Goal: Task Accomplishment & Management: Complete application form

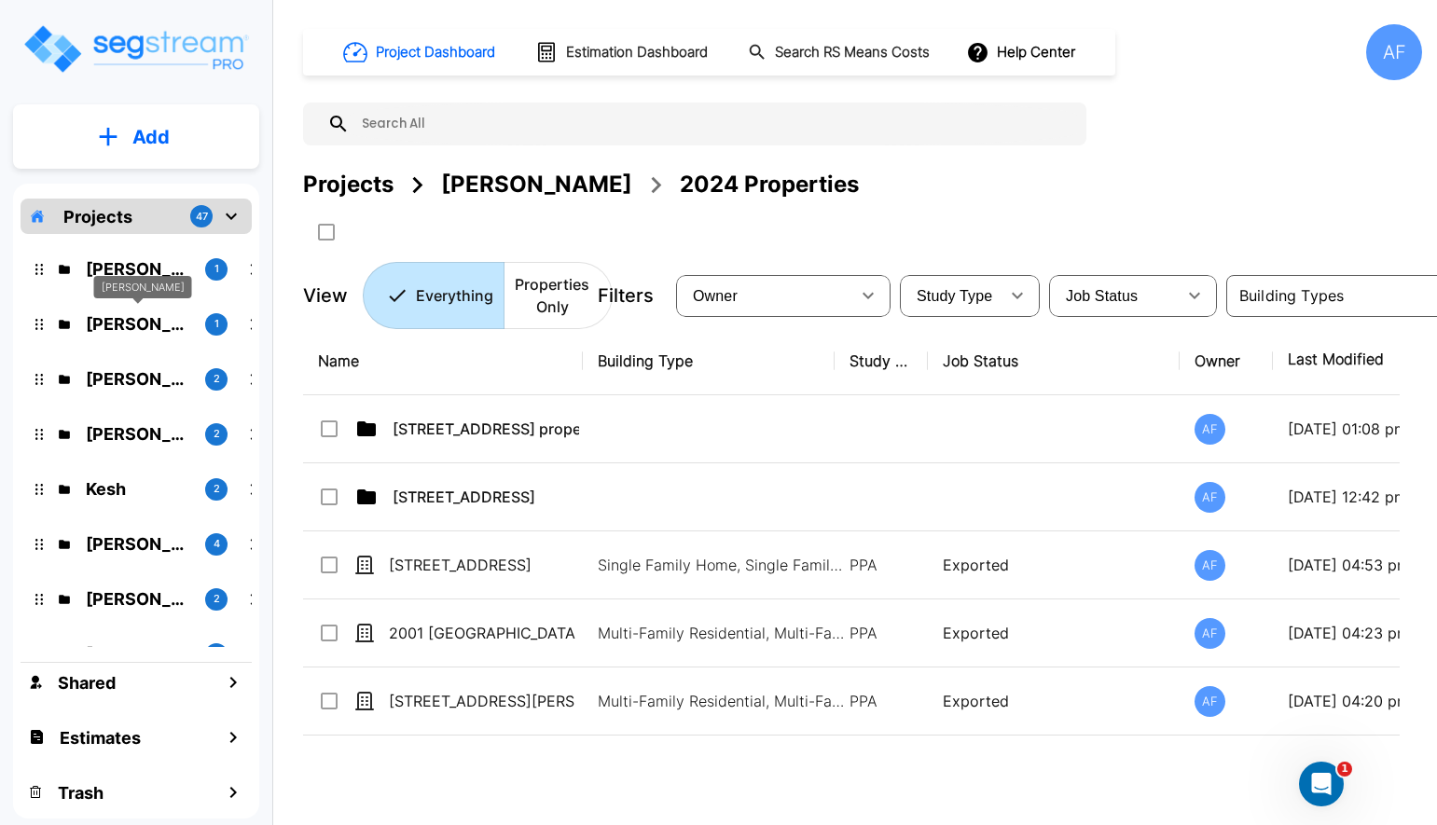
click at [95, 330] on p "[PERSON_NAME]" at bounding box center [138, 324] width 104 height 25
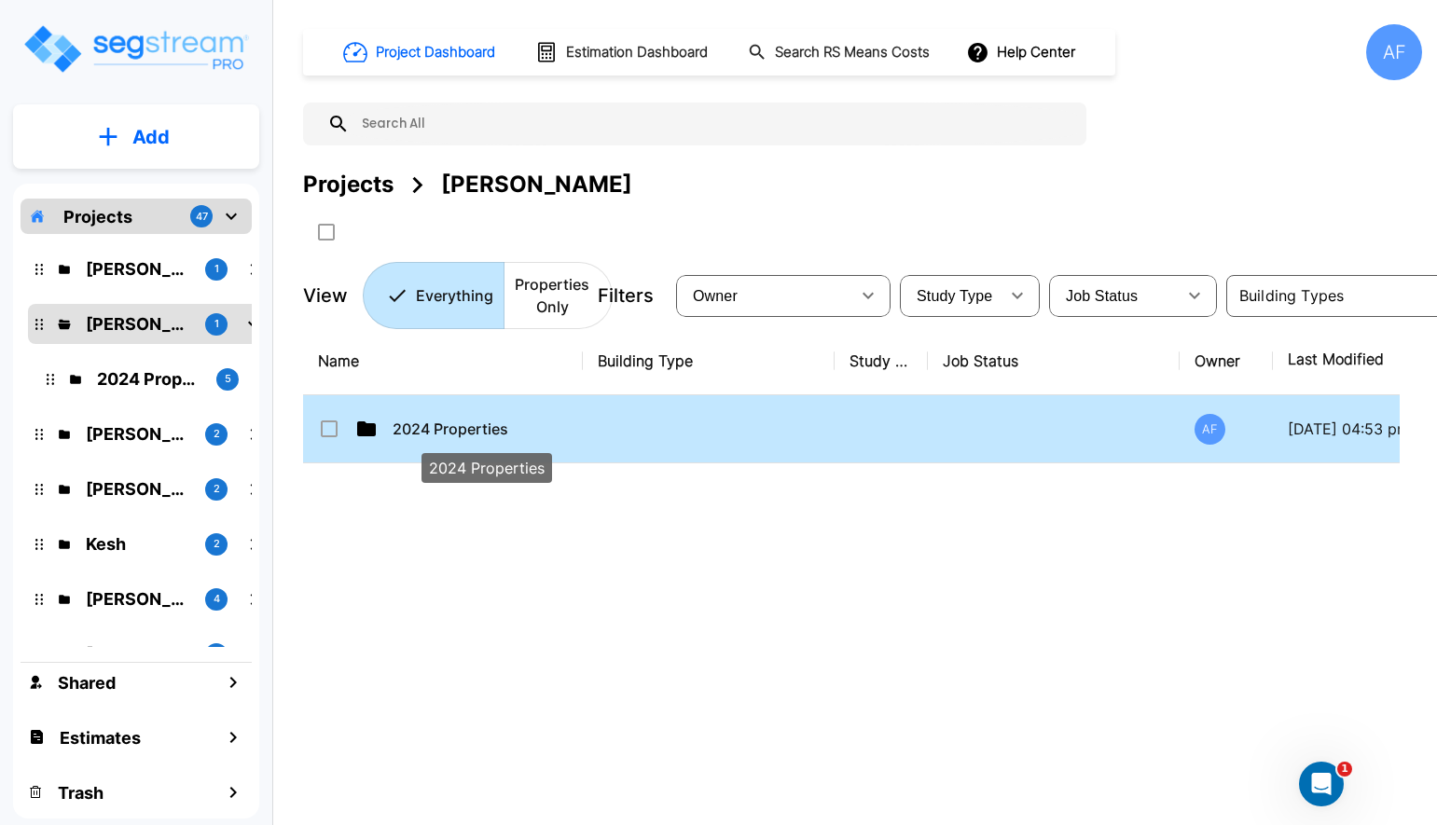
click at [497, 427] on p "2024 Properties" at bounding box center [486, 429] width 187 height 22
checkbox input "true"
click at [497, 427] on p "2024 Properties" at bounding box center [486, 429] width 187 height 22
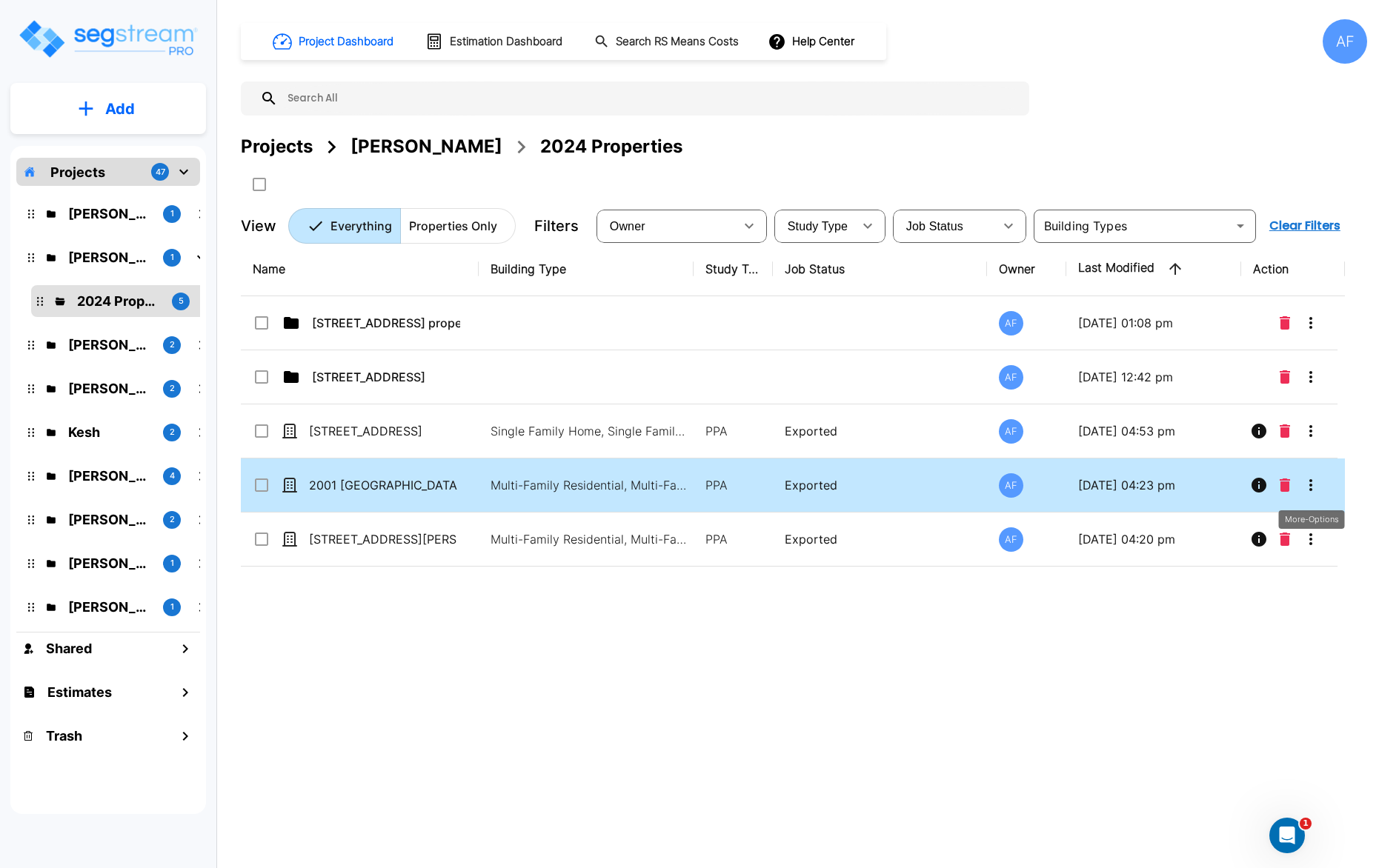
click at [1141, 483] on icon "More-Options" at bounding box center [1311, 485] width 17 height 17
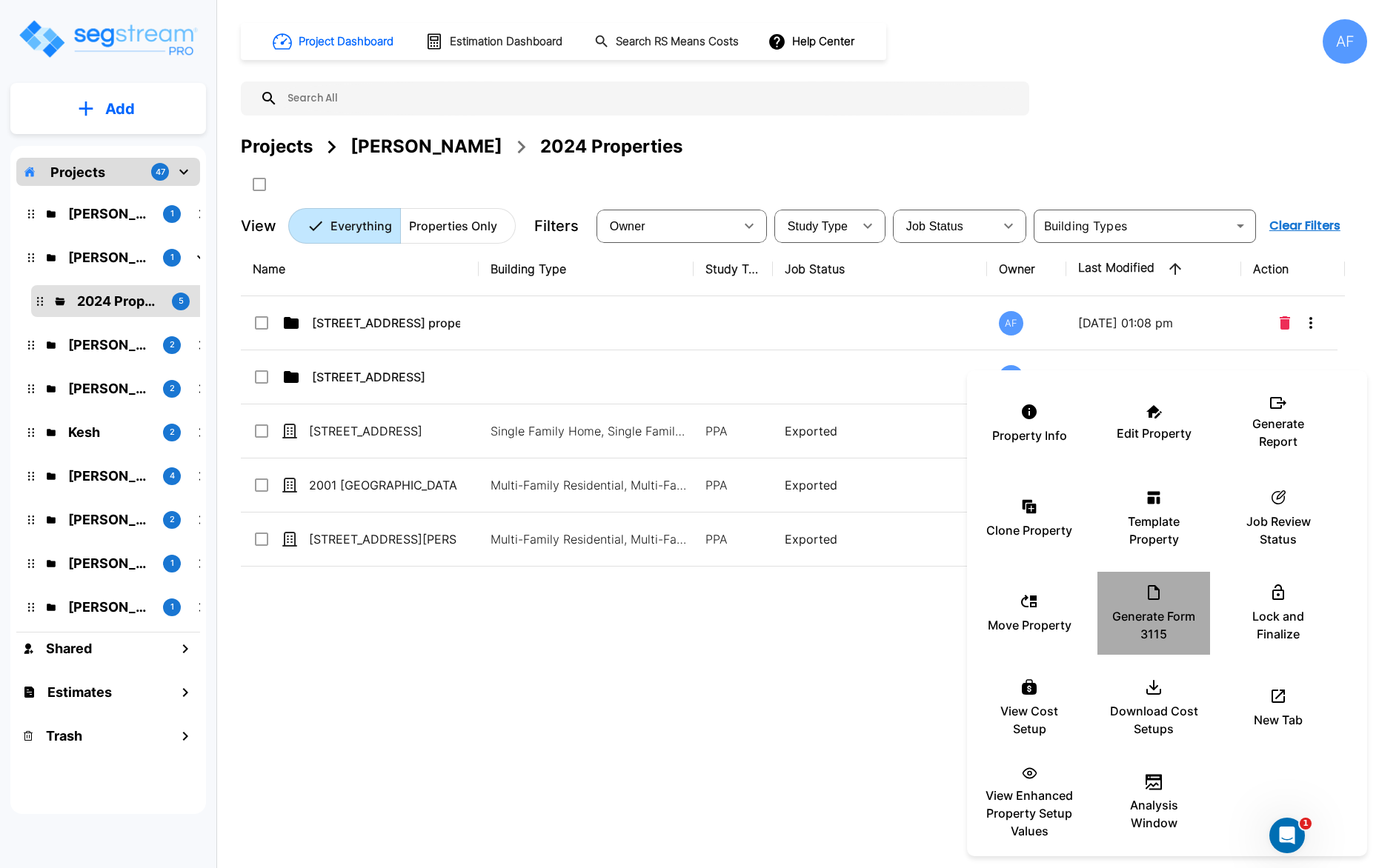
click at [1141, 585] on div "Generate Form 3115" at bounding box center [1153, 613] width 89 height 74
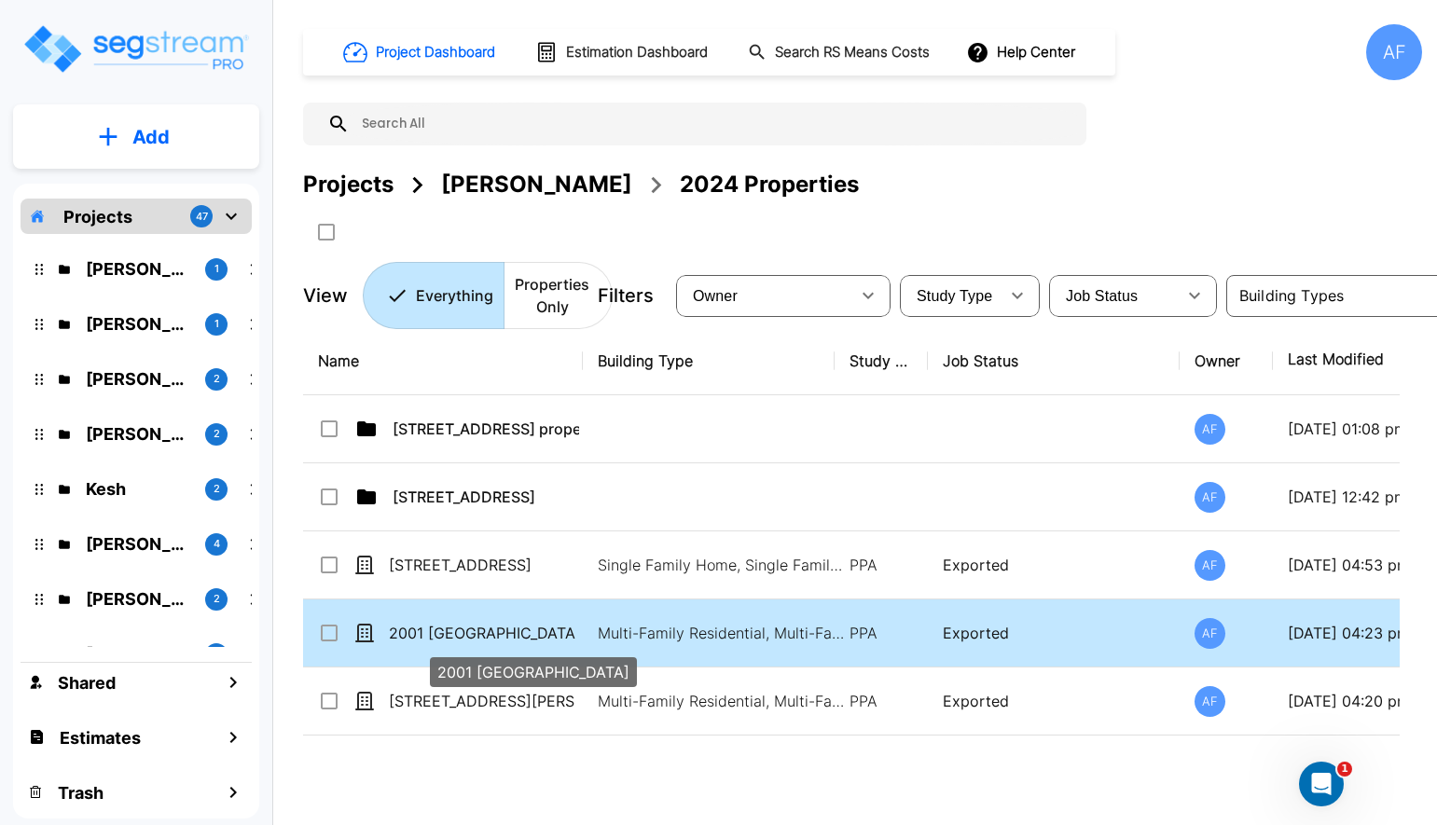
click at [451, 635] on p "2001 [GEOGRAPHIC_DATA]" at bounding box center [482, 633] width 187 height 22
checkbox input "true"
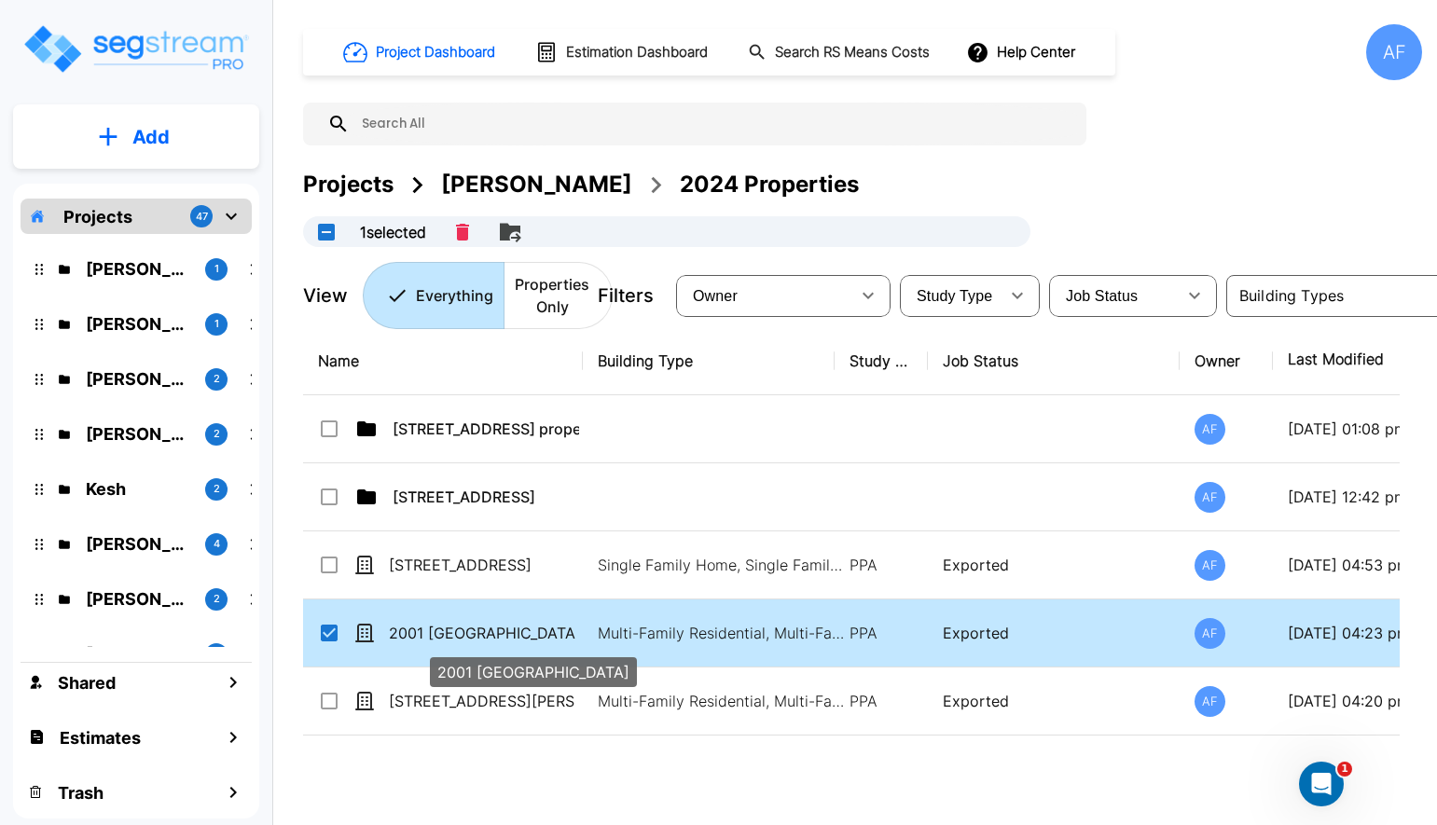
click at [451, 635] on p "2001 [GEOGRAPHIC_DATA]" at bounding box center [482, 633] width 187 height 22
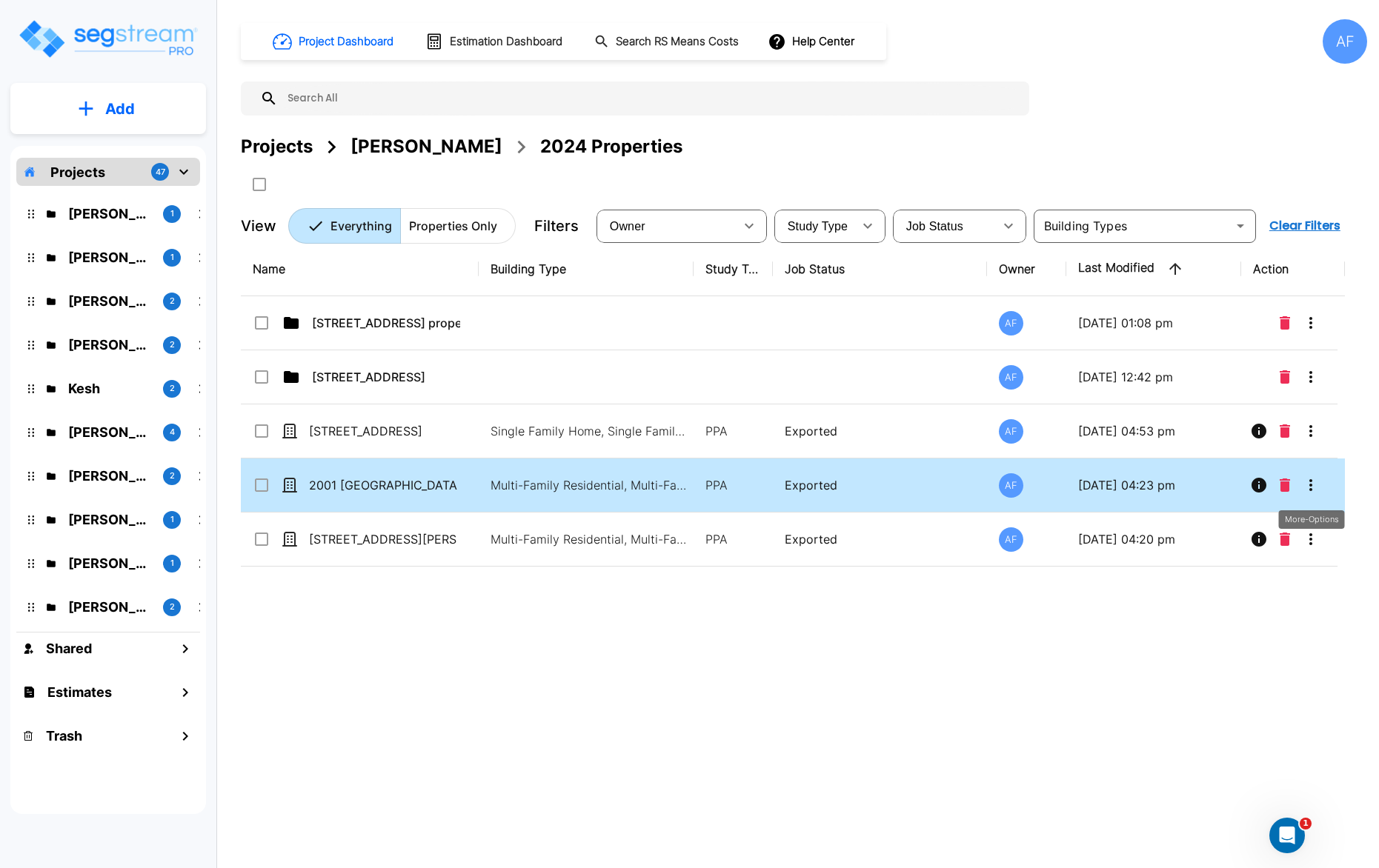
click at [1141, 489] on icon "More-Options" at bounding box center [1311, 485] width 17 height 17
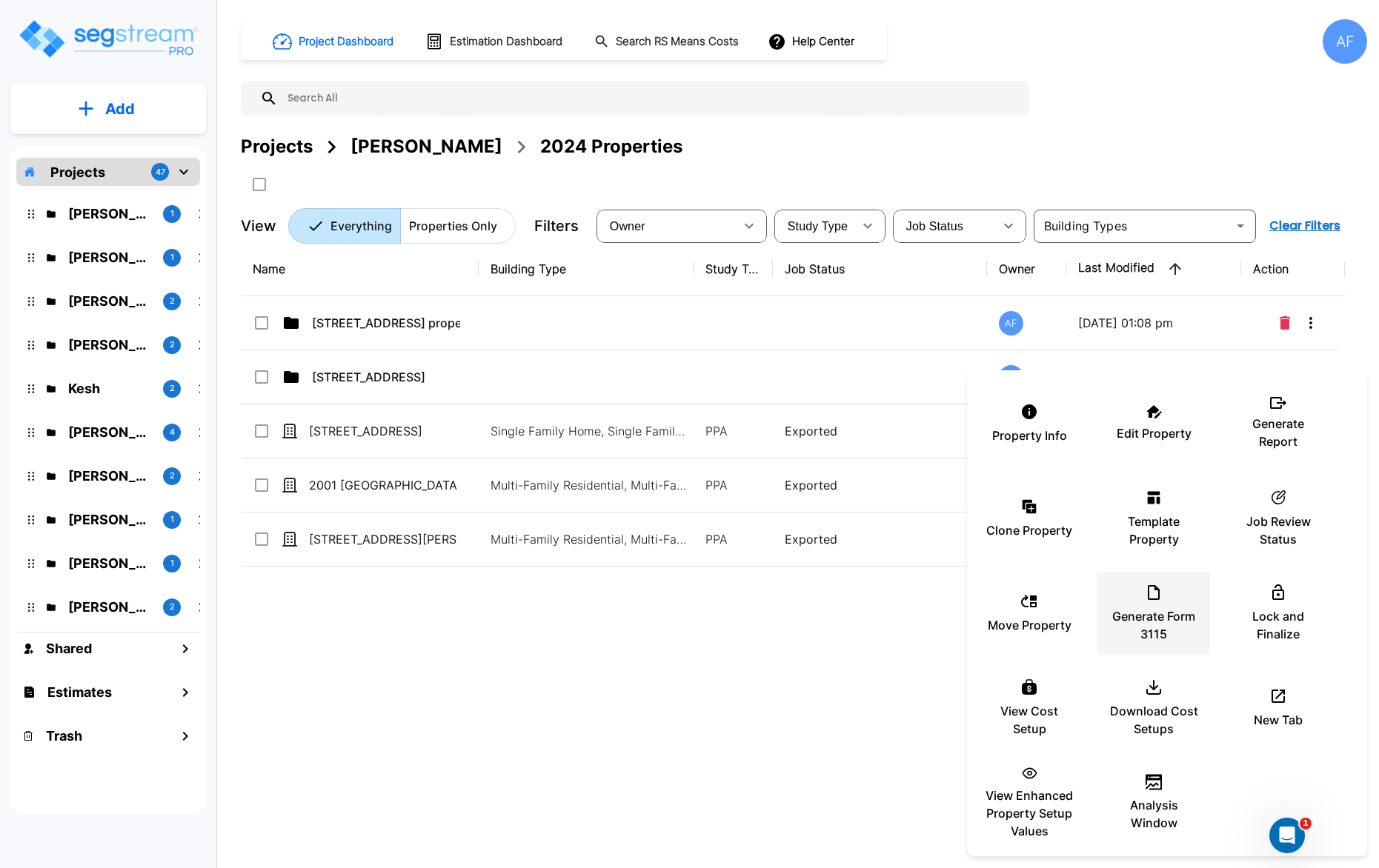
click at [1141, 610] on p "Generate Form 3115" at bounding box center [1153, 625] width 89 height 36
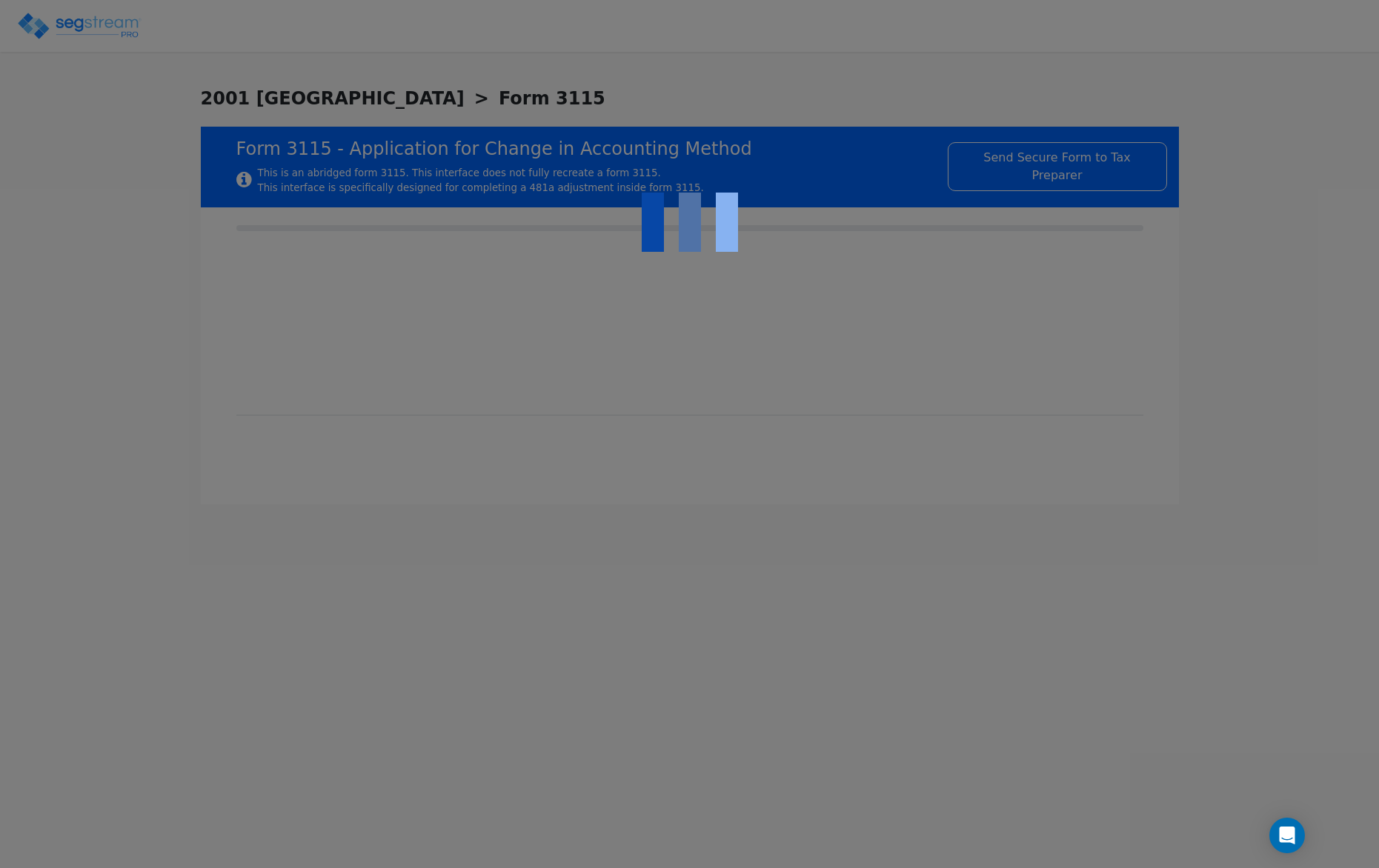
type input "[DATE]"
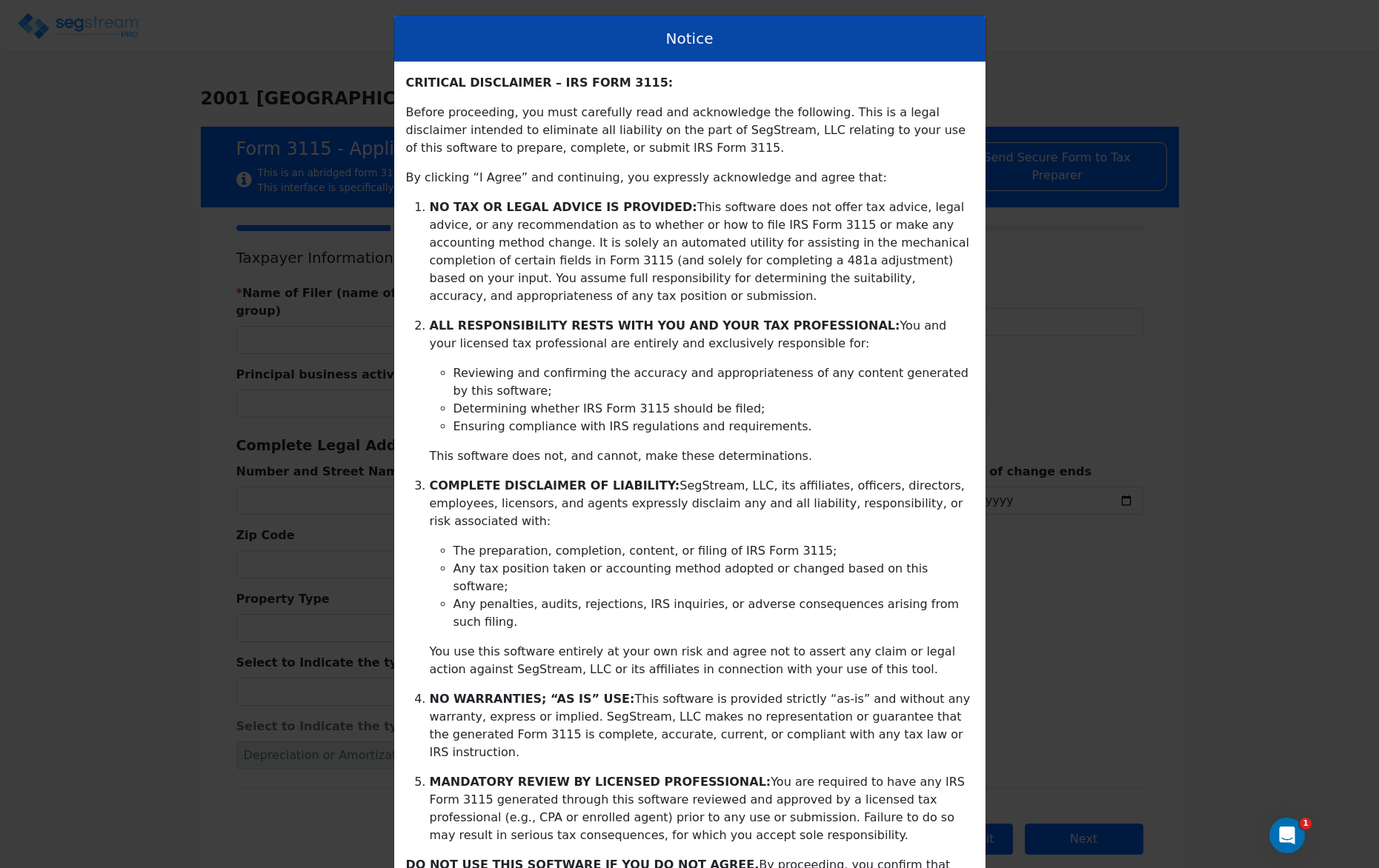
scroll to position [83, 0]
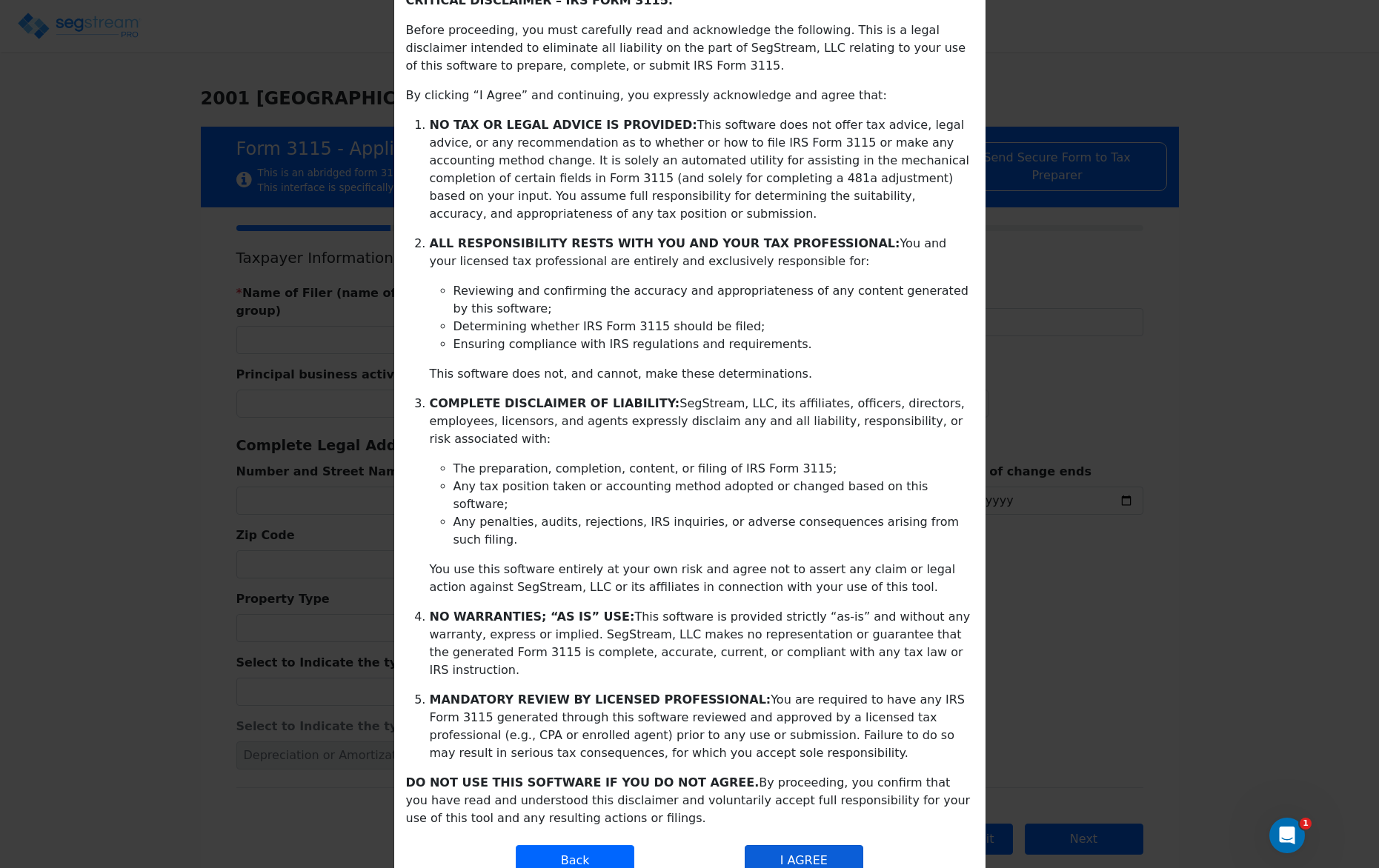
click at [794, 845] on button "I AGREE" at bounding box center [803, 860] width 118 height 31
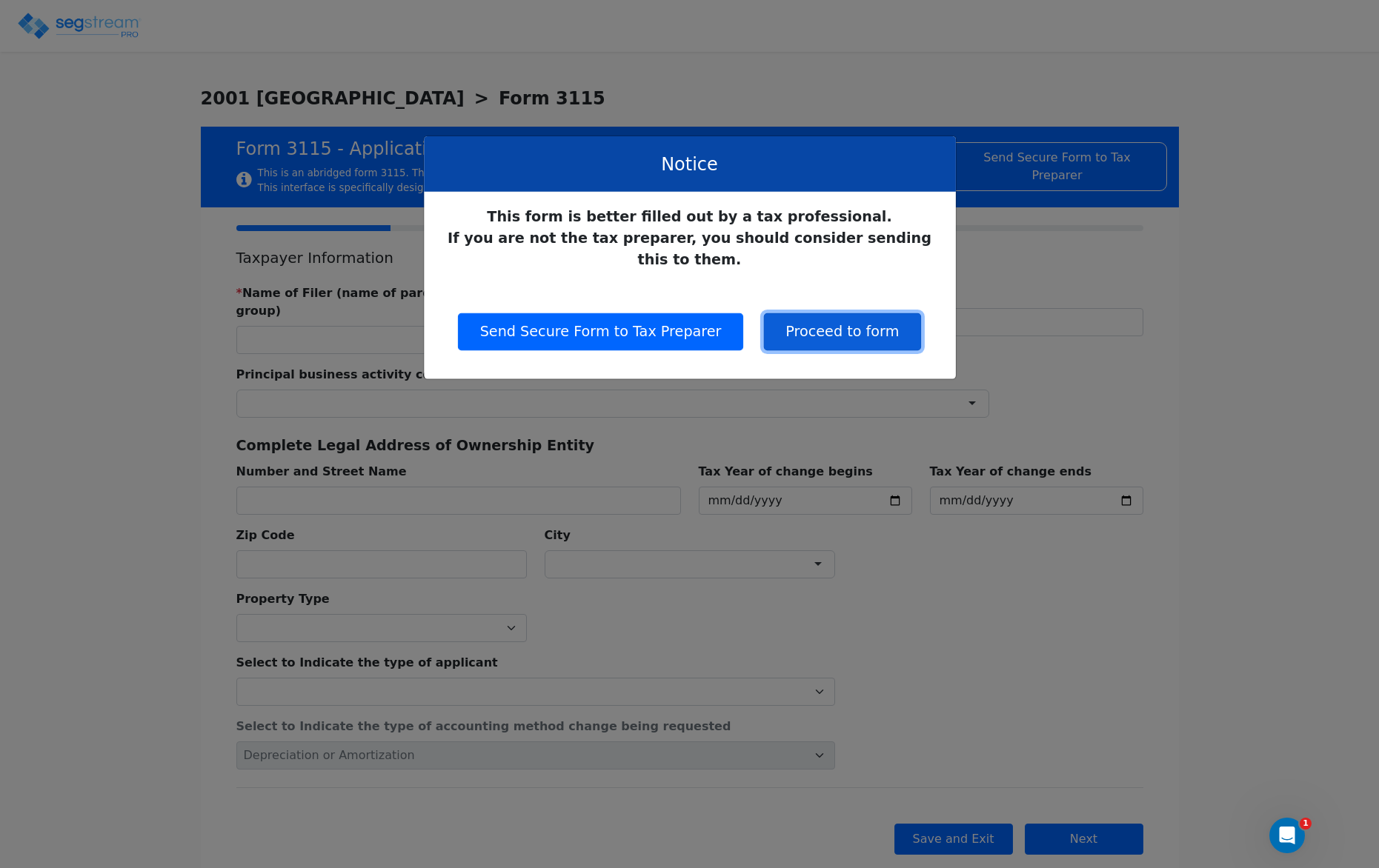
click at [844, 315] on button "Proceed to form" at bounding box center [842, 332] width 158 height 37
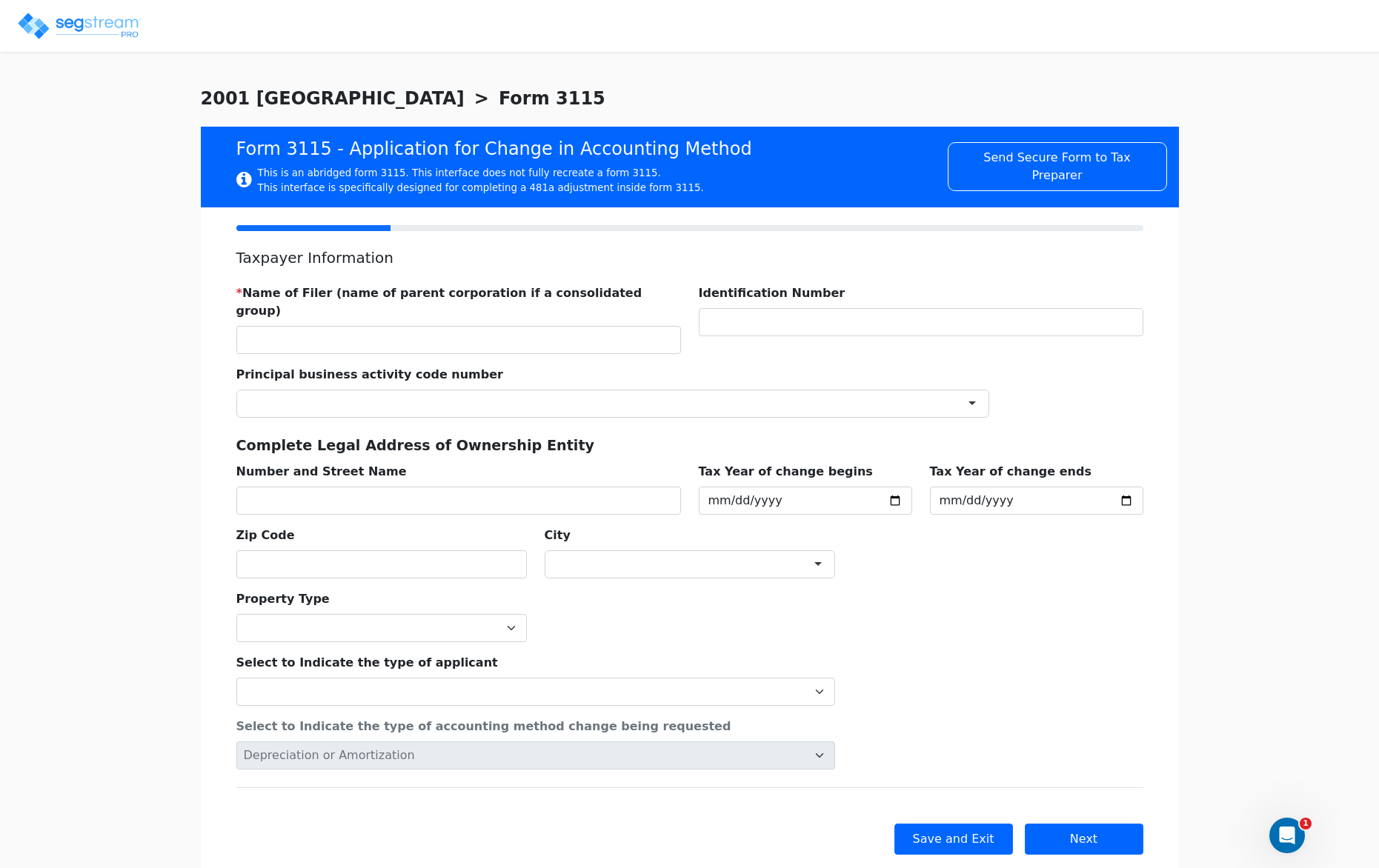
click at [73, 29] on img at bounding box center [79, 25] width 126 height 29
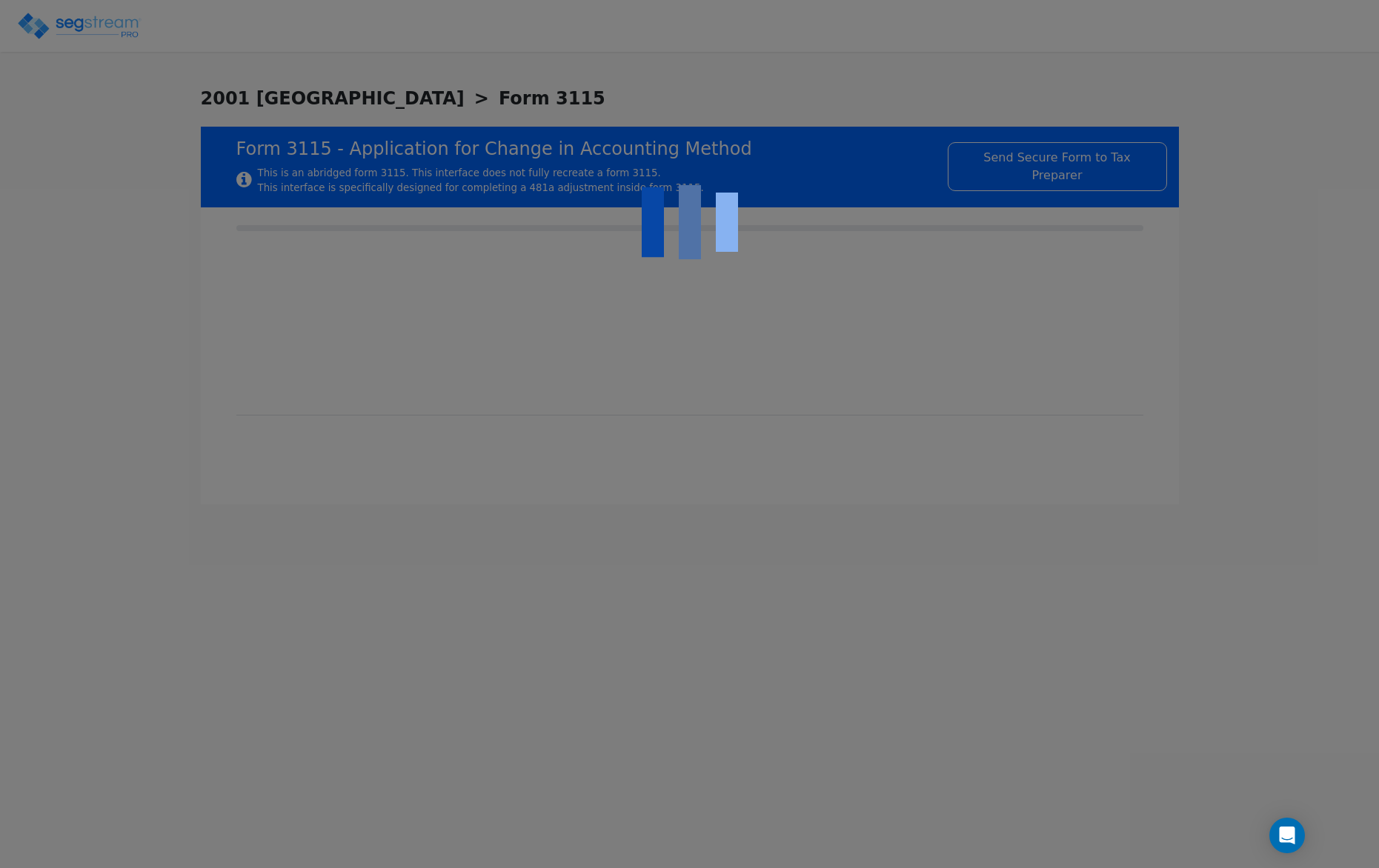
type input "[DATE]"
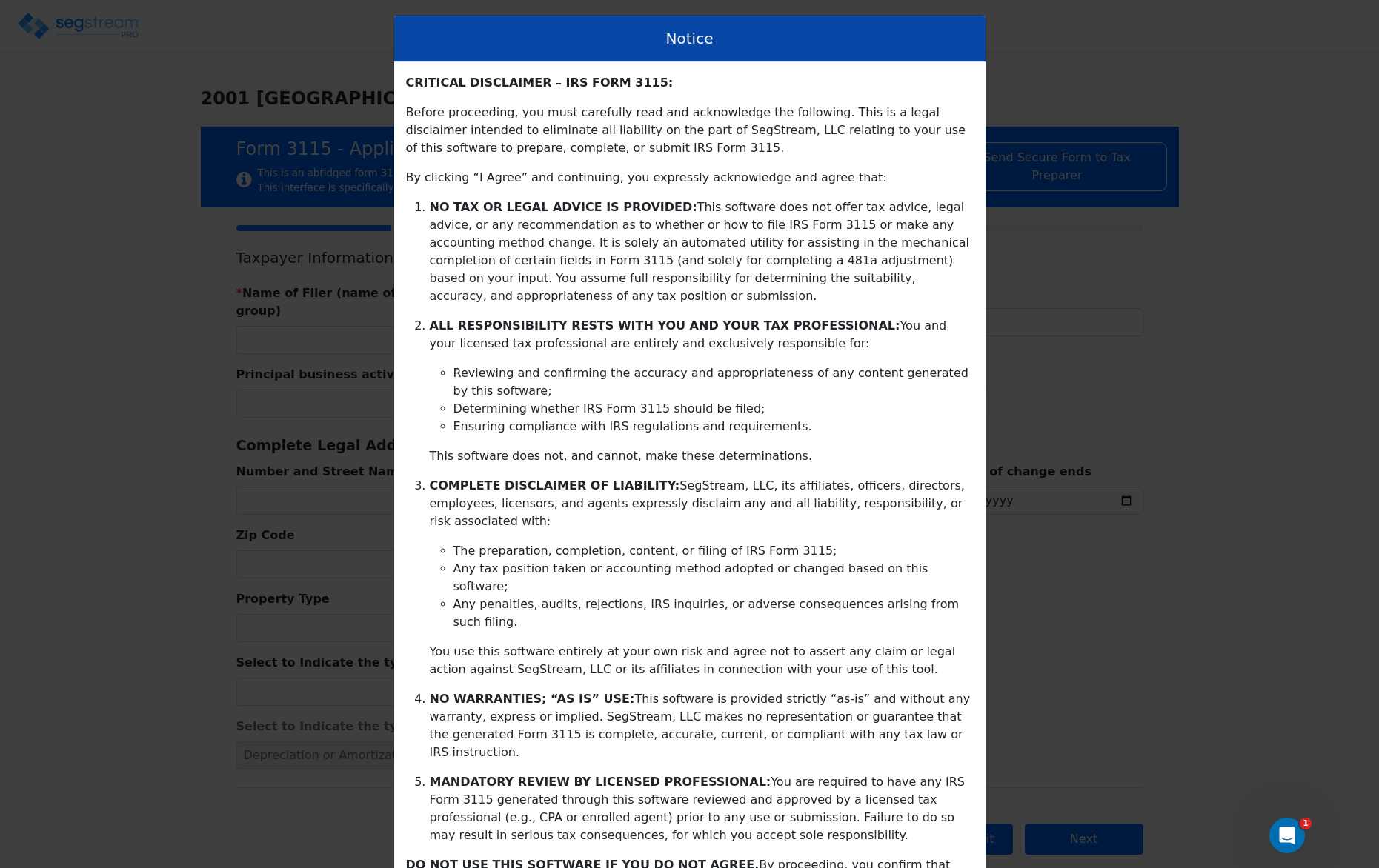
scroll to position [83, 0]
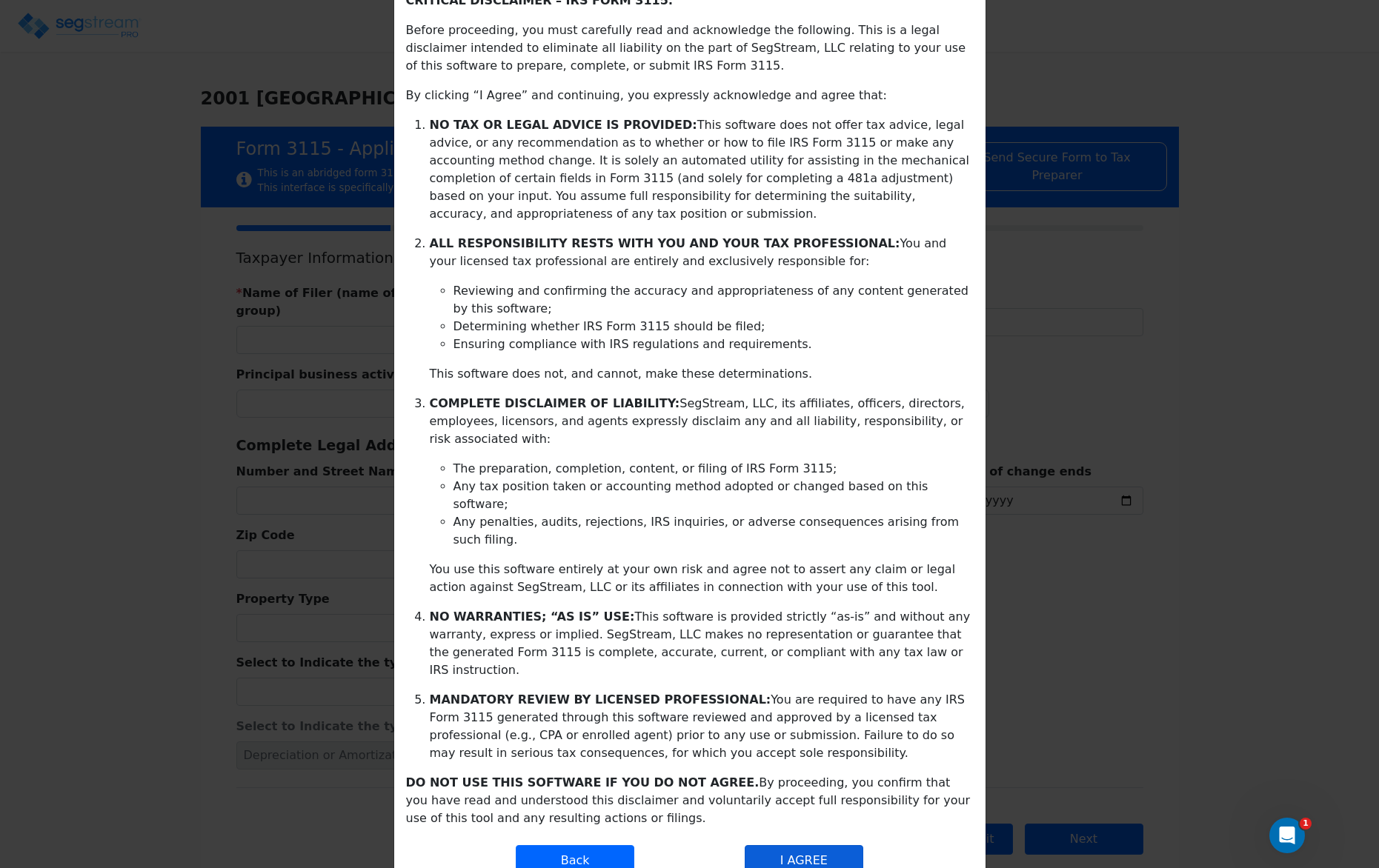
click at [804, 845] on button "I AGREE" at bounding box center [803, 860] width 118 height 31
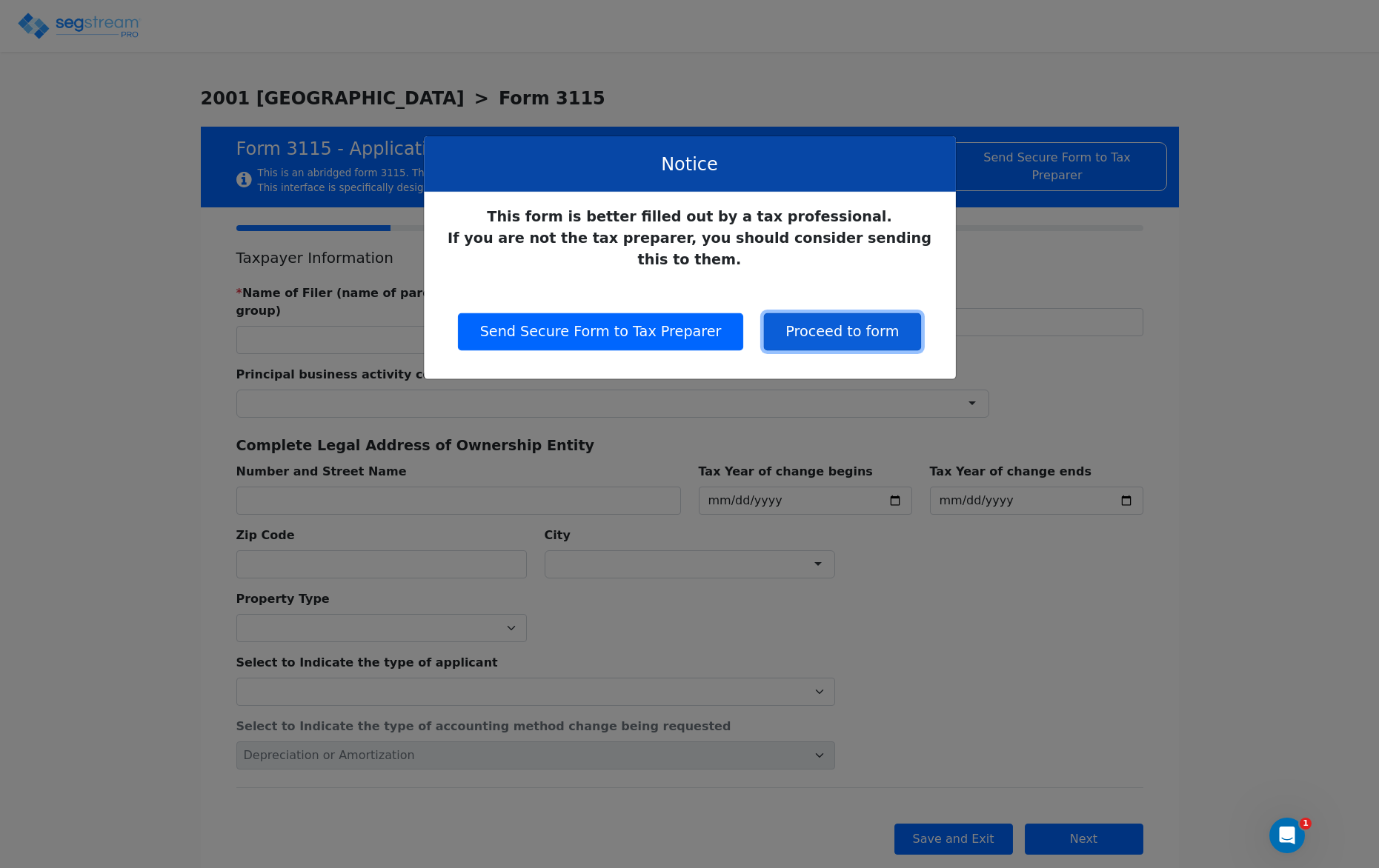
click at [846, 314] on button "Proceed to form" at bounding box center [842, 332] width 158 height 37
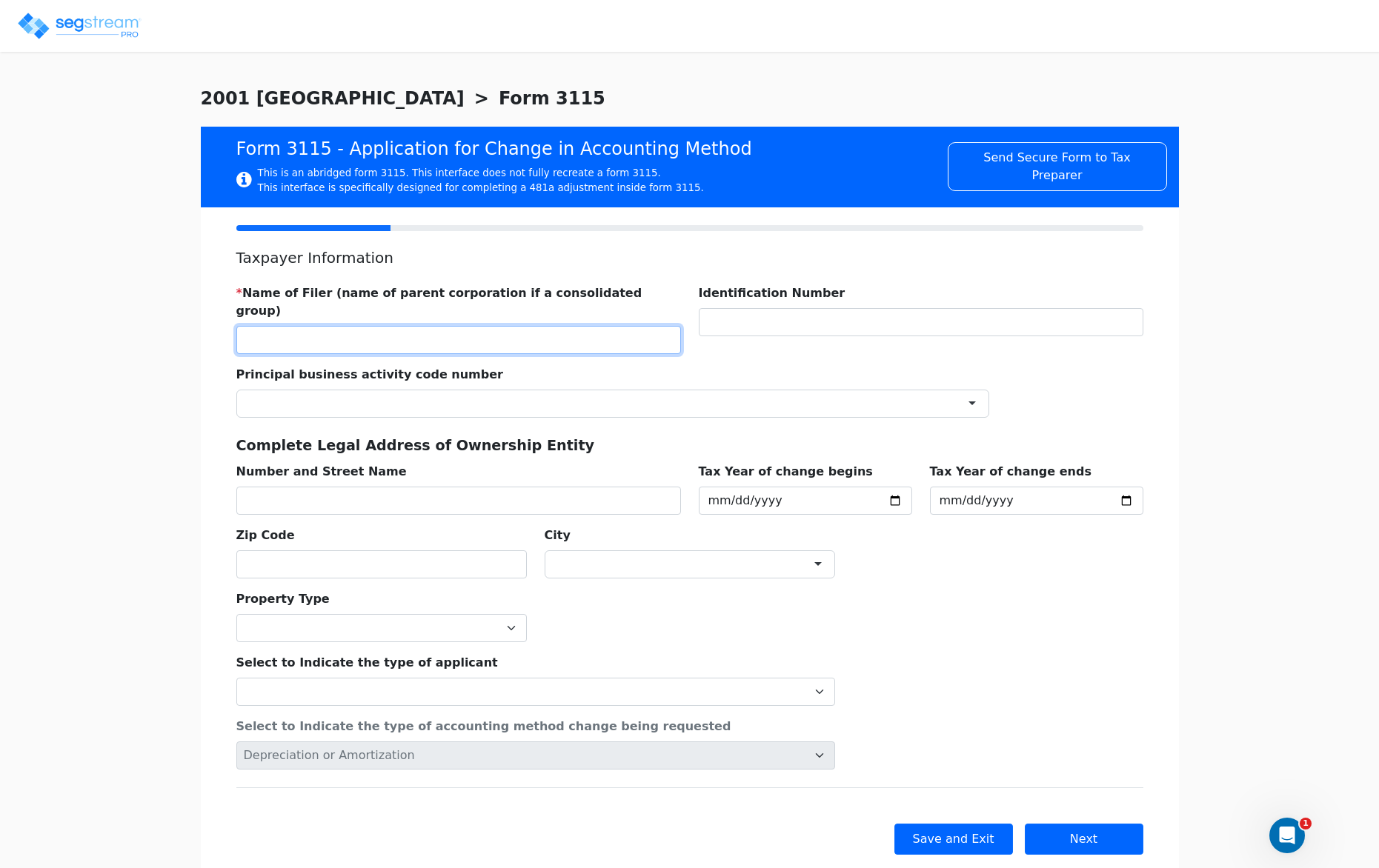
click at [341, 326] on input "text" at bounding box center [459, 339] width 445 height 28
paste input "2001 PARK EQUITIES LLC"
type input "2001 PARK EQUITIES LLC"
click at [655, 365] on div "Principal business activity code number ×" at bounding box center [612, 386] width 771 height 64
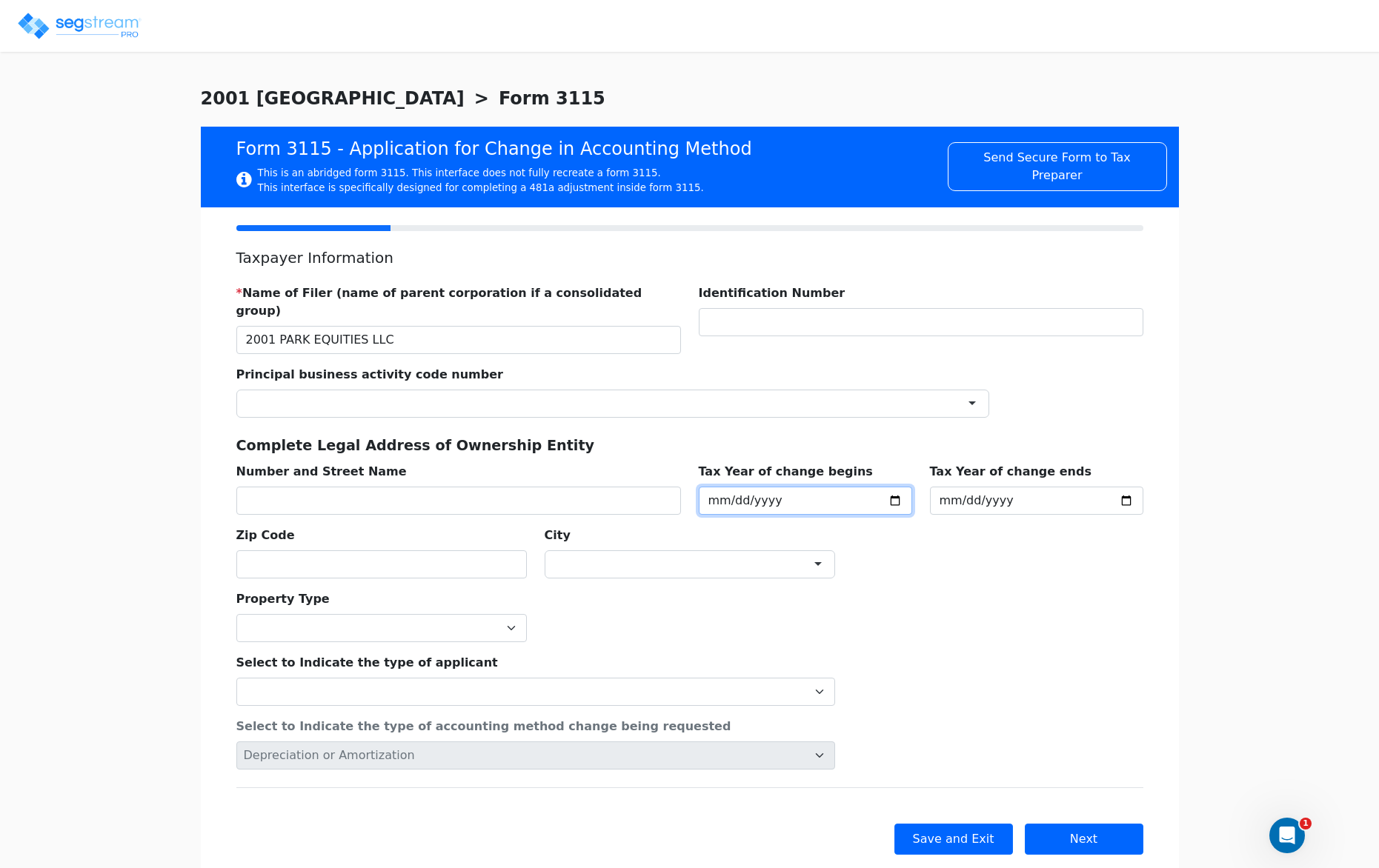
click at [762, 487] on input "2025-01-01" at bounding box center [805, 500] width 214 height 28
type input "2024-01-01"
click at [934, 542] on div "* Name of Filer (name of parent corporation if a consolidated group) 2001 PARK …" at bounding box center [690, 425] width 925 height 306
click at [987, 487] on input "2025-12-31" at bounding box center [1037, 500] width 214 height 28
type input "2024-12-31"
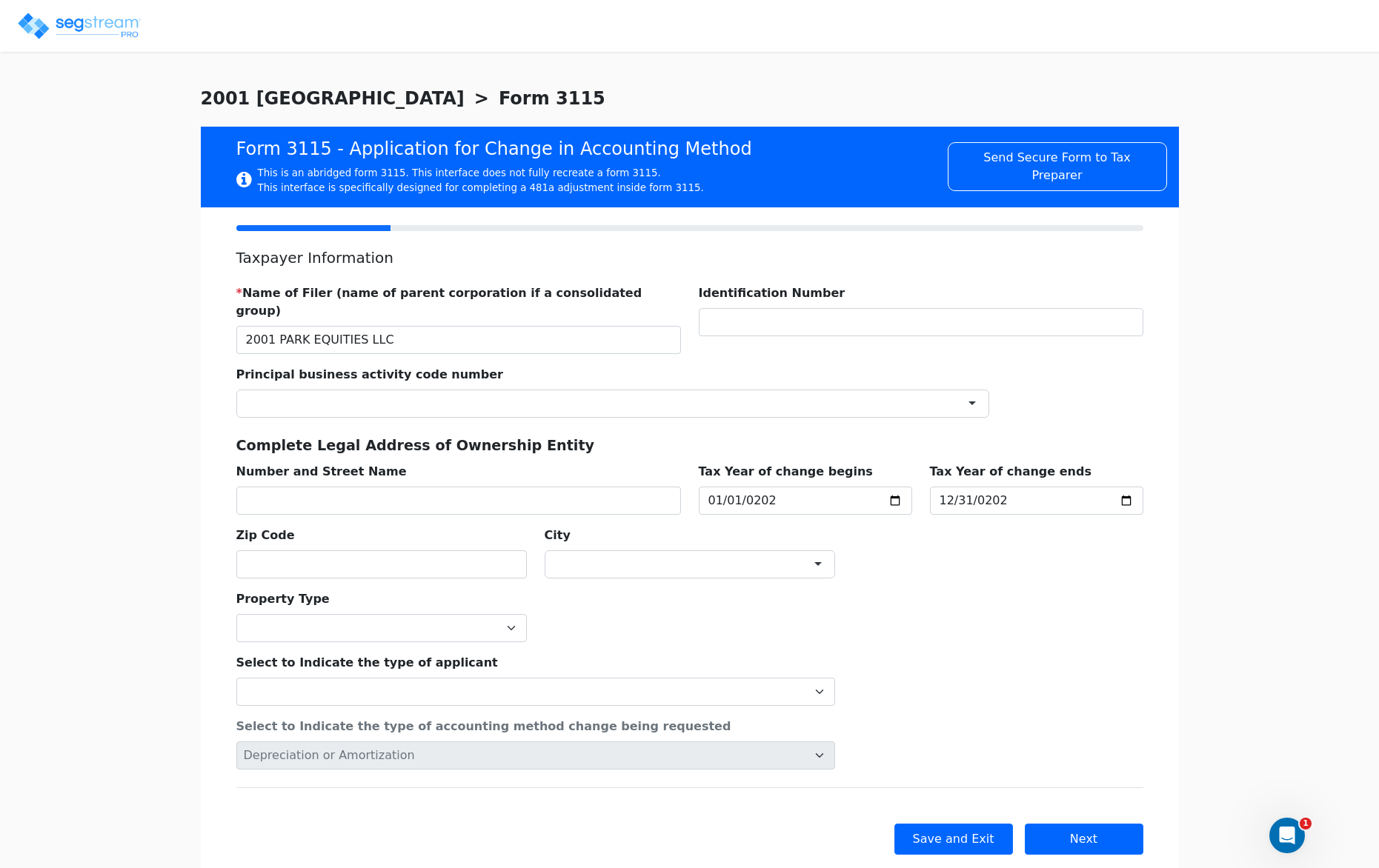
click at [994, 578] on div "Property Type Commercial Residential" at bounding box center [690, 610] width 925 height 64
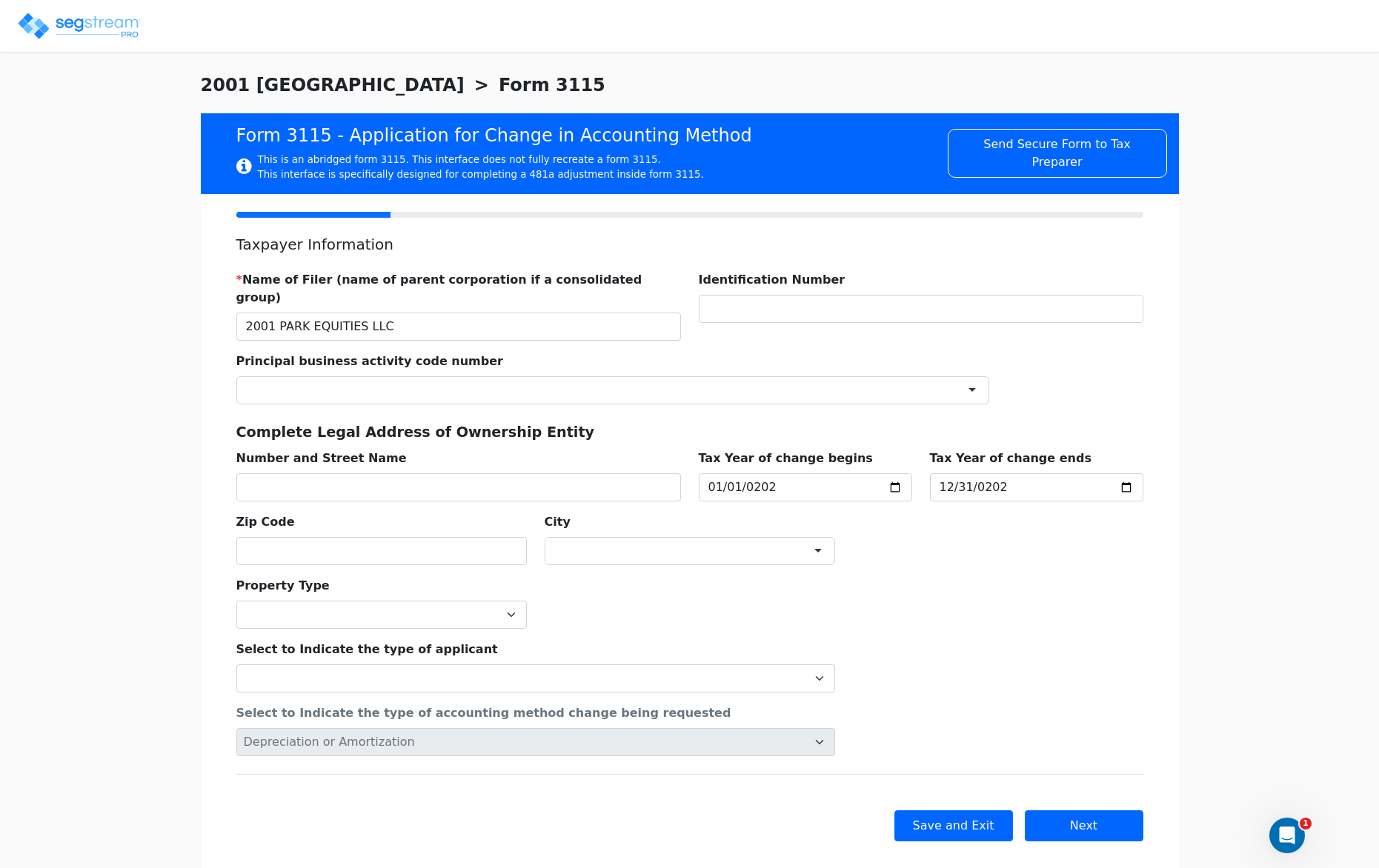
scroll to position [21, 0]
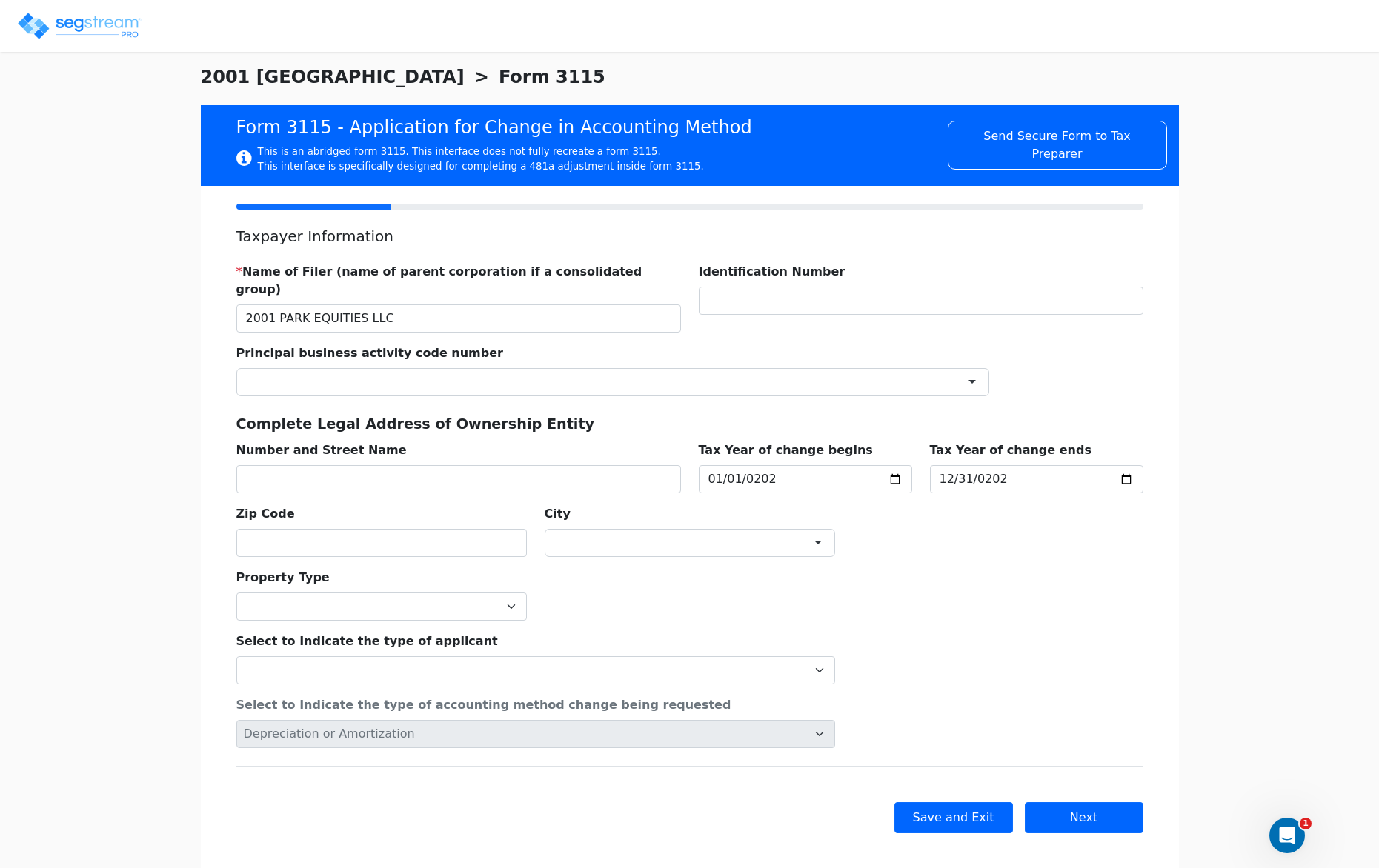
click at [626, 368] on div at bounding box center [613, 382] width 753 height 28
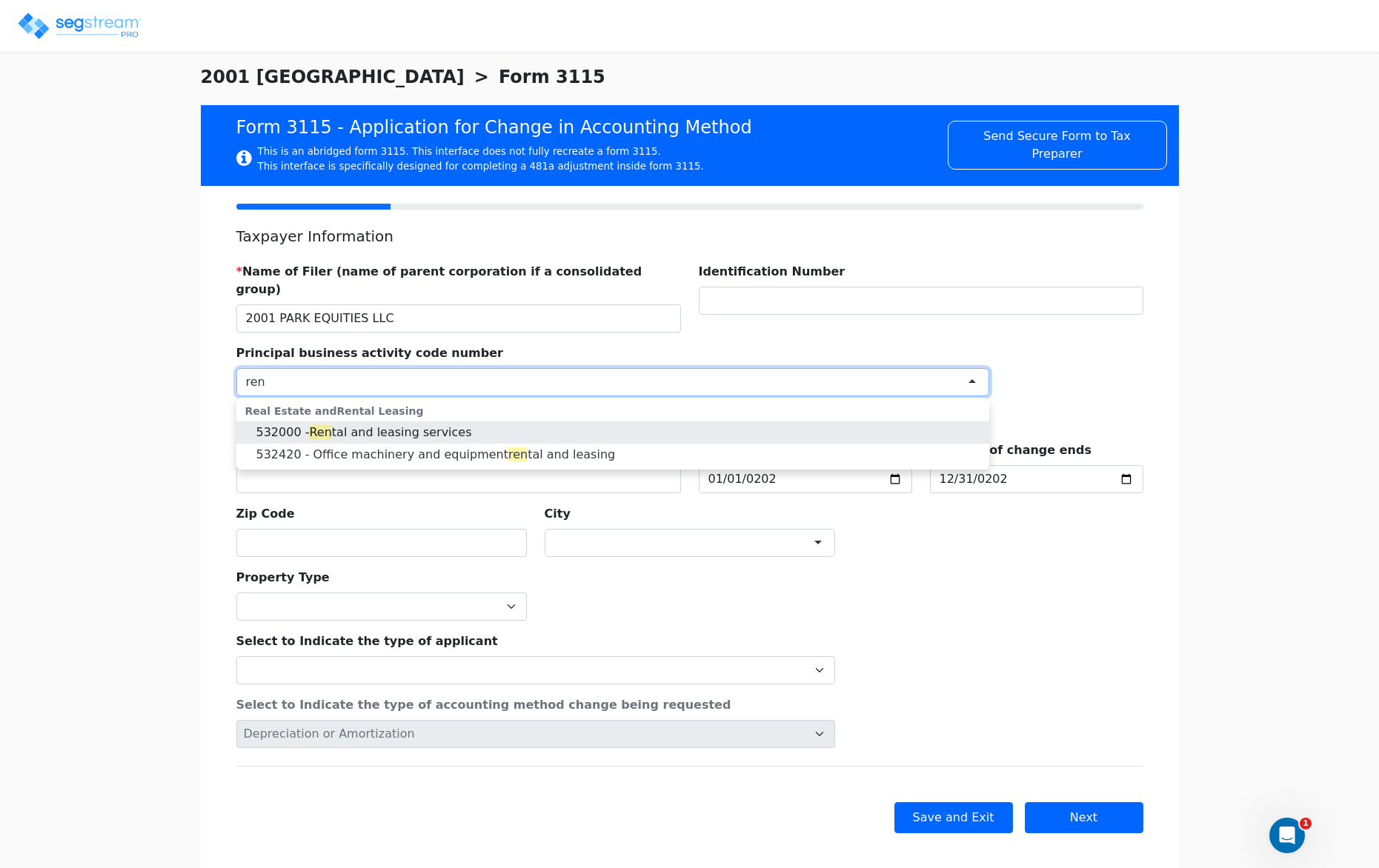
type input "ren"
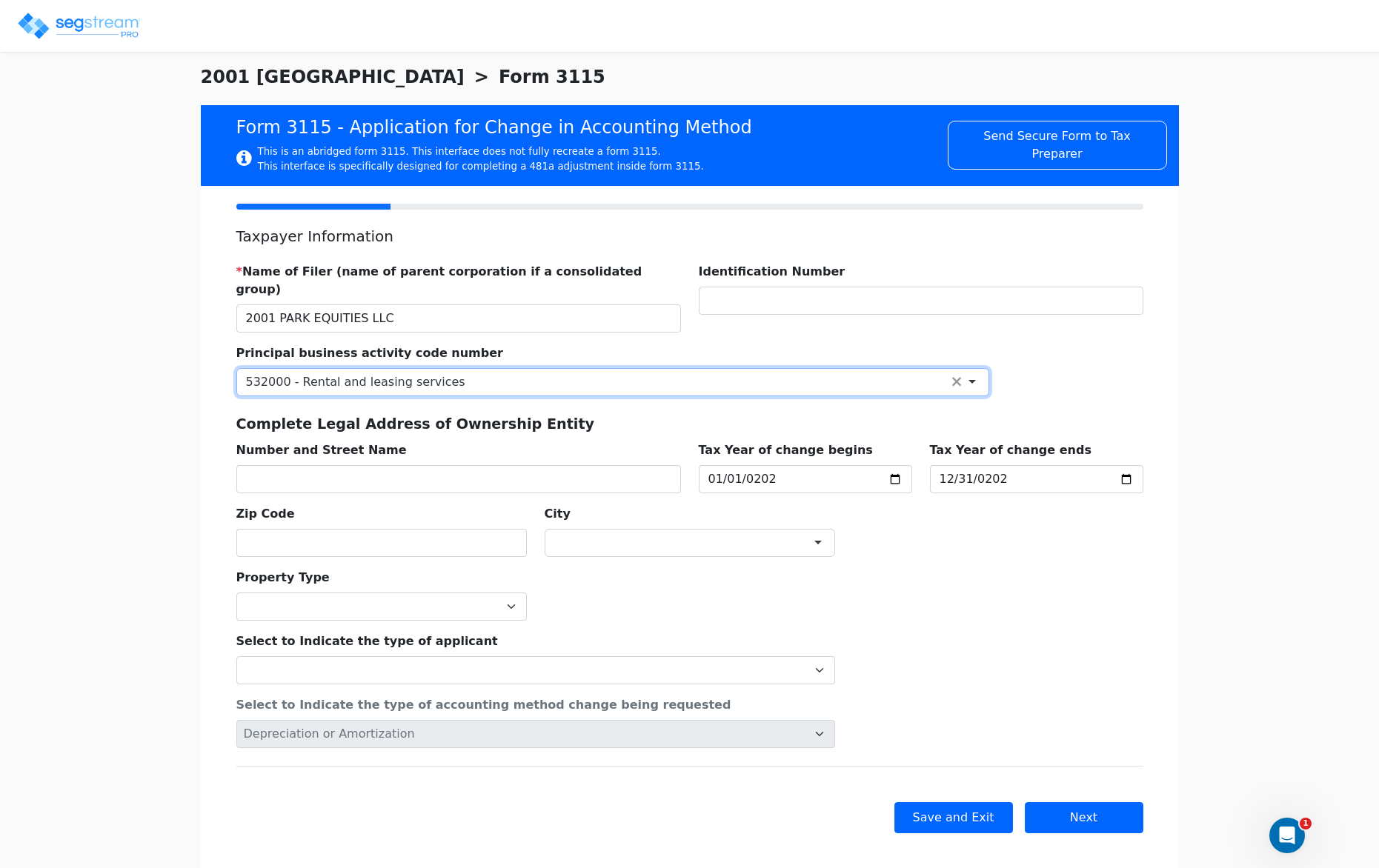
scroll to position [0, 0]
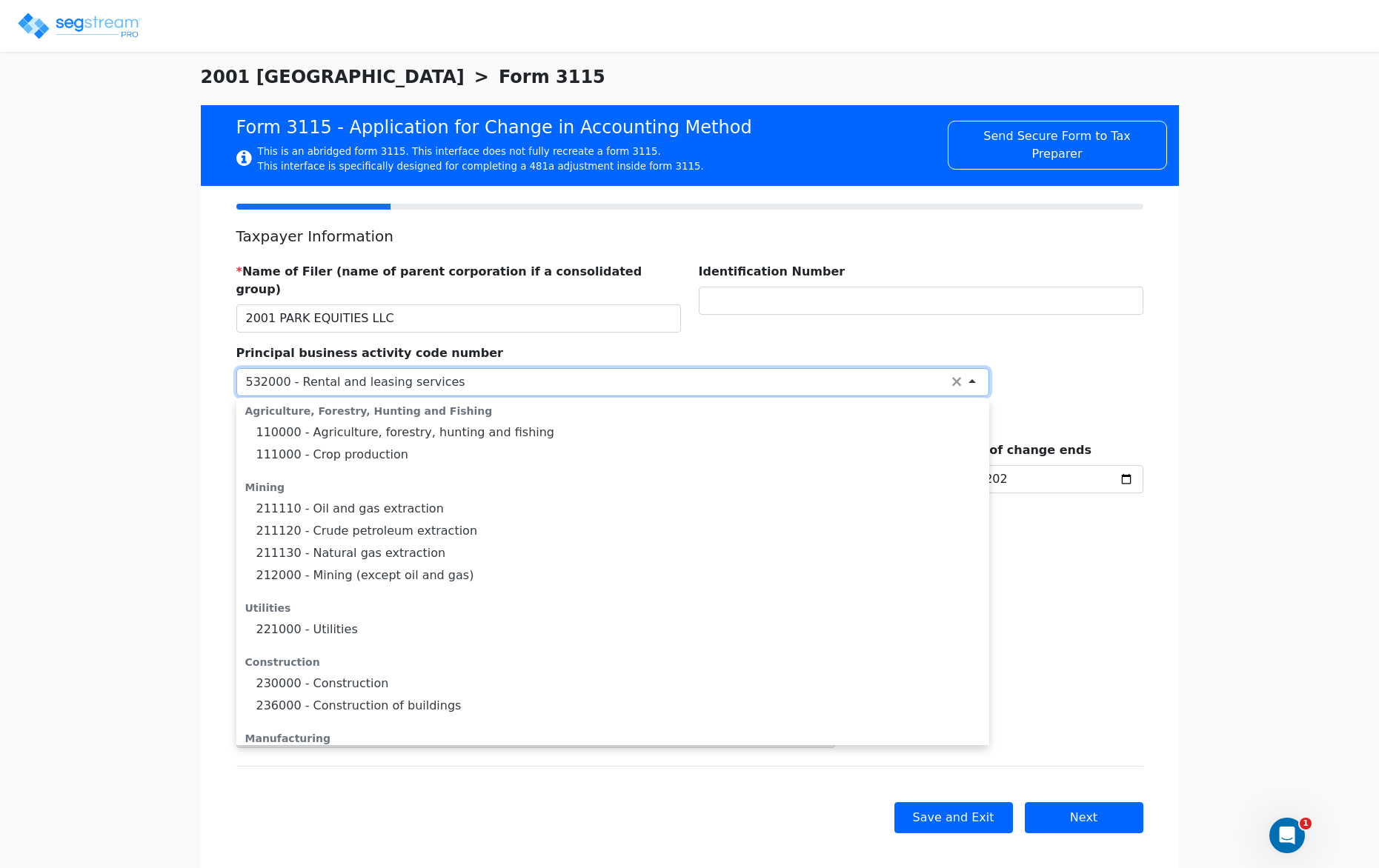
click at [622, 368] on div "532000 - Rental and leasing services" at bounding box center [613, 382] width 753 height 28
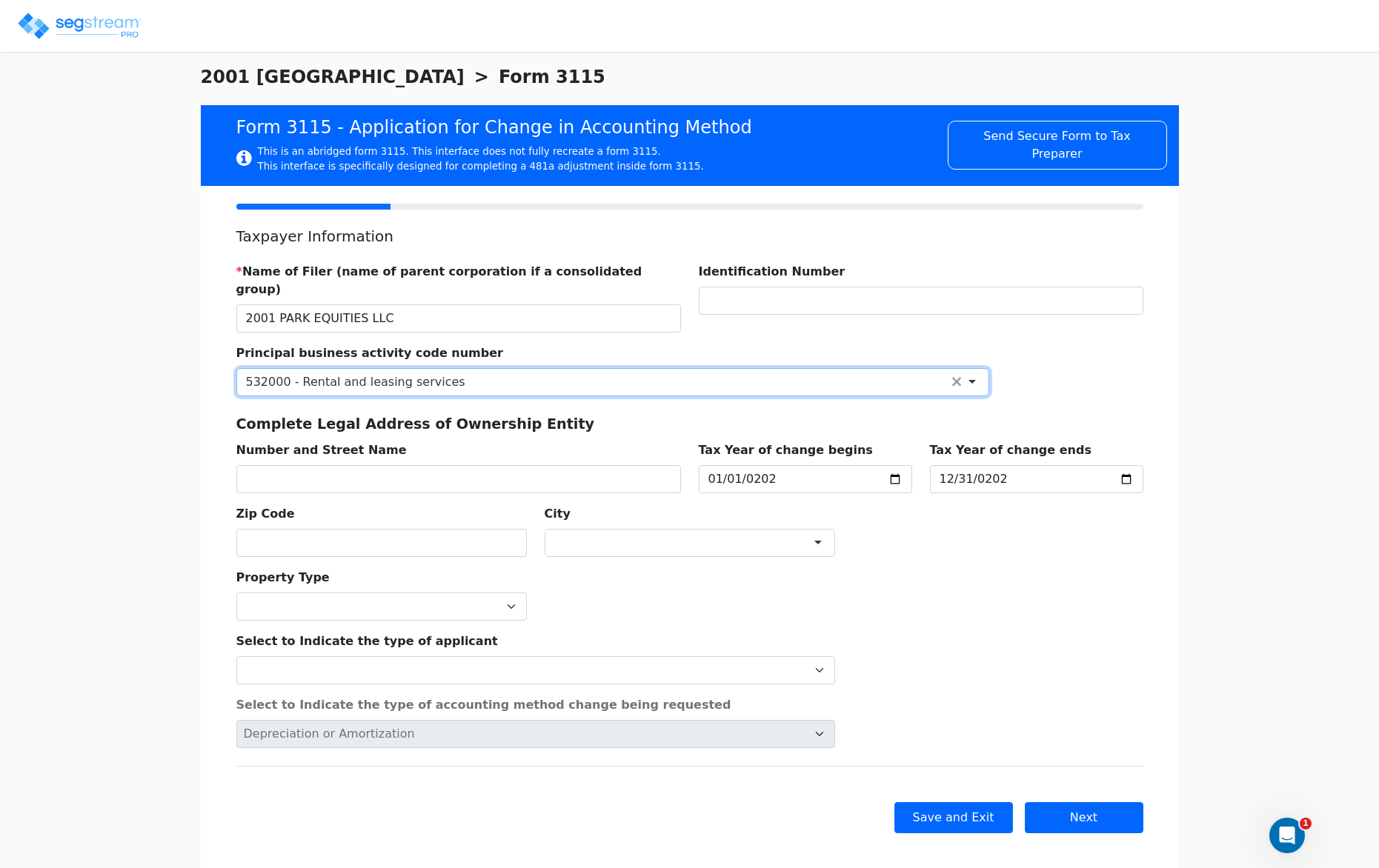
click at [589, 372] on div "532000 - Rental and leasing services" at bounding box center [613, 382] width 753 height 28
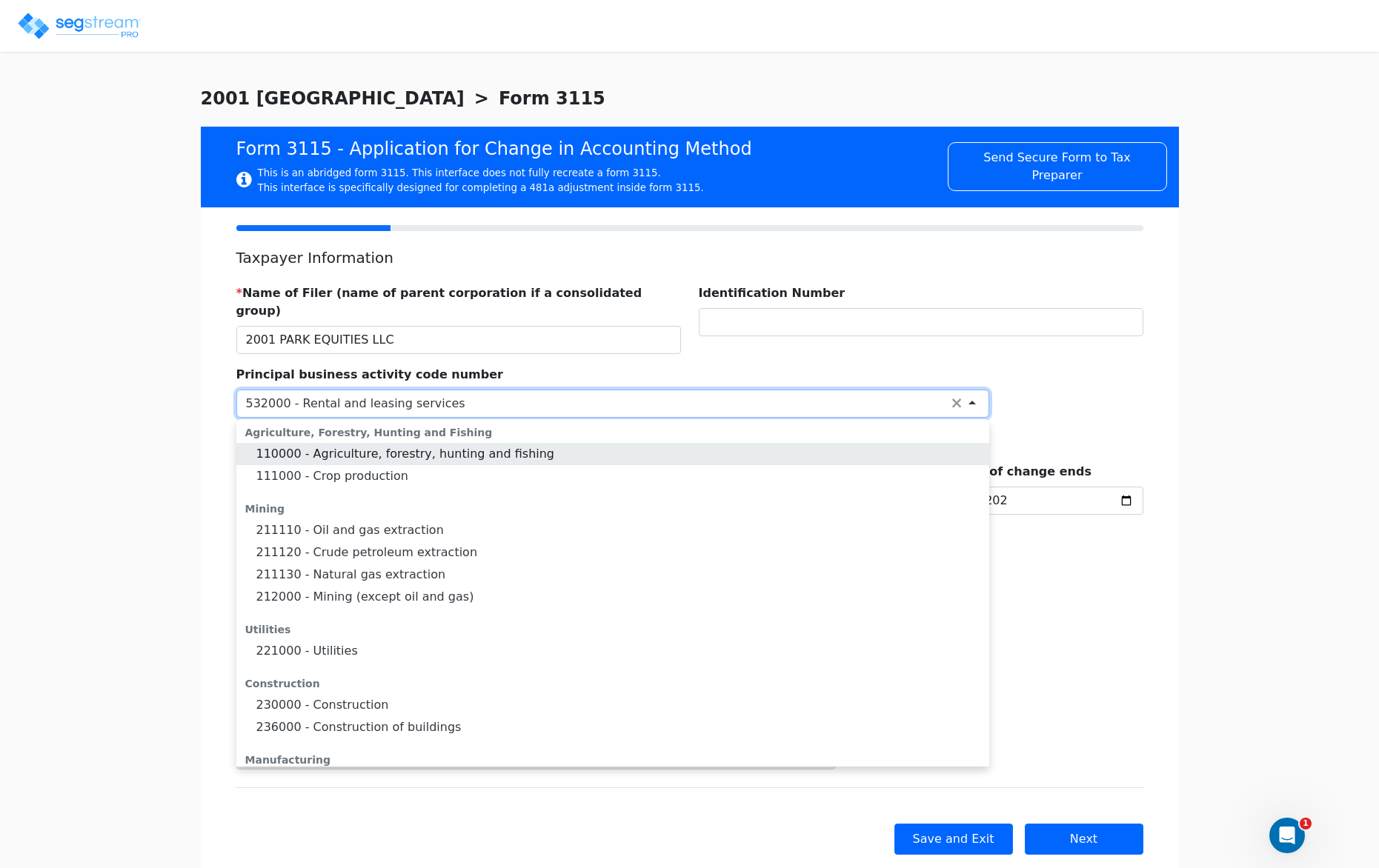
click at [624, 390] on div "532000 - Rental and leasing services" at bounding box center [613, 403] width 753 height 28
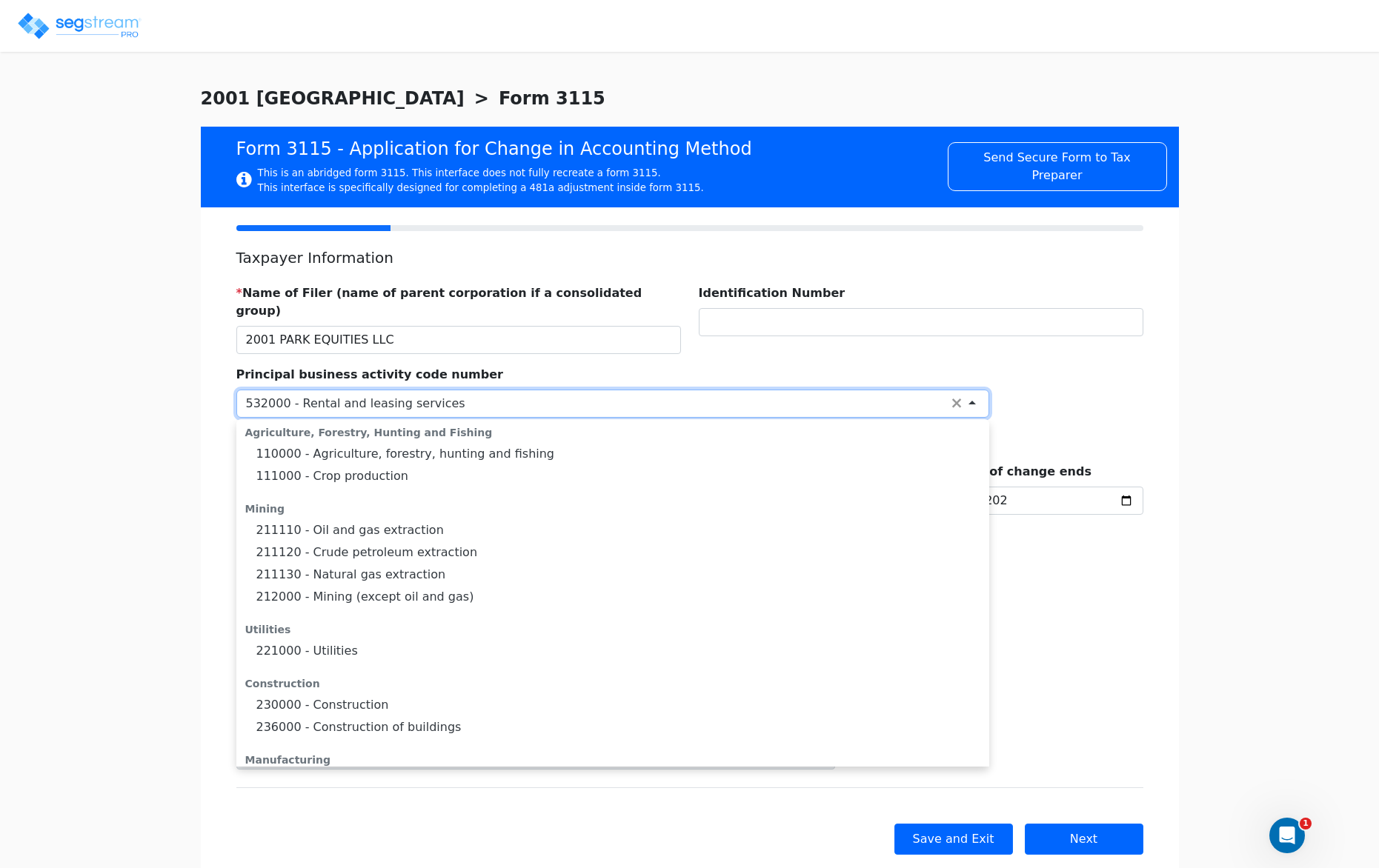
scroll to position [1545, 0]
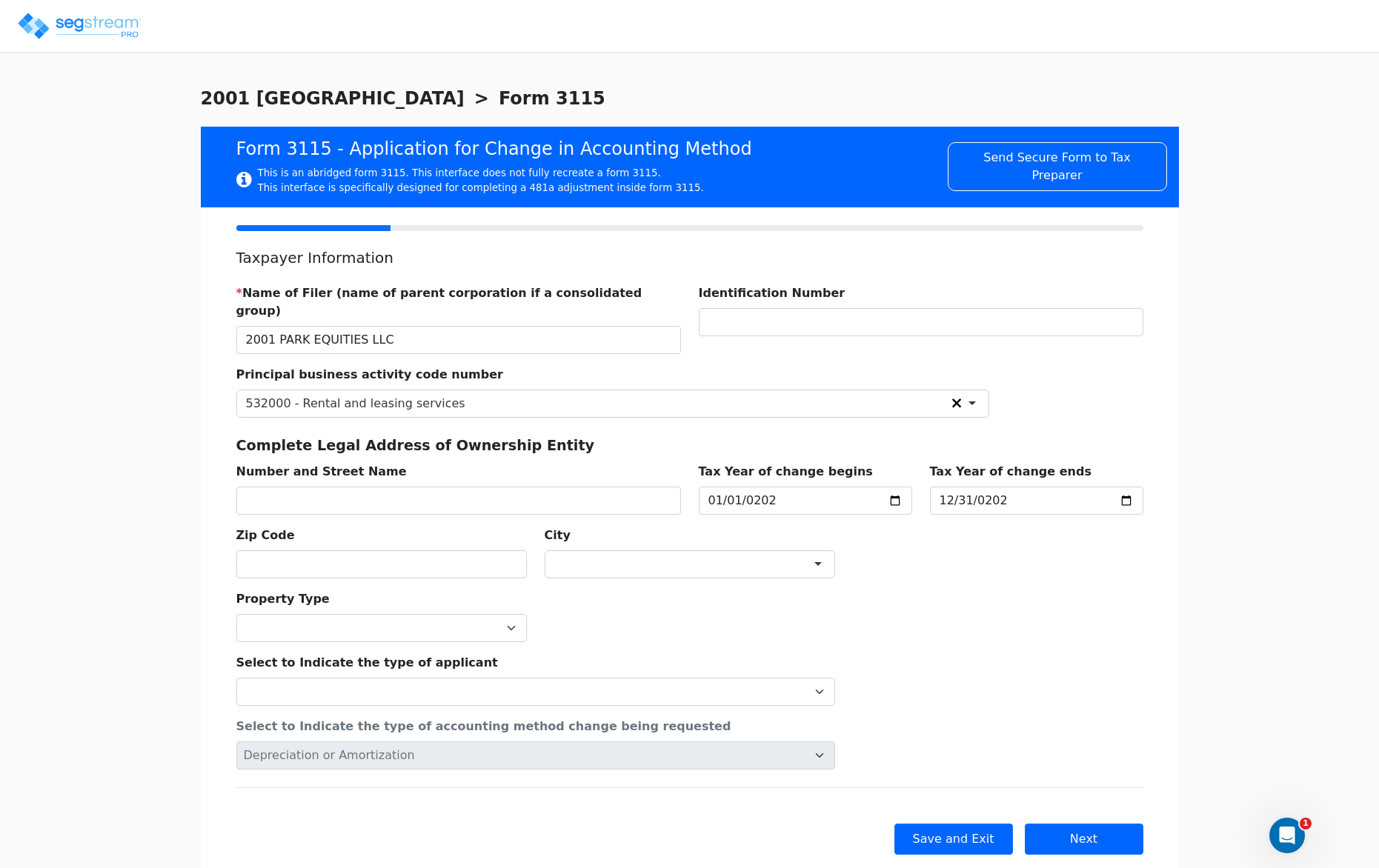
click at [962, 390] on link "×" at bounding box center [956, 403] width 18 height 28
click at [1120, 371] on div "* Name of Filer (name of parent corporation if a consolidated group) 2001 PARK …" at bounding box center [690, 425] width 925 height 306
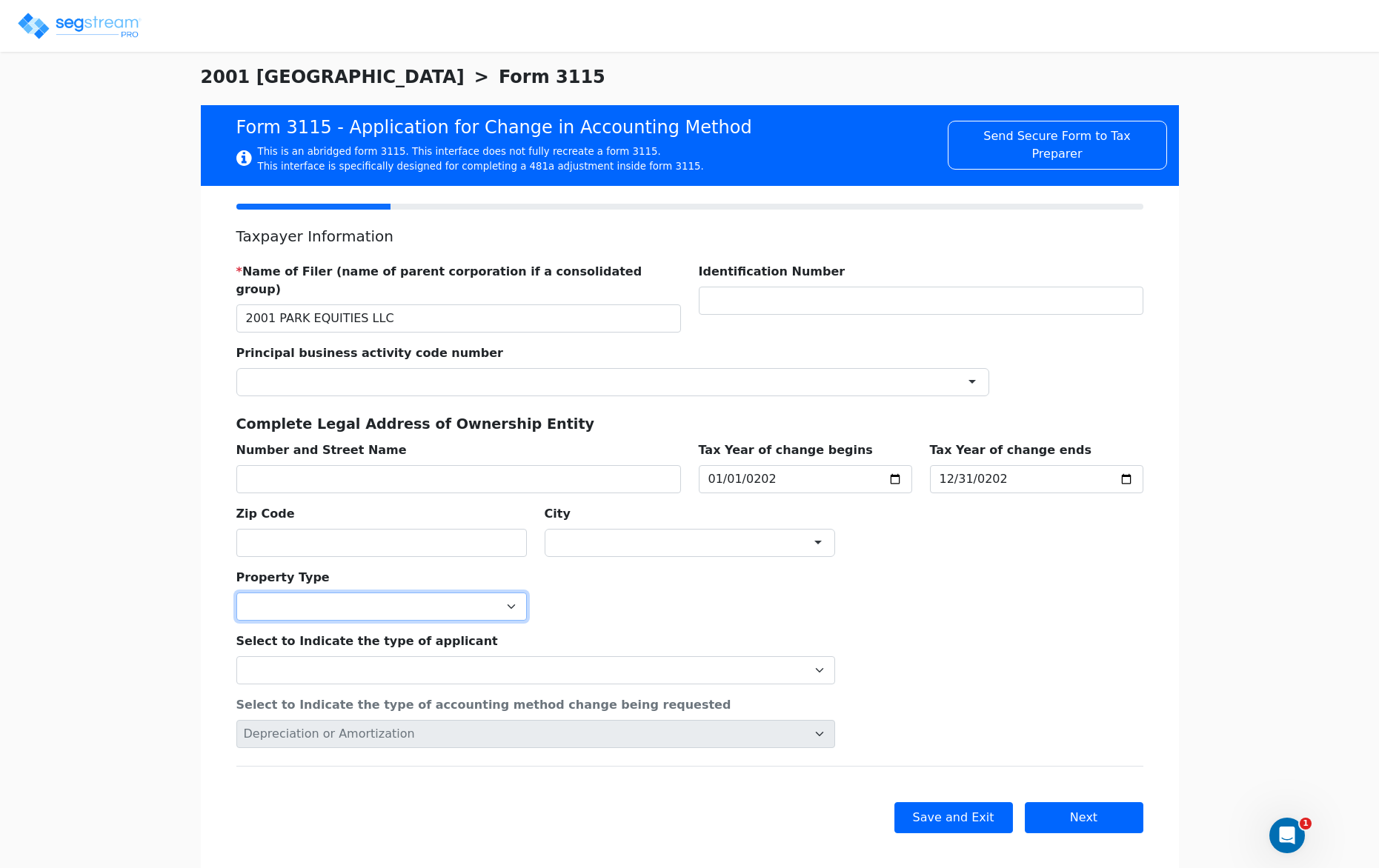
click at [389, 592] on select "Commercial Residential" at bounding box center [382, 606] width 291 height 28
select select "Residential"
click at [237, 592] on select "Commercial Residential" at bounding box center [382, 606] width 291 height 28
click at [655, 586] on div "Property Type Commercial Residential" at bounding box center [690, 588] width 925 height 64
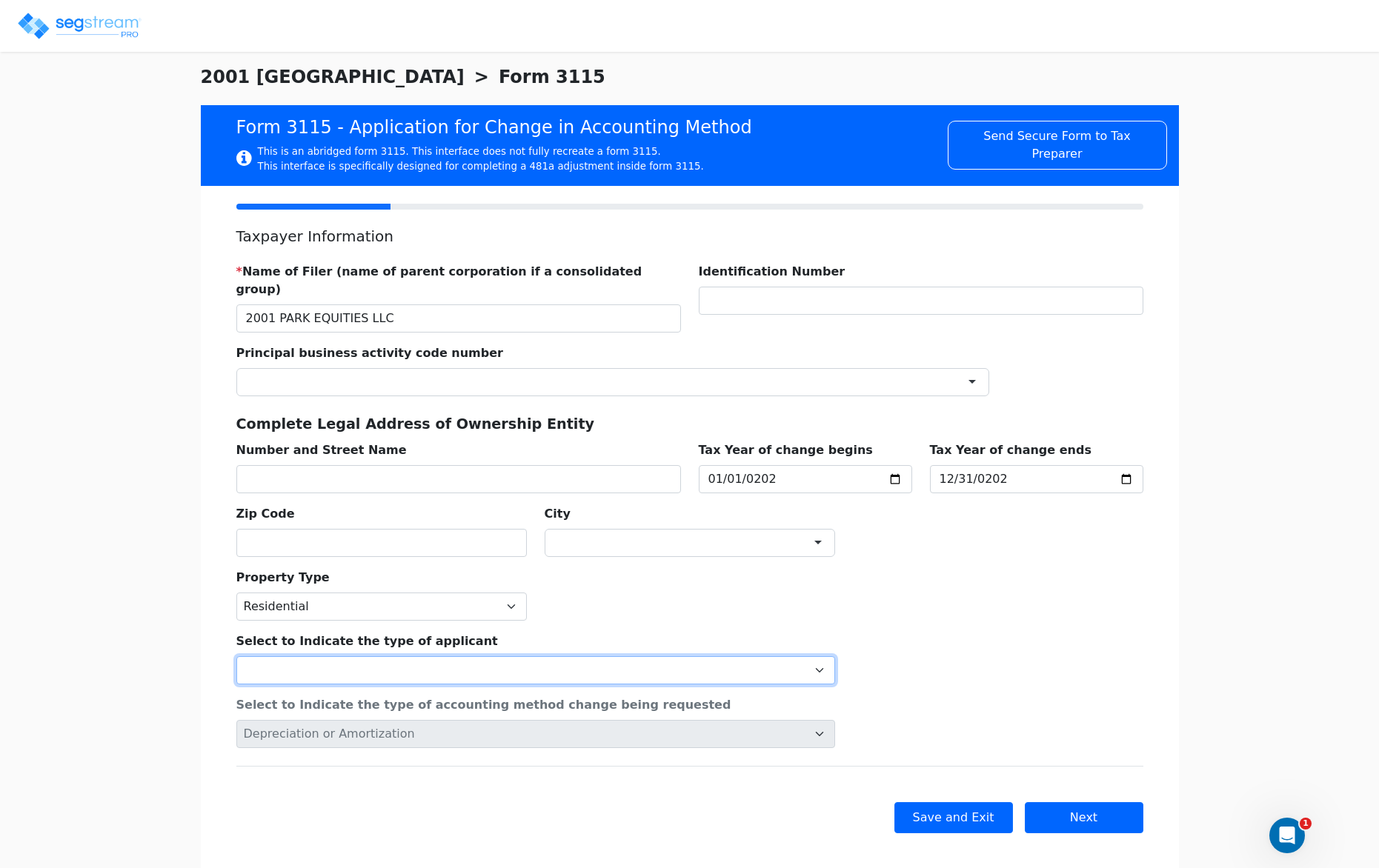
click at [697, 656] on select "Individual Corporation Controlled foreign corporation (Sec. 957) 10/50 corporat…" at bounding box center [536, 669] width 599 height 28
select select "Individual"
click at [237, 656] on select "Individual Corporation Controlled foreign corporation (Sec. 957) 10/50 corporat…" at bounding box center [536, 669] width 599 height 28
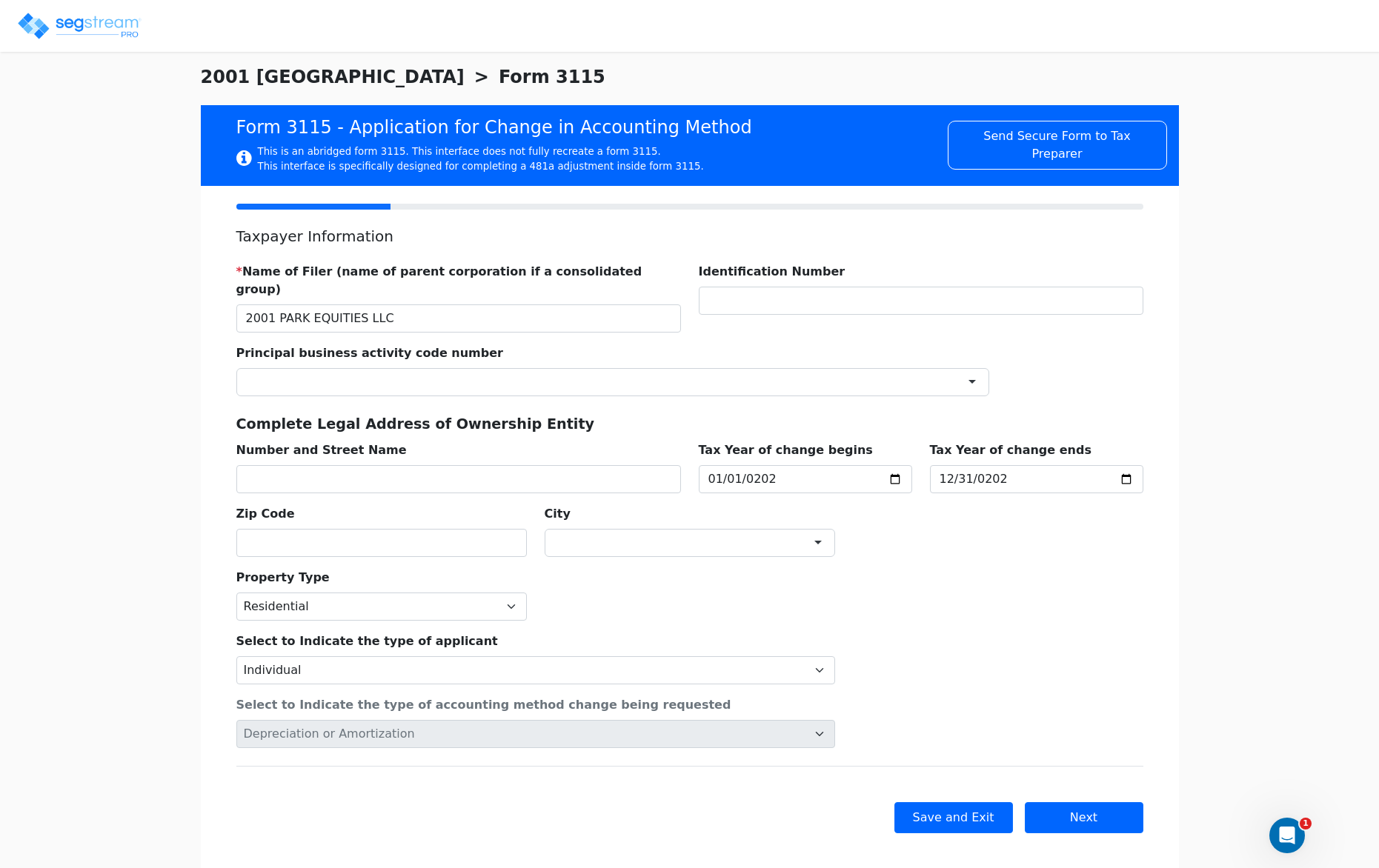
click at [678, 621] on div "Select to Indicate the type of applicant Individual Corporation Controlled fore…" at bounding box center [535, 653] width 616 height 64
click at [942, 530] on div "* Name of Filer (name of parent corporation if a consolidated group) 2001 PARK …" at bounding box center [690, 403] width 925 height 306
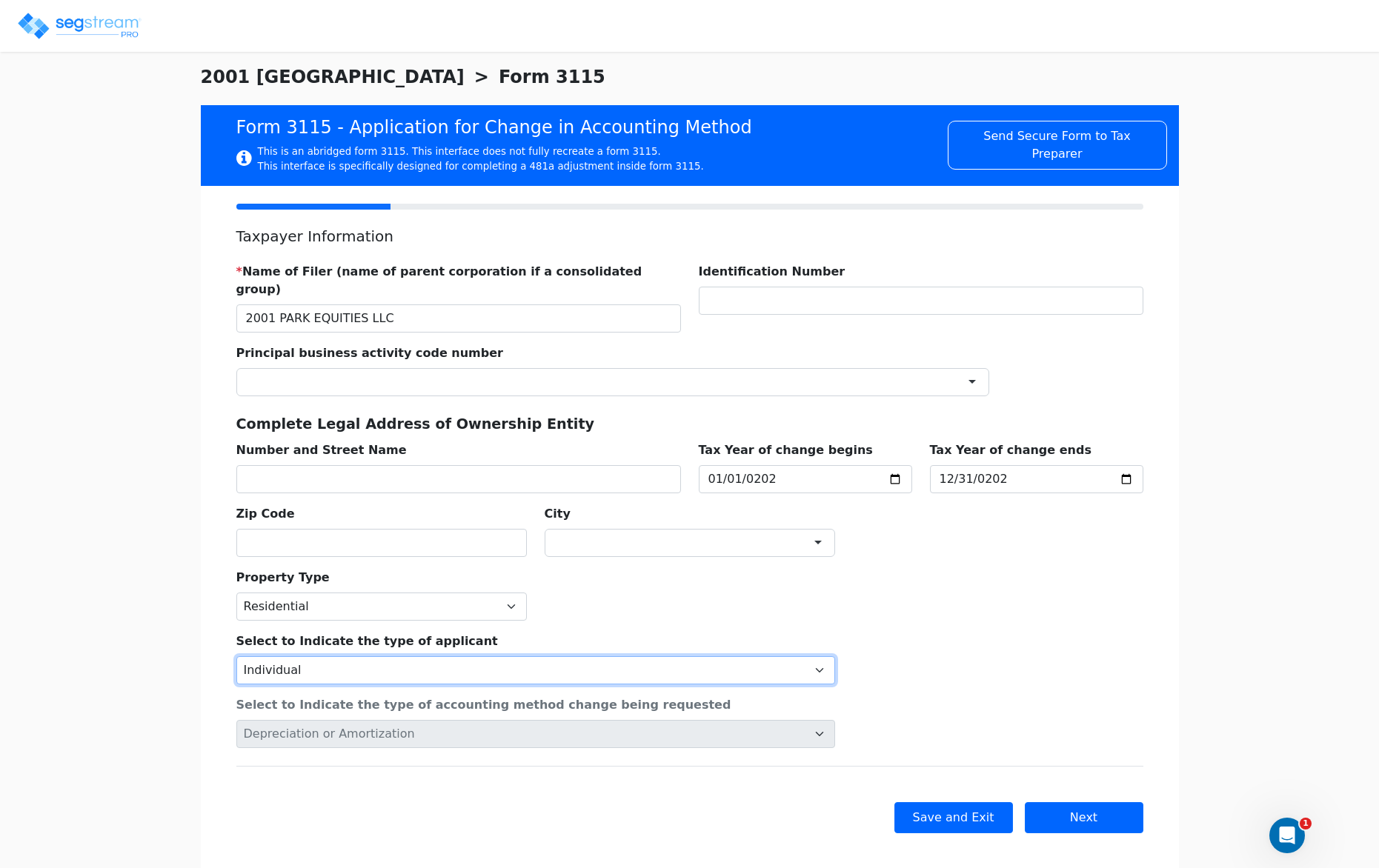
click at [501, 656] on select "Individual Corporation Controlled foreign corporation (Sec. 957) 10/50 corporat…" at bounding box center [536, 669] width 599 height 28
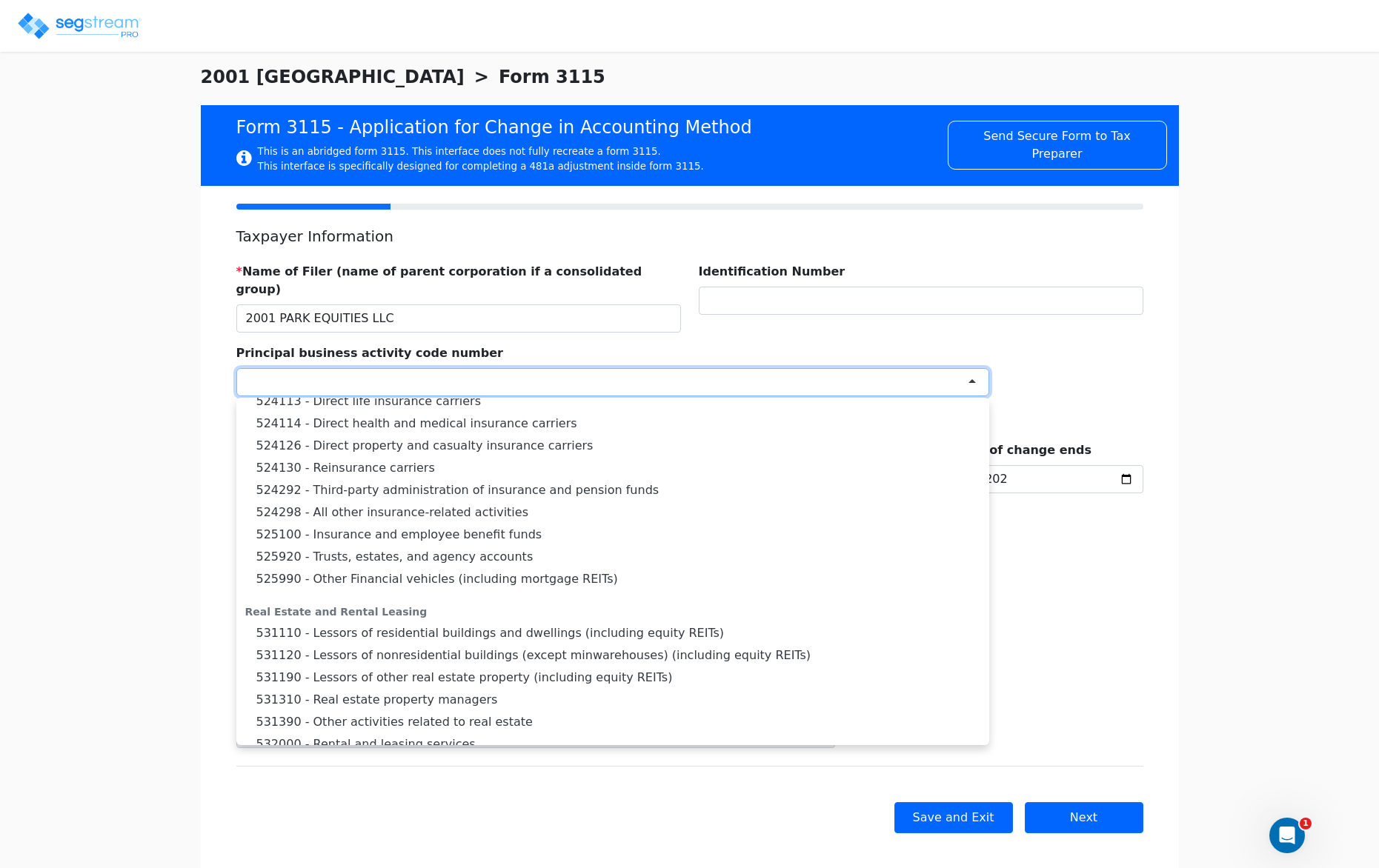
click at [361, 368] on div at bounding box center [613, 382] width 753 height 28
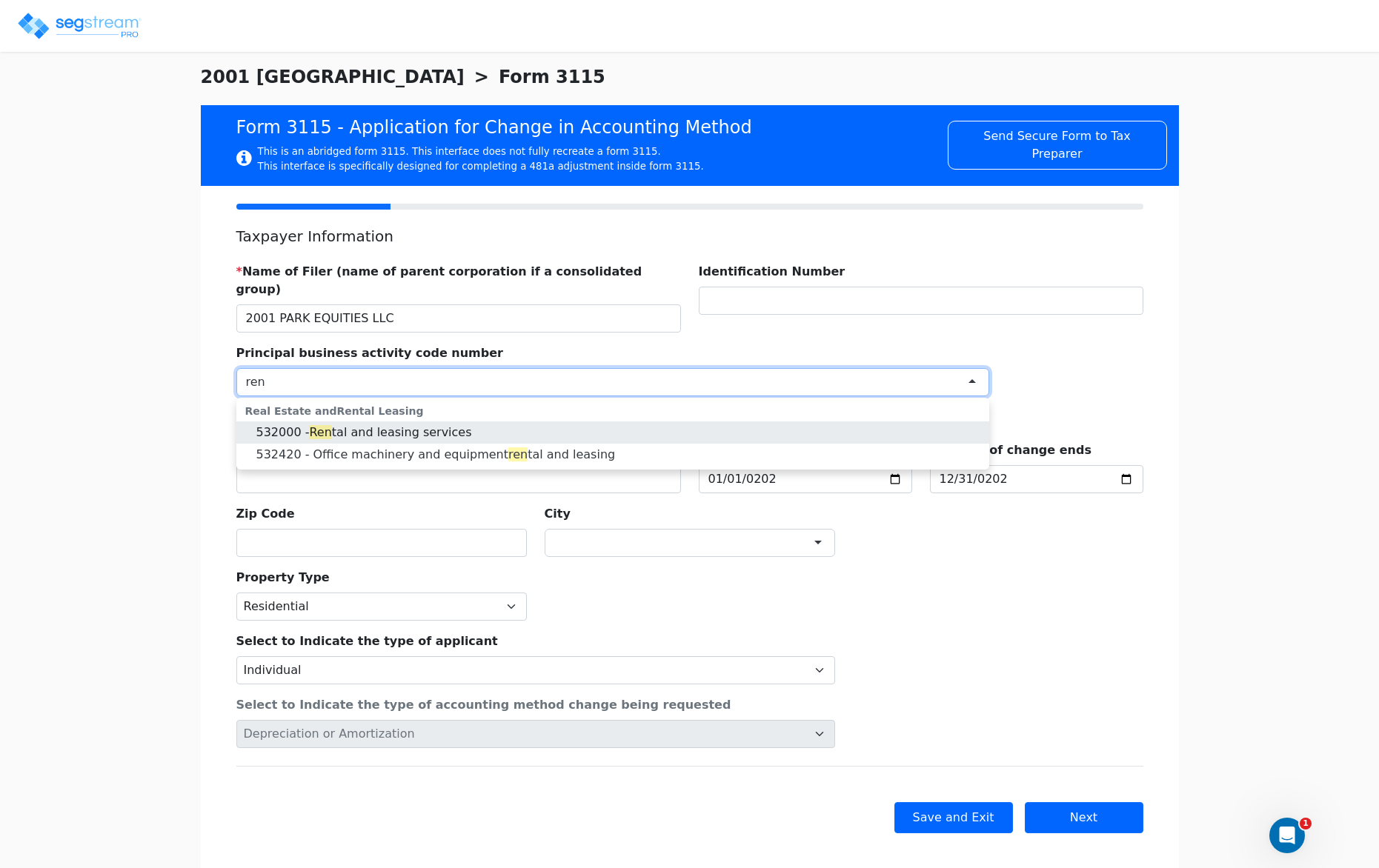
scroll to position [0, 0]
type input "renta"
drag, startPoint x: 298, startPoint y: 416, endPoint x: 254, endPoint y: 415, distance: 44.0
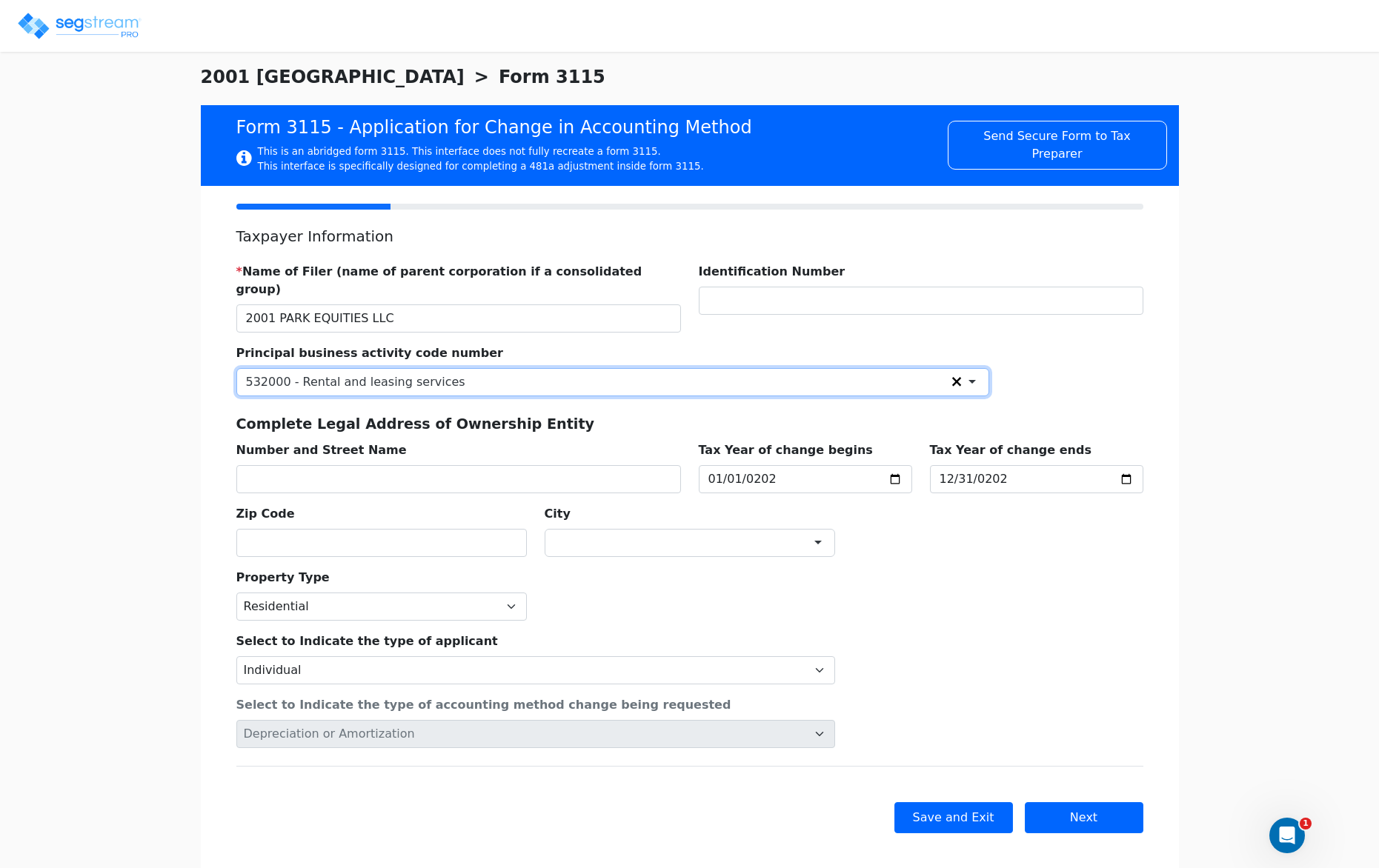
click at [956, 368] on link "×" at bounding box center [956, 382] width 18 height 28
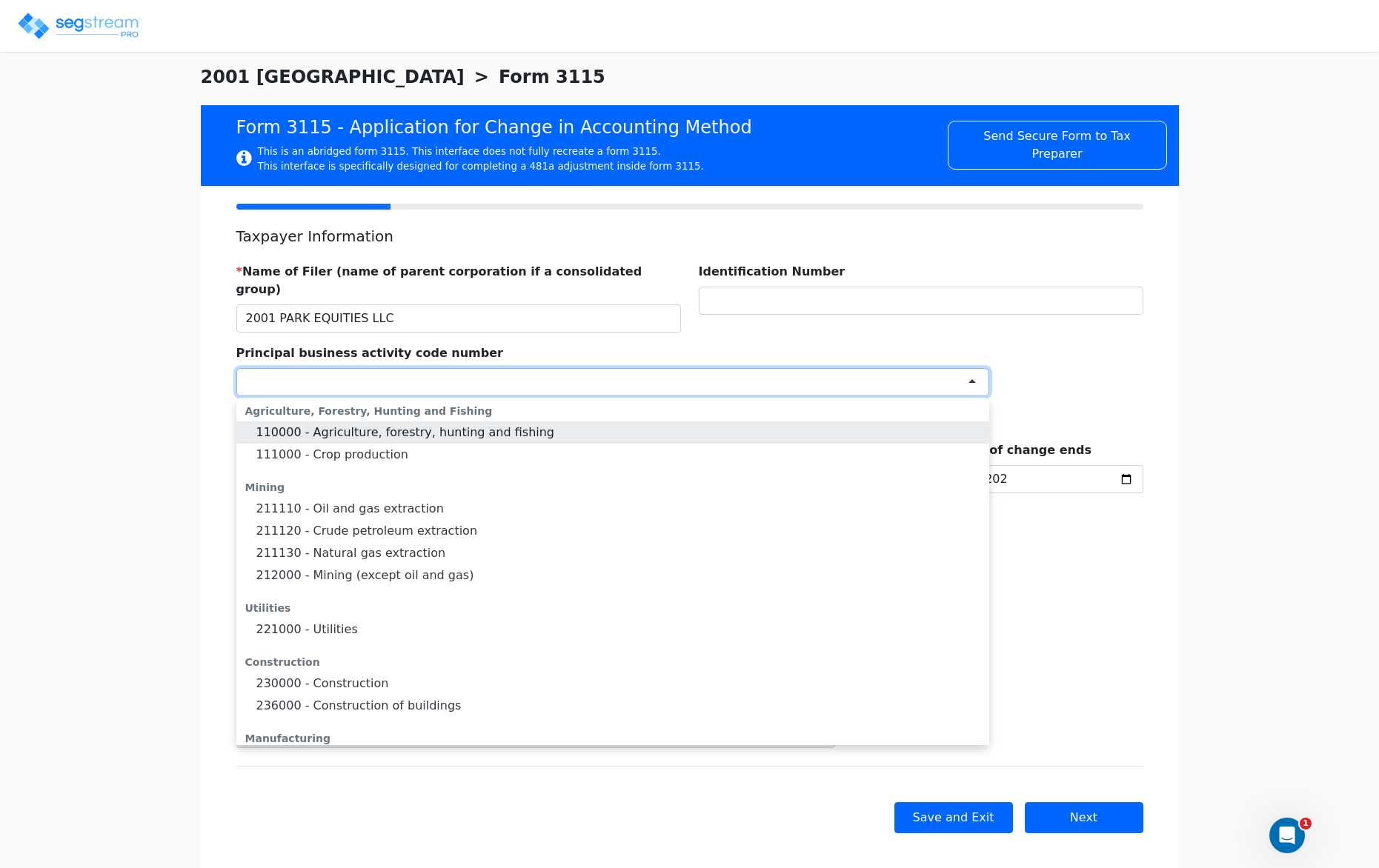
click at [911, 368] on div at bounding box center [613, 382] width 753 height 28
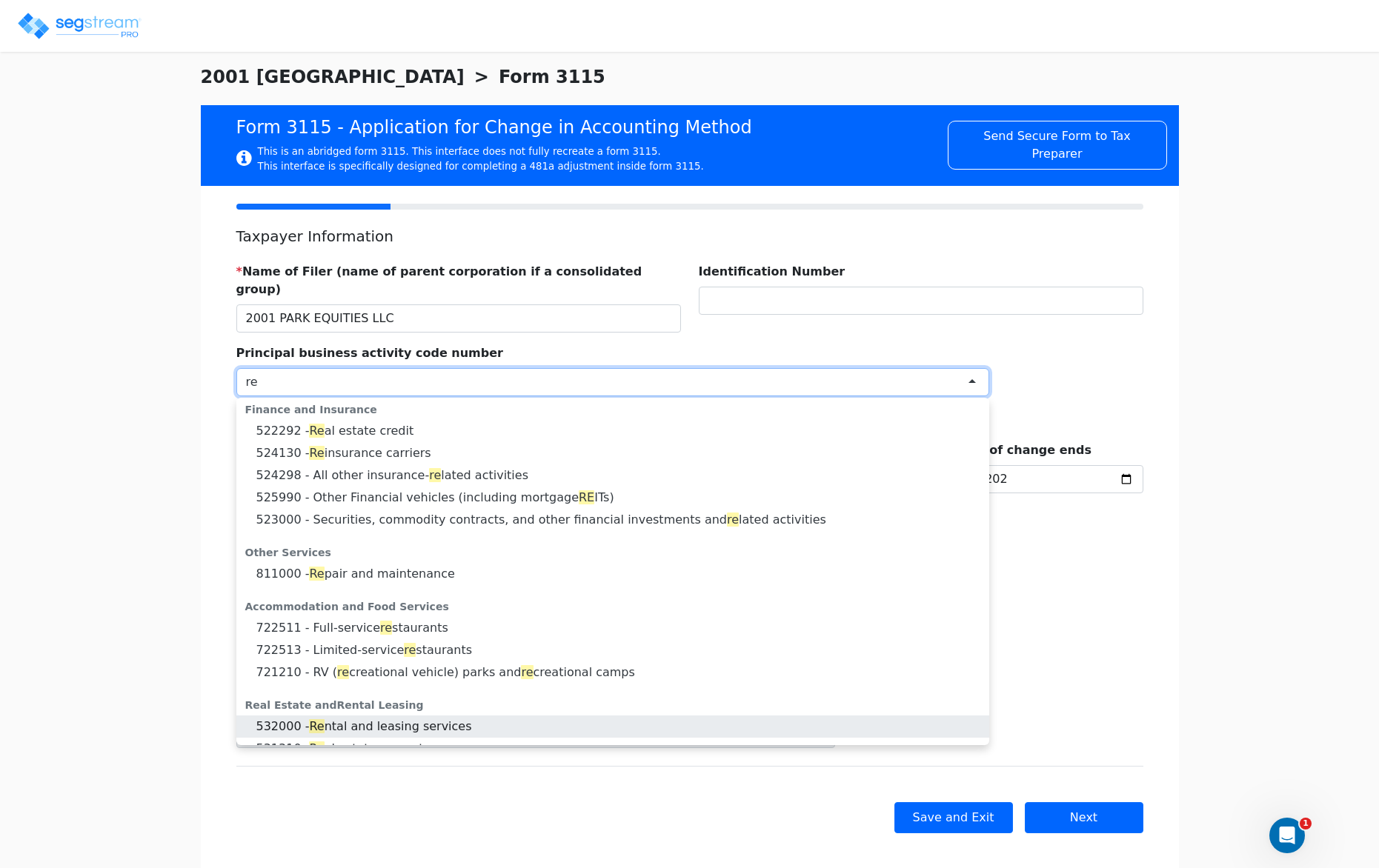
type input "r"
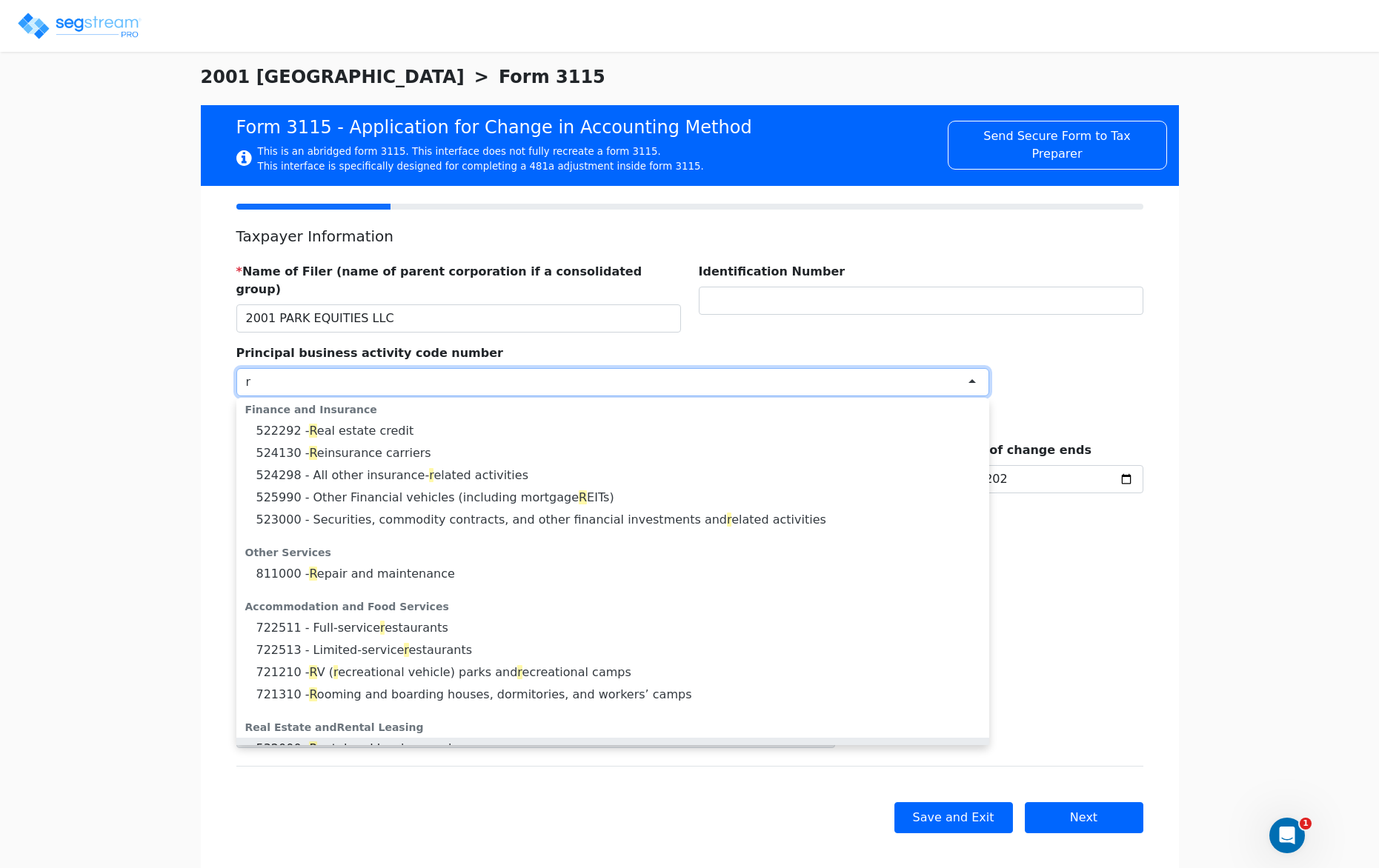
scroll to position [24, 0]
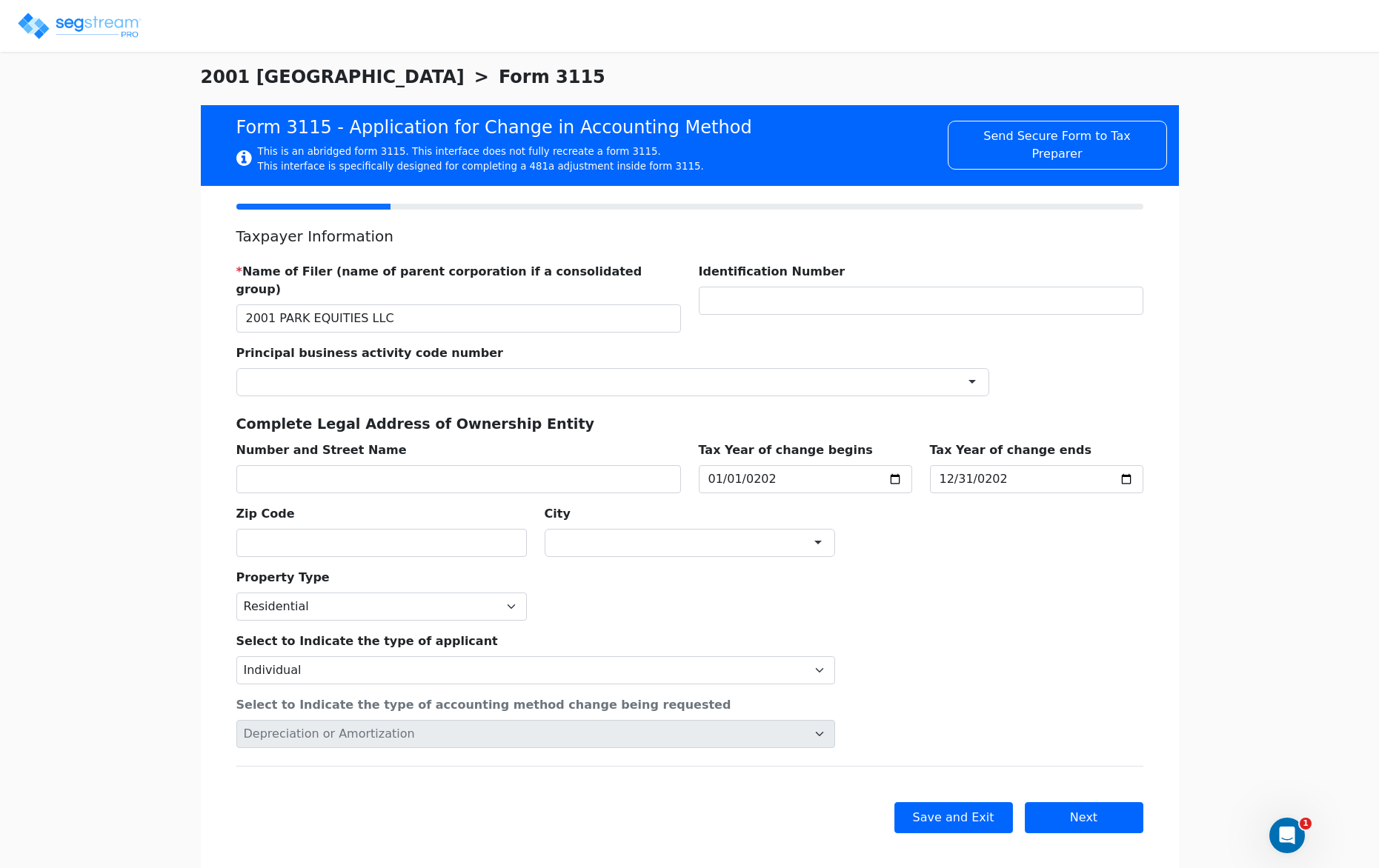
click at [960, 333] on div "Principal business activity code number Agriculture, Forestry, Hunting and Fish…" at bounding box center [612, 365] width 771 height 64
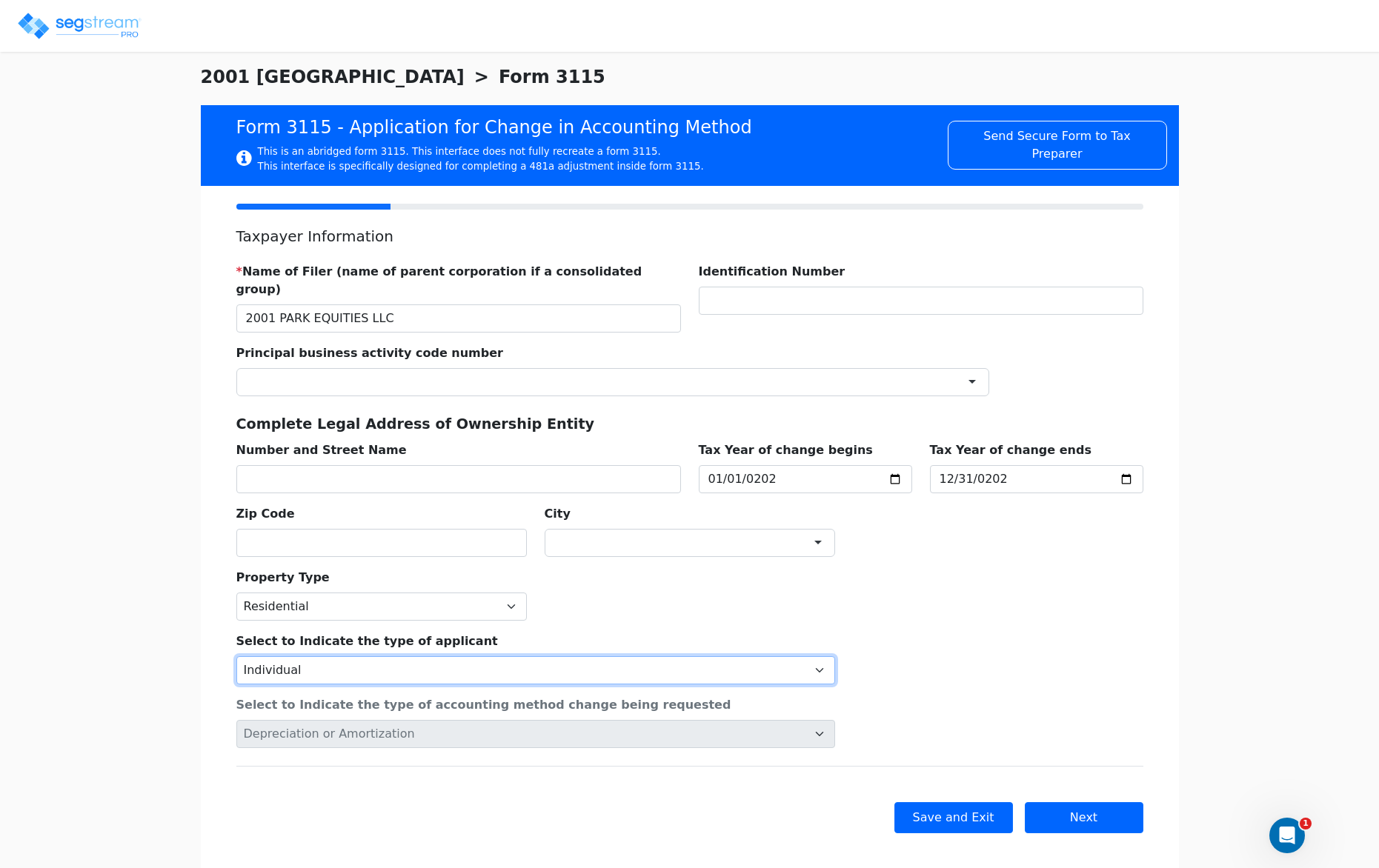
click at [543, 656] on select "Individual Corporation Controlled foreign corporation (Sec. 957) 10/50 corporat…" at bounding box center [536, 669] width 599 height 28
click at [237, 656] on select "Individual Corporation Controlled foreign corporation (Sec. 957) 10/50 corporat…" at bounding box center [536, 669] width 599 height 28
click at [535, 658] on select "Individual Corporation Controlled foreign corporation (Sec. 957) 10/50 corporat…" at bounding box center [536, 669] width 599 height 28
select select "Individual"
click at [237, 656] on select "Individual Corporation Controlled foreign corporation (Sec. 957) 10/50 corporat…" at bounding box center [536, 669] width 599 height 28
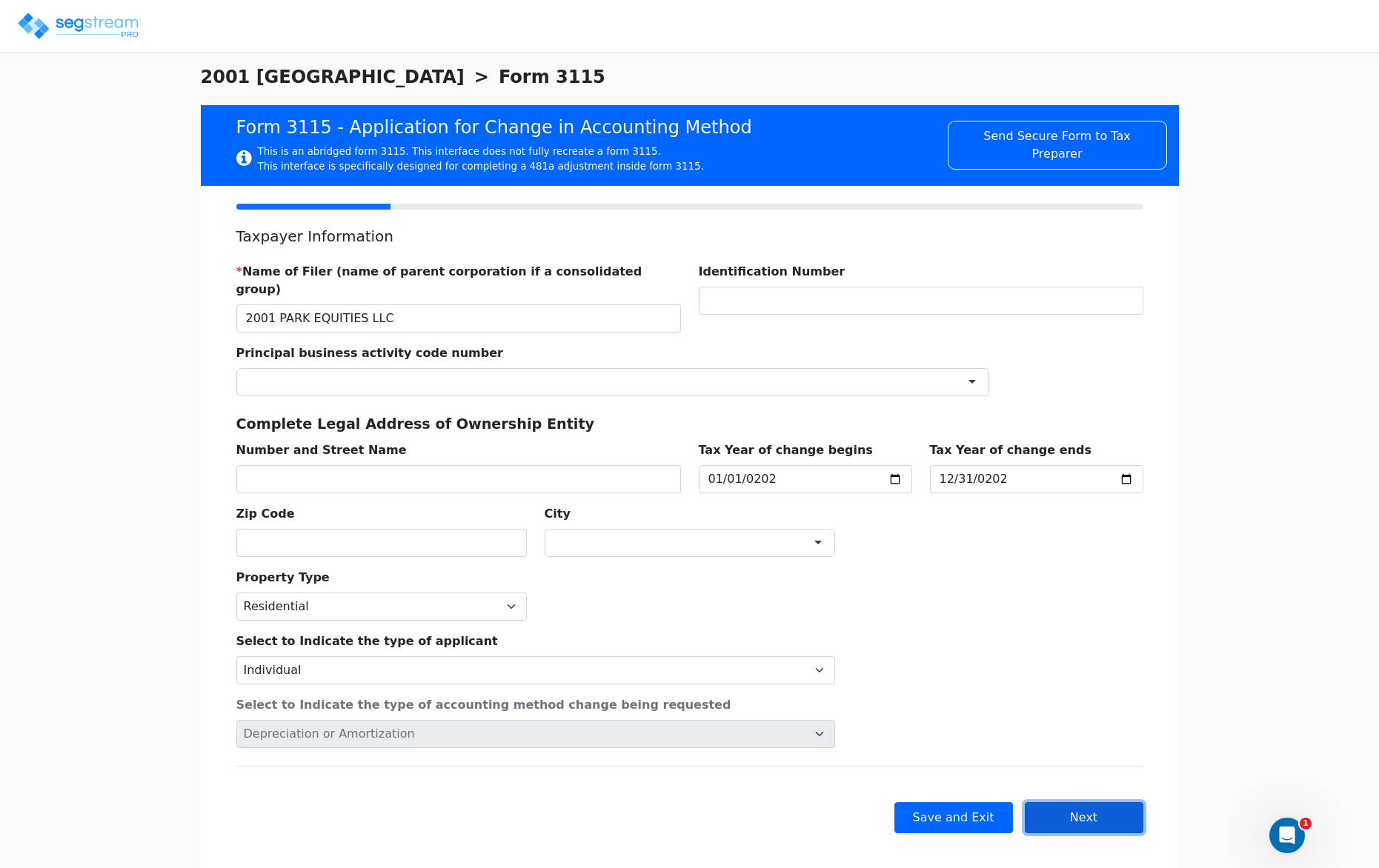
click at [1067, 802] on button "Next" at bounding box center [1084, 817] width 118 height 31
checkbox input "true"
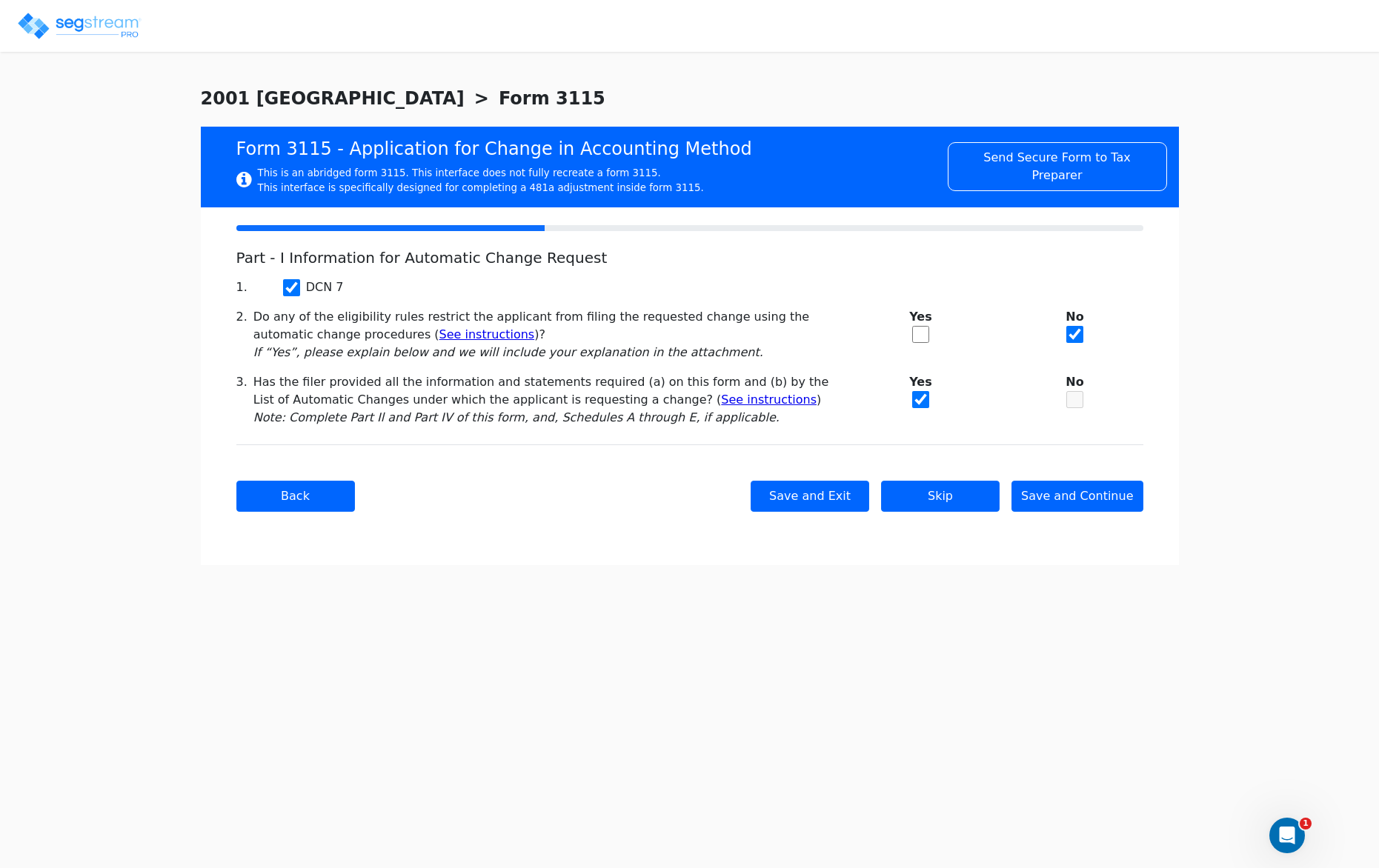
scroll to position [0, 0]
click at [1094, 497] on button "Save and Continue" at bounding box center [1077, 496] width 132 height 31
click at [0, 0] on div at bounding box center [0, 0] width 0 height 0
checkbox input "true"
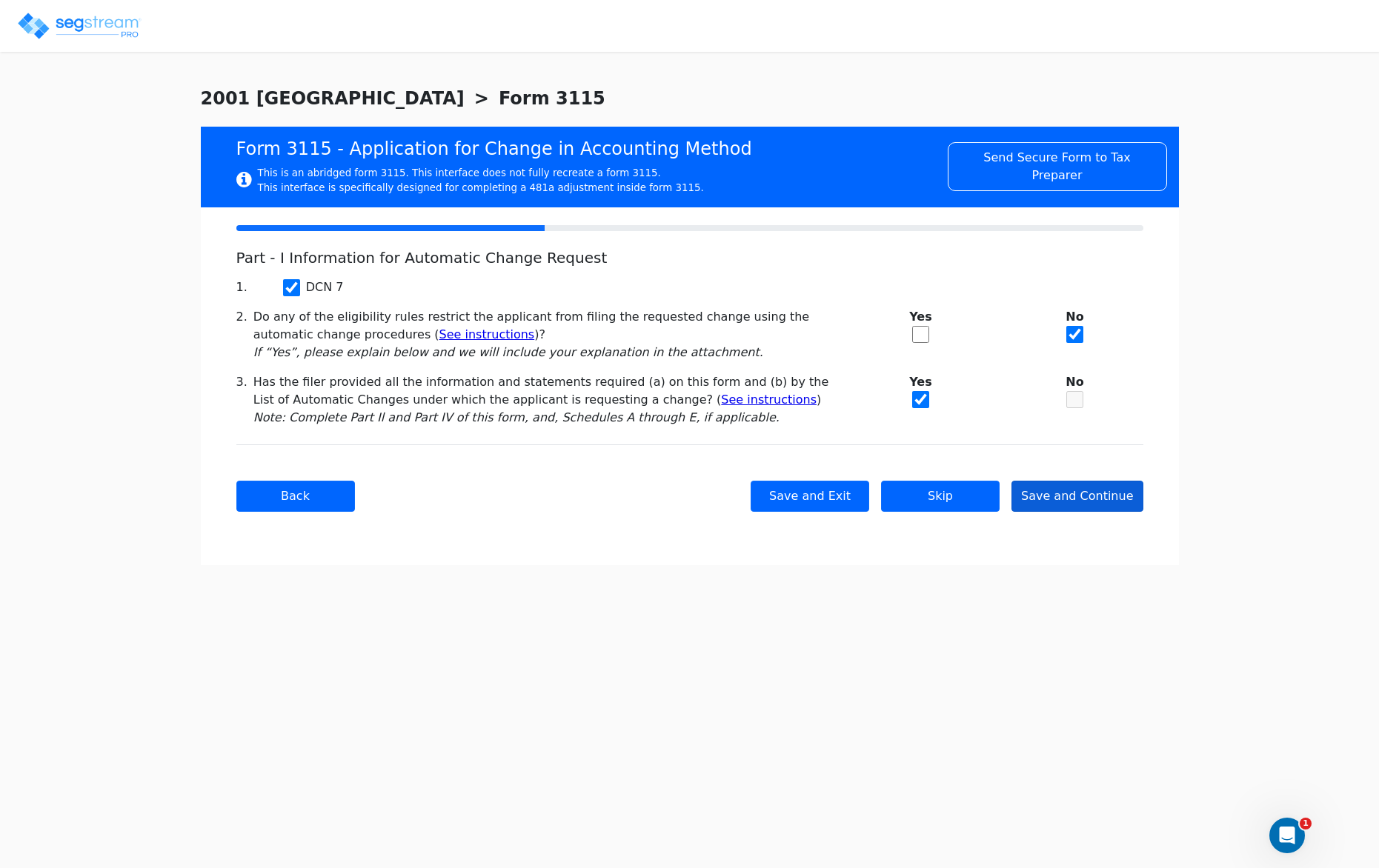
checkbox input "true"
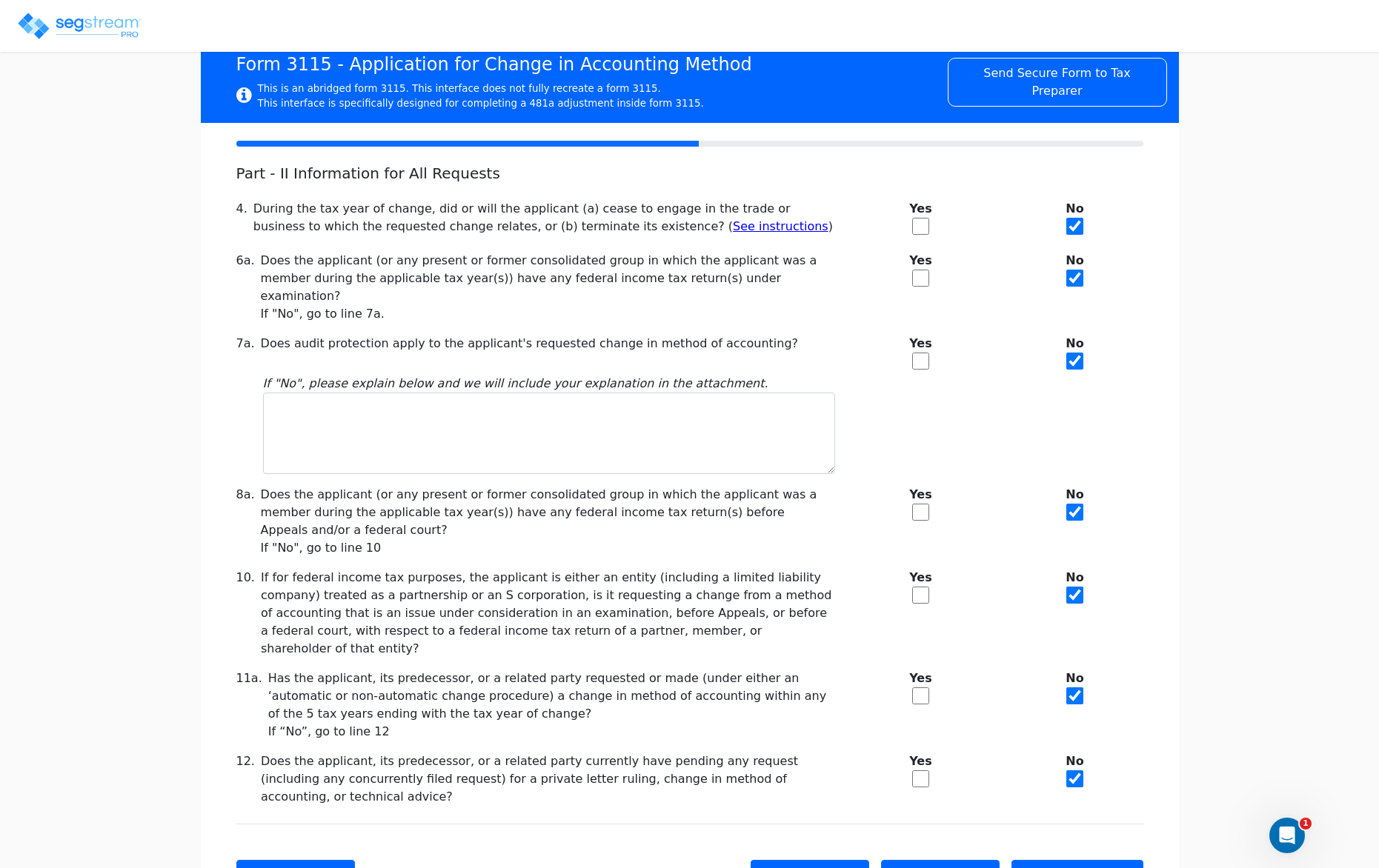
scroll to position [124, 0]
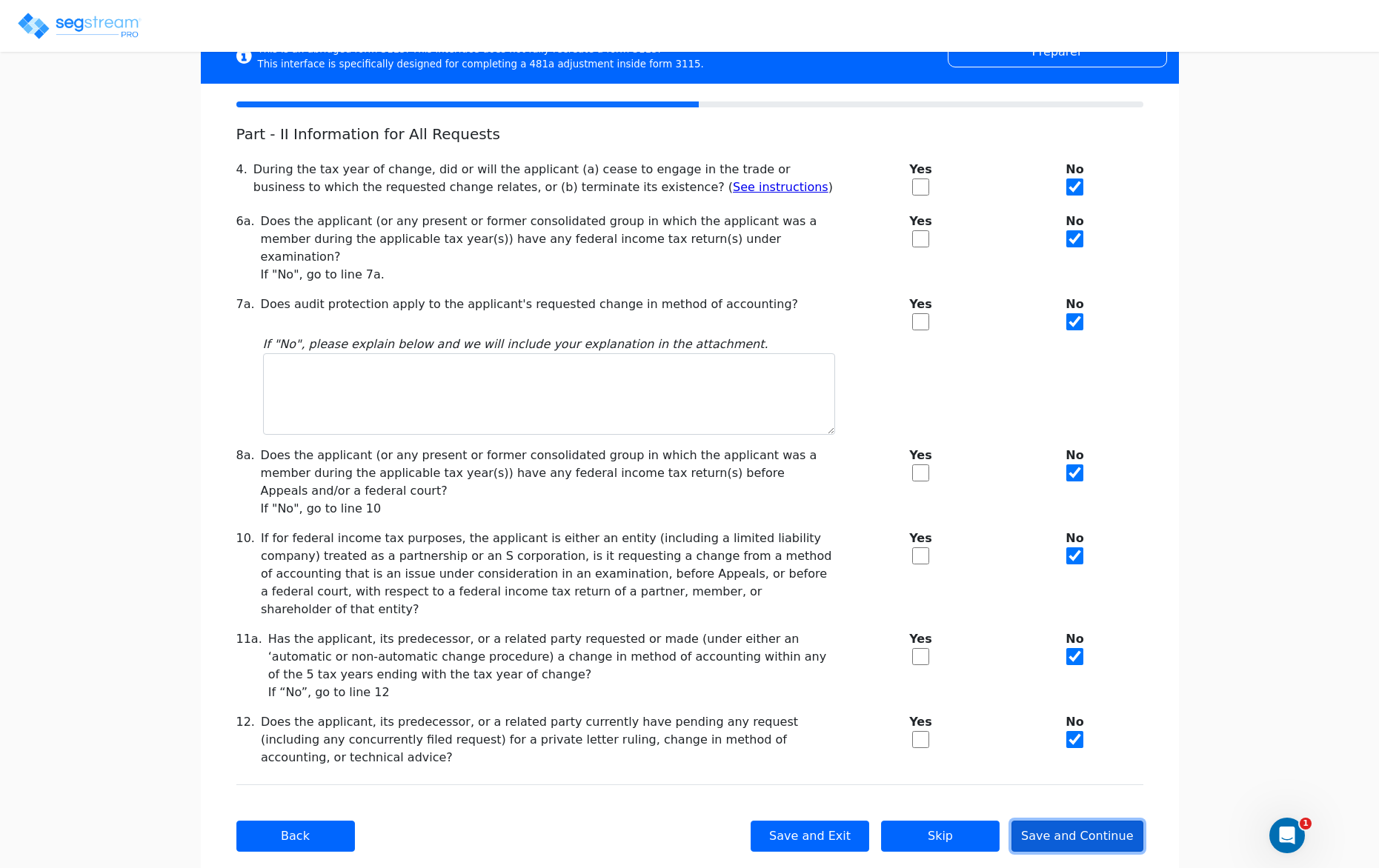
click at [1095, 820] on button "Save and Continue" at bounding box center [1077, 835] width 132 height 31
checkbox input "true"
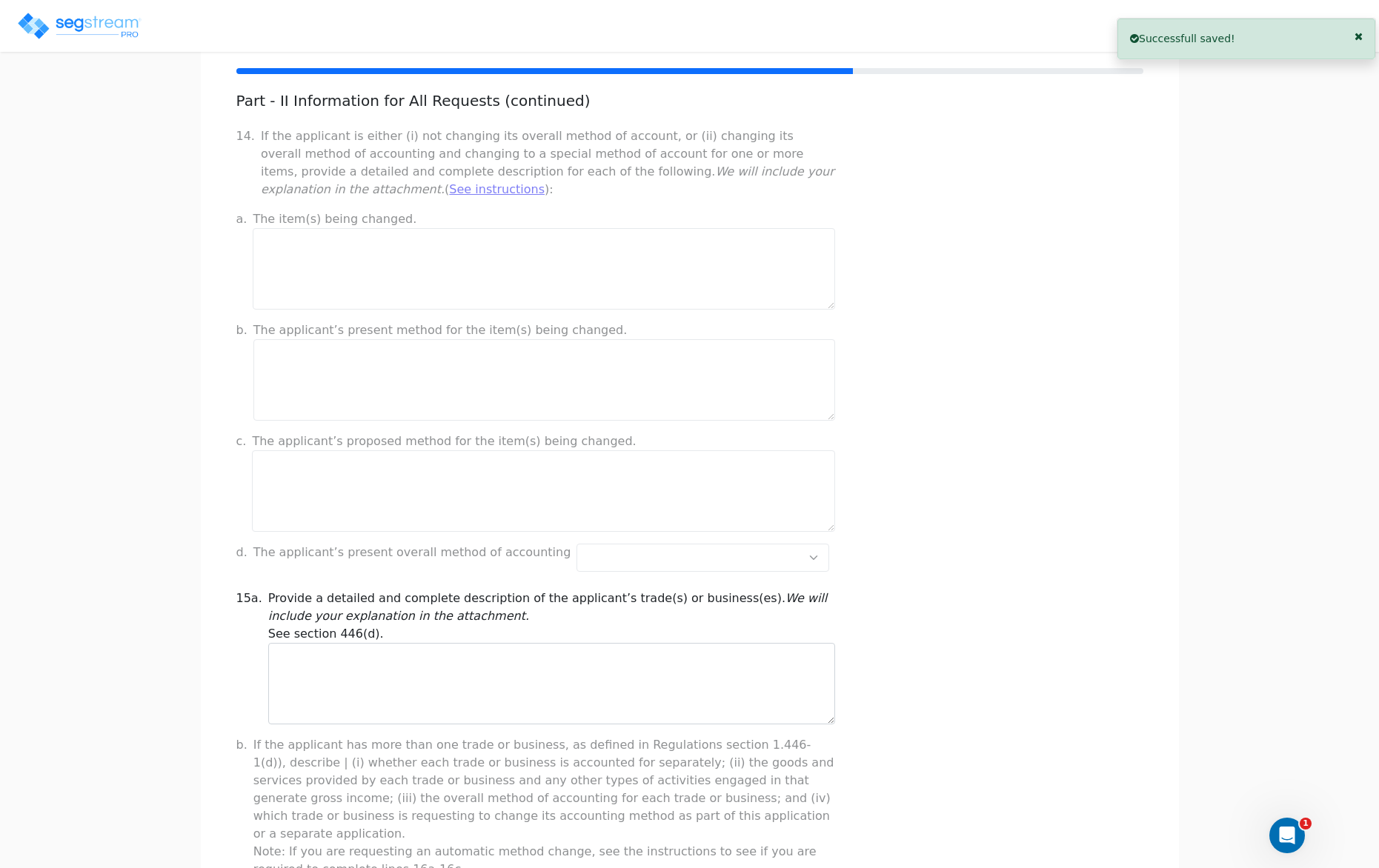
scroll to position [166, 0]
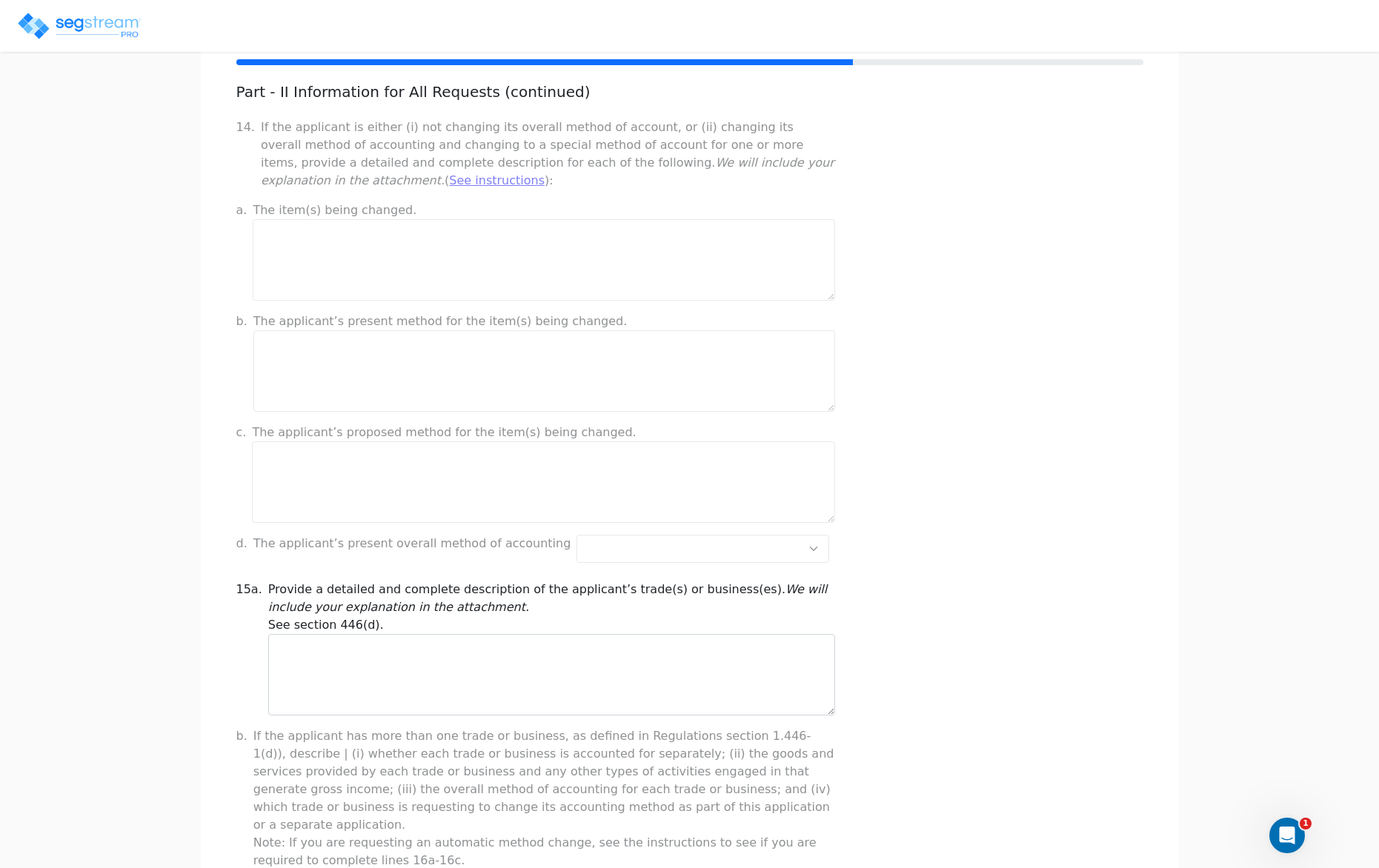
drag, startPoint x: 646, startPoint y: 552, endPoint x: 796, endPoint y: 608, distance: 160.1
click at [646, 552] on div "Part - II Information for All Requests (continued) 14. If the applicant is eith…" at bounding box center [690, 835] width 907 height 1506
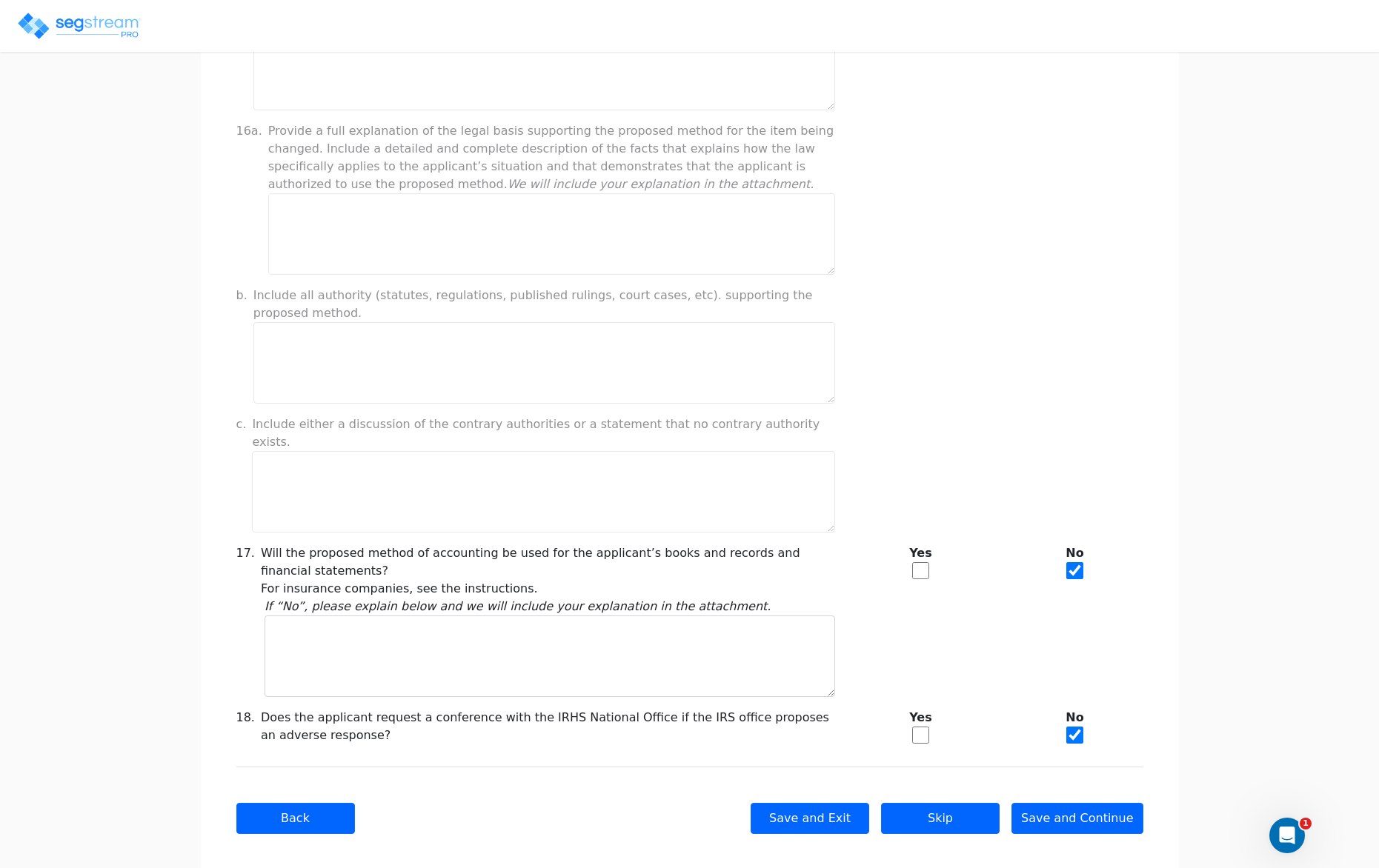
scroll to position [1008, 0]
click at [925, 561] on input "checkbox" at bounding box center [920, 569] width 17 height 17
checkbox input "true"
checkbox input "false"
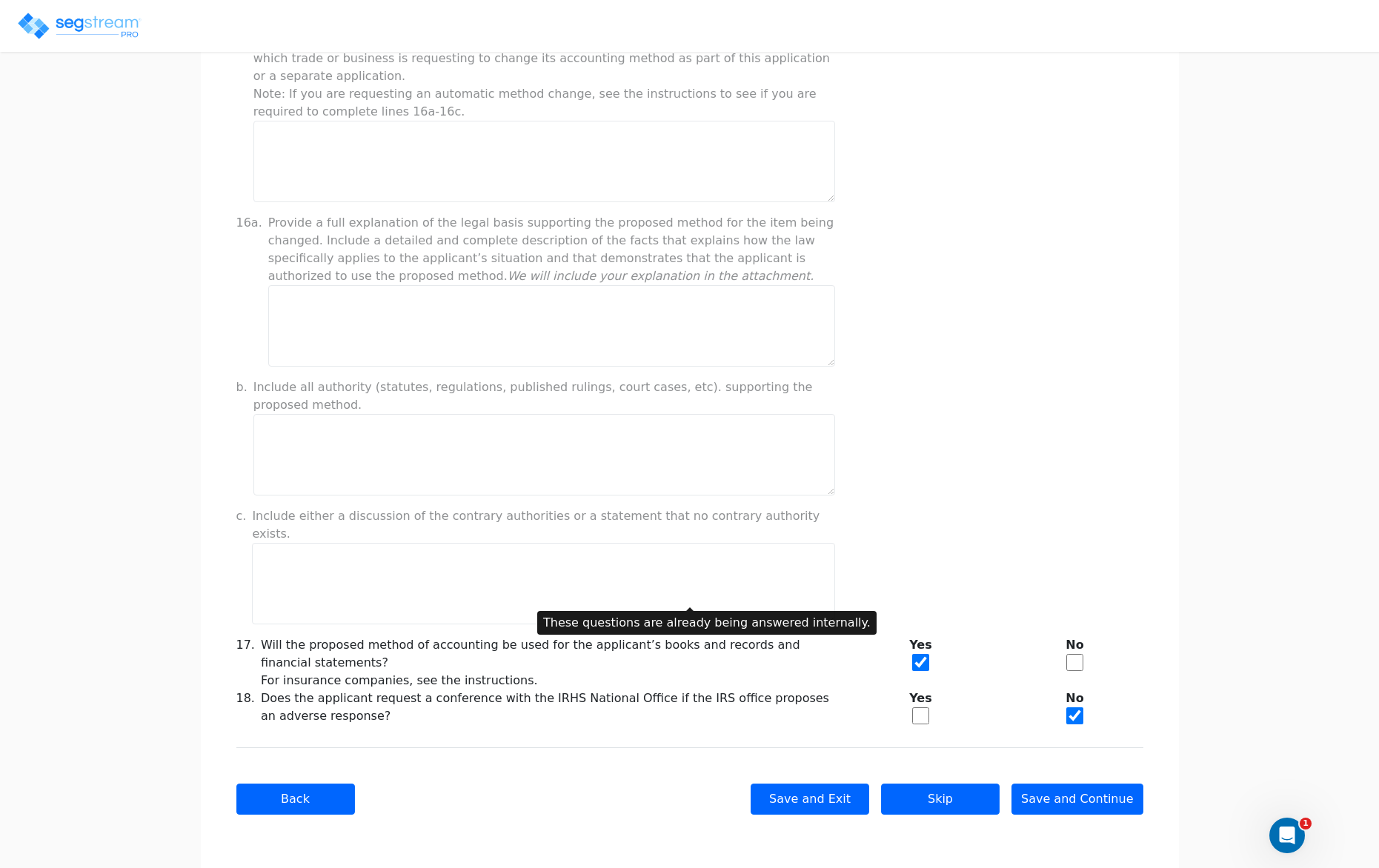
scroll to position [897, 0]
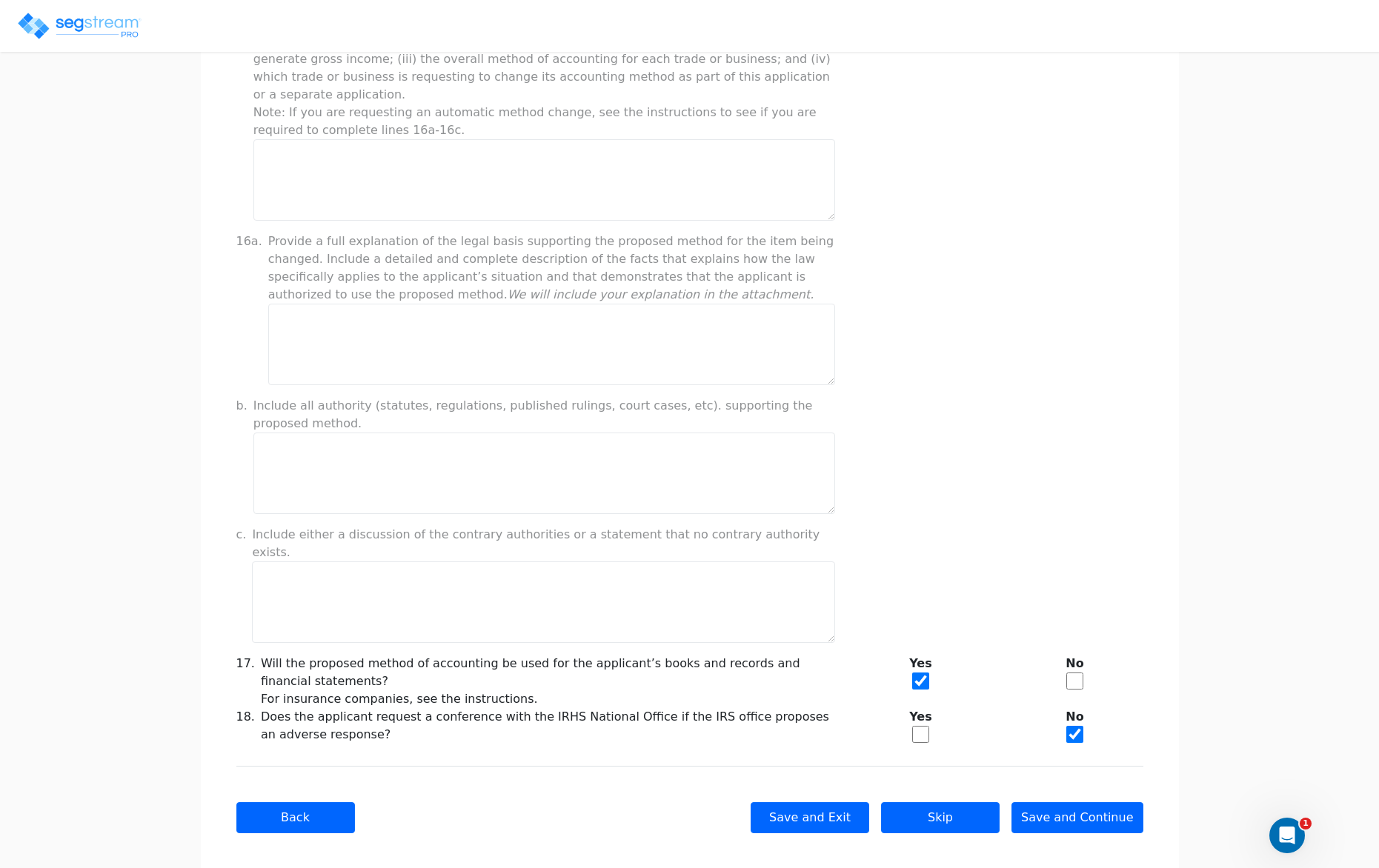
click at [929, 726] on input "checkbox" at bounding box center [920, 734] width 17 height 17
checkbox input "true"
checkbox input "false"
click at [1084, 802] on button "Save and Continue" at bounding box center [1077, 817] width 132 height 31
type input "-137,355.98"
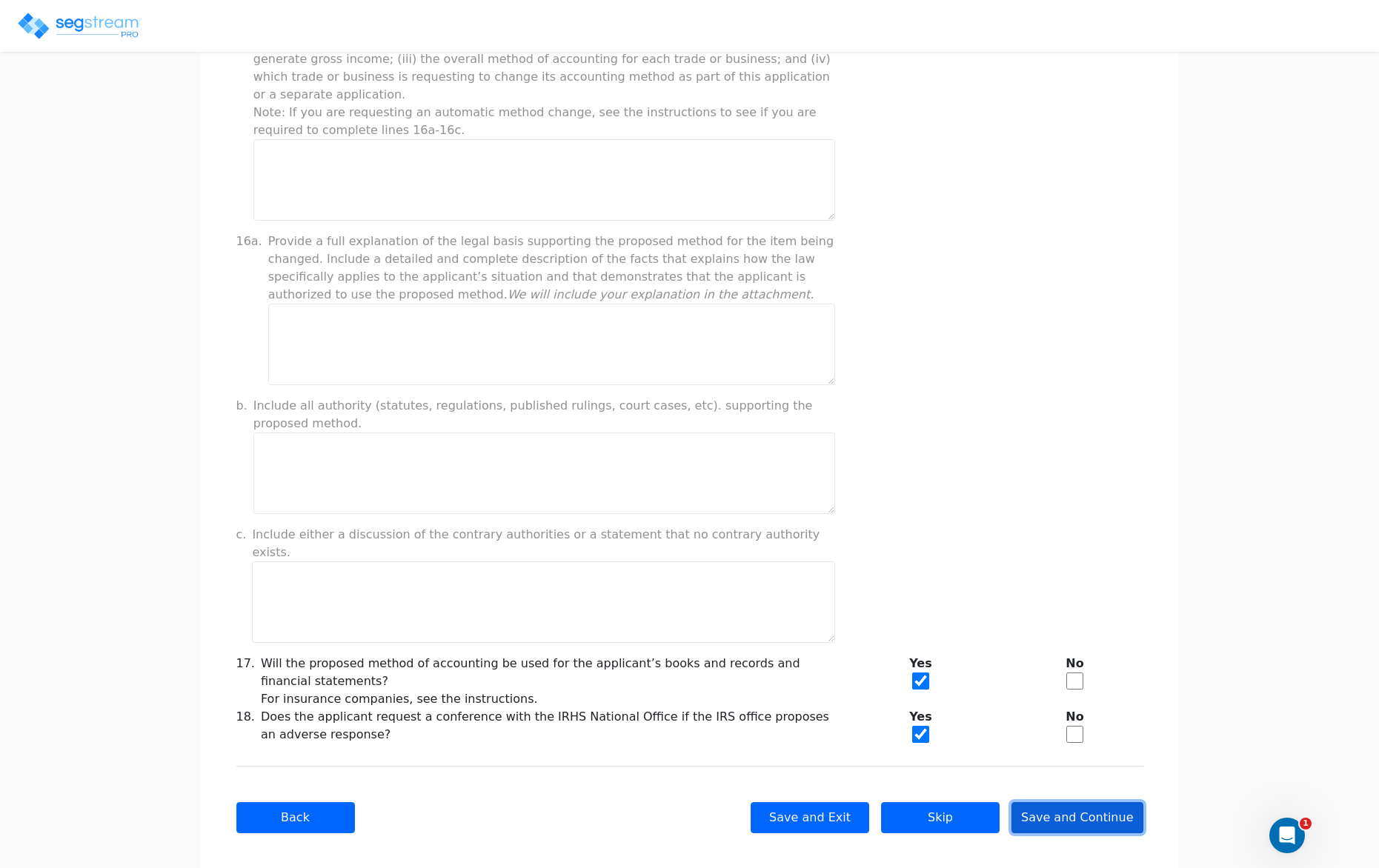
checkbox input "true"
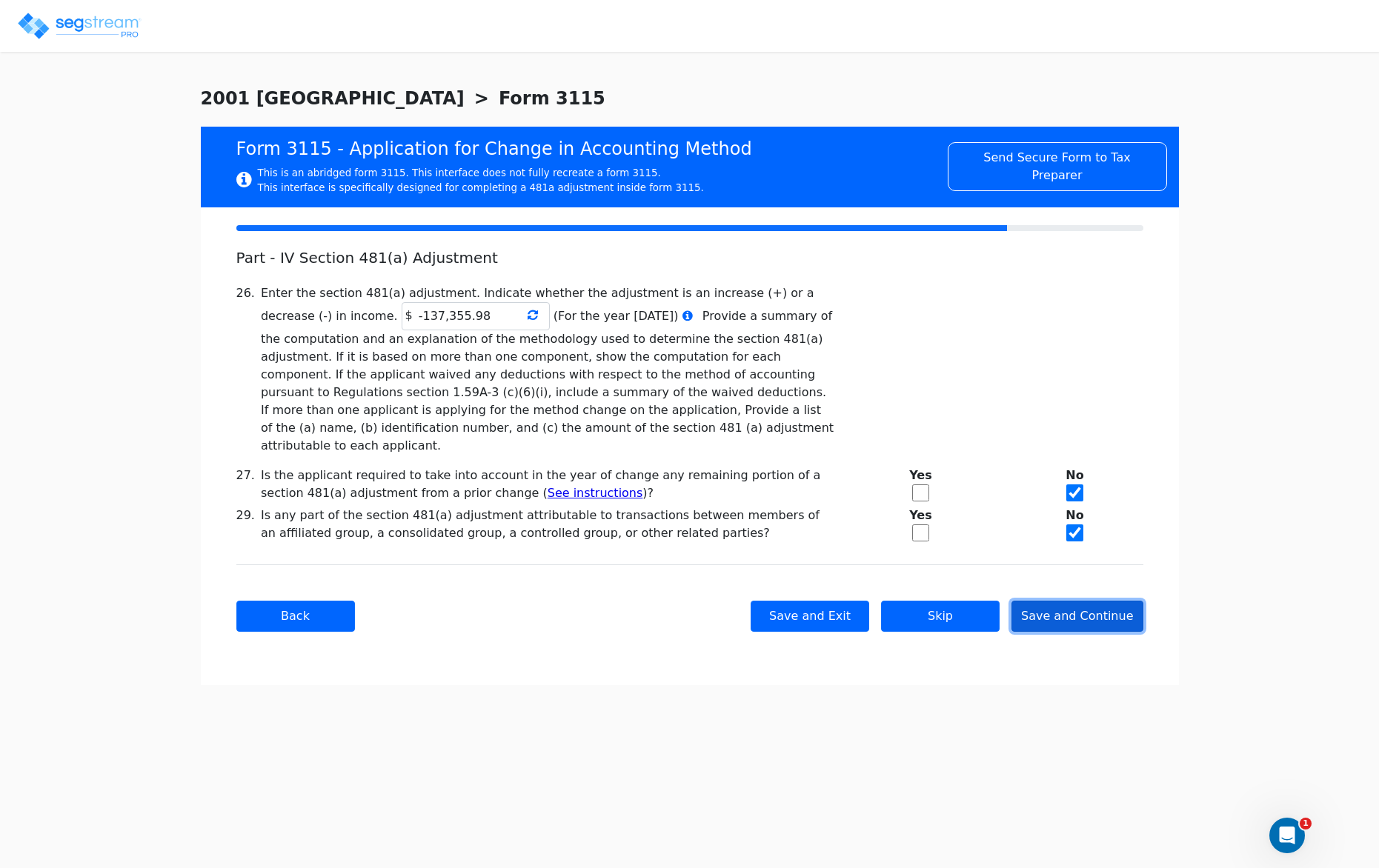
scroll to position [0, 0]
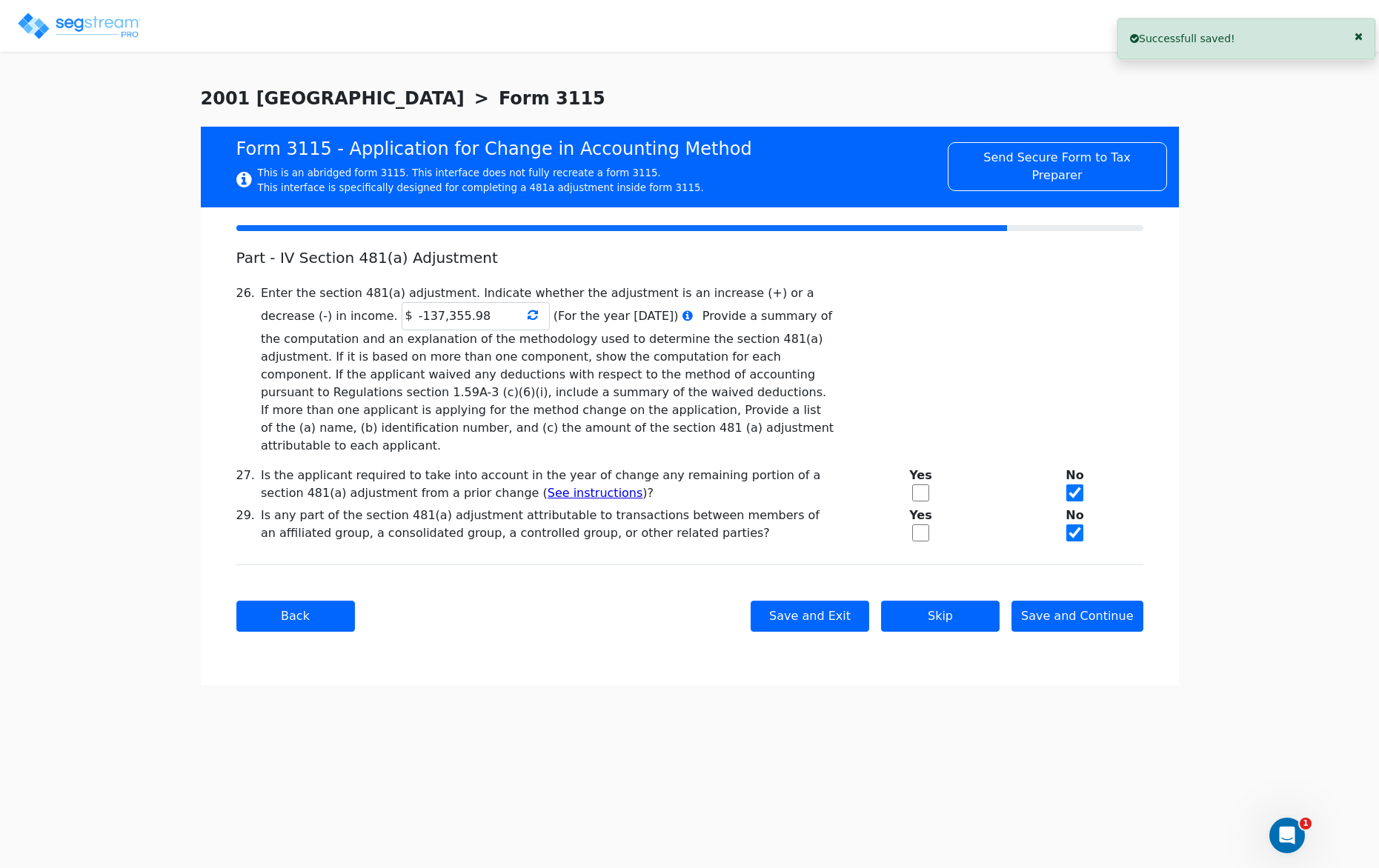
click at [527, 318] on icon at bounding box center [532, 314] width 10 height 12
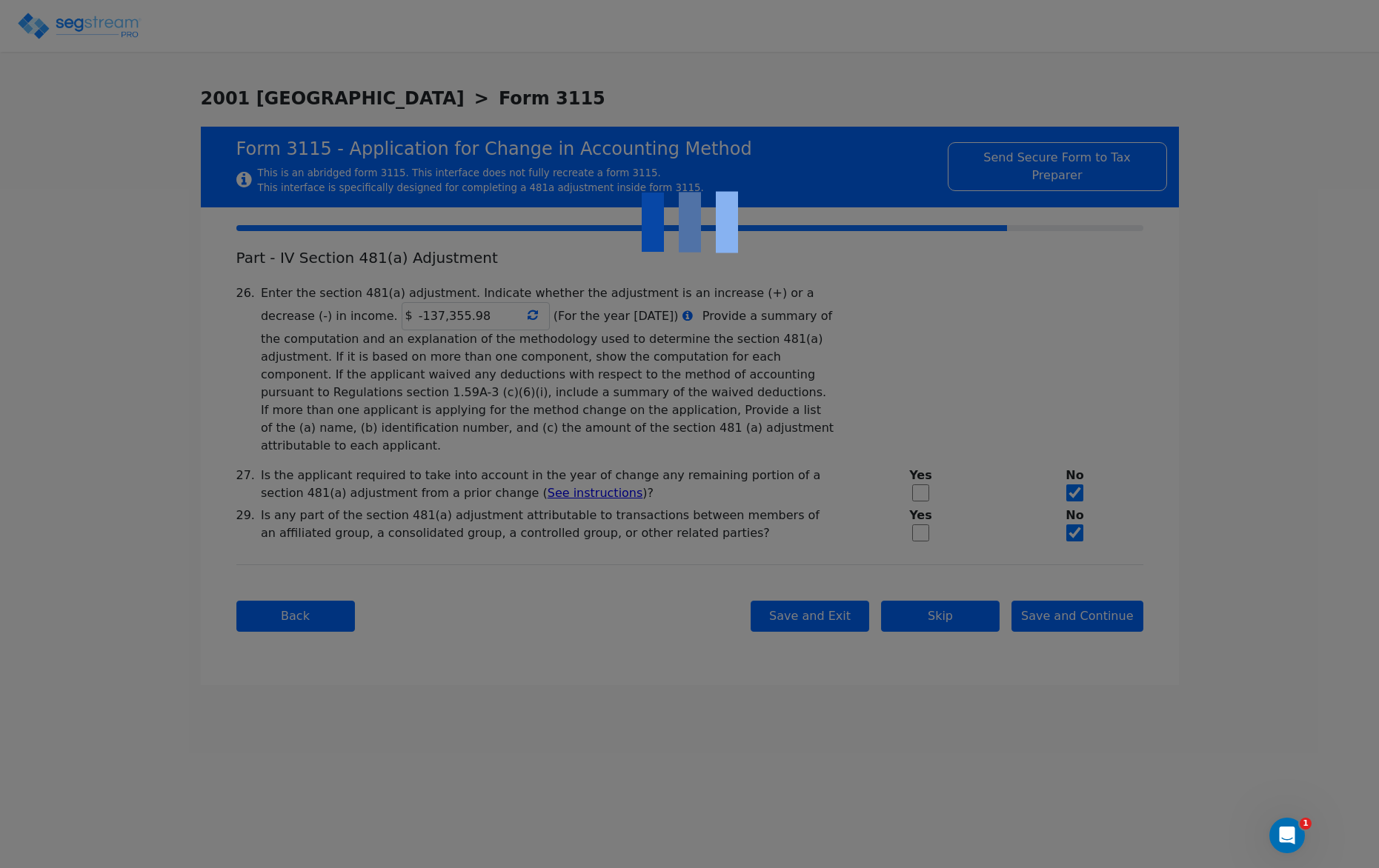
type input "-137,355.98"
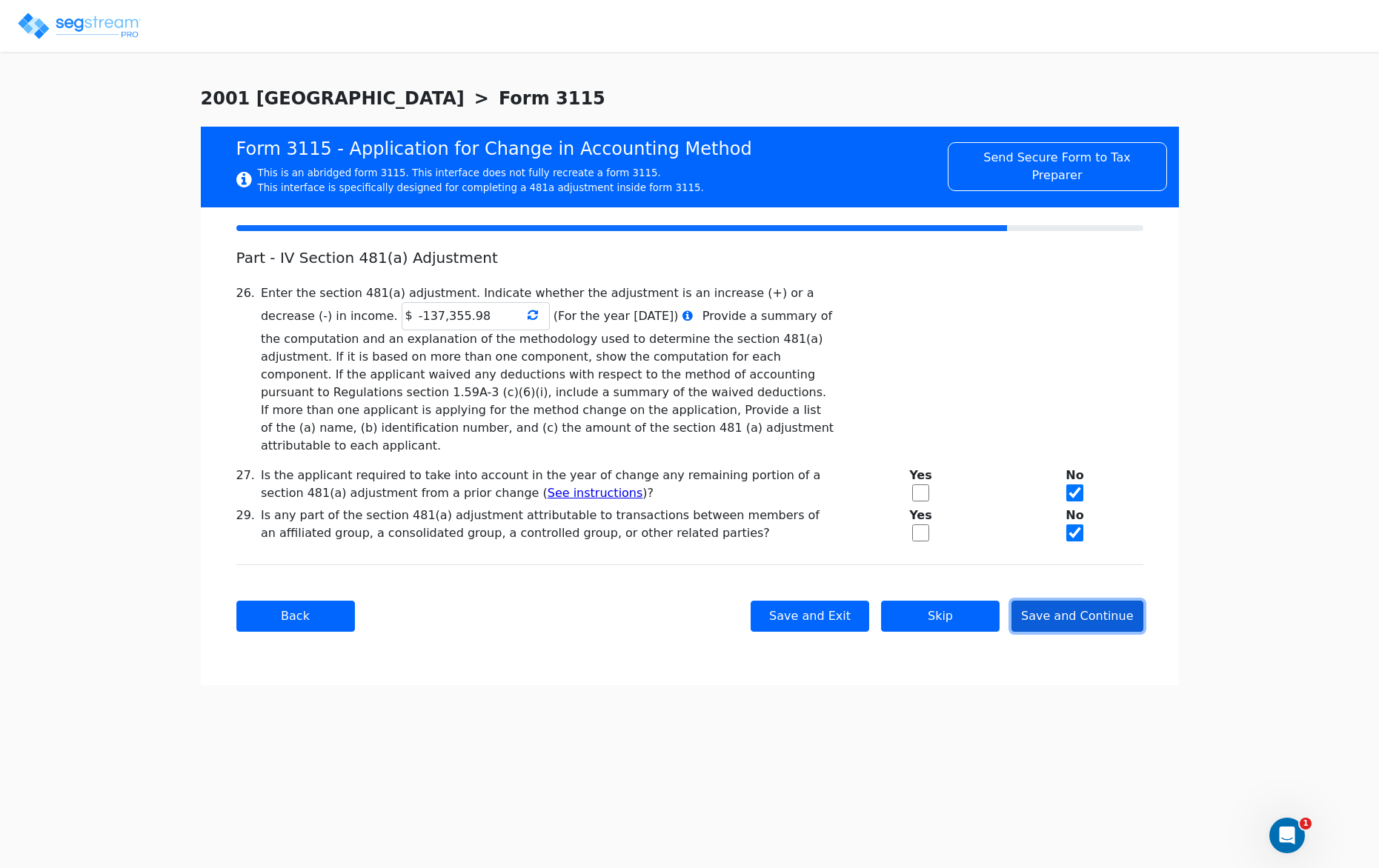
click at [1069, 600] on button "Save and Continue" at bounding box center [1077, 615] width 132 height 31
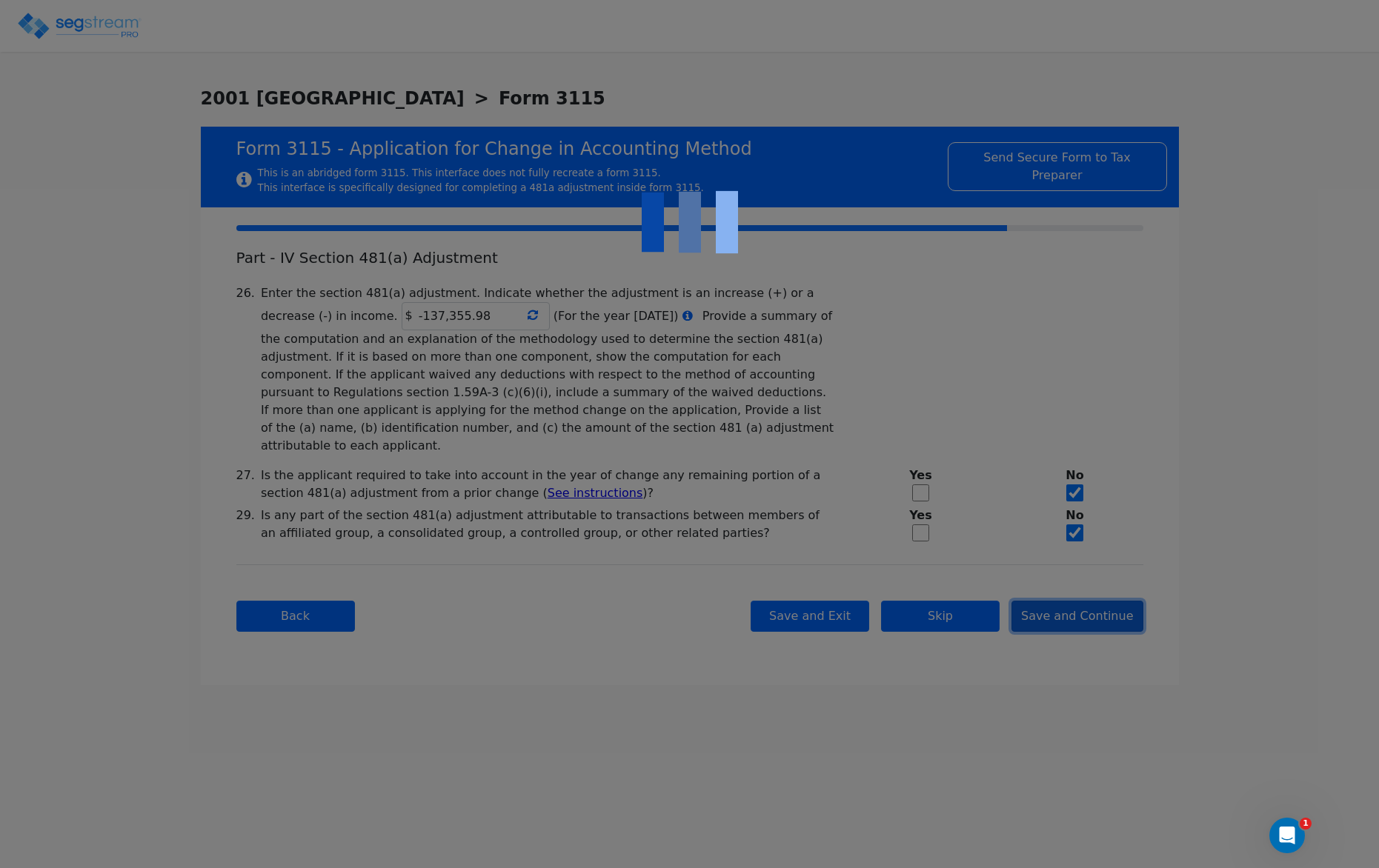
checkbox input "true"
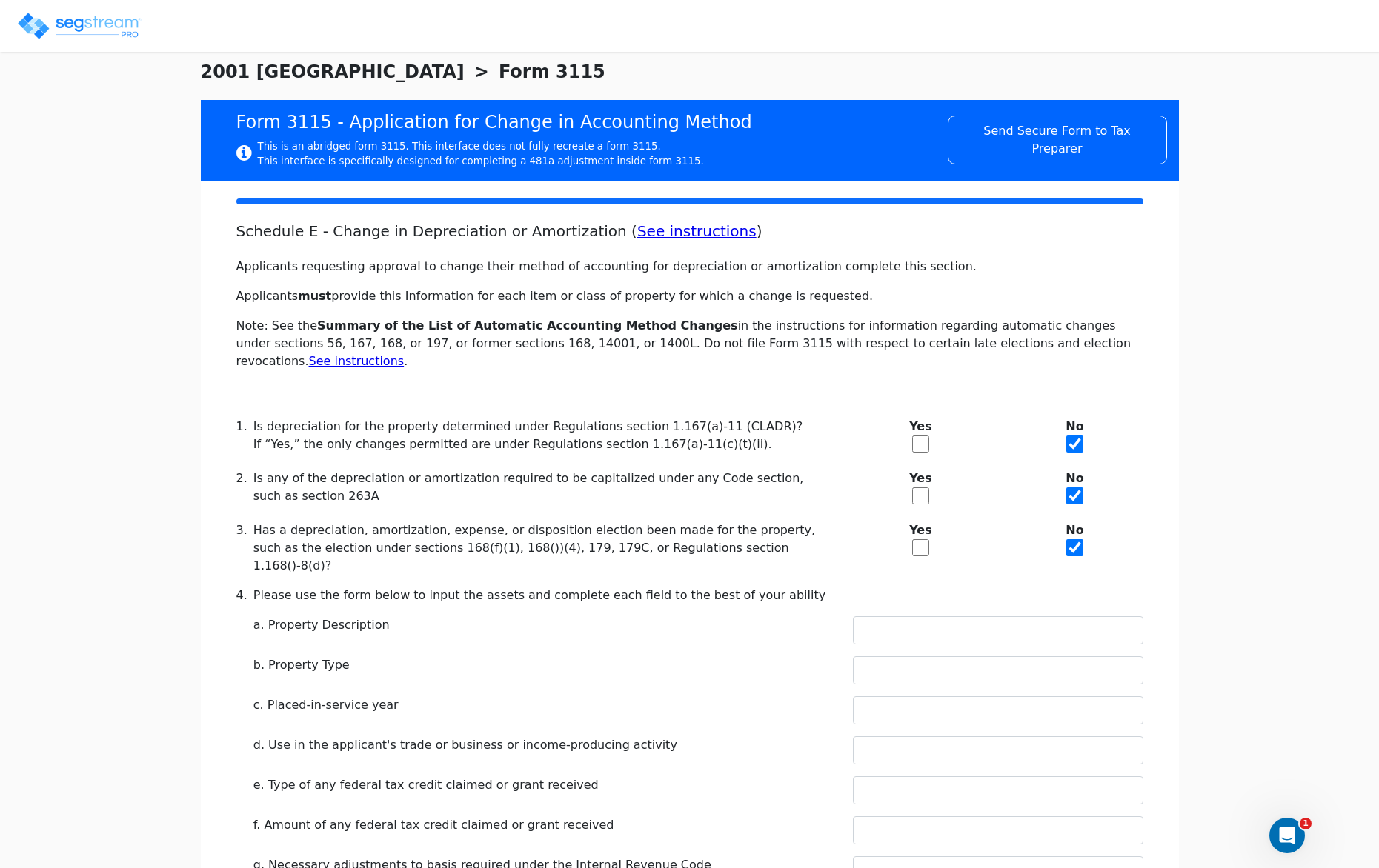
scroll to position [32, 0]
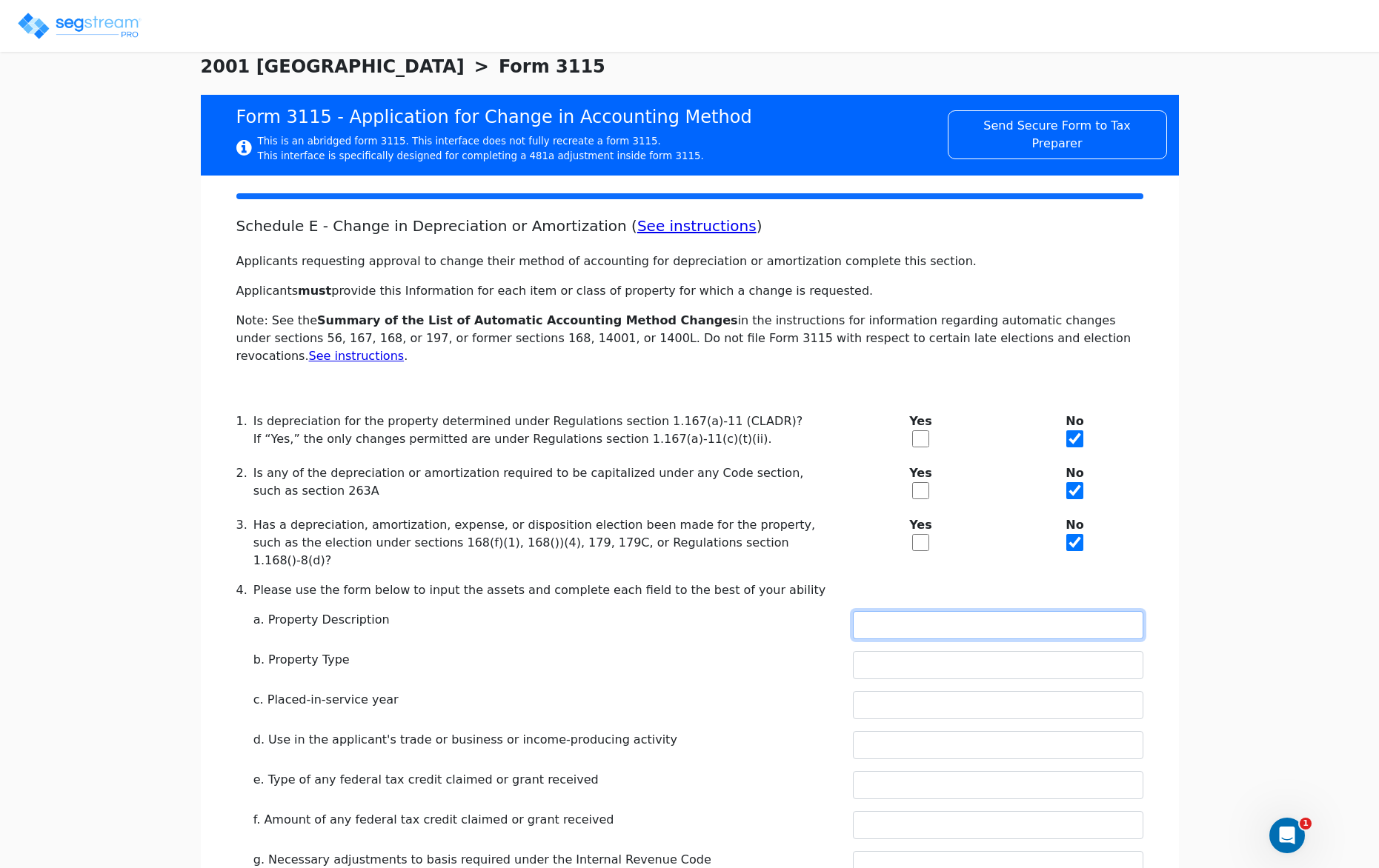
click at [920, 611] on input "text" at bounding box center [999, 625] width 291 height 28
type input "RENTAL REAL ESTATE"
click at [957, 651] on input "text" at bounding box center [999, 665] width 291 height 28
type input "RESIDENTIAL"
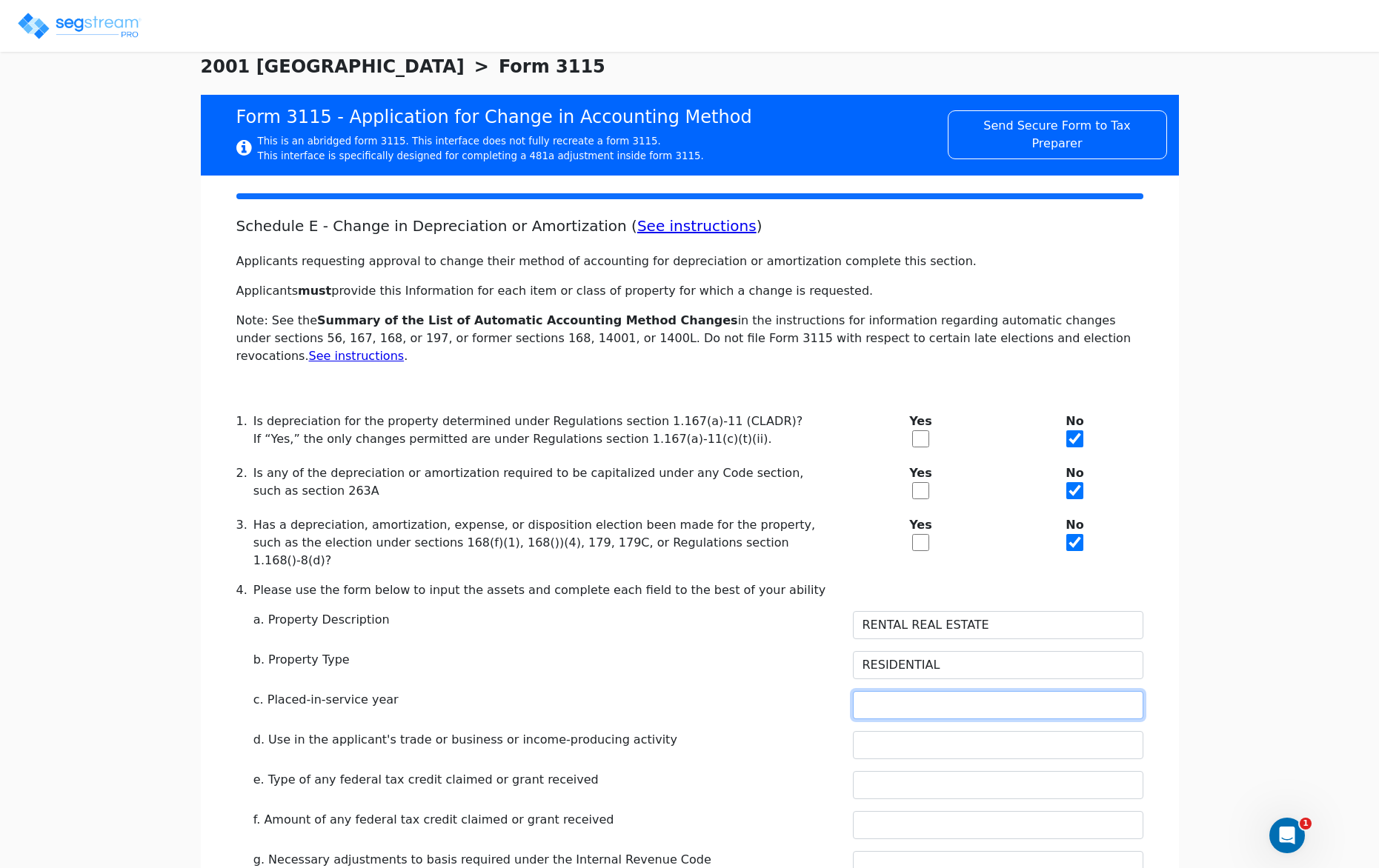
click at [958, 691] on input "text" at bounding box center [999, 704] width 291 height 28
type input "2021"
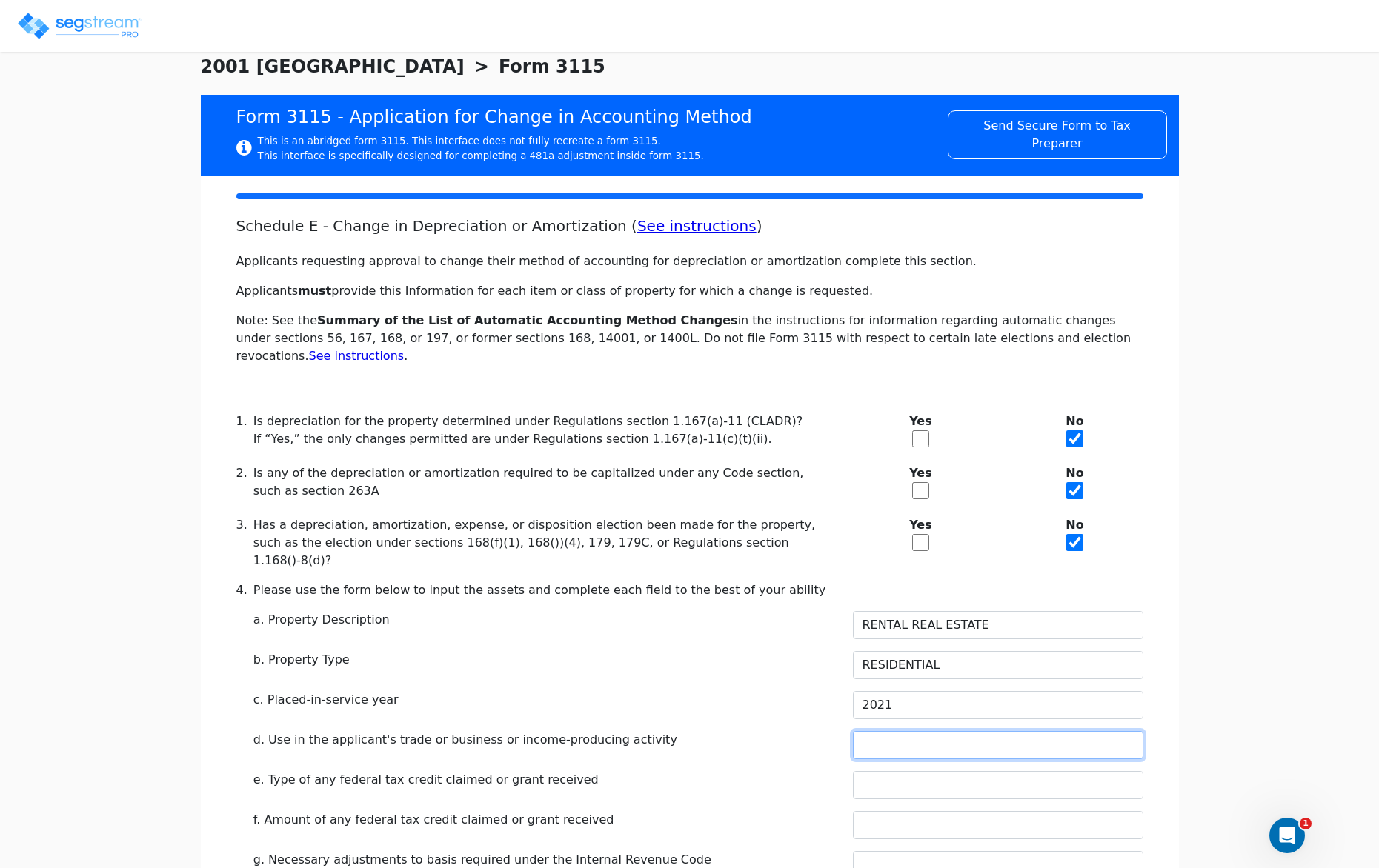
click at [951, 731] on input "text" at bounding box center [999, 745] width 291 height 28
type input "RENTAL"
click at [788, 731] on div "d. Use in the applicant's trade or business or income-producing activity" at bounding box center [544, 740] width 581 height 17
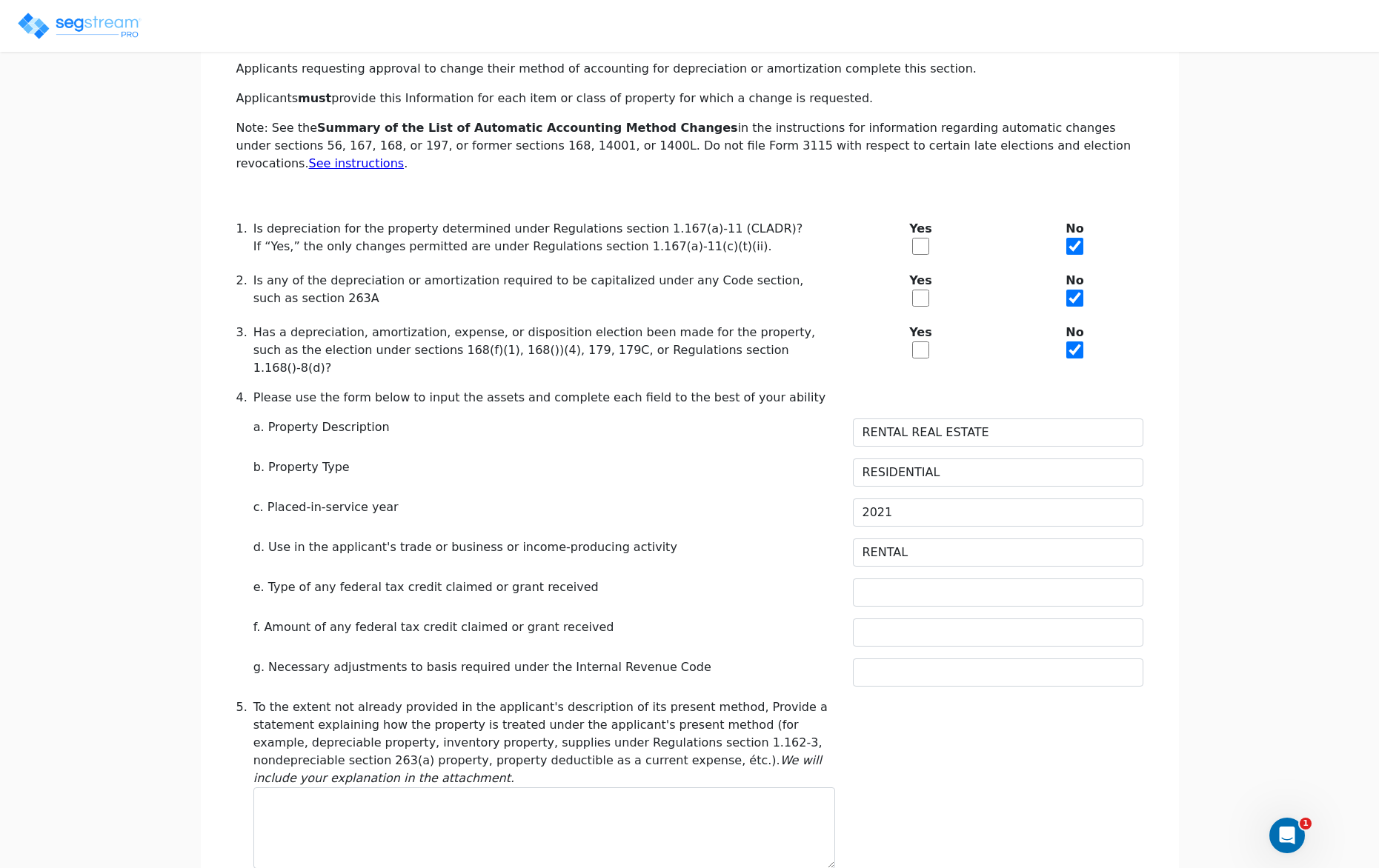
scroll to position [226, 0]
click at [920, 577] on input "text" at bounding box center [999, 591] width 291 height 28
type input "N/A"
click at [915, 617] on input "text" at bounding box center [999, 631] width 291 height 28
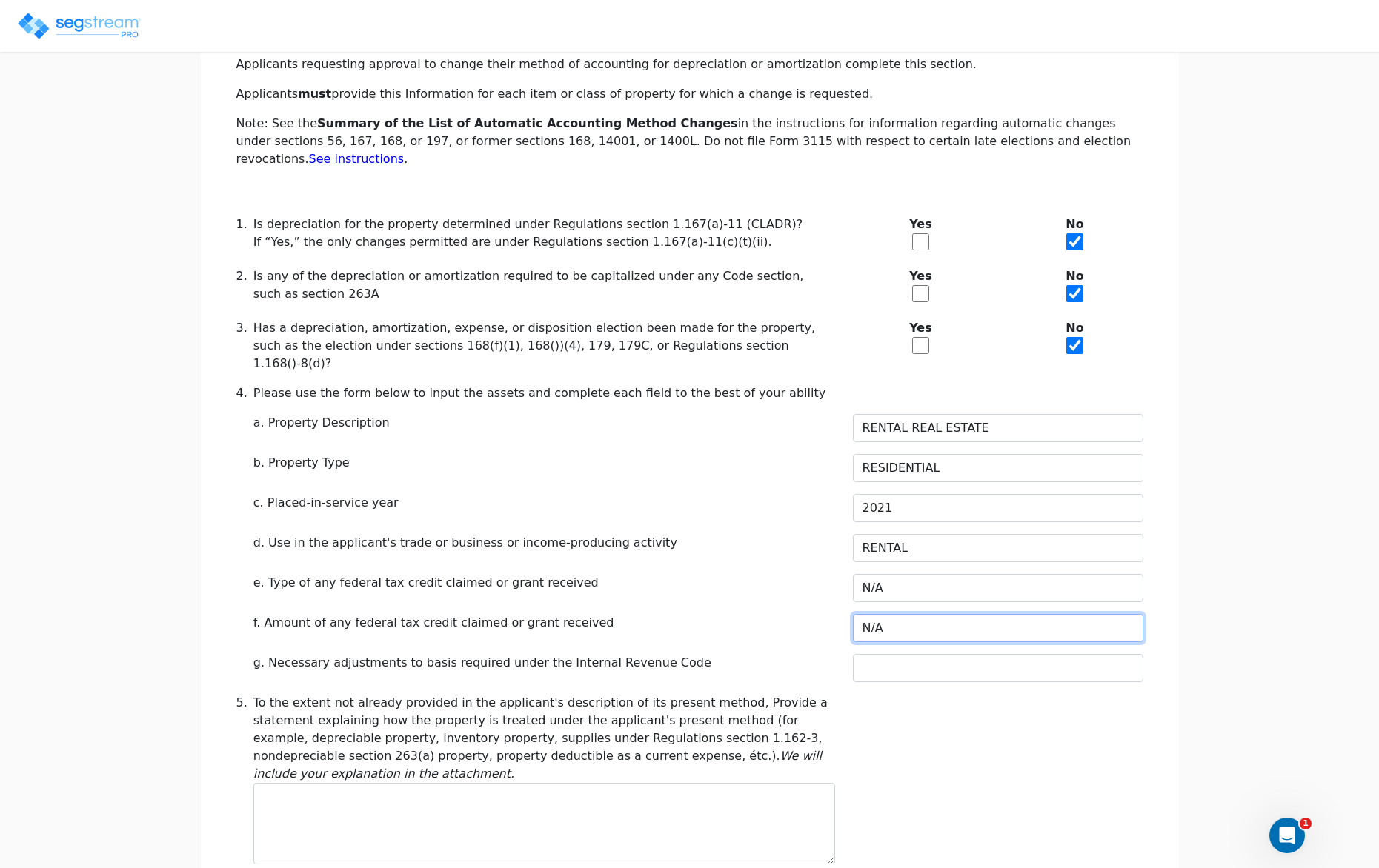
type input "N/A"
click at [922, 651] on input "text" at bounding box center [999, 665] width 291 height 28
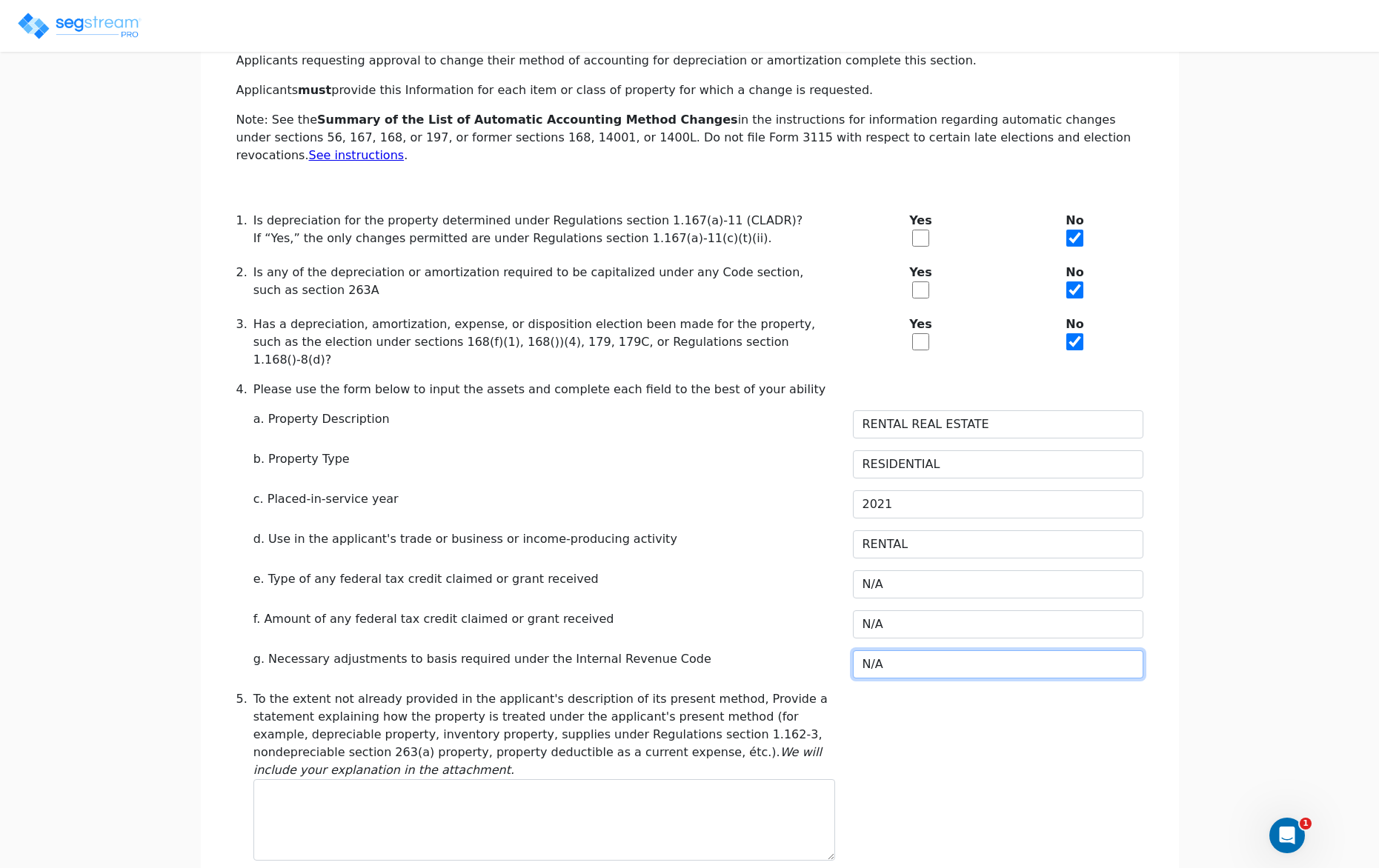
type input "N/A"
click at [1091, 773] on div "5. To the extent not already provided in the applicant's description of its pre…" at bounding box center [690, 775] width 925 height 171
click at [870, 411] on input "RENTAL REAL ESTATE" at bounding box center [999, 424] width 291 height 28
click at [906, 411] on input "RENTAL REAL ESTATE" at bounding box center [999, 424] width 291 height 28
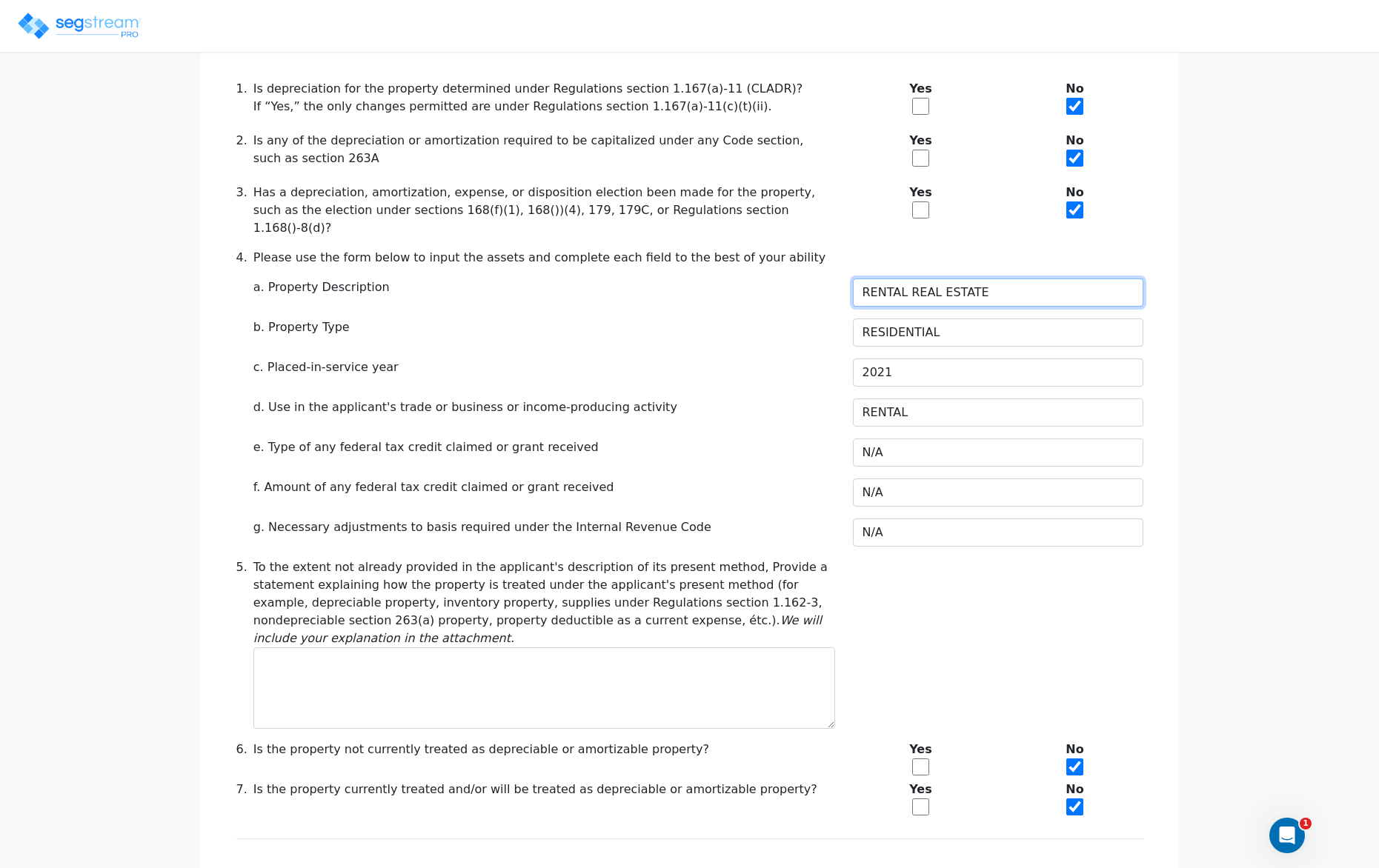
scroll to position [421, 0]
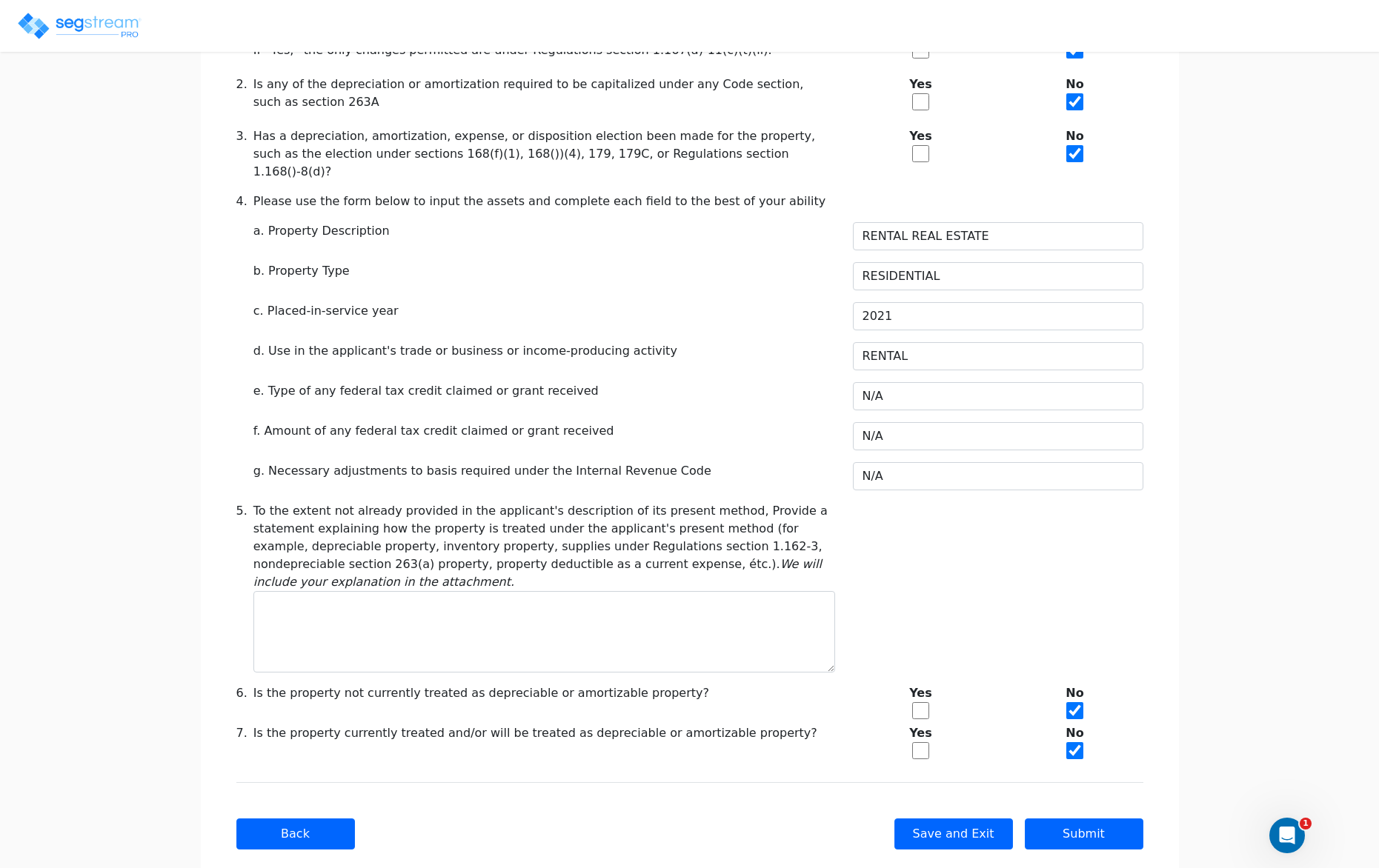
click at [919, 743] on input "checkbox" at bounding box center [920, 750] width 17 height 17
checkbox input "true"
checkbox input "false"
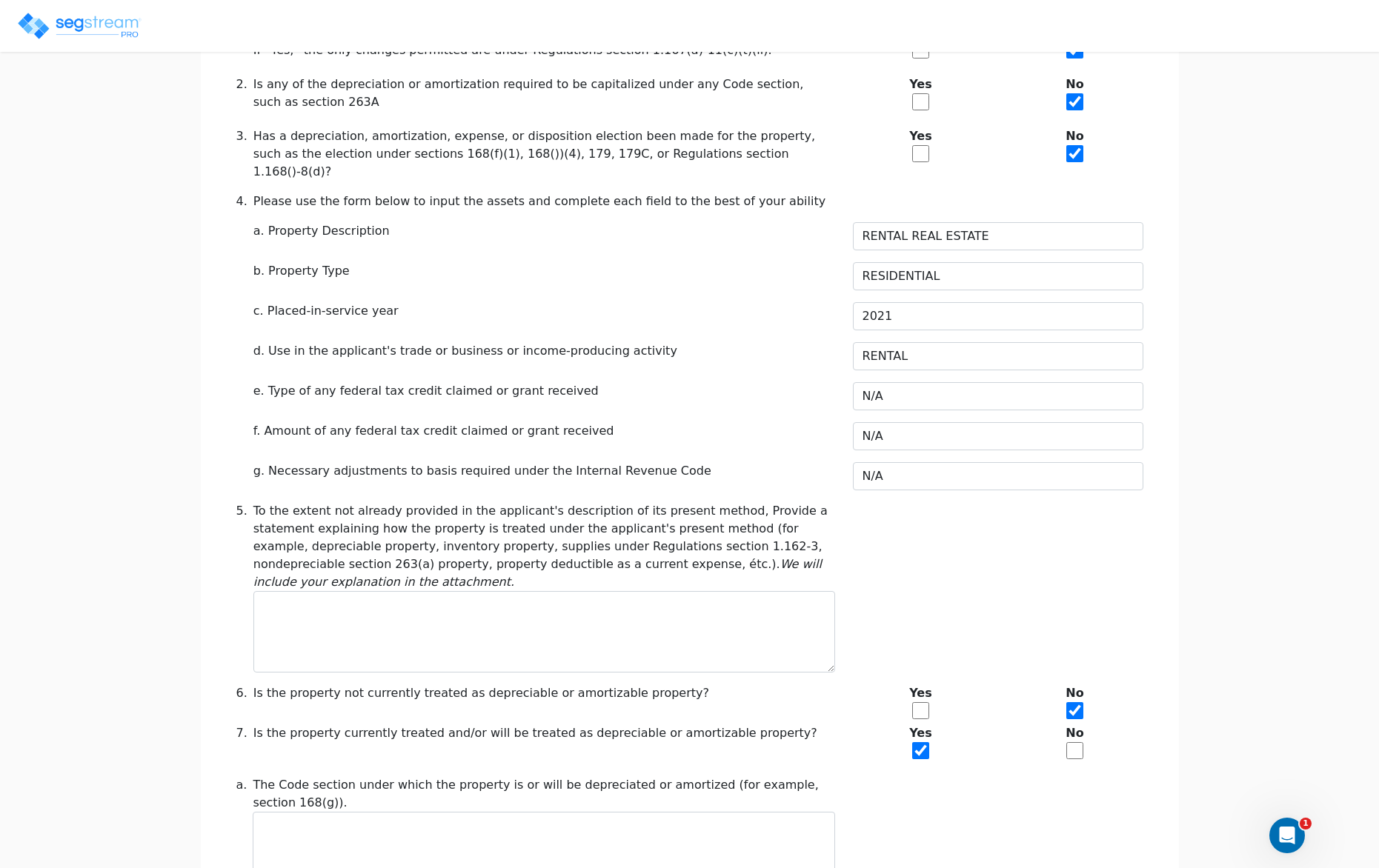
click at [917, 702] on input "checkbox" at bounding box center [920, 710] width 17 height 17
checkbox input "true"
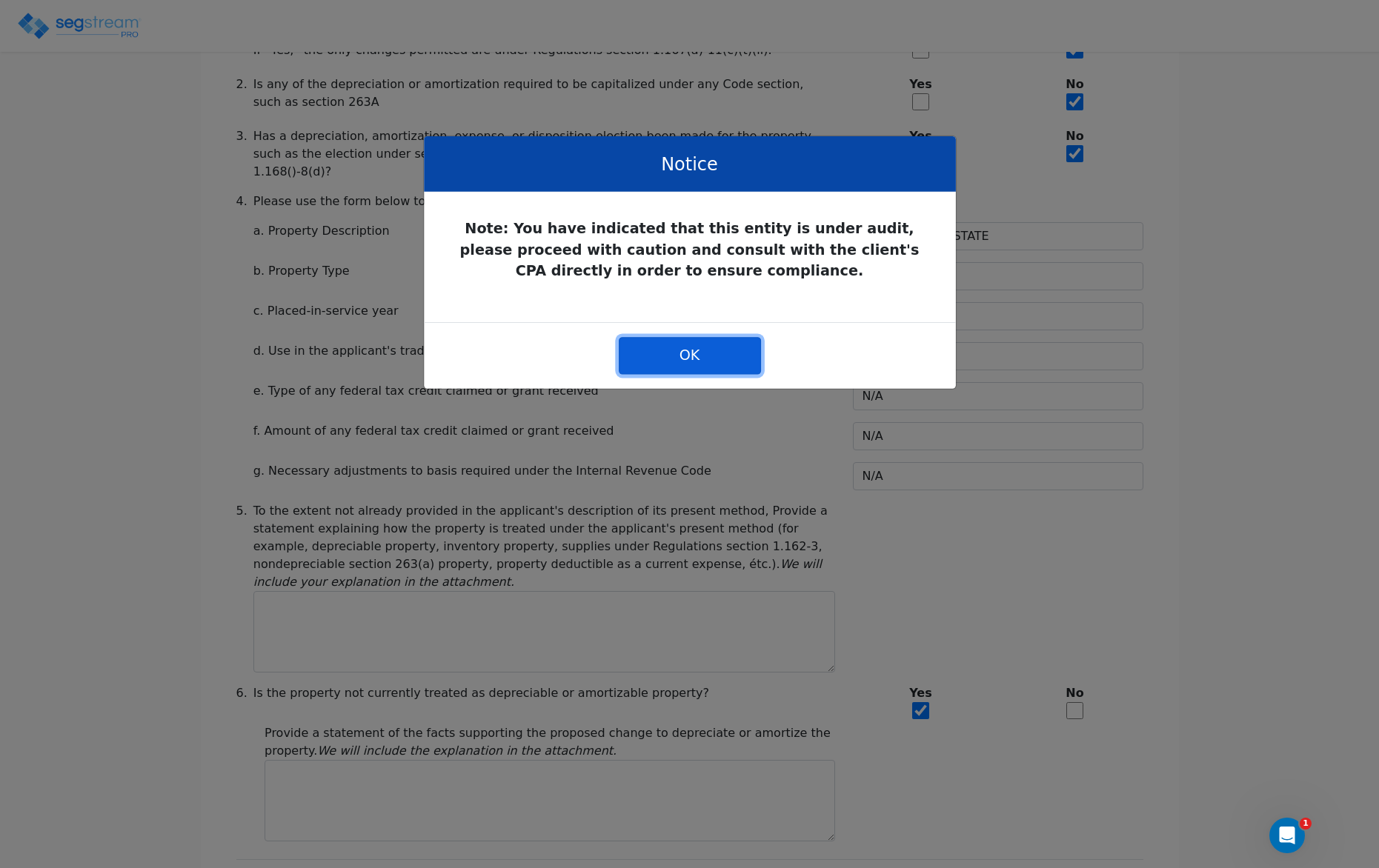
click at [685, 365] on button "OK" at bounding box center [689, 355] width 142 height 37
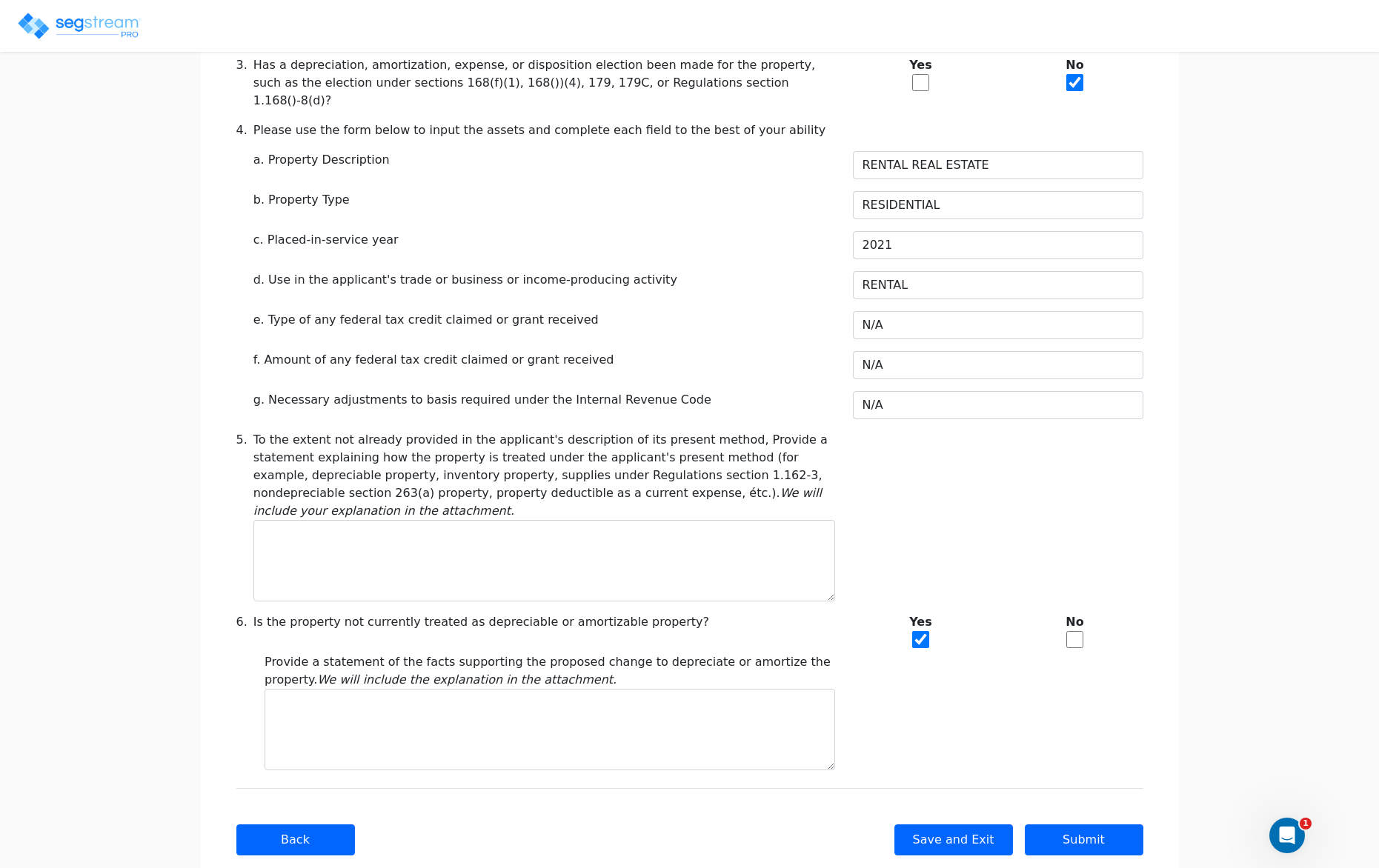
scroll to position [499, 0]
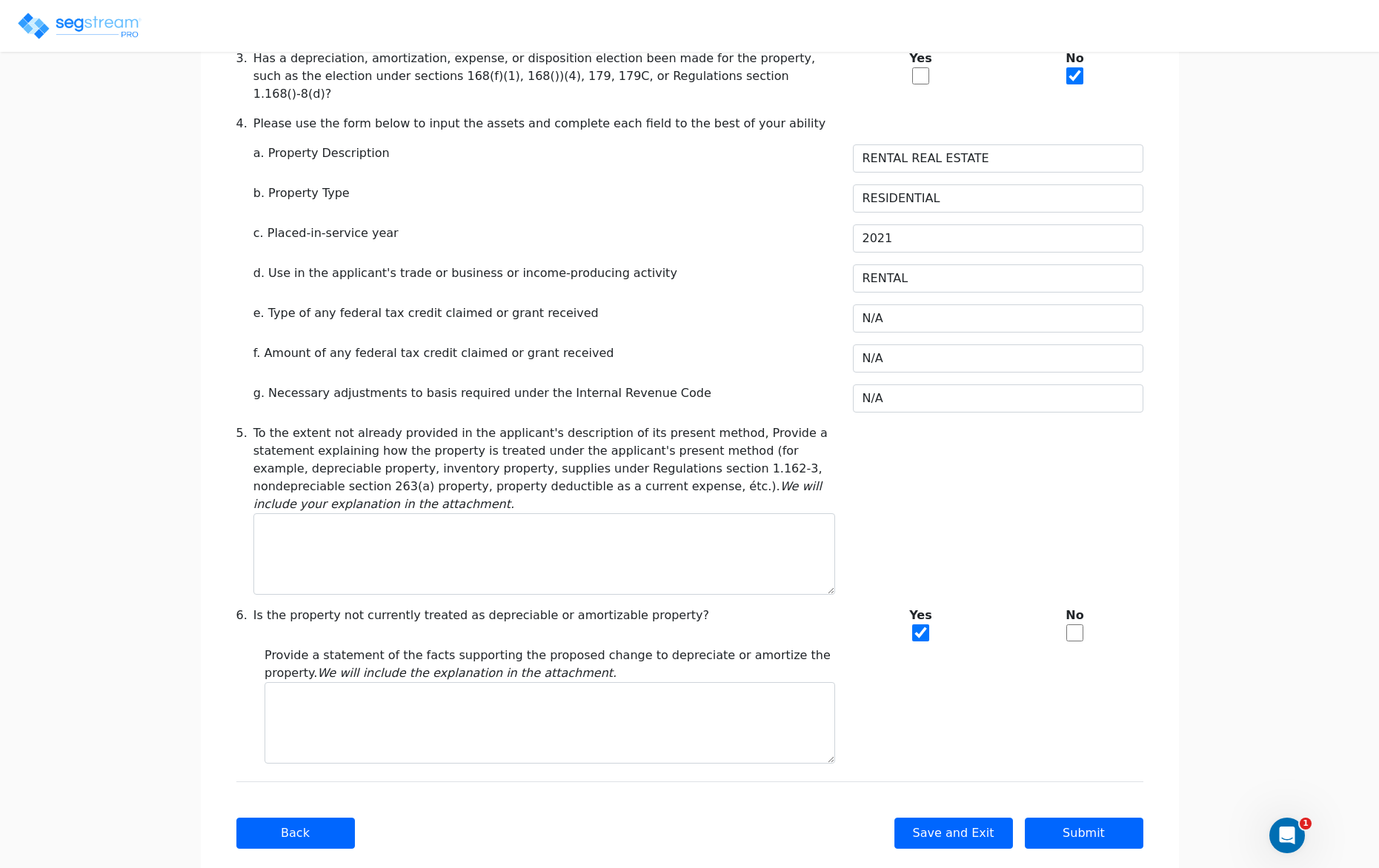
click at [1072, 624] on input "checkbox" at bounding box center [1074, 632] width 17 height 17
checkbox input "true"
checkbox input "false"
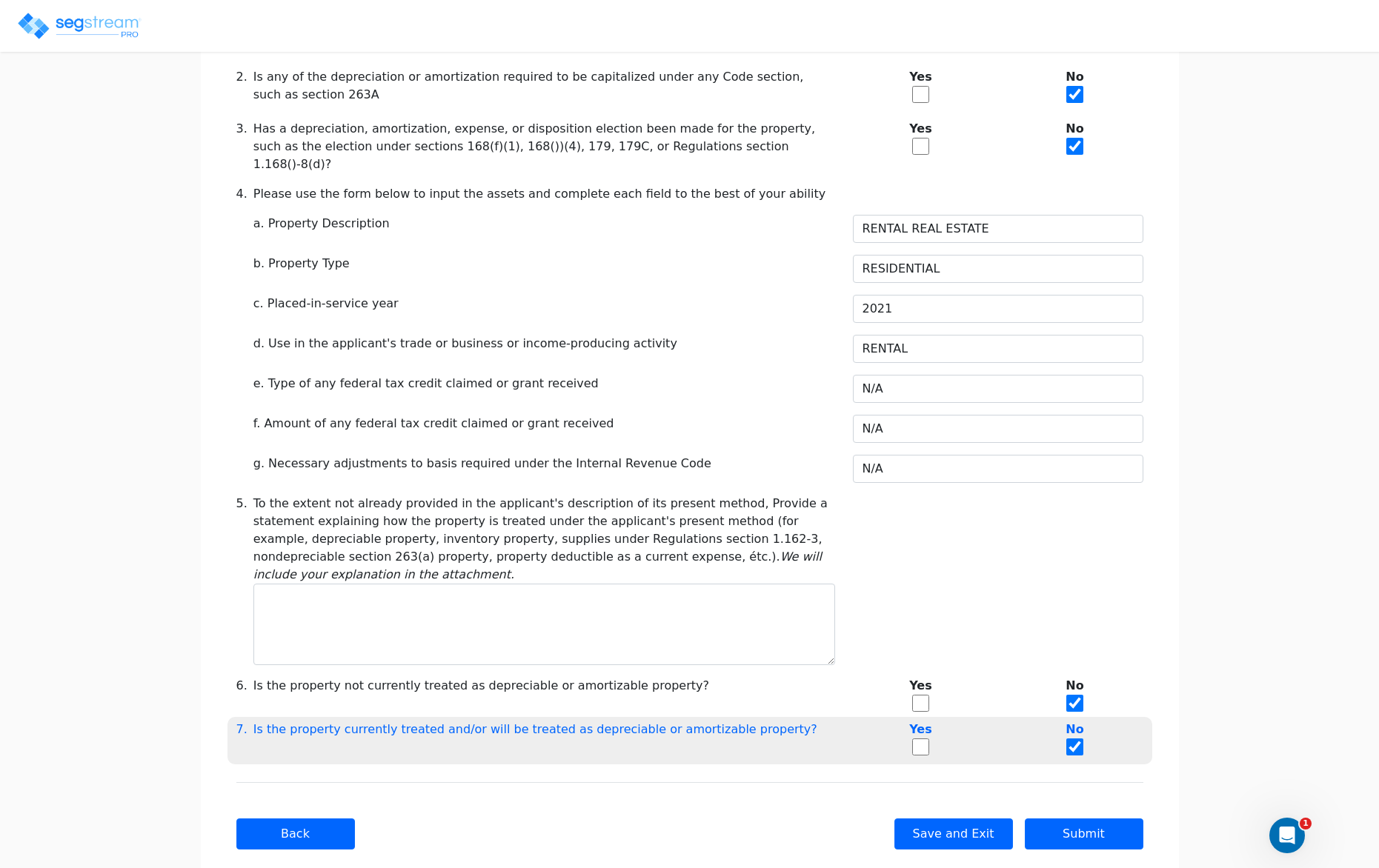
click at [920, 739] on input "checkbox" at bounding box center [920, 746] width 17 height 17
checkbox input "true"
checkbox input "false"
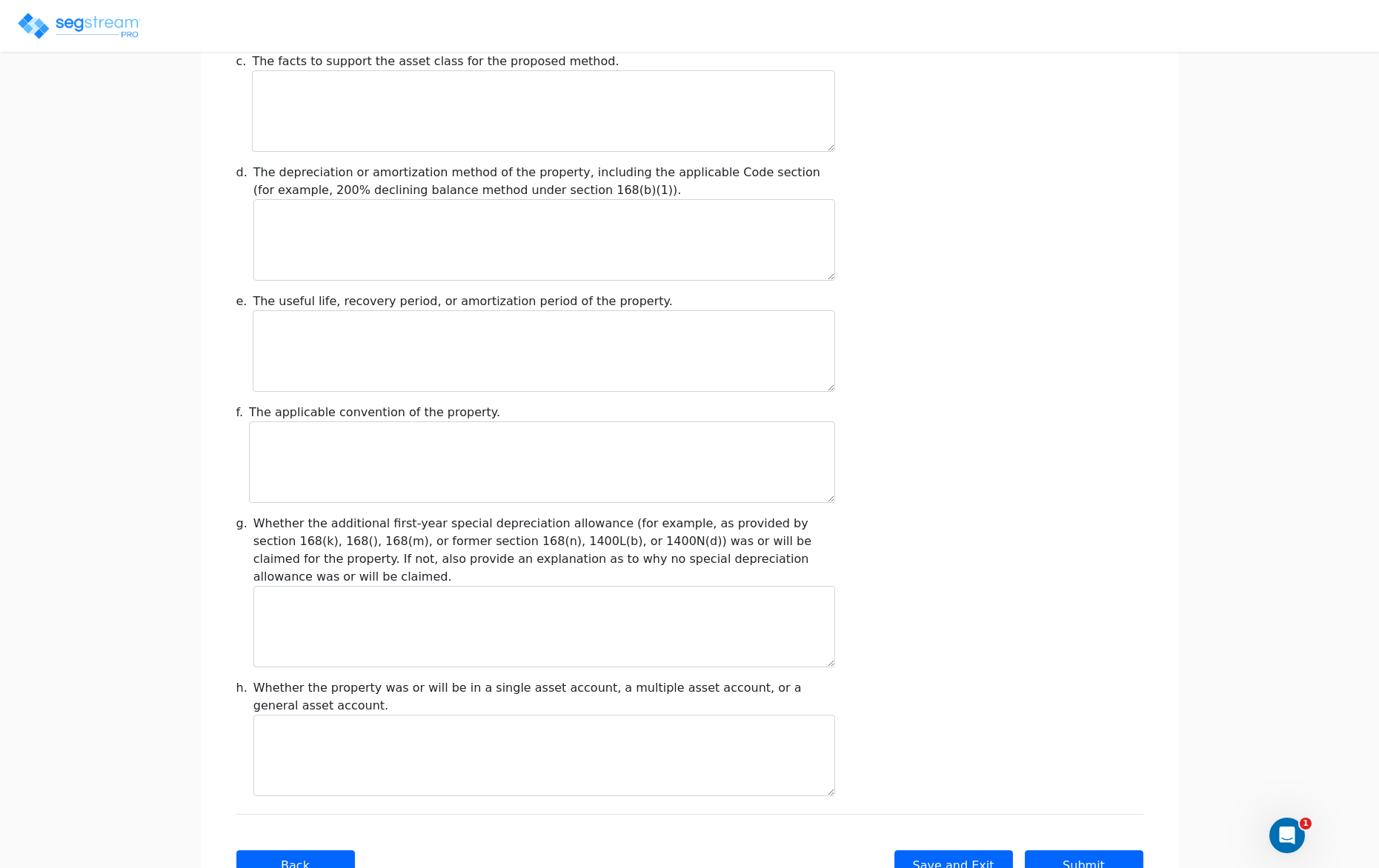
scroll to position [1470, 0]
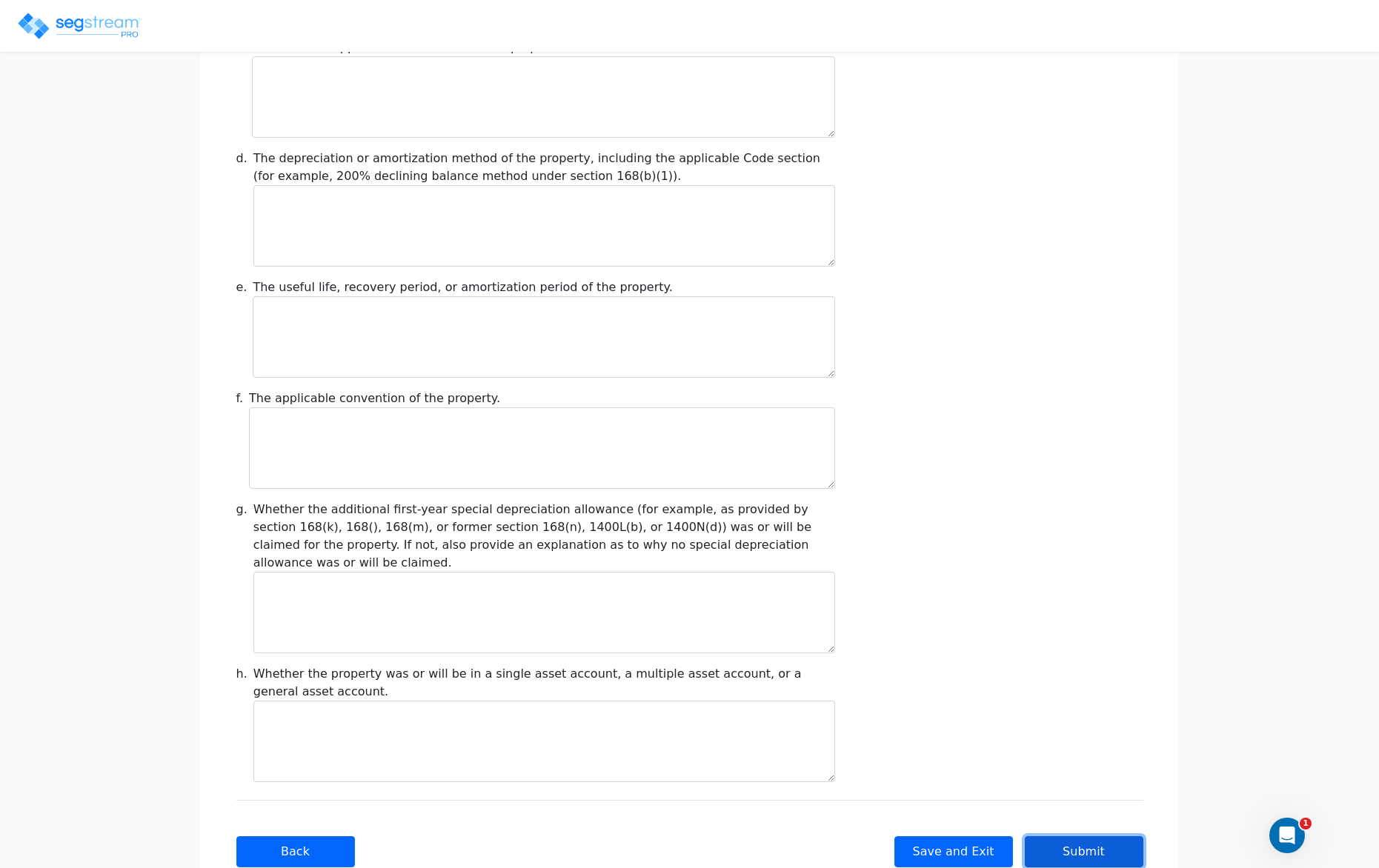
click at [1075, 836] on button "Submit" at bounding box center [1084, 851] width 118 height 31
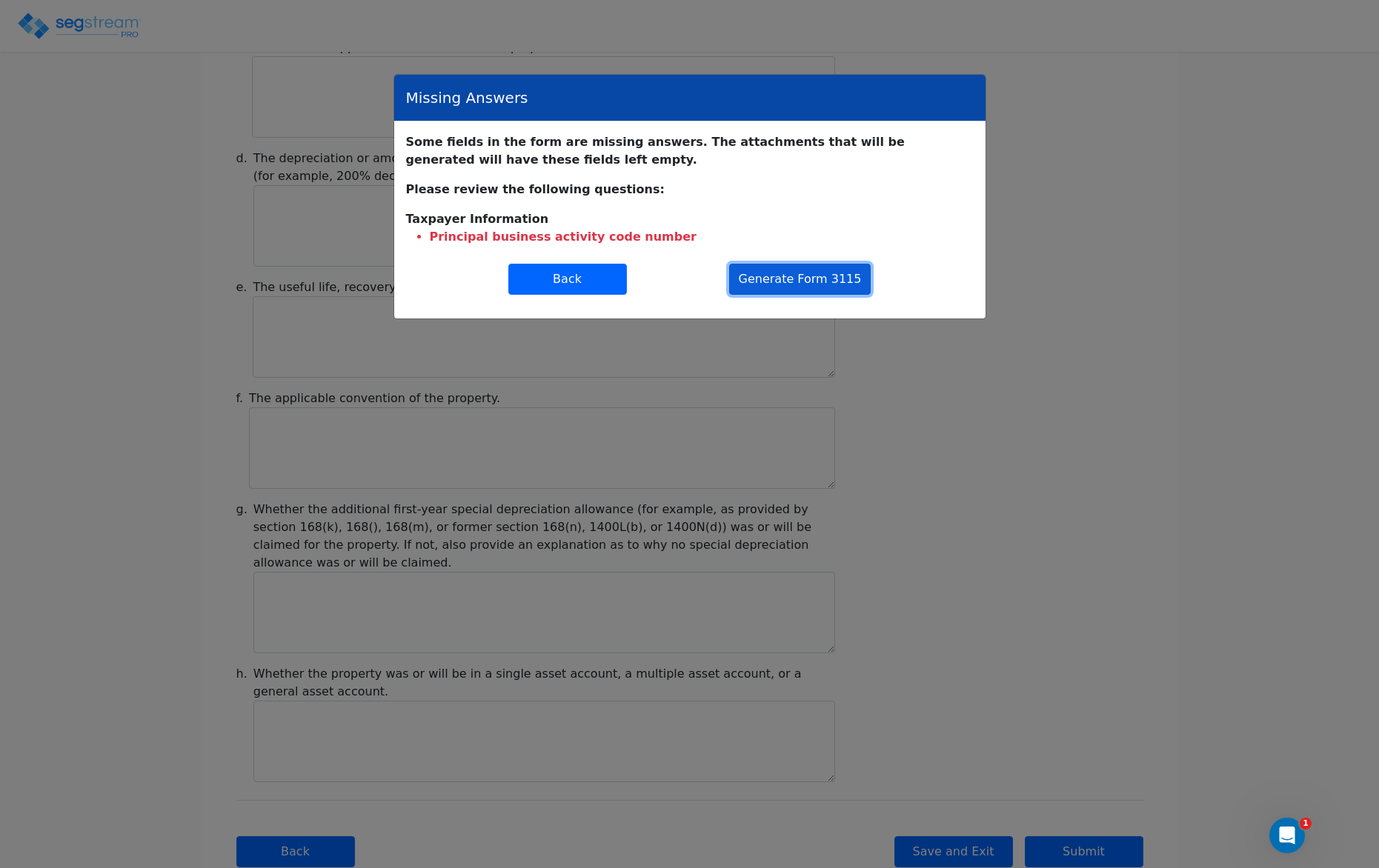
click at [825, 280] on button "Generate Form 3115" at bounding box center [800, 279] width 142 height 31
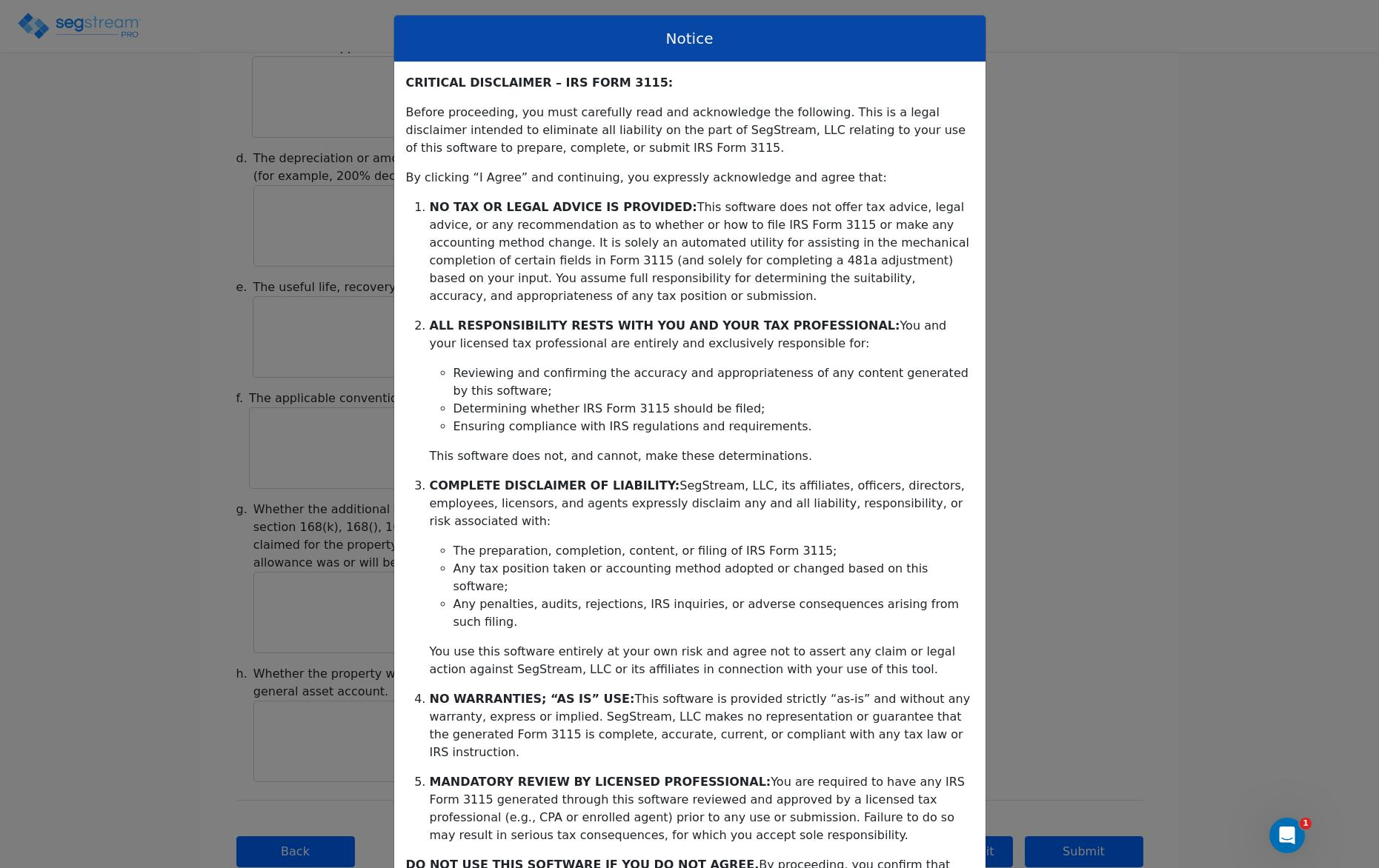
scroll to position [83, 0]
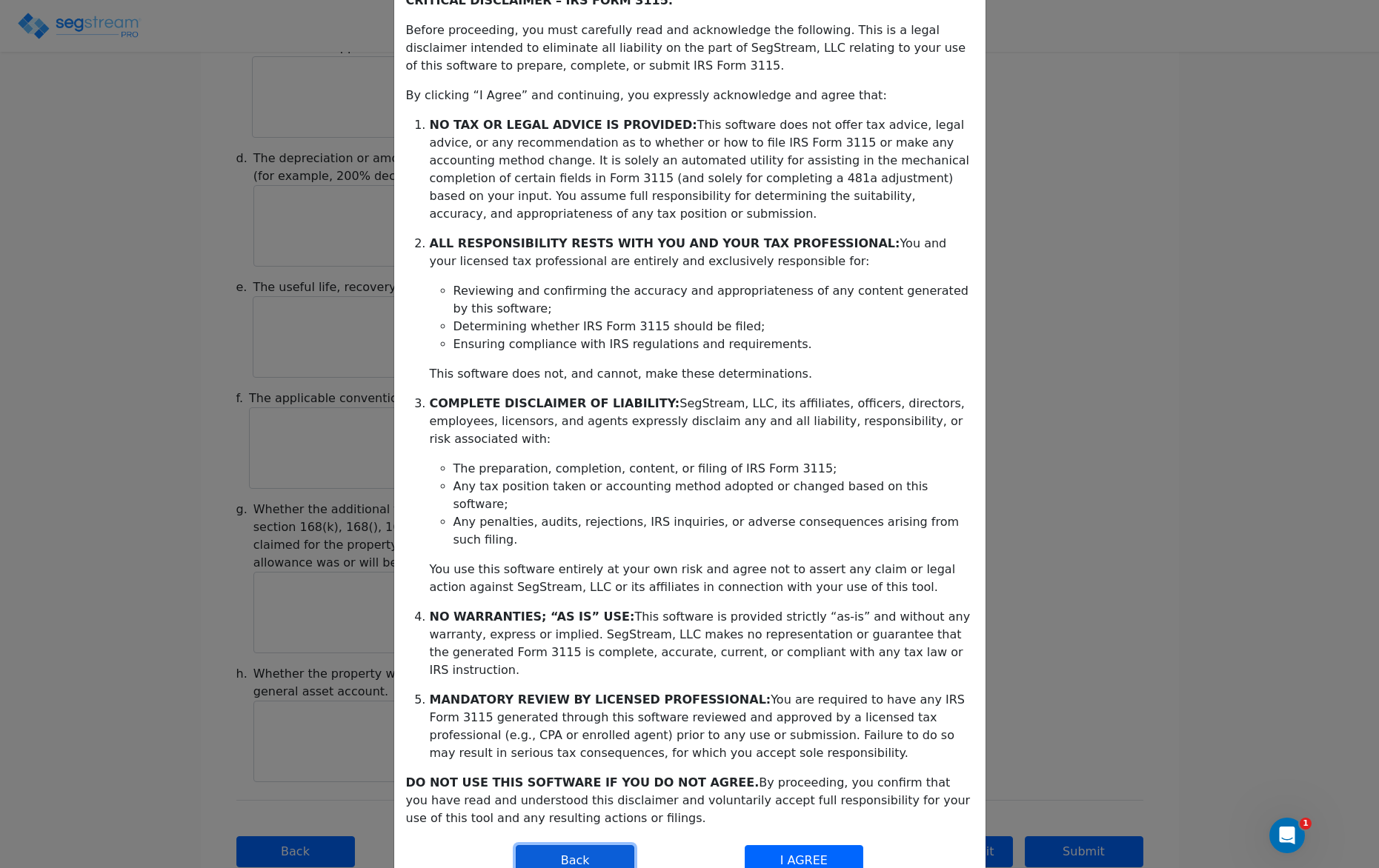
click at [615, 845] on button "Back" at bounding box center [574, 860] width 118 height 31
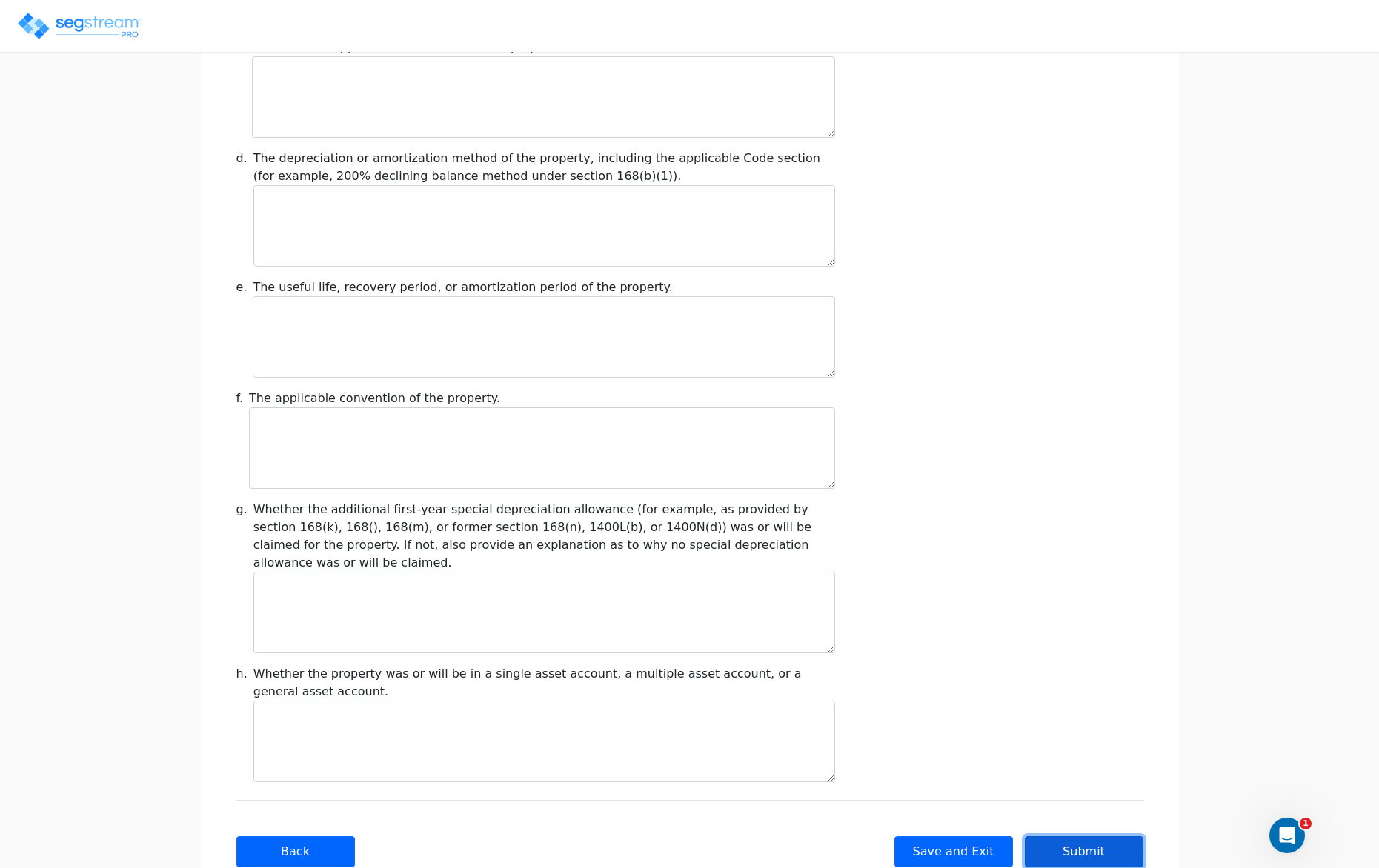
click at [1061, 836] on button "Submit" at bounding box center [1084, 851] width 118 height 31
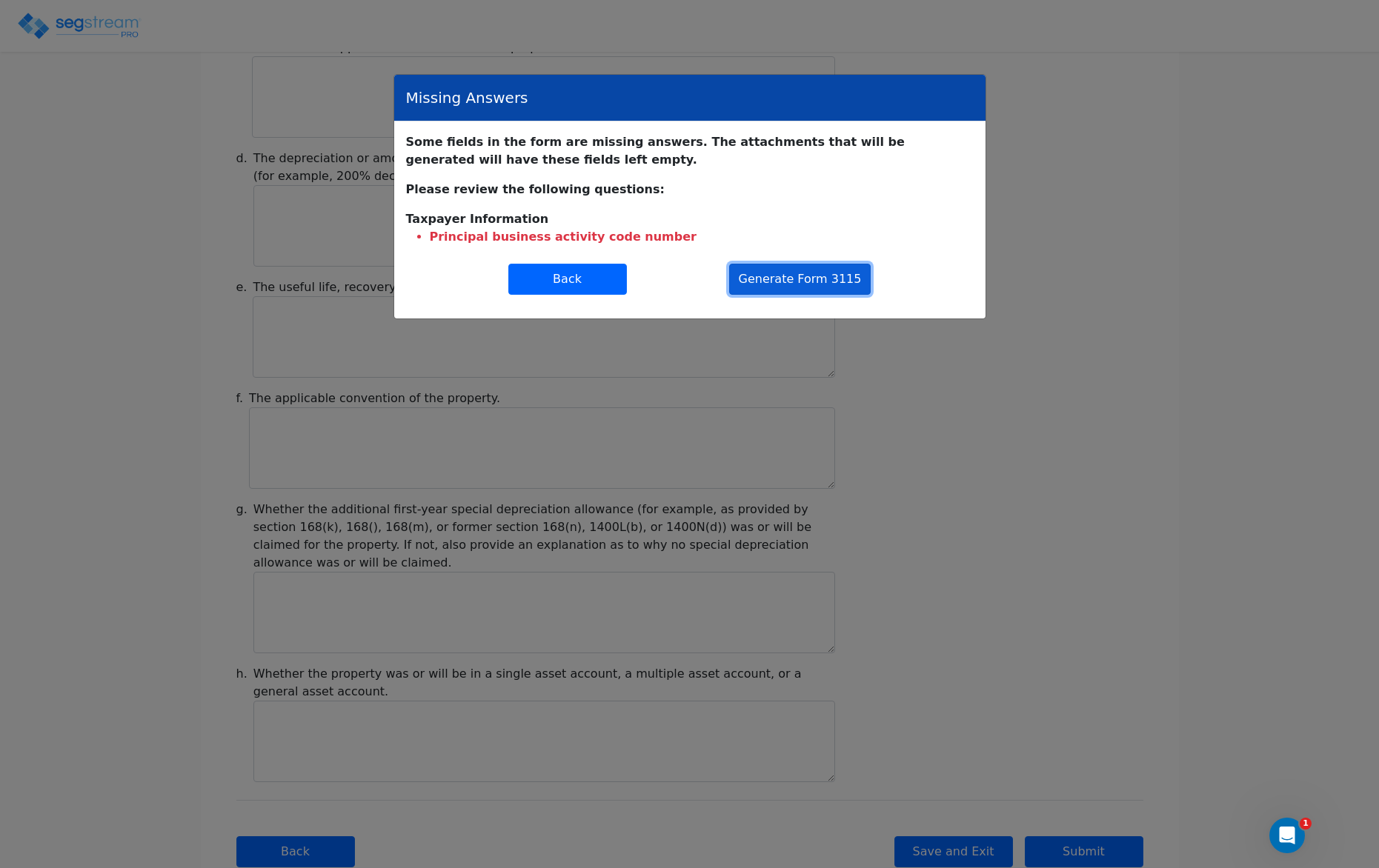
click at [812, 284] on button "Generate Form 3115" at bounding box center [800, 279] width 142 height 31
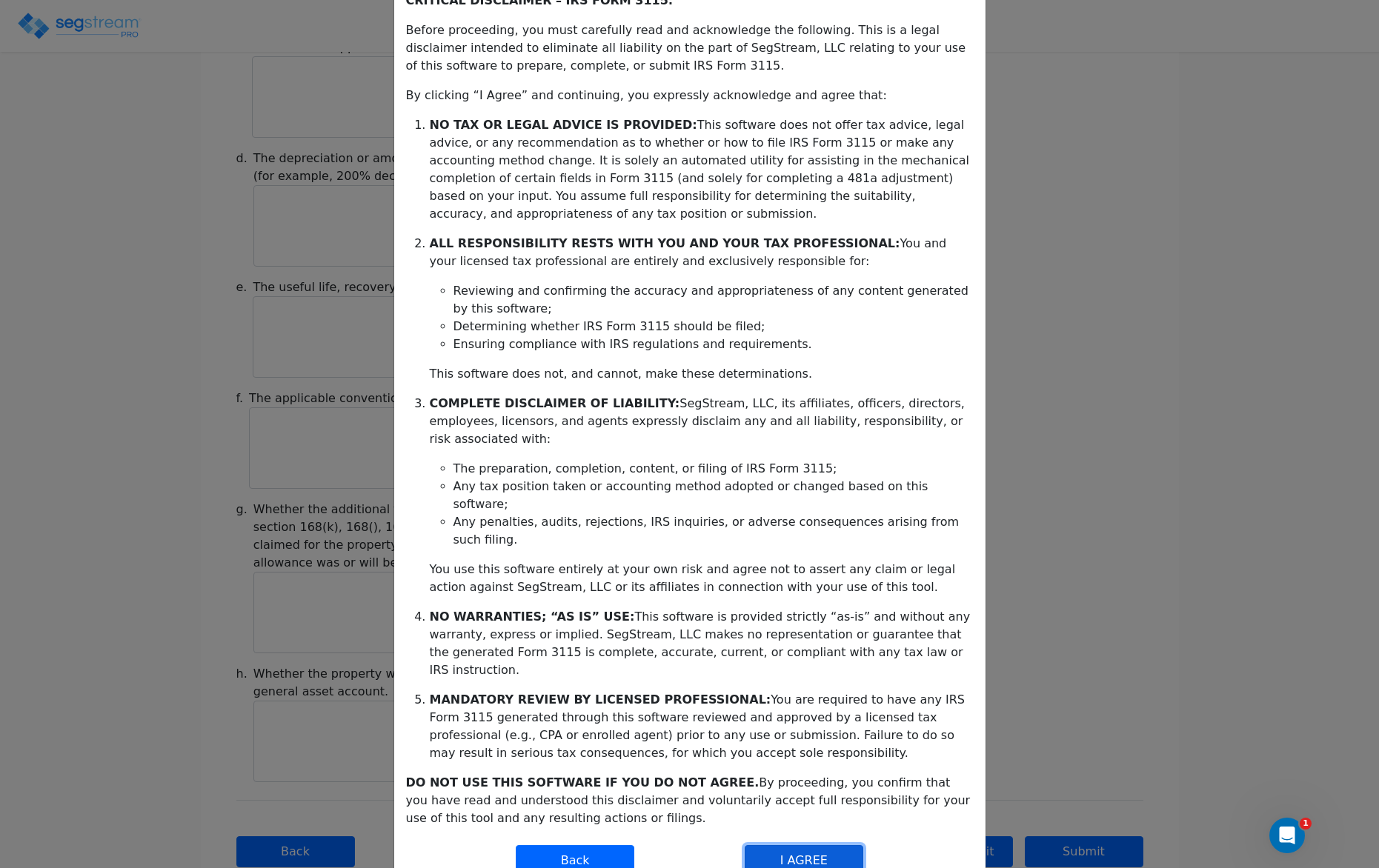
click at [798, 845] on button "I AGREE" at bounding box center [803, 860] width 118 height 31
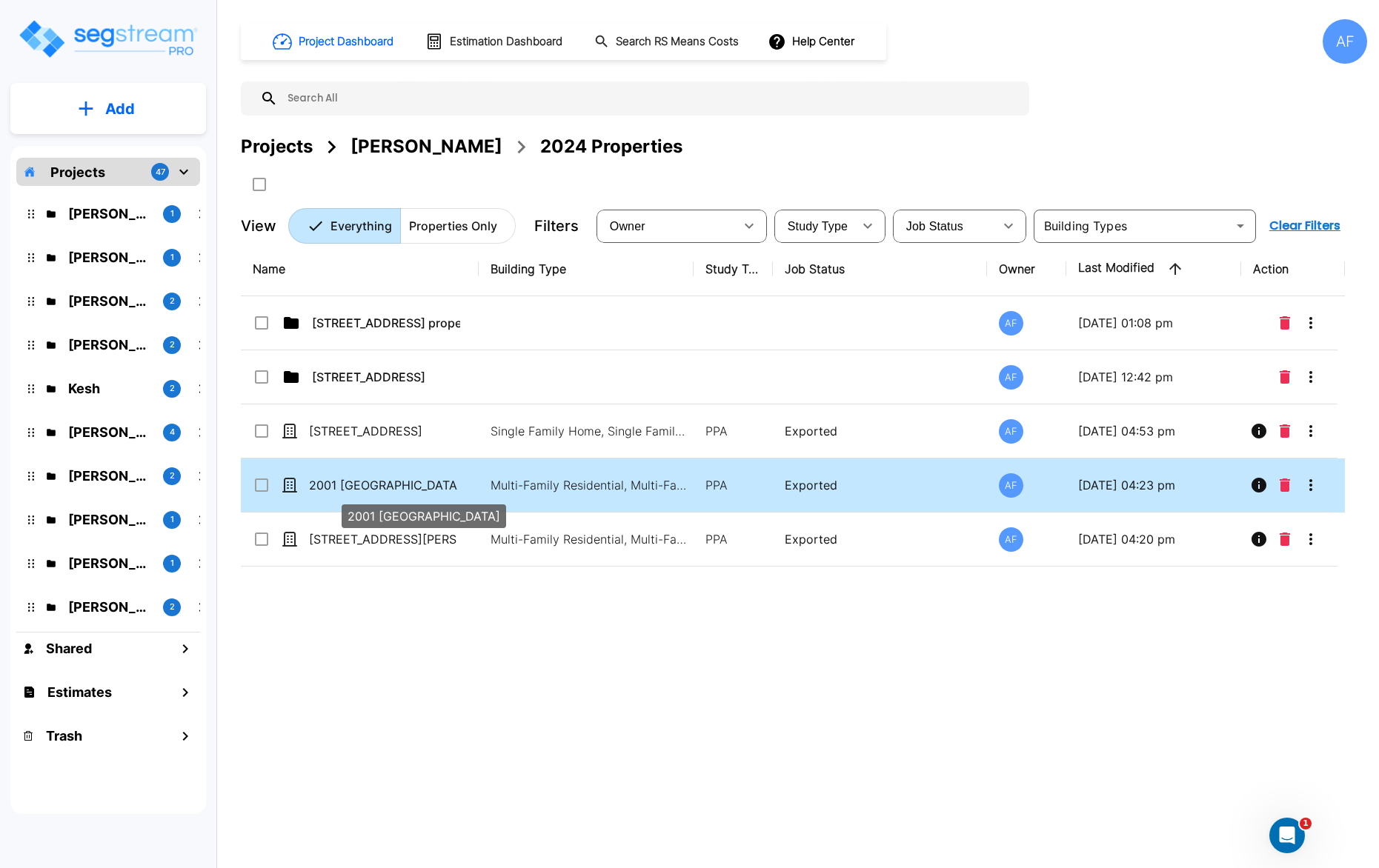
click at [384, 489] on p "2001 [GEOGRAPHIC_DATA]" at bounding box center [383, 485] width 149 height 17
checkbox input "true"
click at [384, 489] on p "2001 [GEOGRAPHIC_DATA]" at bounding box center [383, 485] width 149 height 17
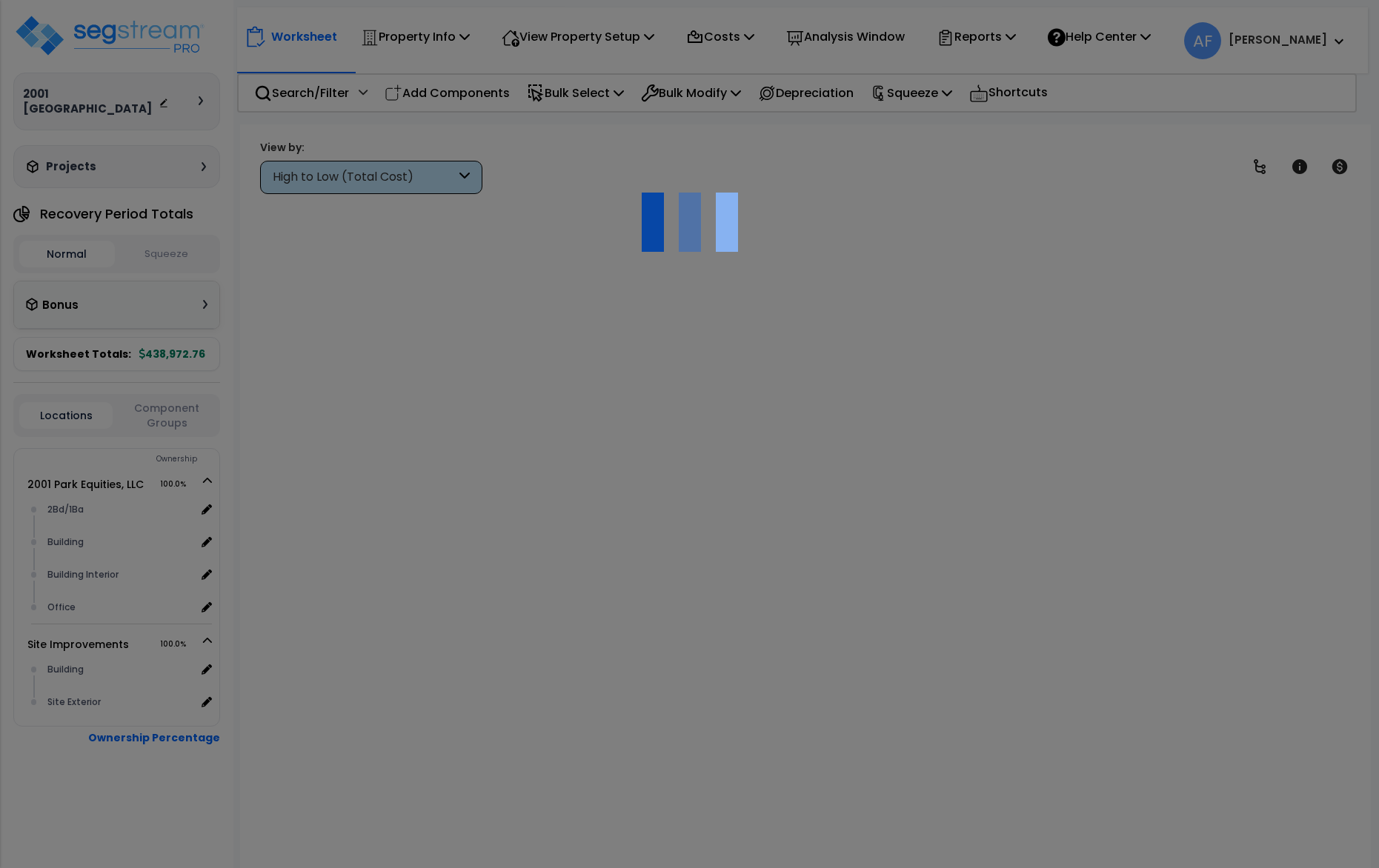
click at [399, 480] on div at bounding box center [690, 434] width 1379 height 868
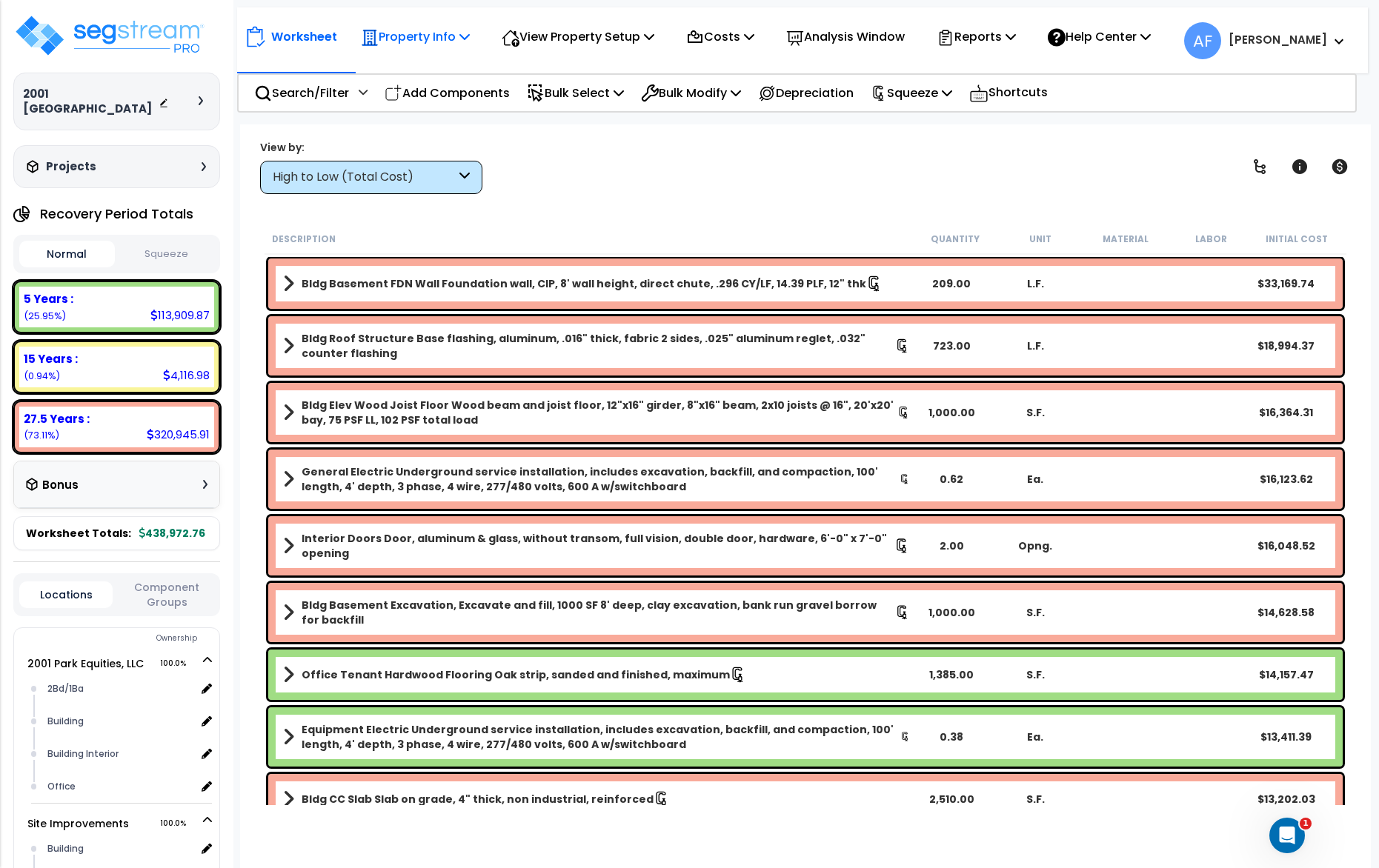
click at [423, 41] on p "Property Info" at bounding box center [415, 37] width 109 height 20
click at [420, 62] on link "Property Setup" at bounding box center [427, 70] width 147 height 29
click at [168, 30] on img at bounding box center [110, 36] width 193 height 44
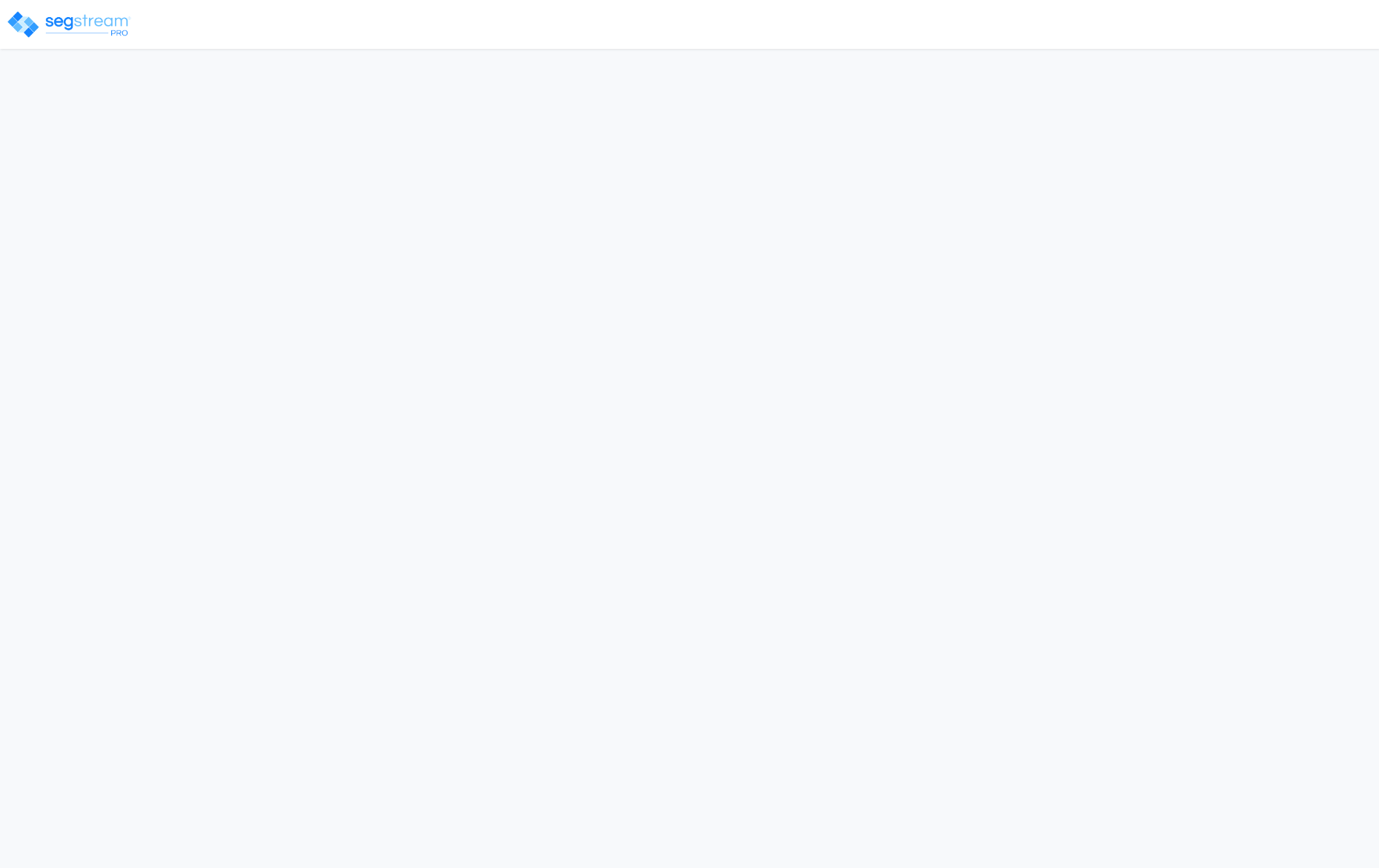
select select "2024"
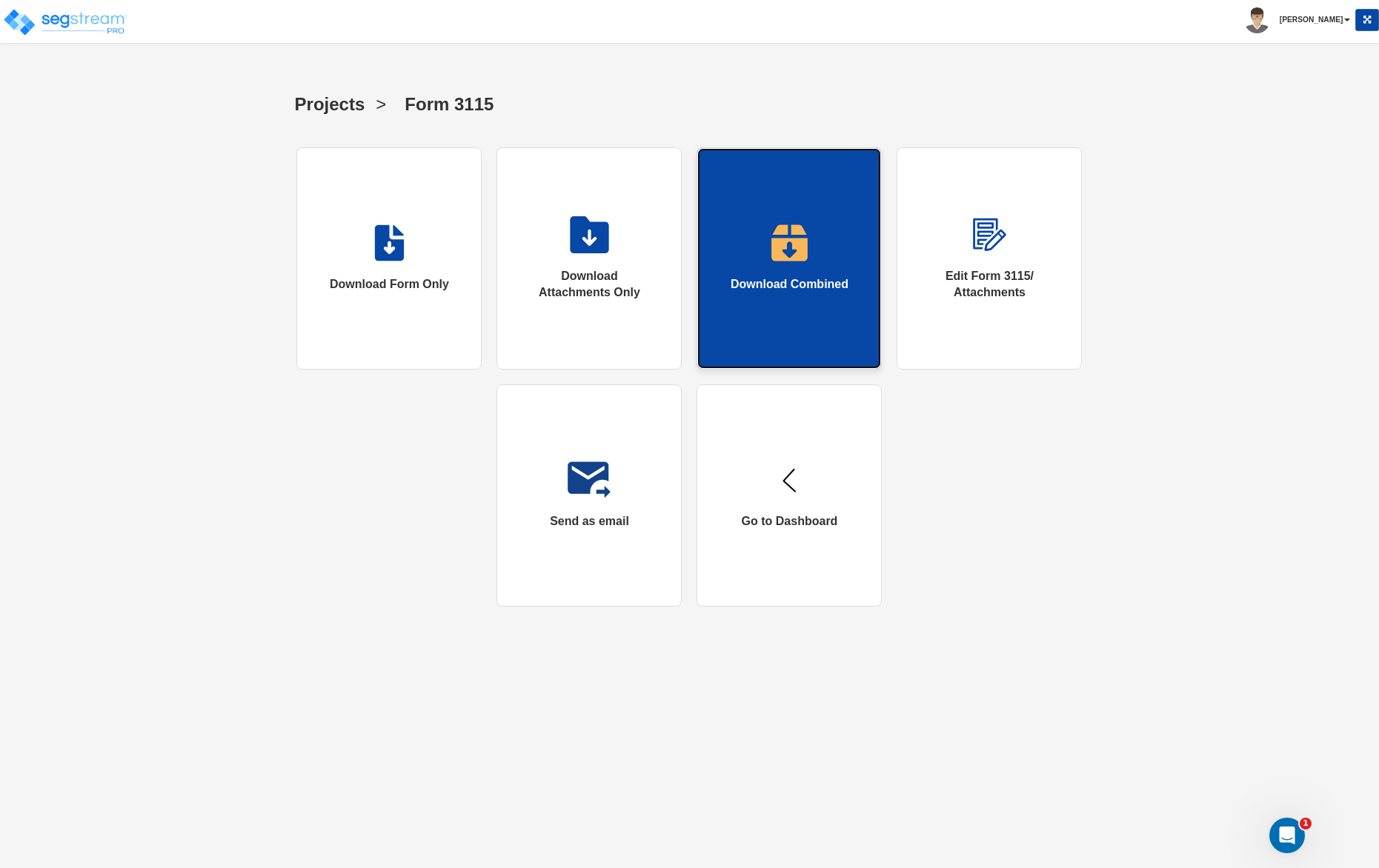
click at [788, 256] on img at bounding box center [790, 243] width 38 height 37
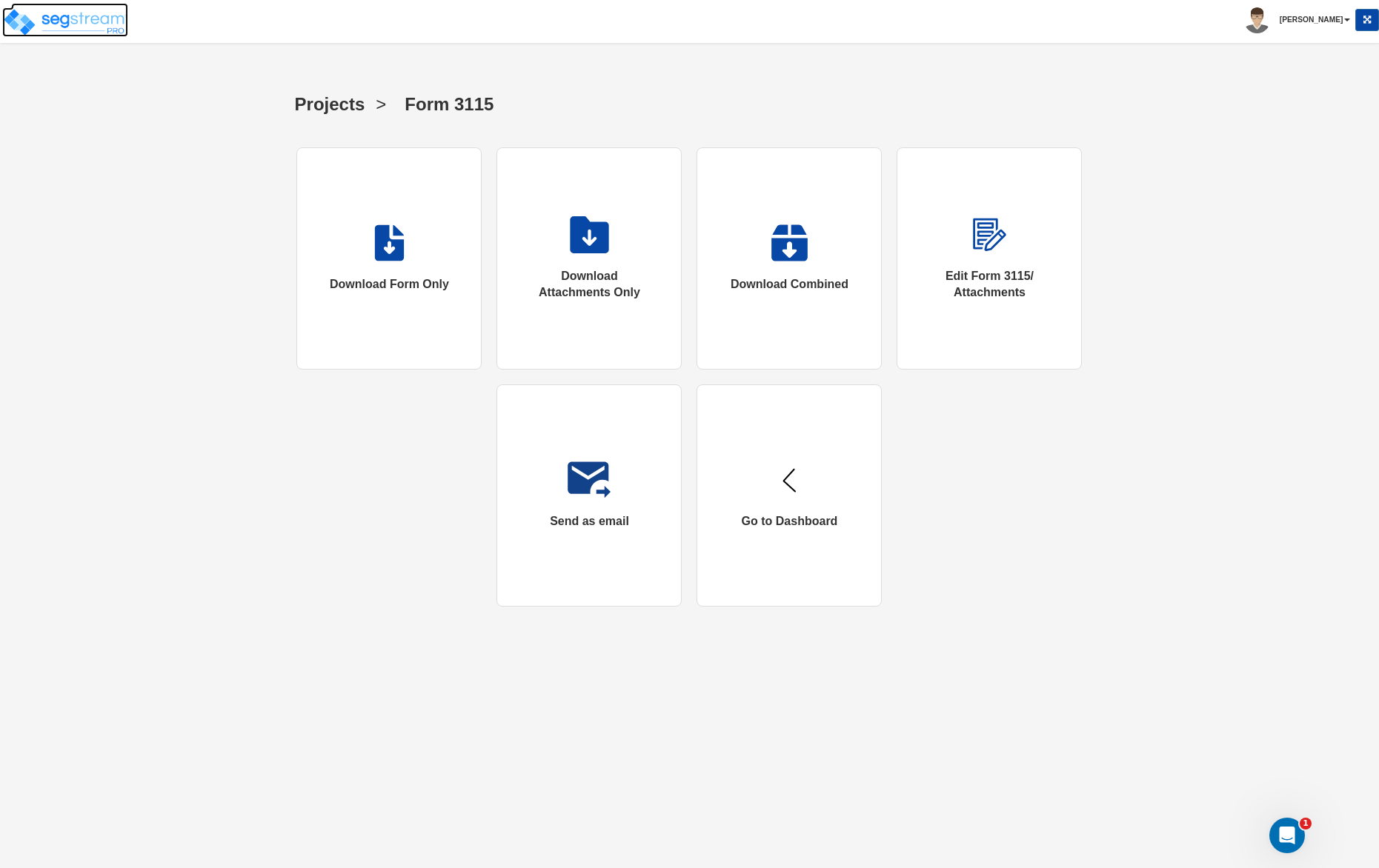
click at [52, 7] on img at bounding box center [65, 21] width 126 height 29
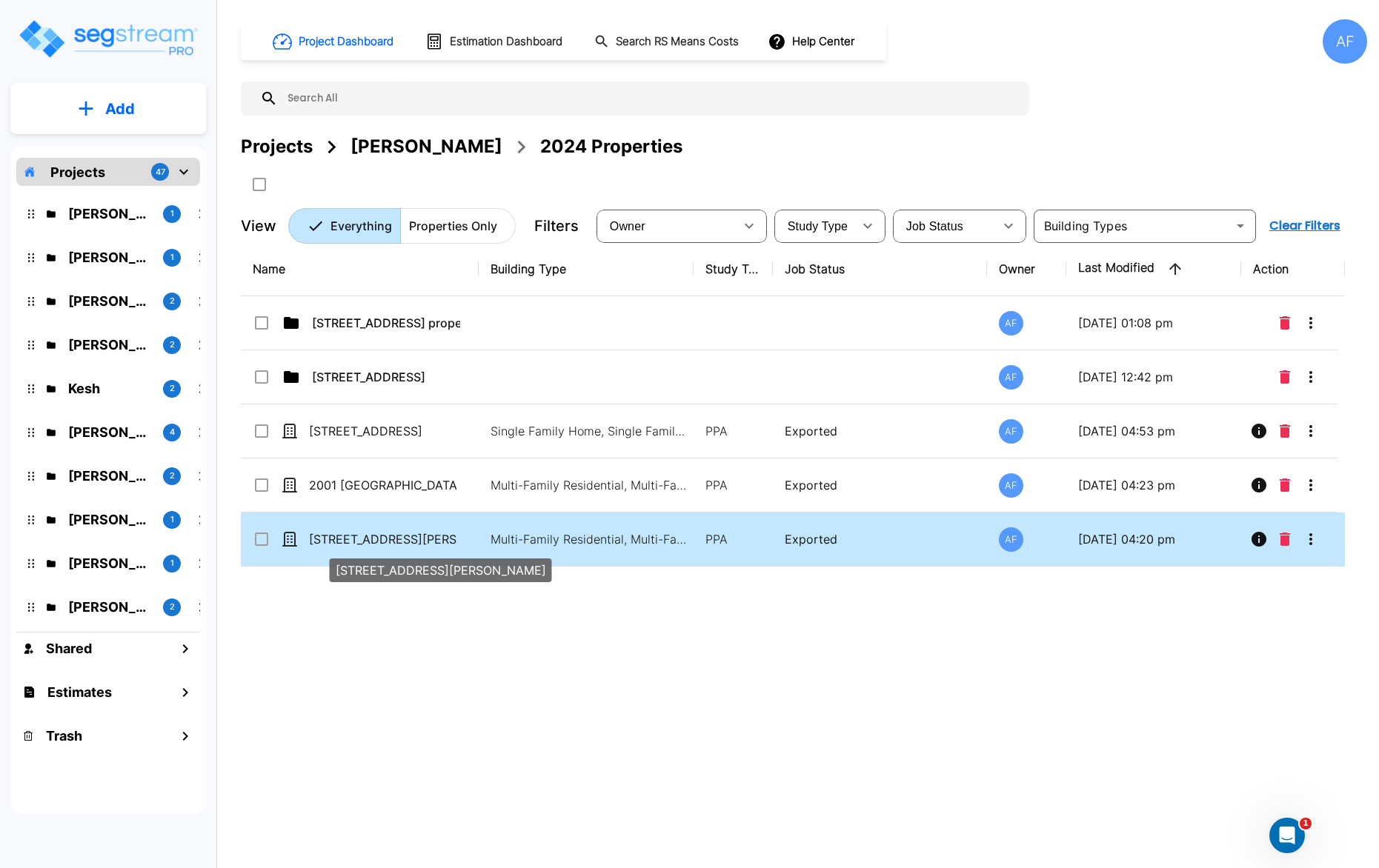
click at [350, 536] on p "121 W Chester St" at bounding box center [383, 539] width 149 height 17
checkbox input "true"
click at [350, 536] on p "121 W Chester St" at bounding box center [383, 539] width 149 height 17
click at [1308, 546] on icon "More-Options" at bounding box center [1311, 539] width 17 height 17
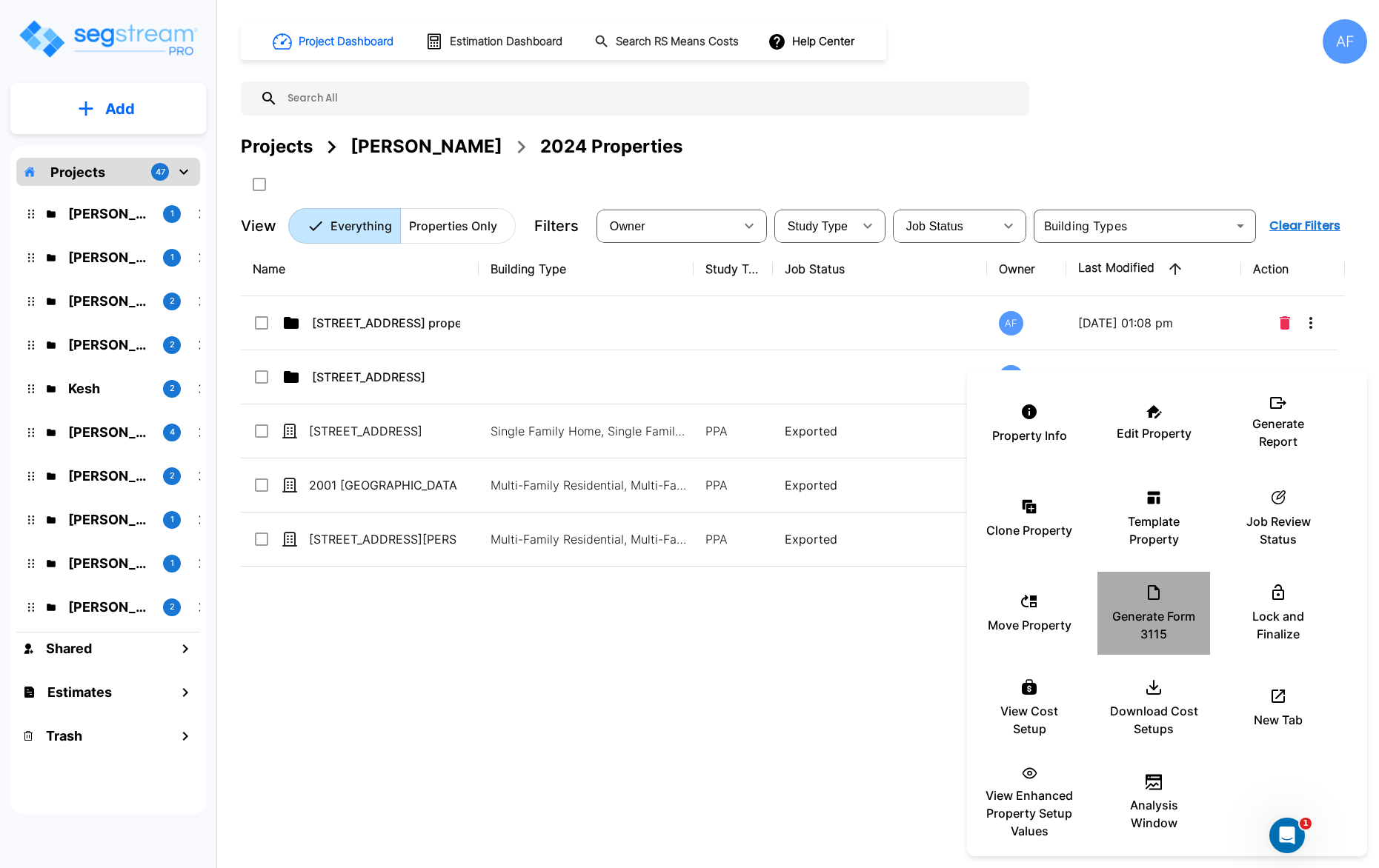
click at [1138, 592] on div "Generate Form 3115" at bounding box center [1153, 613] width 89 height 74
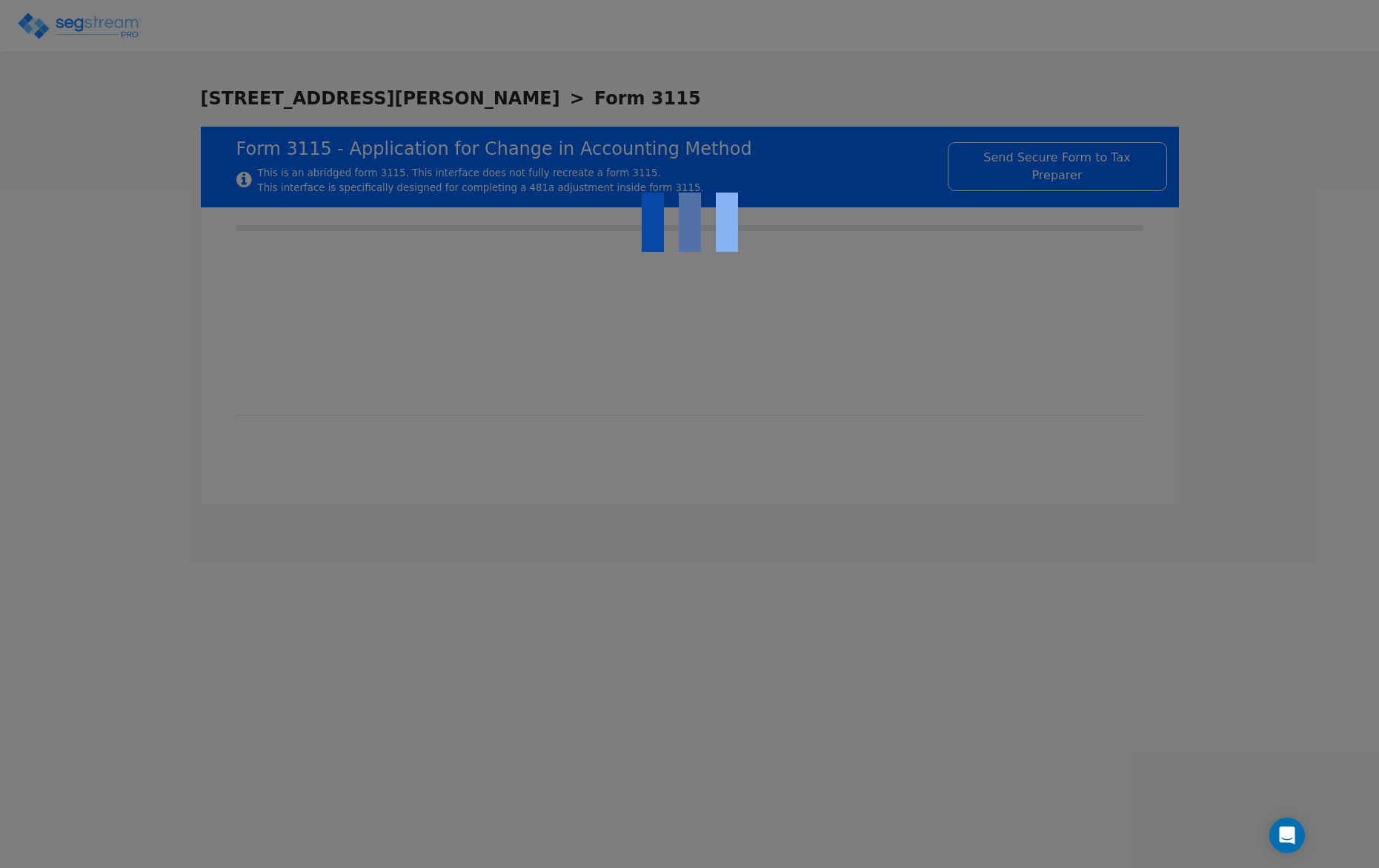
checkbox input "true"
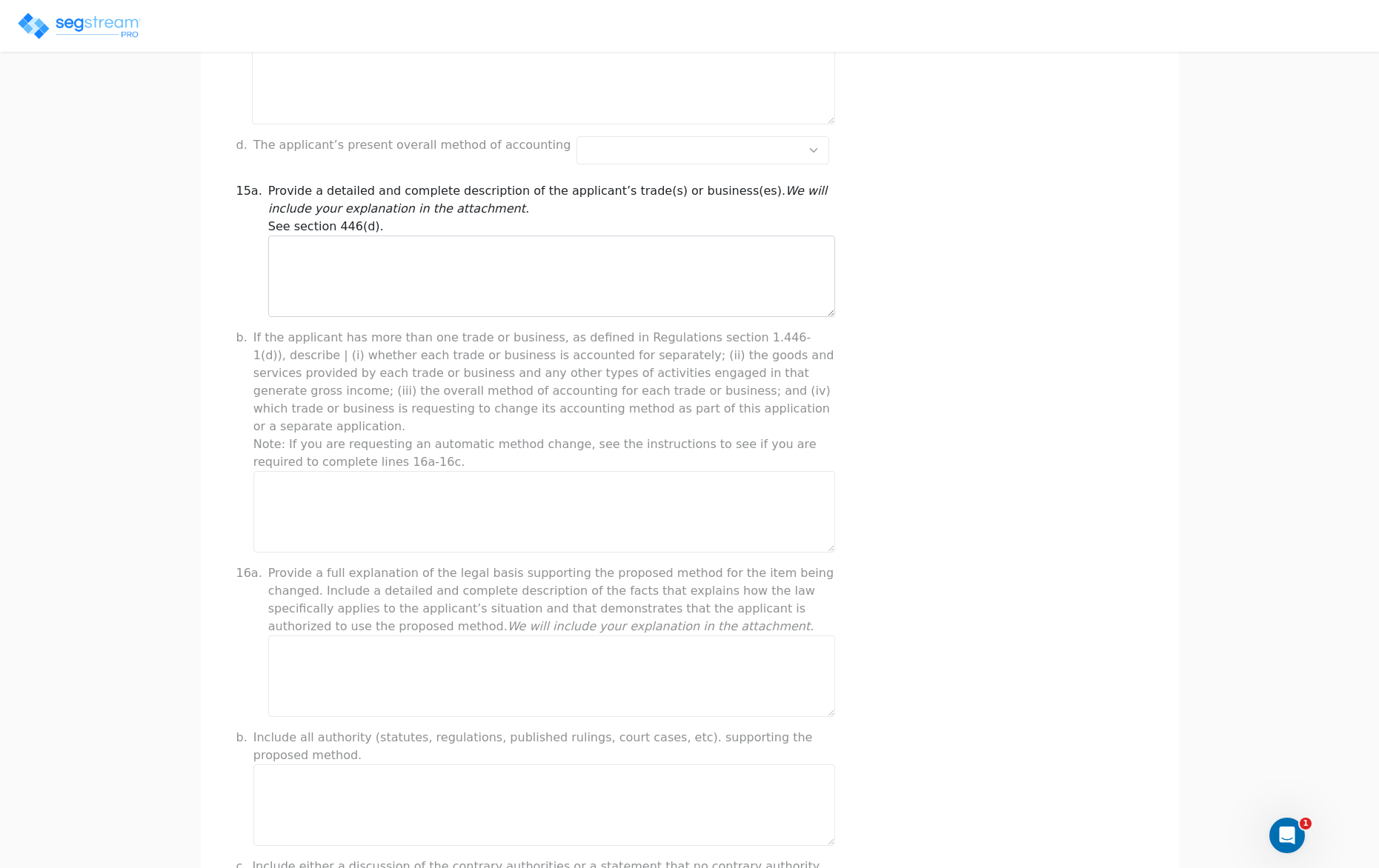
scroll to position [1008, 0]
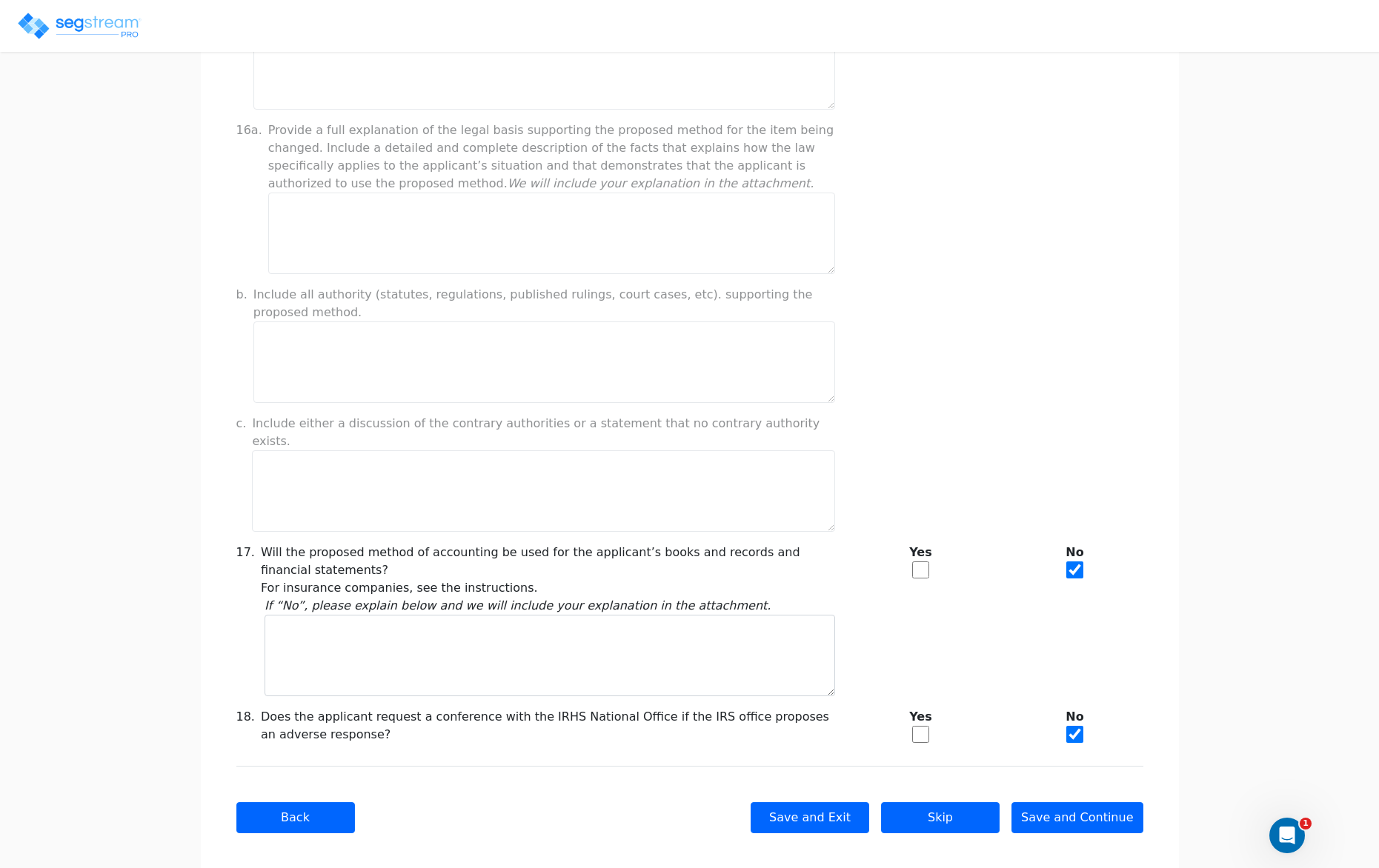
click at [303, 782] on div "Back Save and Exit Skip Save and Continue Next Submit" at bounding box center [690, 817] width 907 height 103
click at [303, 808] on button "Back" at bounding box center [296, 817] width 118 height 31
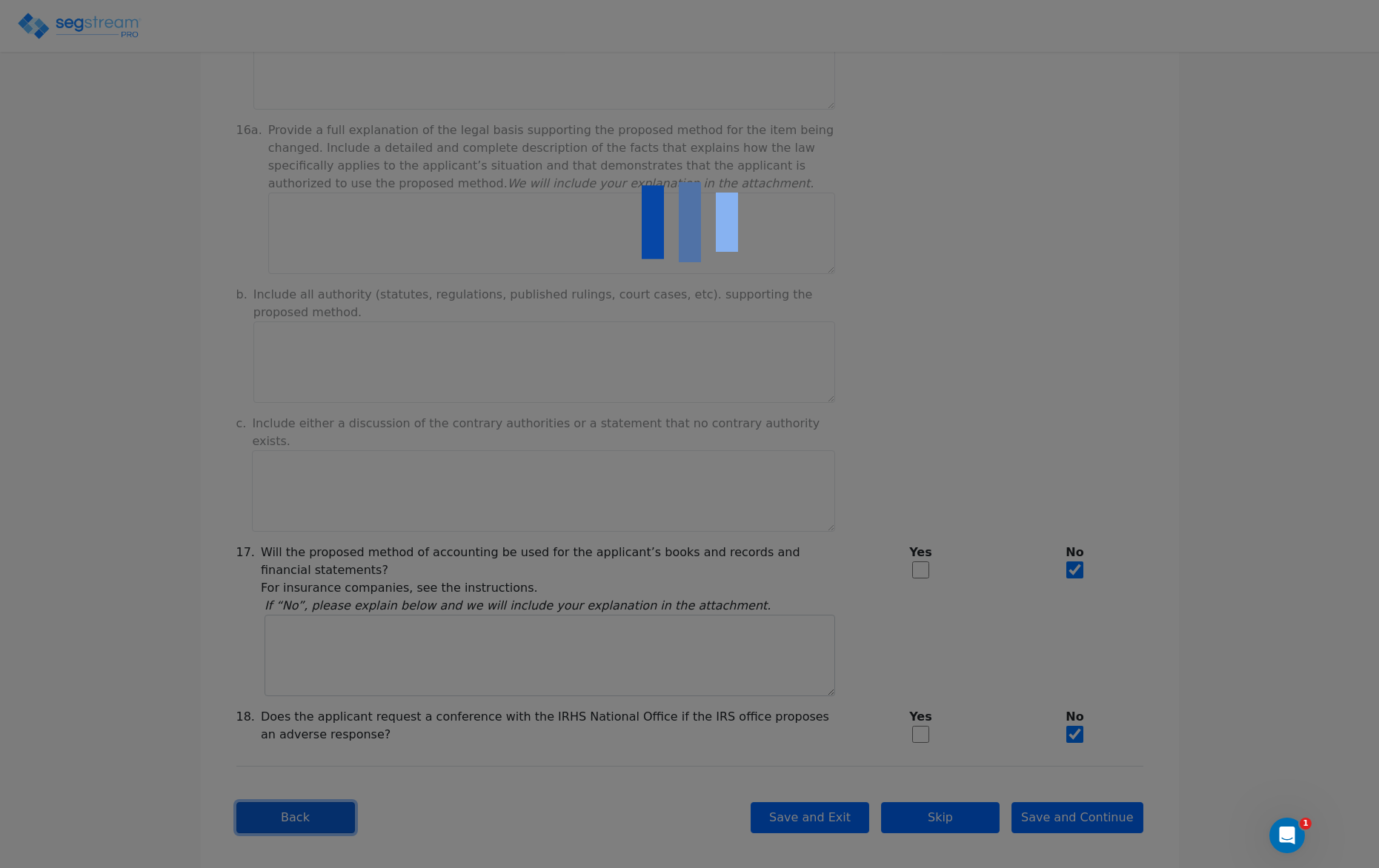
checkbox input "true"
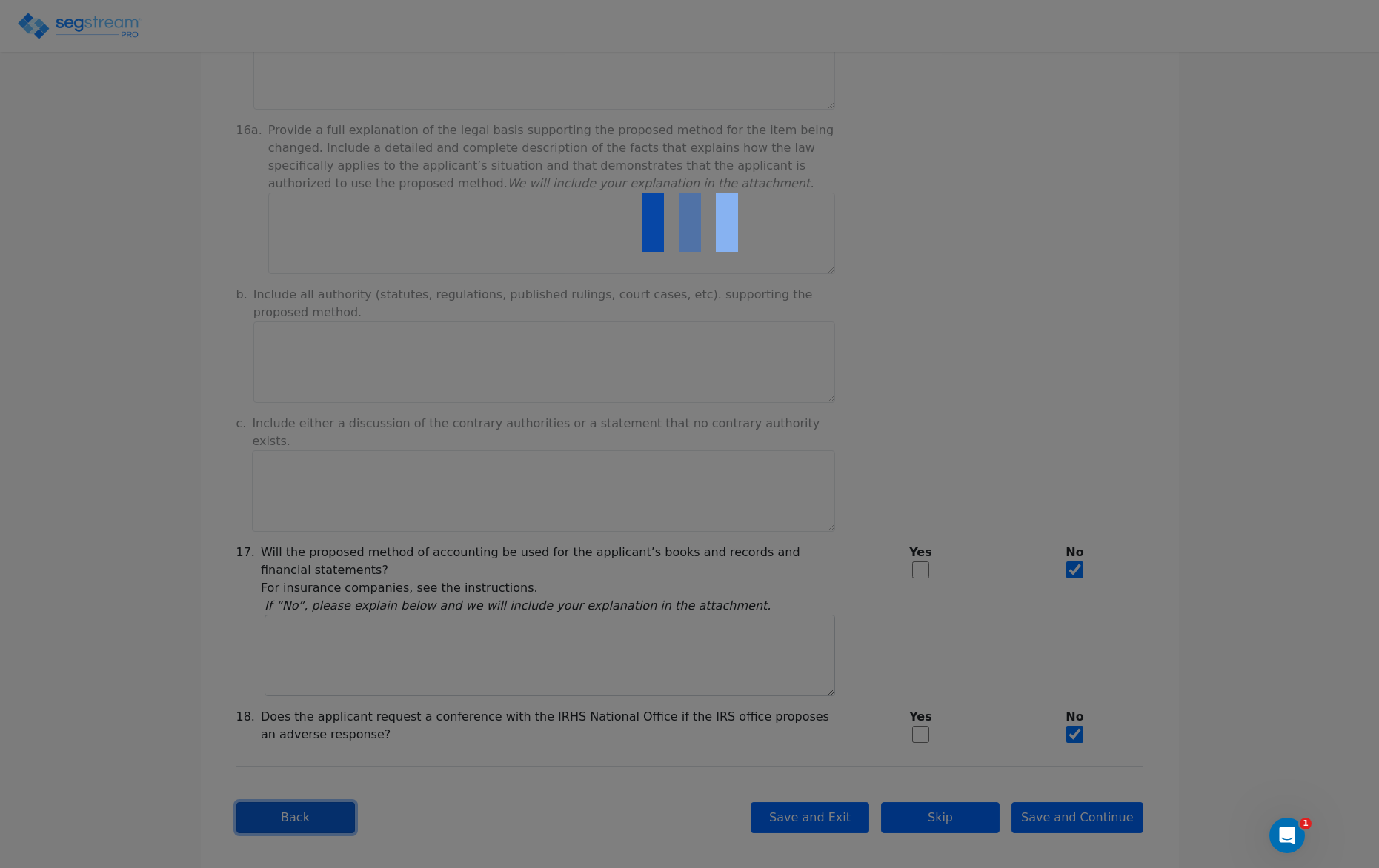
checkbox input "true"
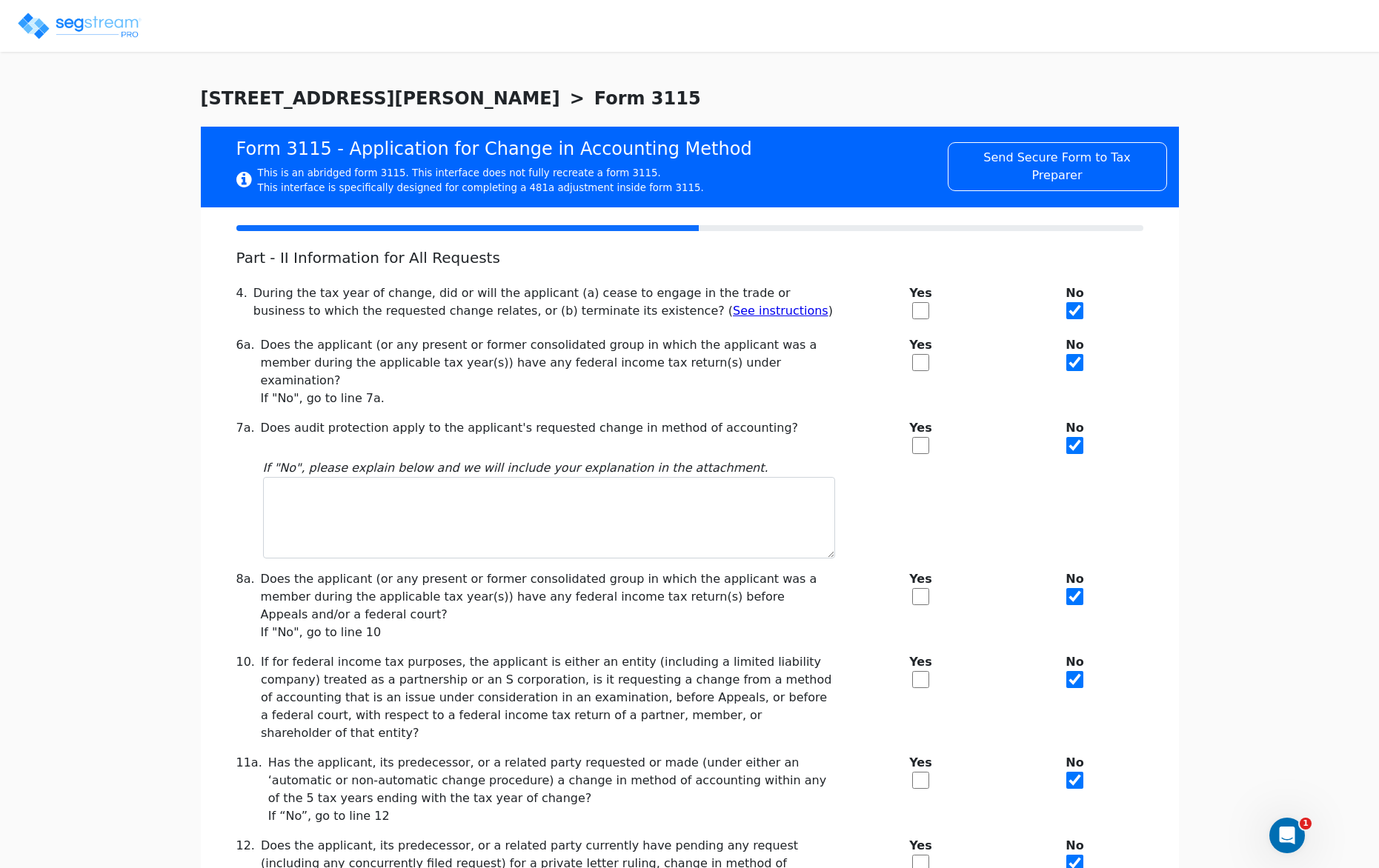
scroll to position [124, 0]
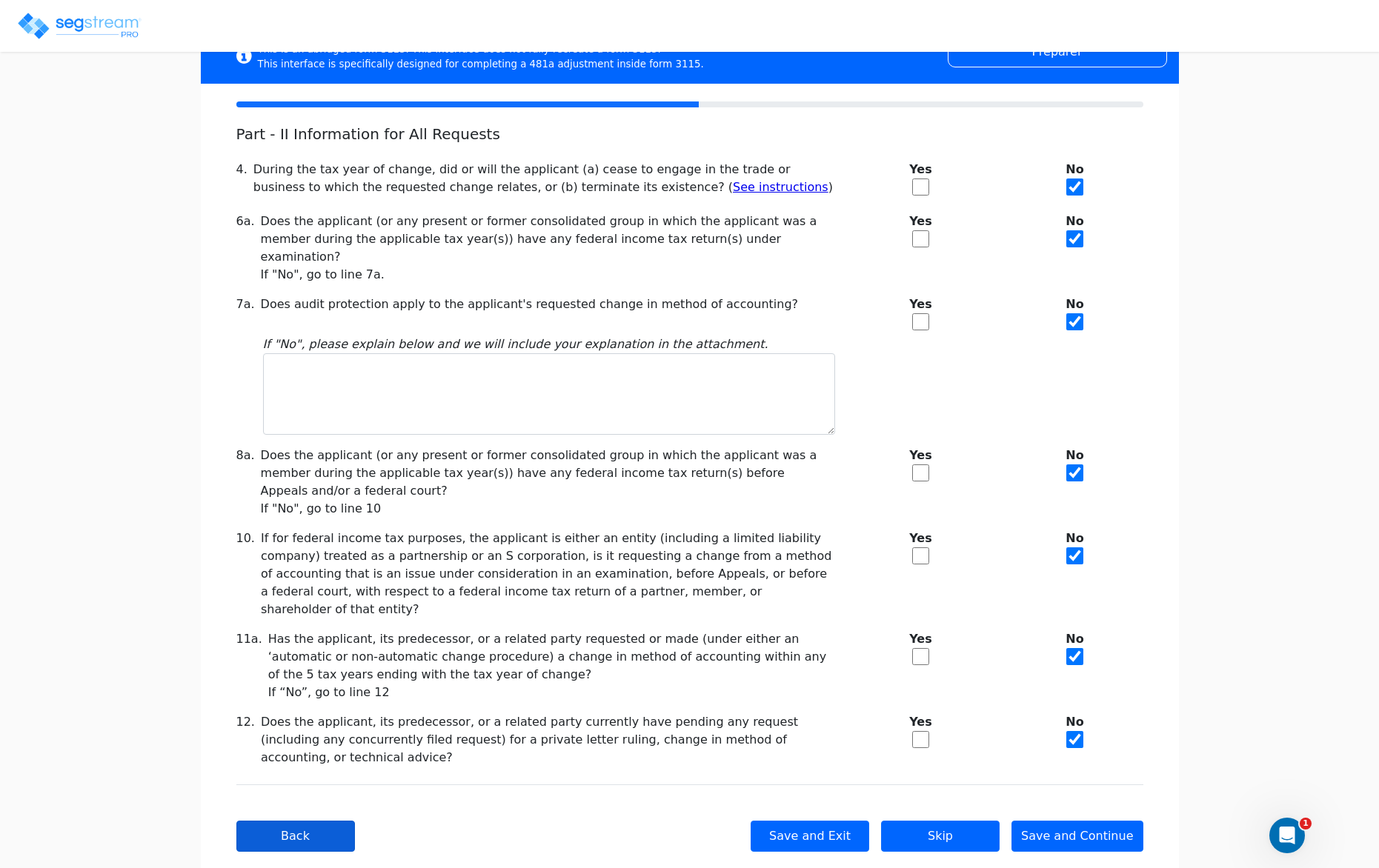
click at [293, 785] on div "Back Save and Exit Skip Save and Continue Next Submit" at bounding box center [690, 836] width 907 height 103
click at [315, 820] on button "Back" at bounding box center [296, 835] width 118 height 31
checkbox input "true"
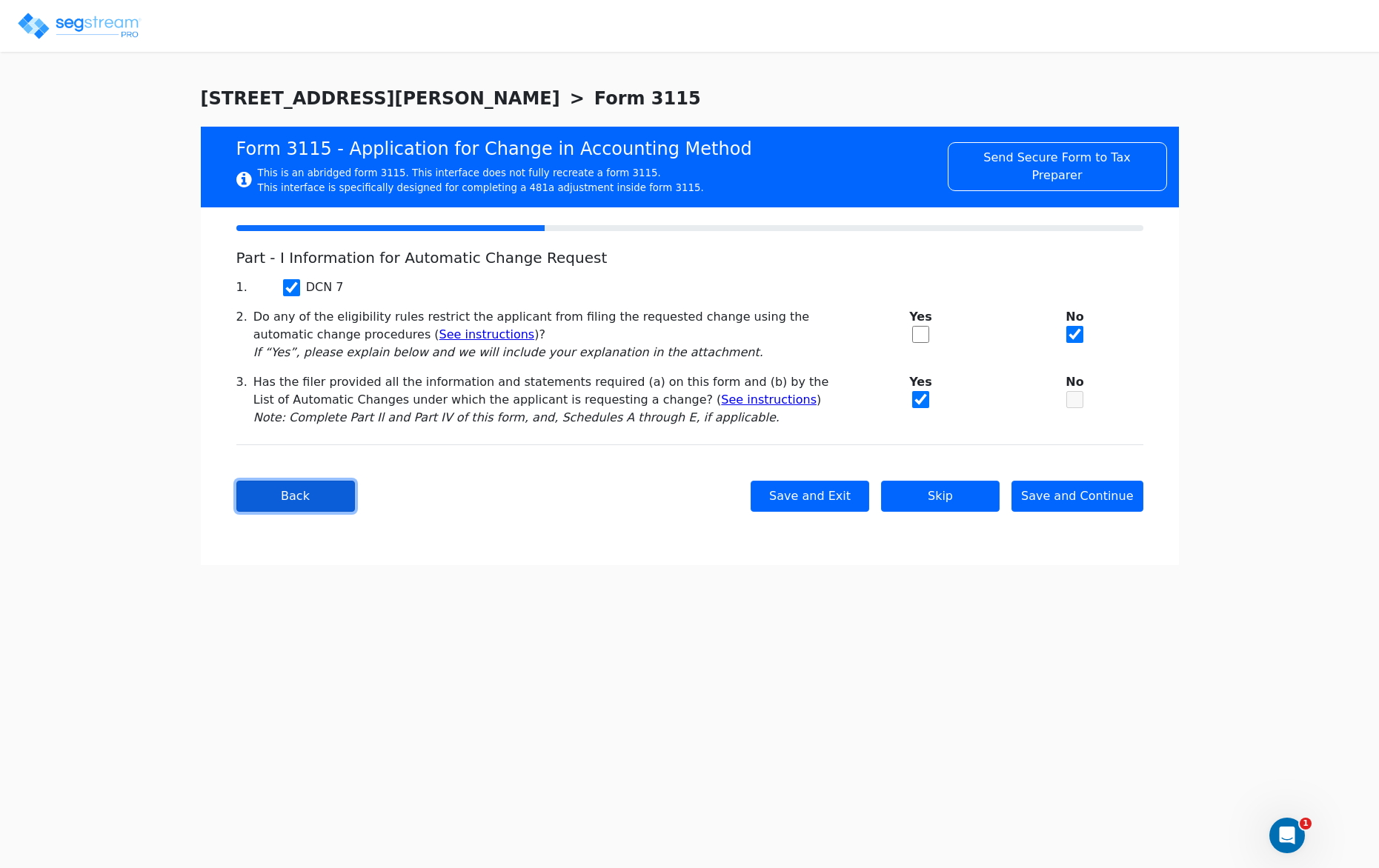
scroll to position [0, 0]
click at [294, 490] on button "Back" at bounding box center [296, 496] width 118 height 31
type input "SFDG"
type input "2025-01-01"
type input "2025-12-31"
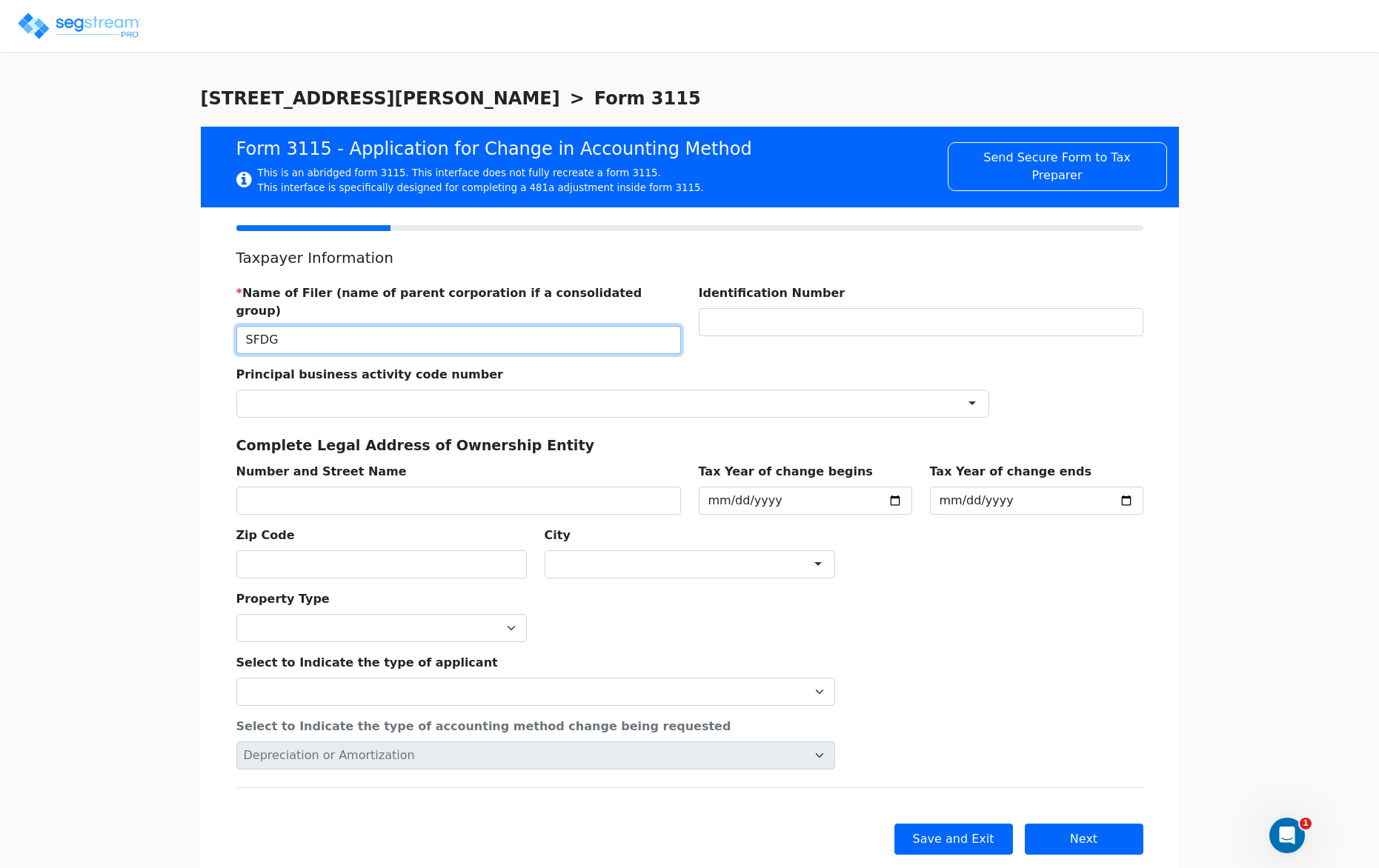
click at [314, 326] on input "SFDG" at bounding box center [459, 339] width 445 height 28
click at [297, 326] on input "text" at bounding box center [459, 339] width 445 height 28
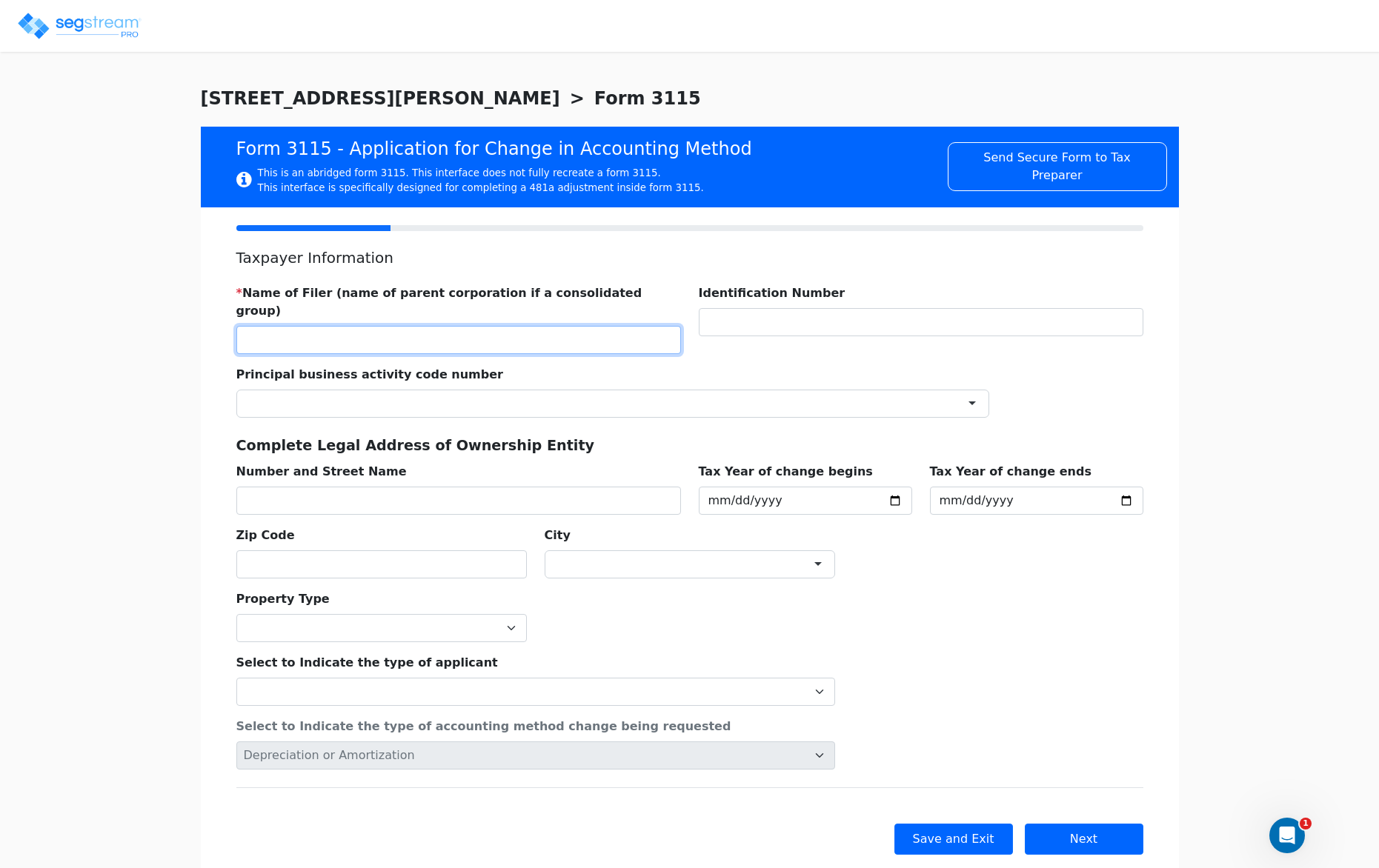
paste input "121 WEST CHESTER LLC"
type input "121 WEST CHESTER LLC"
click at [618, 206] on div "Form 3115 - Application for Change in Accounting Method This is an abridged for…" at bounding box center [690, 167] width 978 height 81
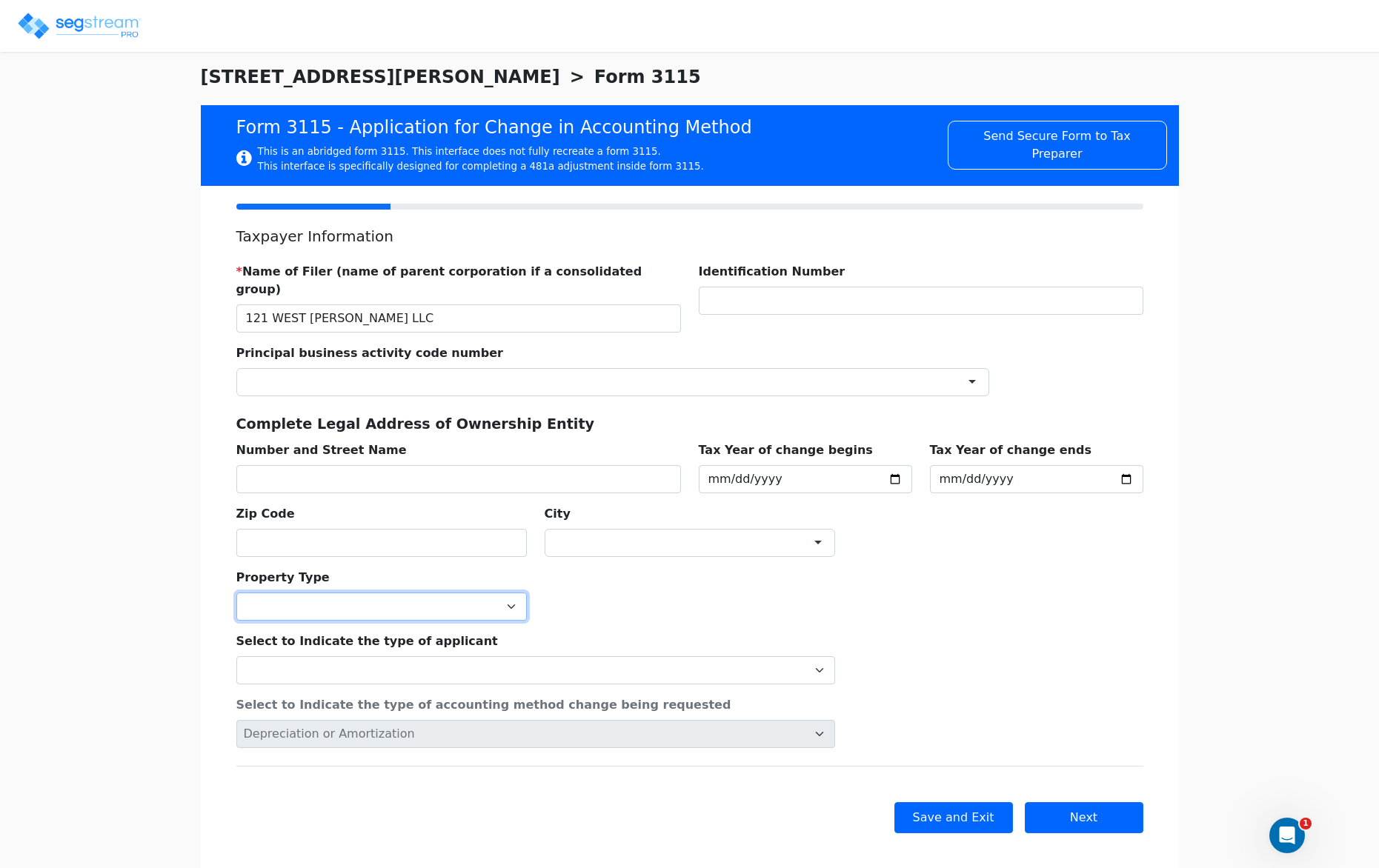
click at [421, 595] on select "Commercial Residential" at bounding box center [382, 606] width 291 height 28
select select "Residential"
click at [237, 592] on select "Commercial Residential" at bounding box center [382, 606] width 291 height 28
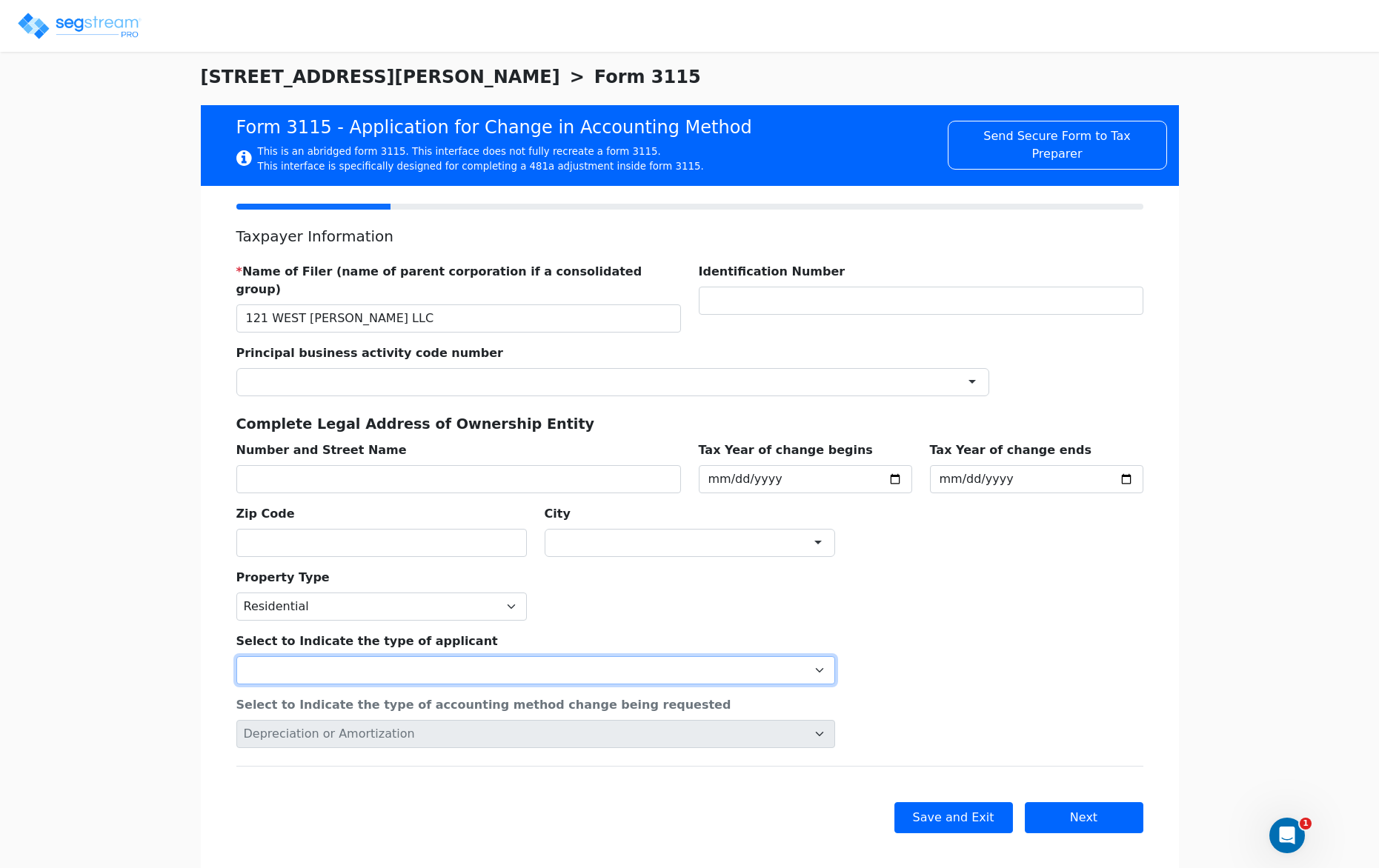
click at [446, 656] on select "Individual Corporation Controlled foreign corporation (Sec. 957) 10/50 corporat…" at bounding box center [536, 669] width 599 height 28
select select "Individual"
click at [237, 656] on select "Individual Corporation Controlled foreign corporation (Sec. 957) 10/50 corporat…" at bounding box center [536, 669] width 599 height 28
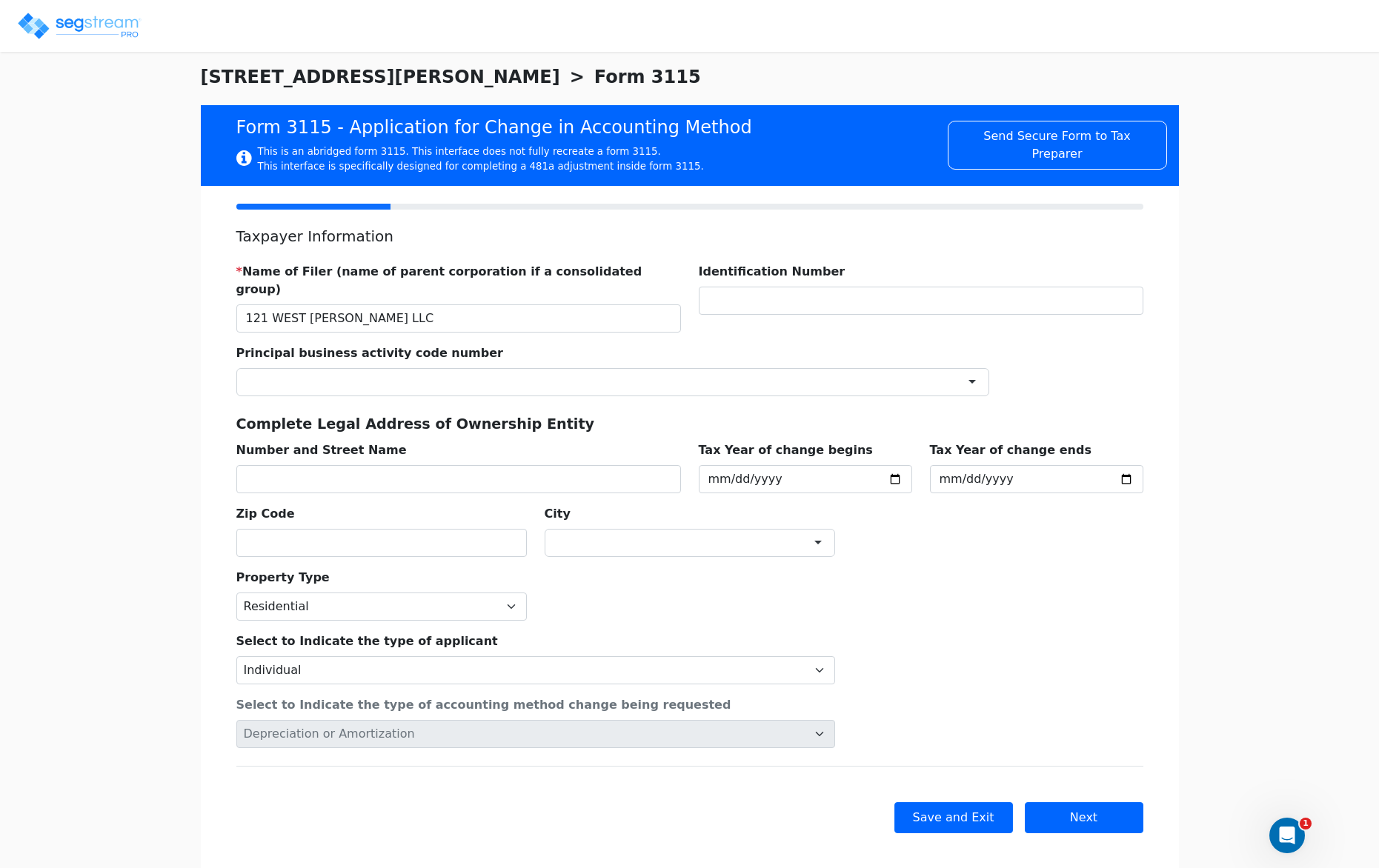
click at [558, 595] on div "Property Type Commercial Residential" at bounding box center [690, 588] width 925 height 64
click at [766, 465] on input "2025-01-01" at bounding box center [805, 479] width 214 height 28
type input "2024-01-01"
click at [988, 465] on input "2025-12-31" at bounding box center [1037, 479] width 214 height 28
type input "2024-12-31"
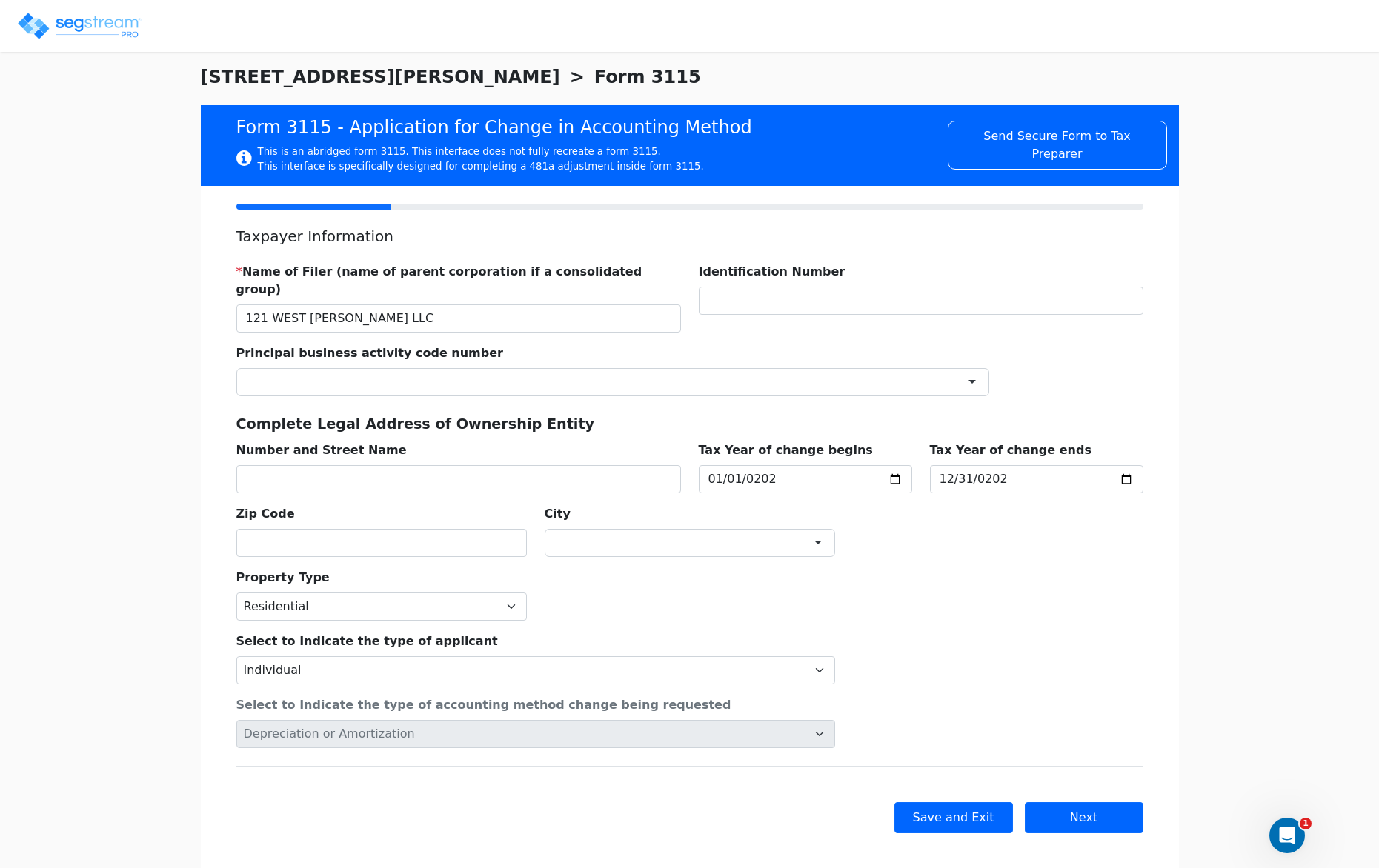
click at [1025, 520] on div "* Name of Filer (name of parent corporation if a consolidated group) 121 WEST C…" at bounding box center [690, 403] width 925 height 306
click at [1059, 802] on button "Next" at bounding box center [1084, 817] width 118 height 31
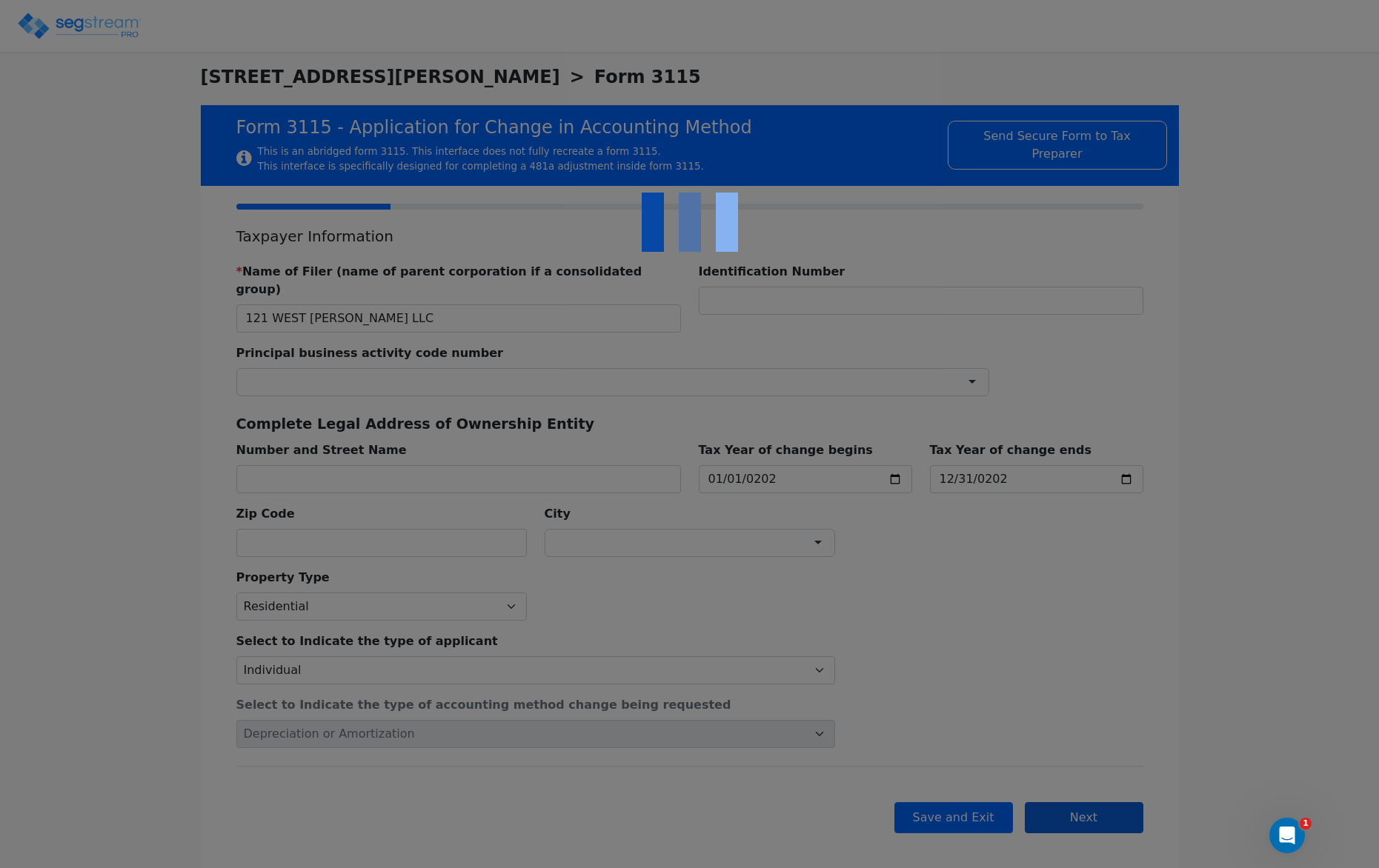
scroll to position [0, 0]
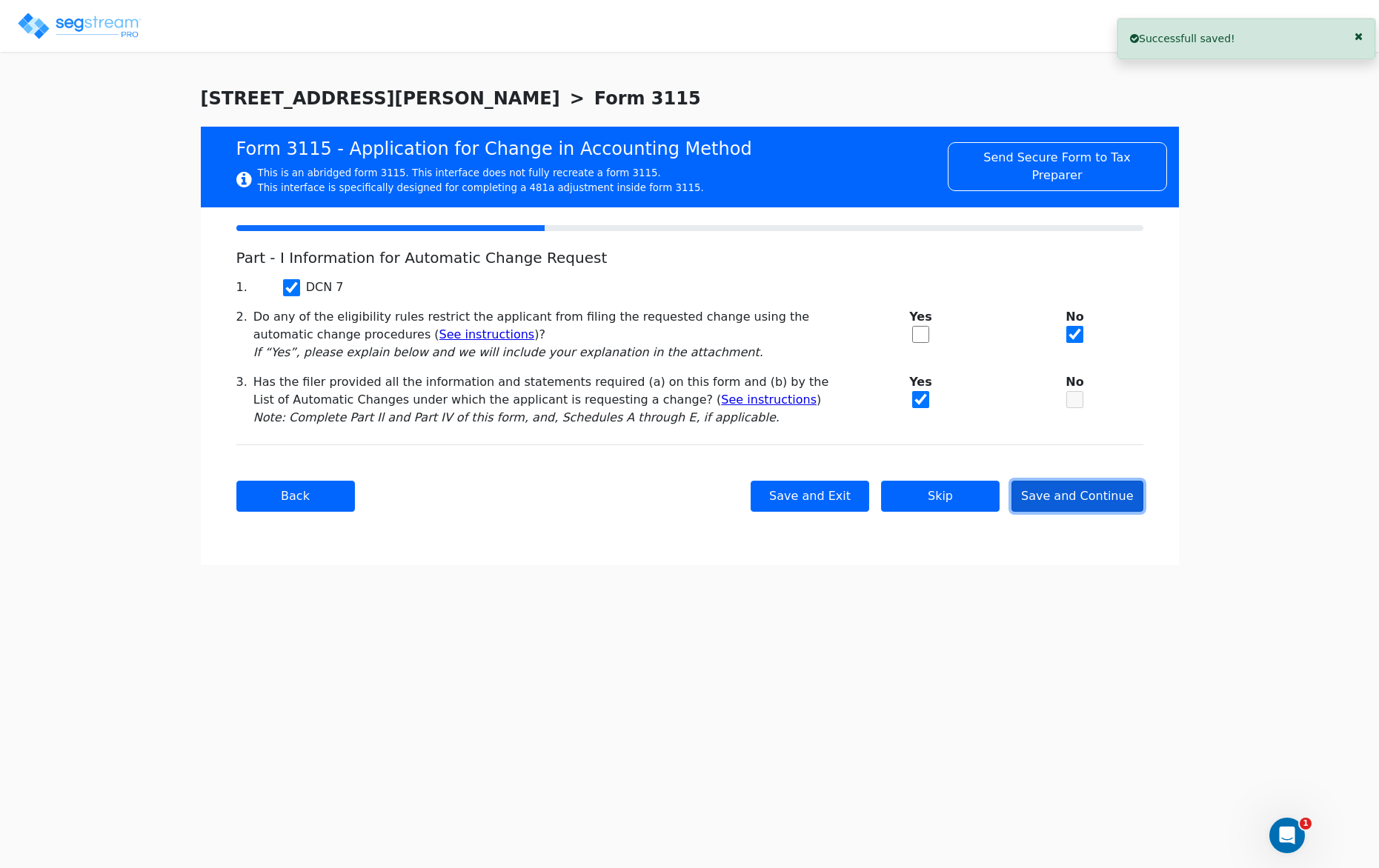
click at [1093, 504] on button "Save and Continue" at bounding box center [1077, 496] width 132 height 31
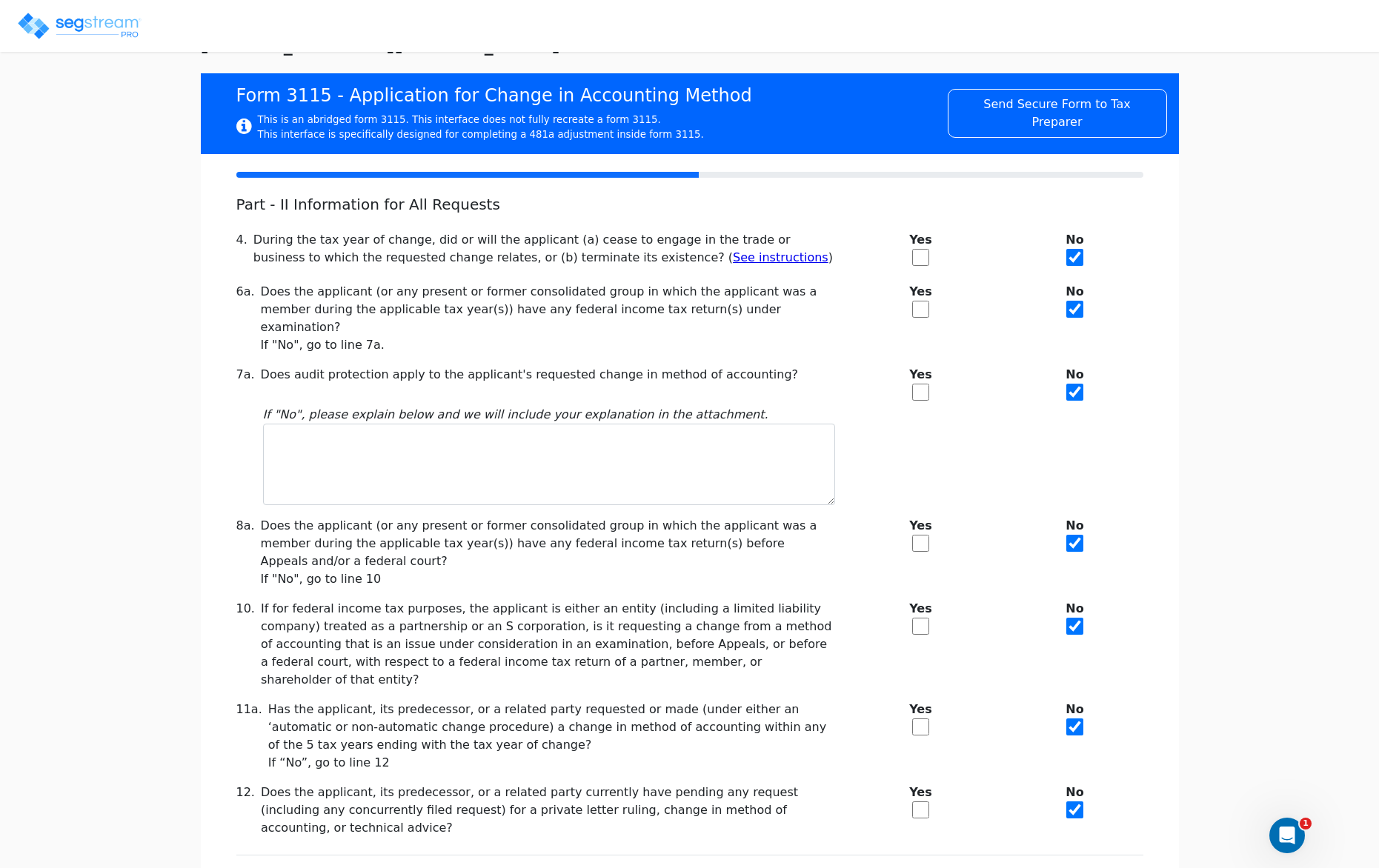
scroll to position [124, 0]
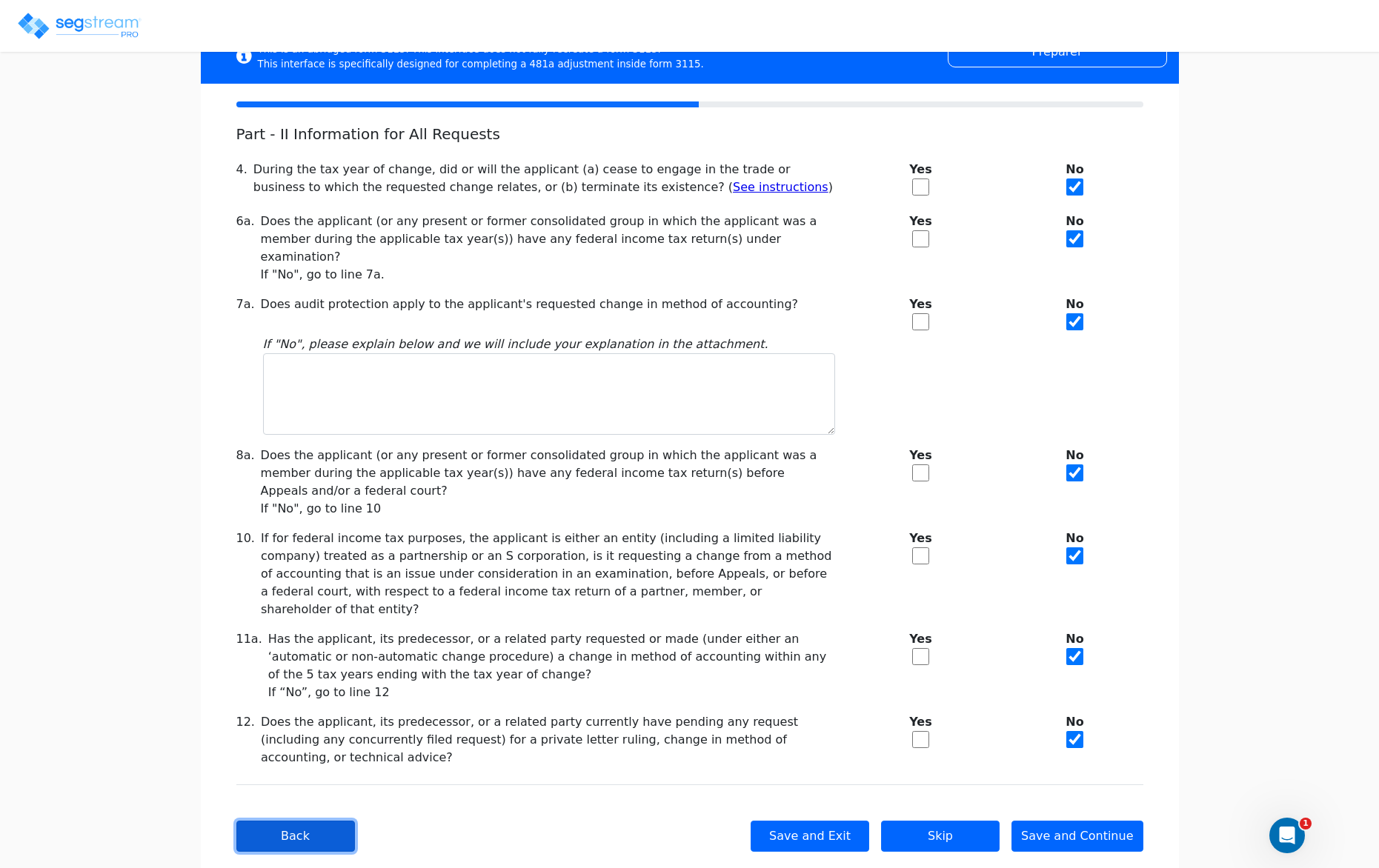
click at [254, 820] on button "Back" at bounding box center [296, 835] width 118 height 31
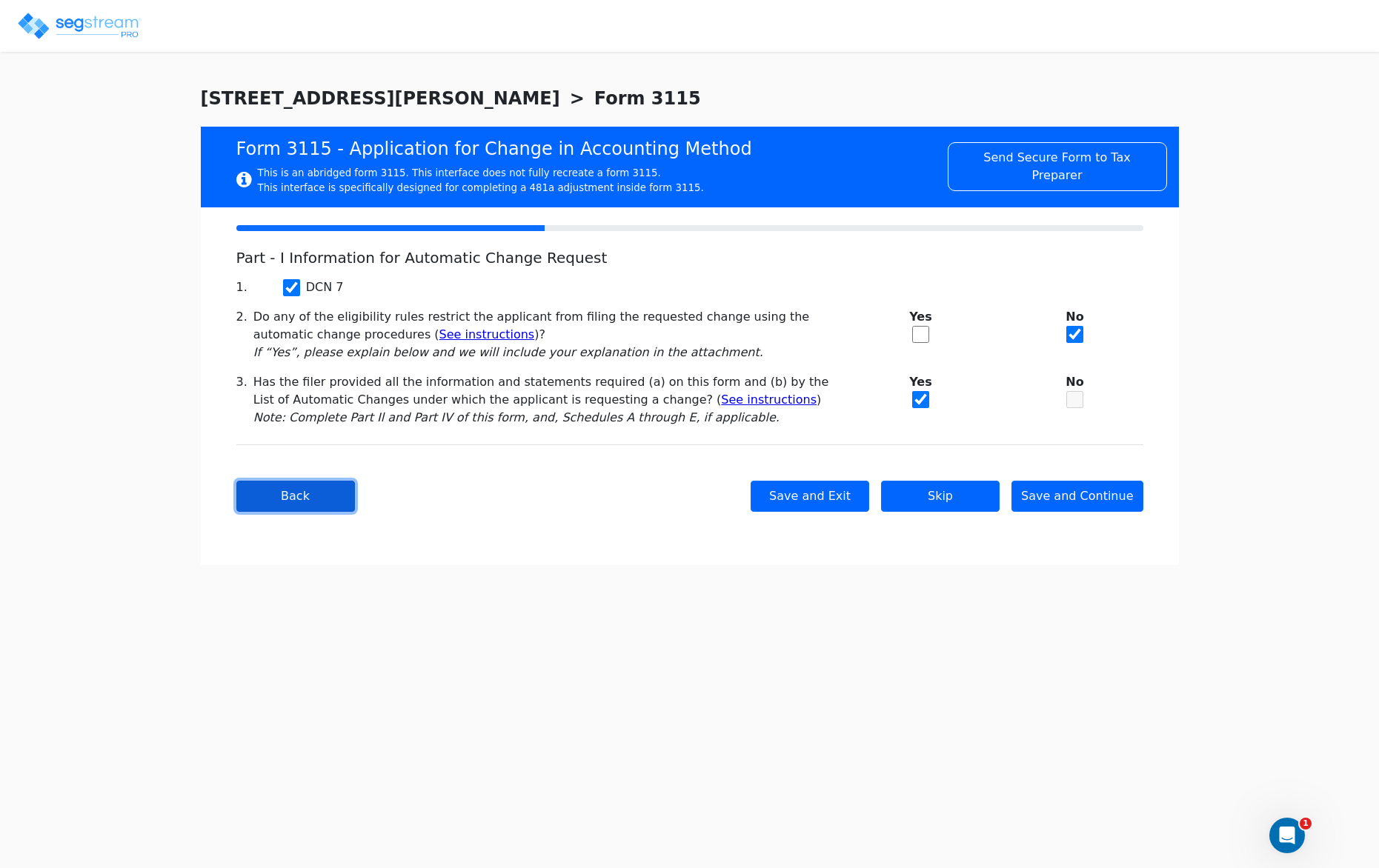
scroll to position [0, 0]
click at [1077, 510] on button "Save and Continue" at bounding box center [1077, 496] width 132 height 31
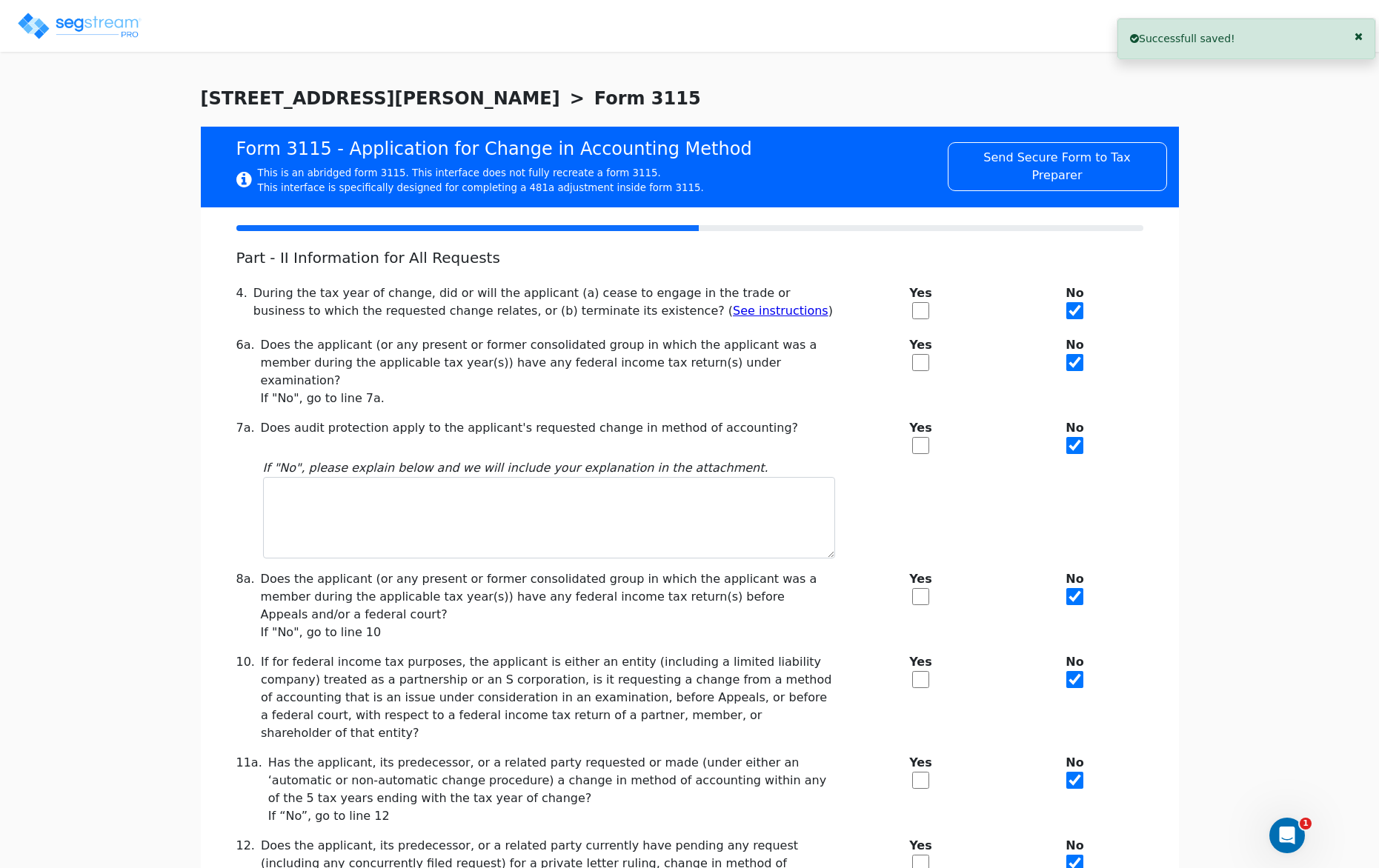
scroll to position [124, 0]
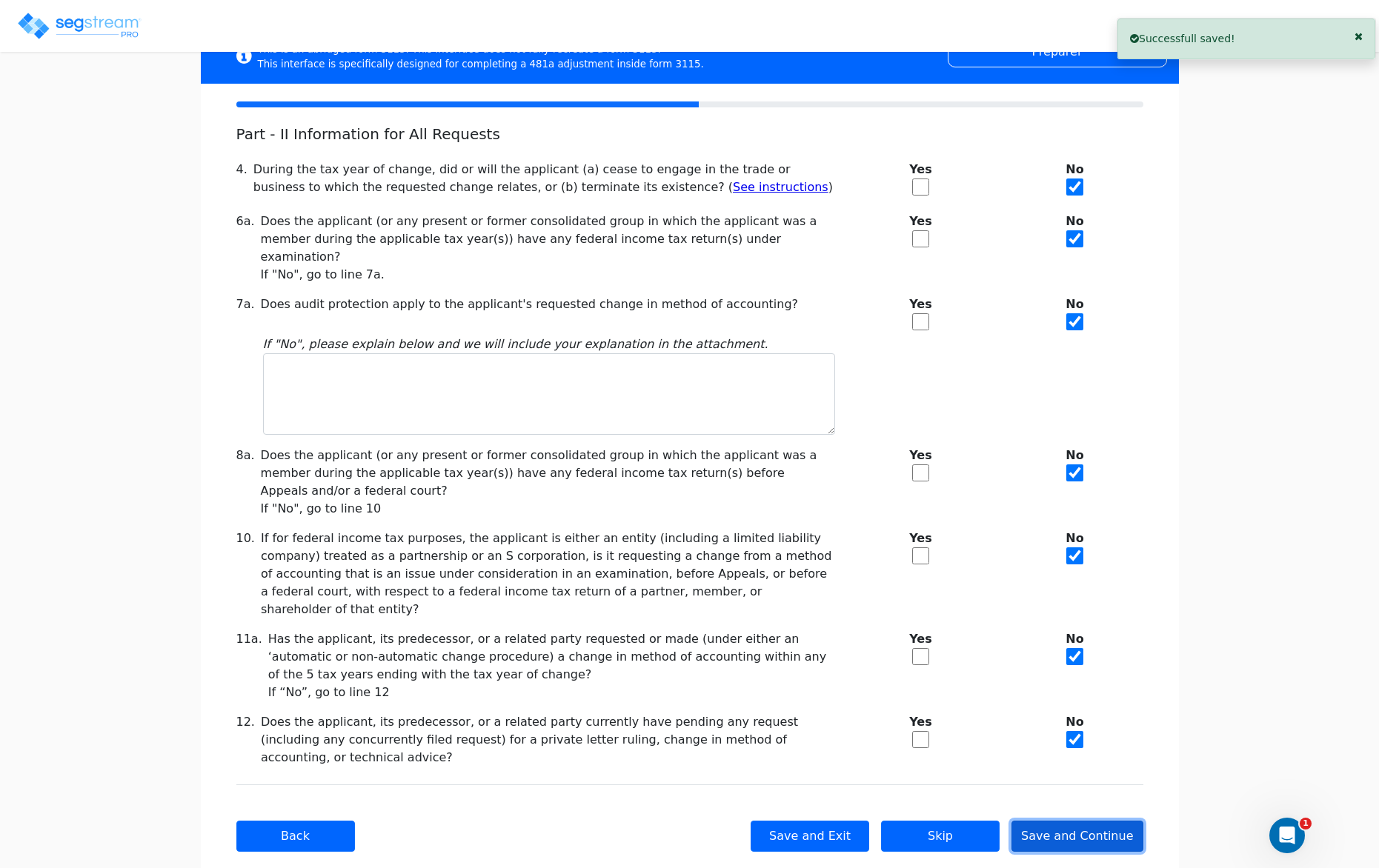
click at [1080, 820] on button "Save and Continue" at bounding box center [1077, 835] width 132 height 31
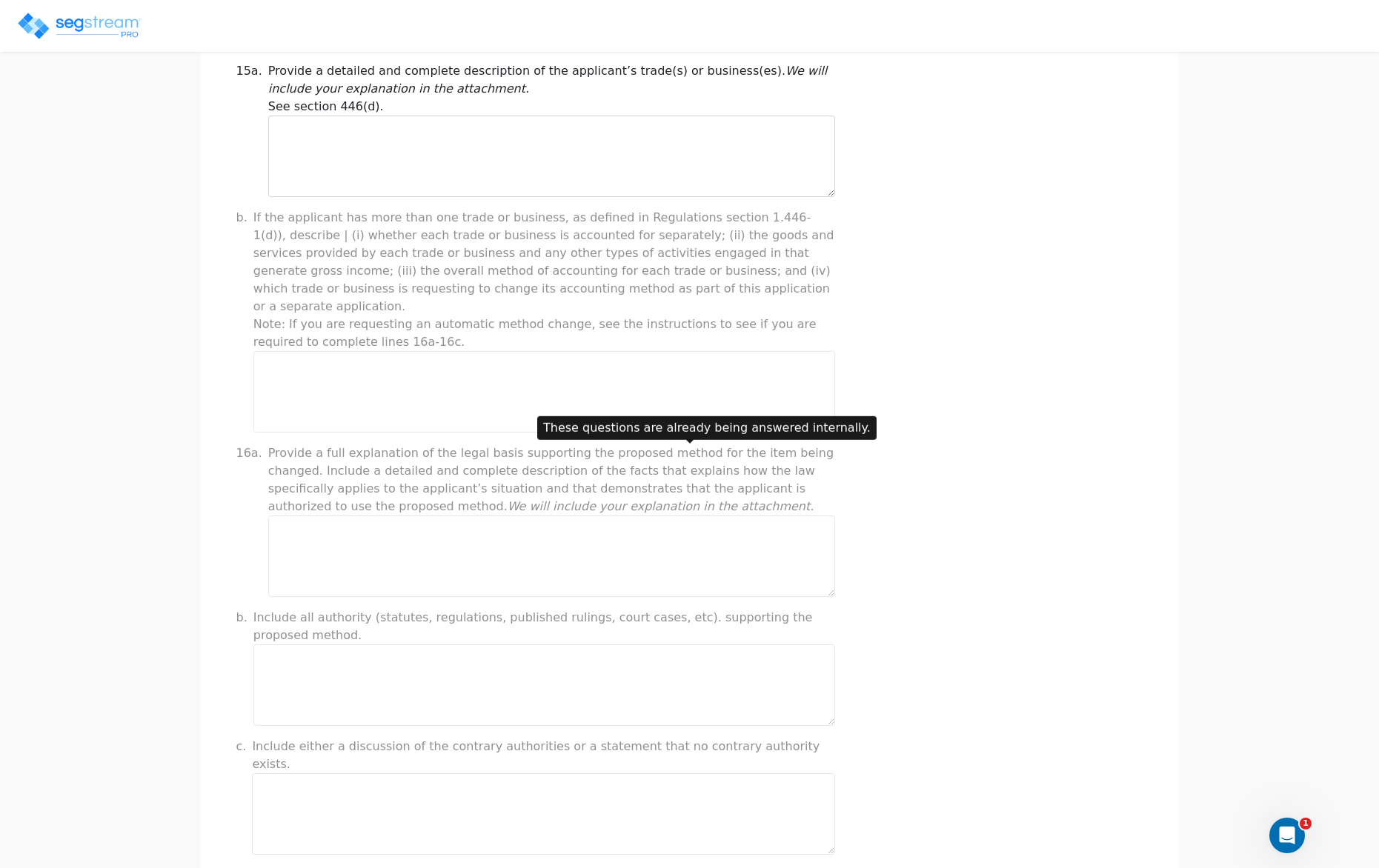
scroll to position [1008, 0]
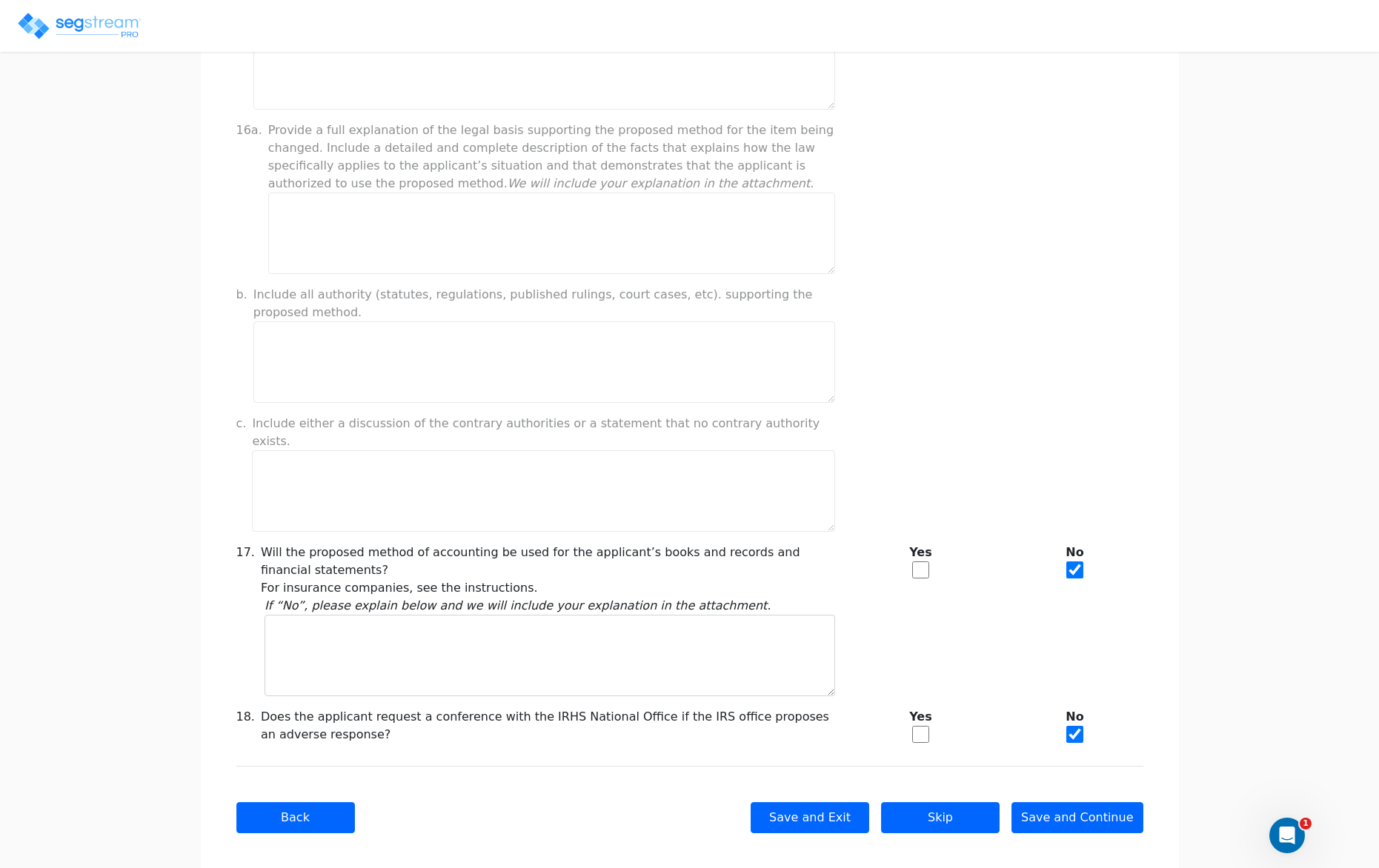
click at [920, 561] on input "checkbox" at bounding box center [920, 569] width 17 height 17
checkbox input "true"
checkbox input "false"
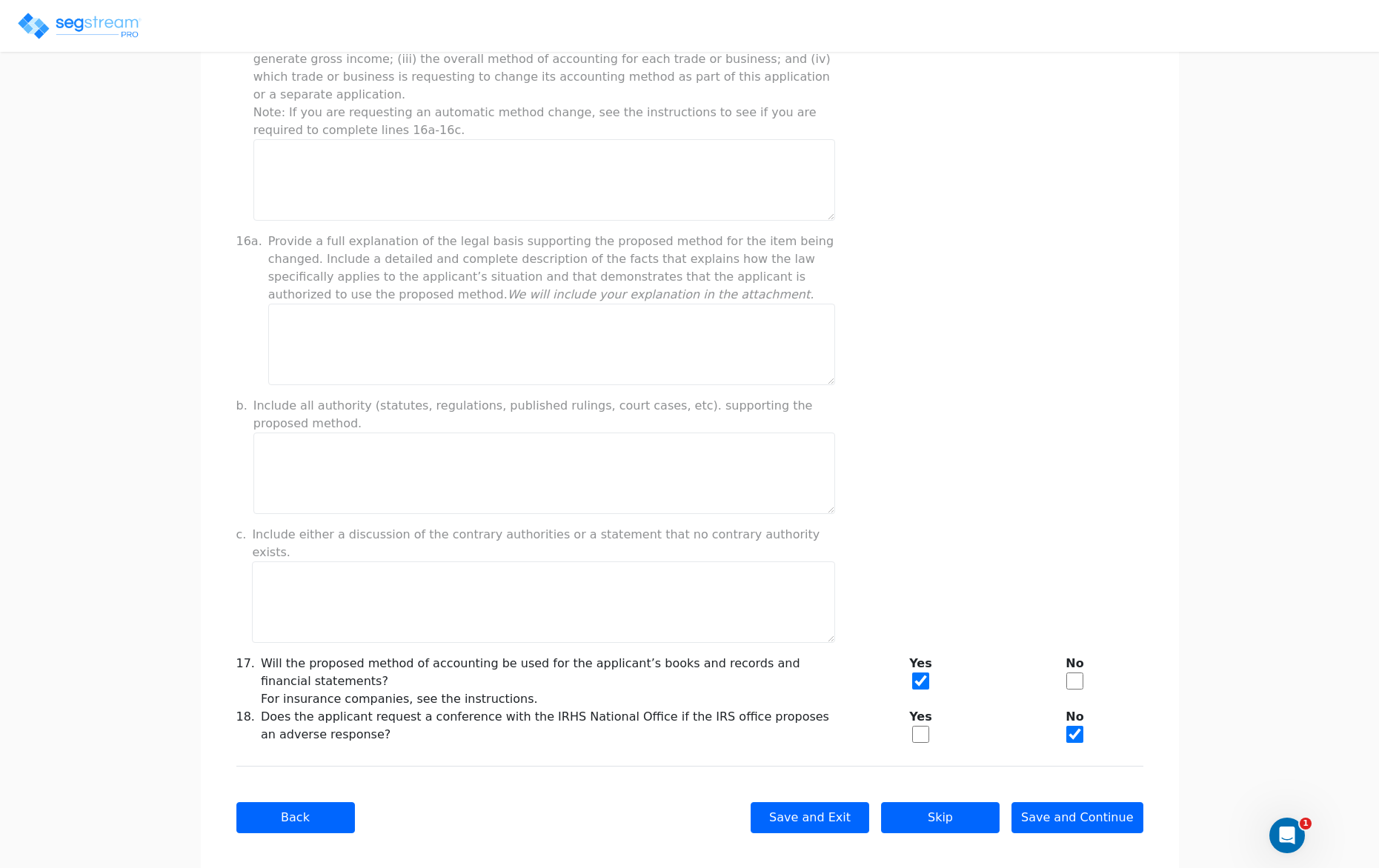
click at [925, 726] on input "checkbox" at bounding box center [920, 734] width 17 height 17
checkbox input "true"
checkbox input "false"
click at [1082, 802] on button "Save and Continue" at bounding box center [1077, 817] width 132 height 31
type input "-213,825.61"
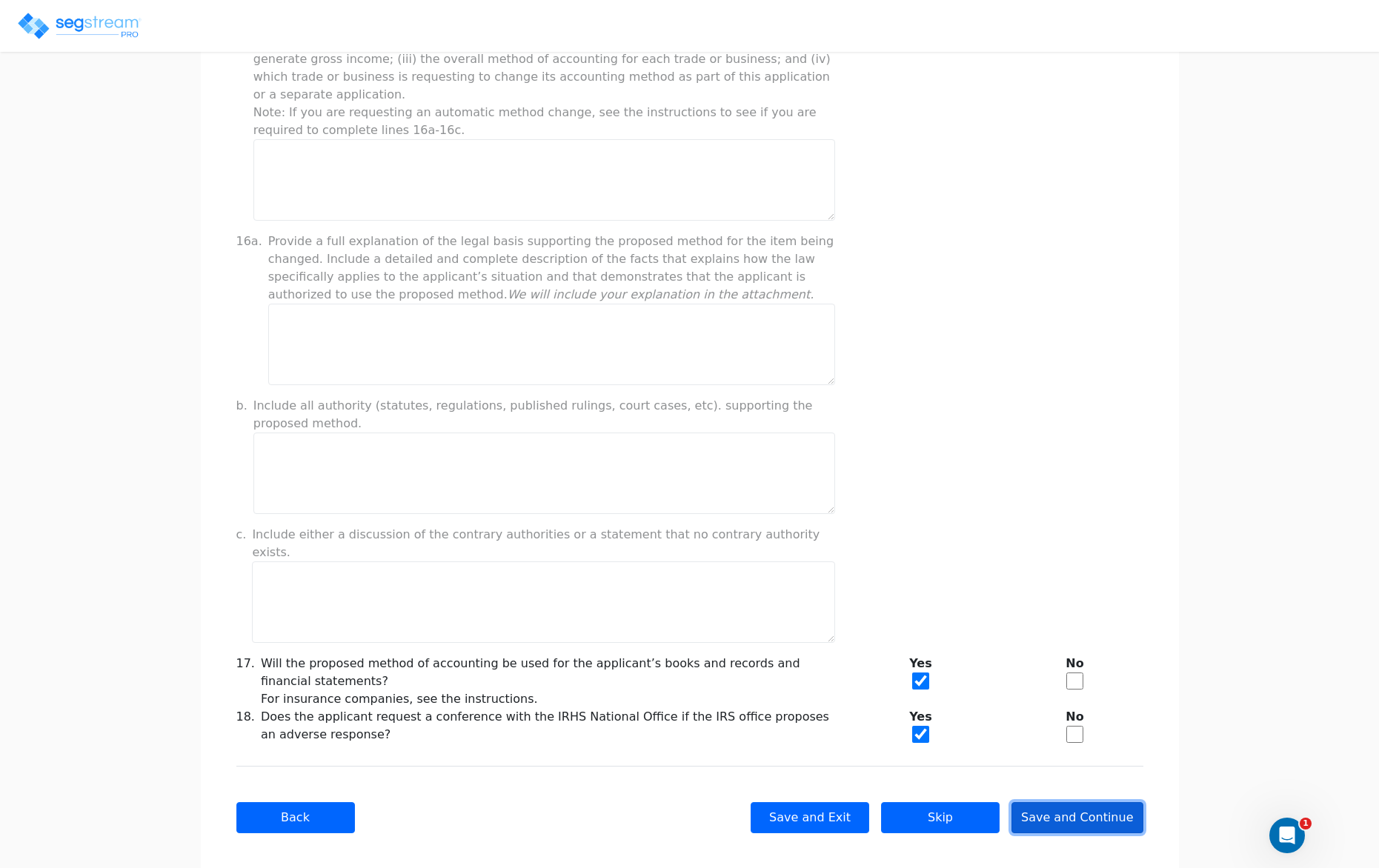
checkbox input "true"
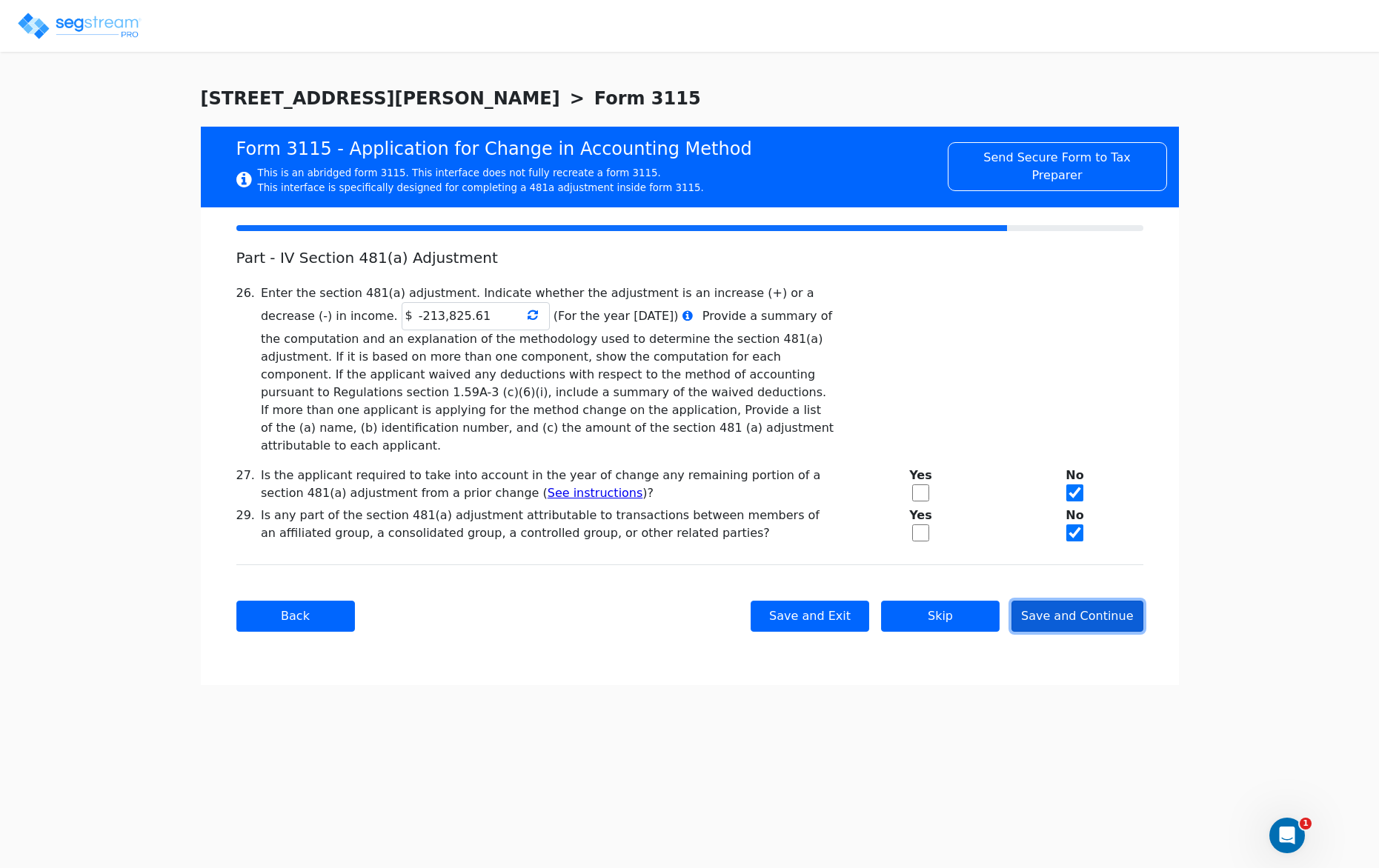
scroll to position [0, 0]
click at [1072, 600] on button "Save and Continue" at bounding box center [1077, 615] width 132 height 31
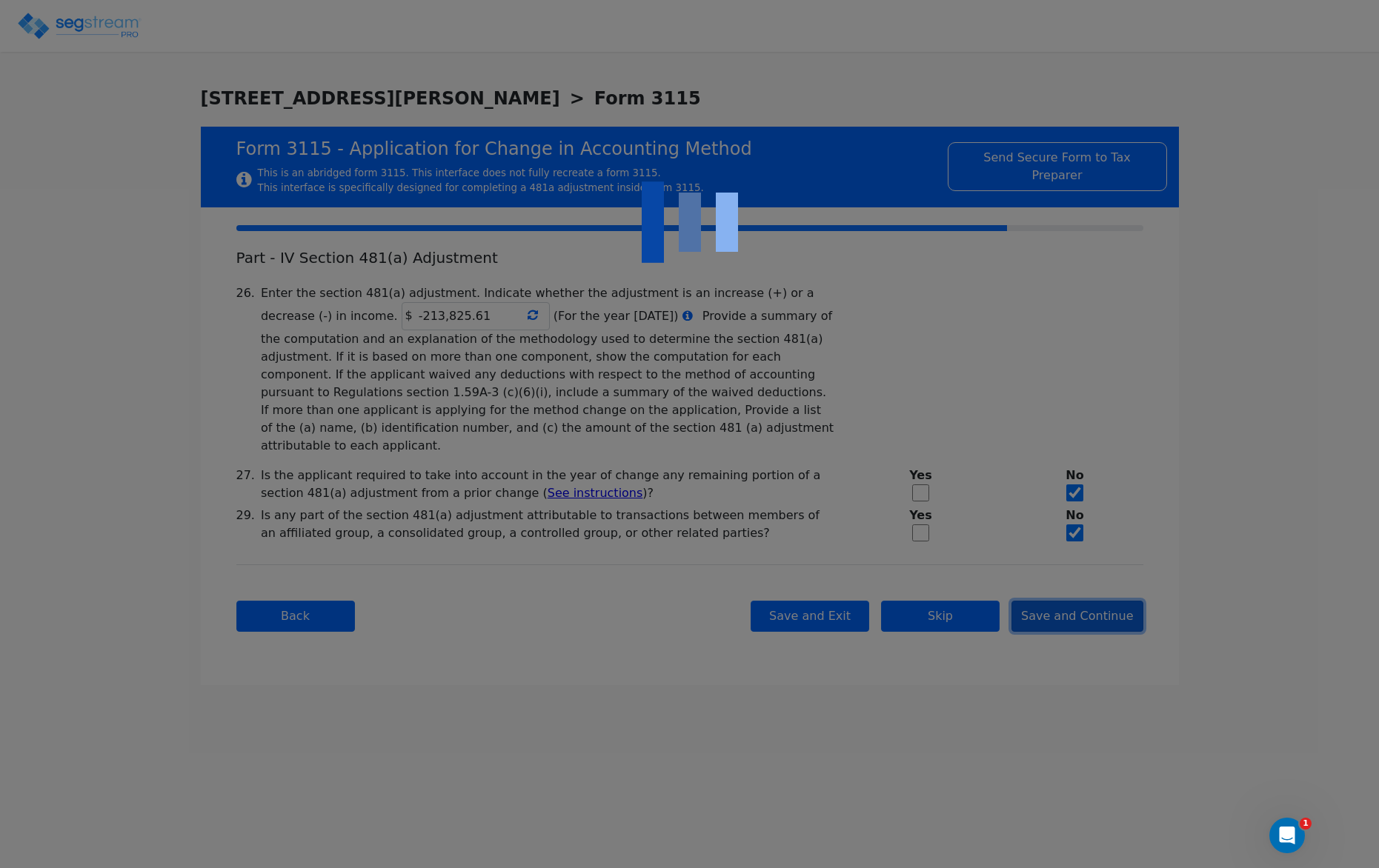
checkbox input "true"
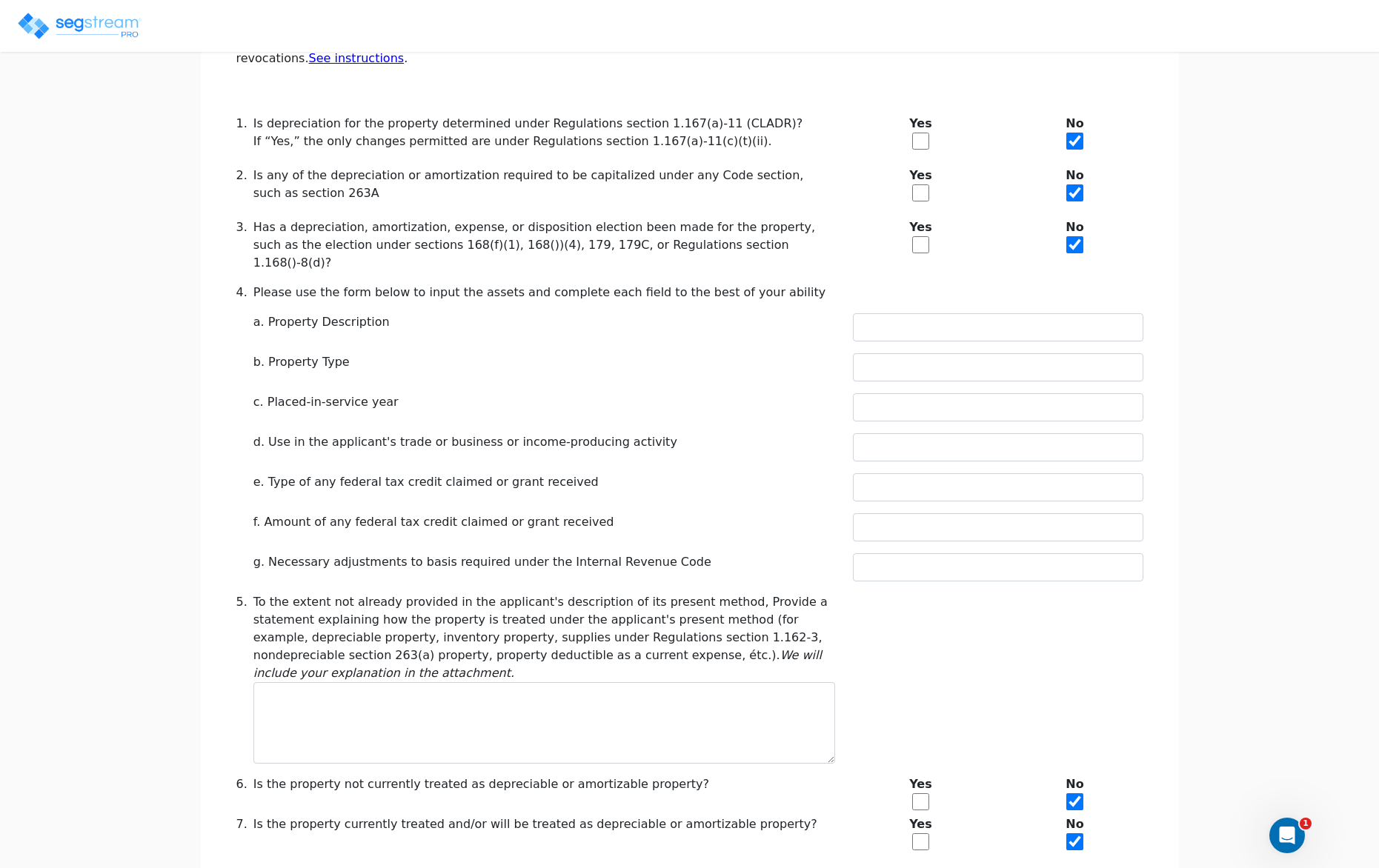
scroll to position [421, 0]
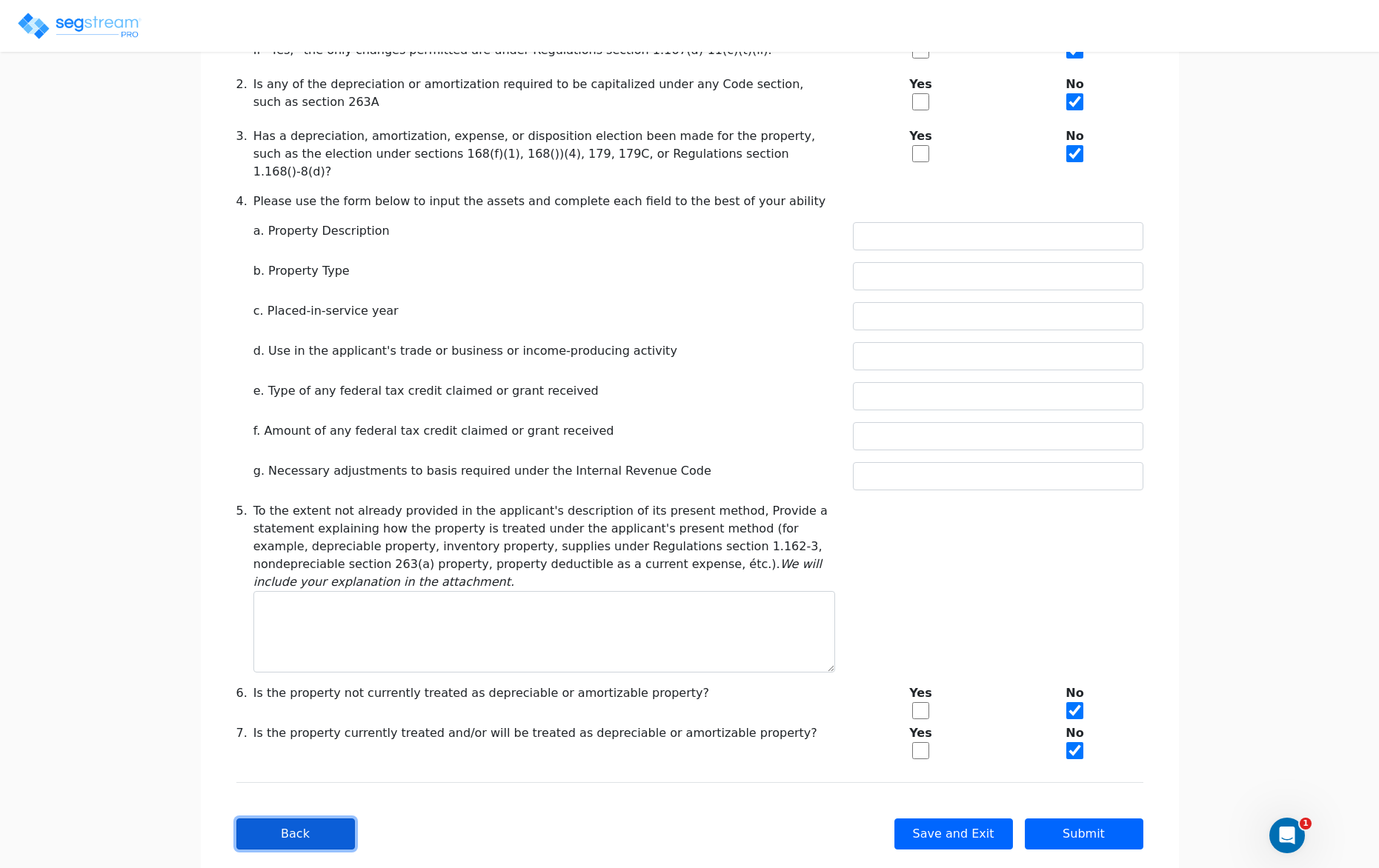
click at [297, 819] on button "Back" at bounding box center [296, 834] width 118 height 31
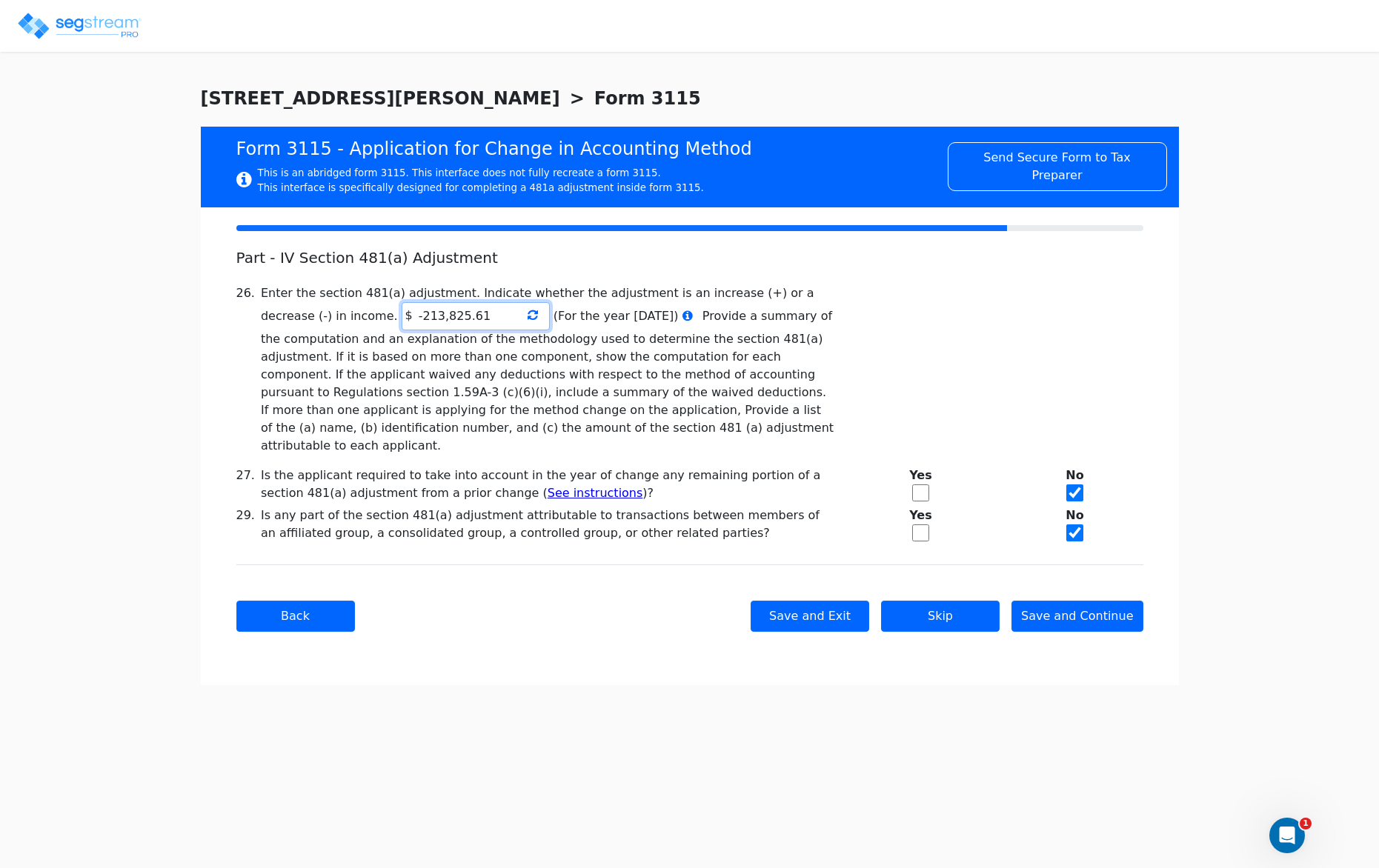
click at [461, 319] on input "-213,825.61" at bounding box center [476, 316] width 149 height 28
click at [527, 314] on icon at bounding box center [532, 314] width 10 height 12
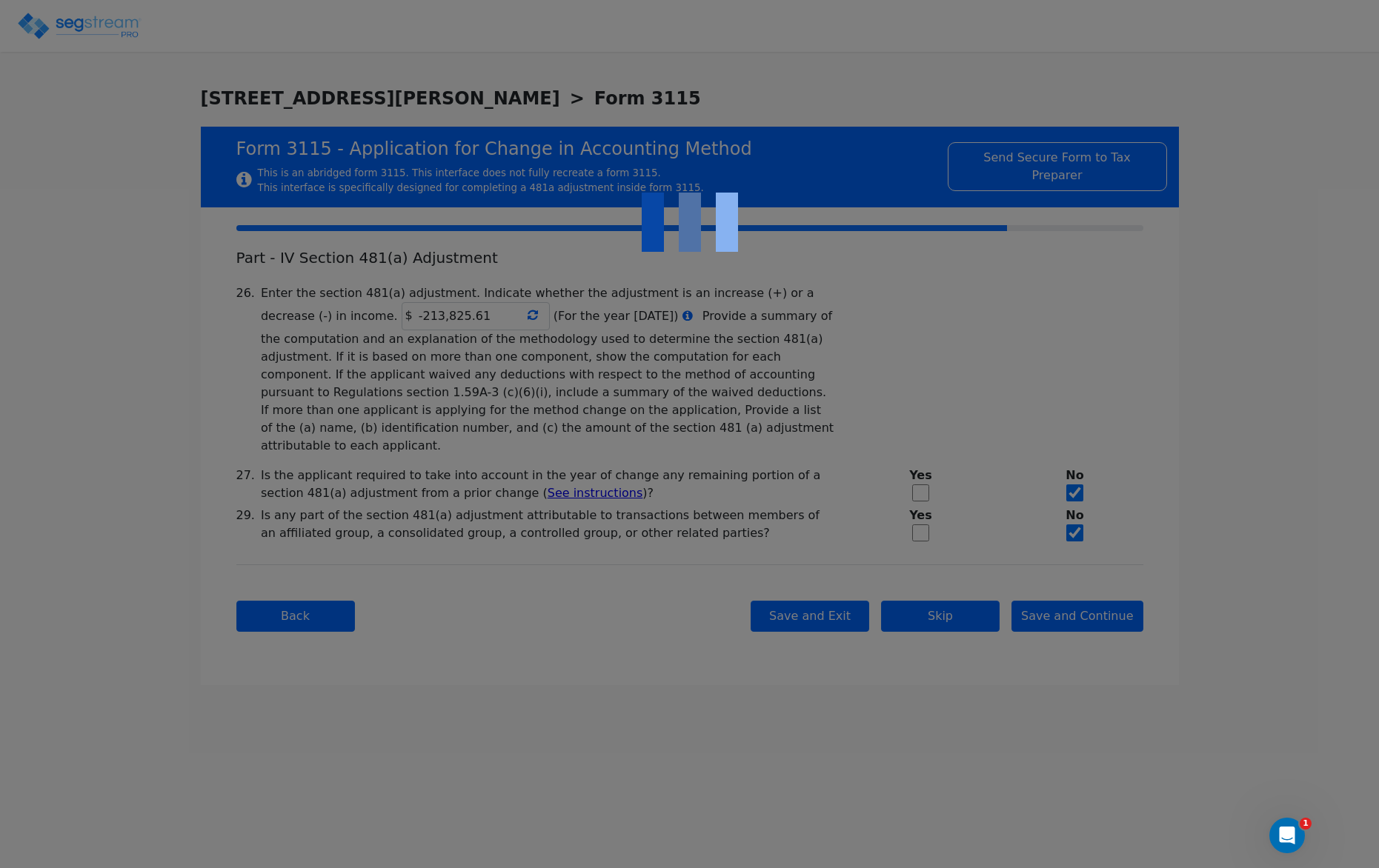
type input "-213,825.61"
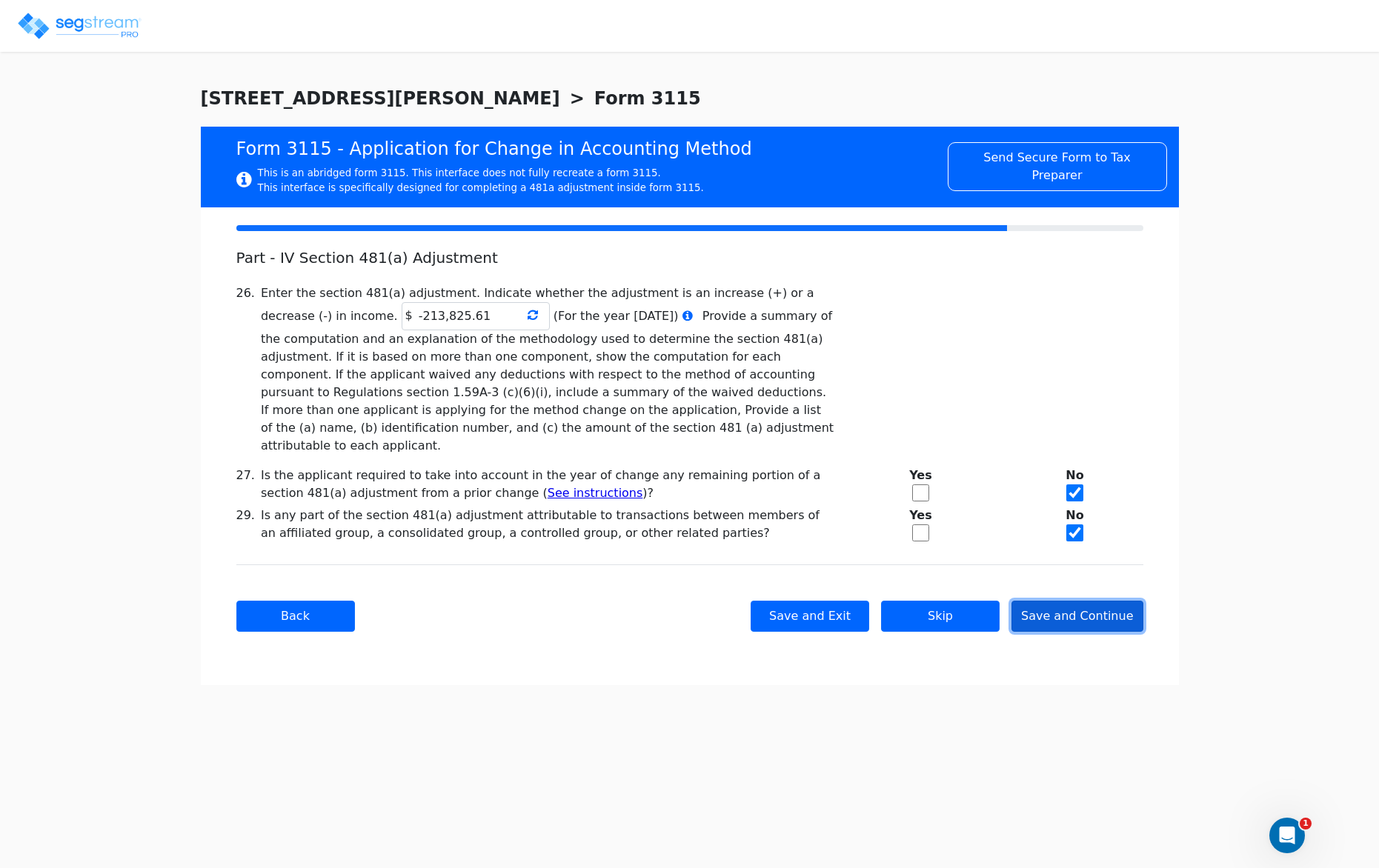
click at [1054, 608] on button "Save and Continue" at bounding box center [1077, 615] width 132 height 31
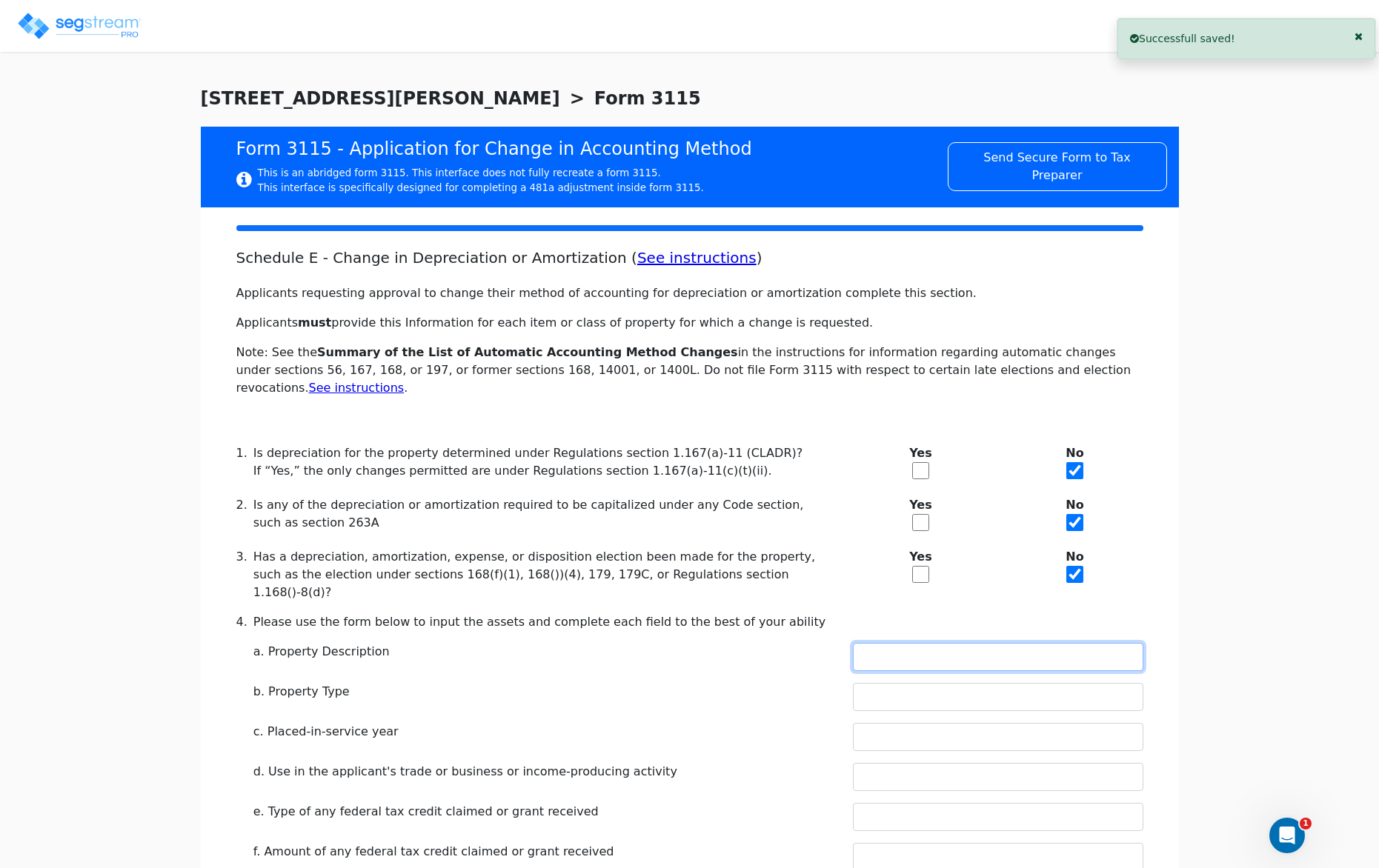
click at [921, 643] on input "text" at bounding box center [999, 657] width 291 height 28
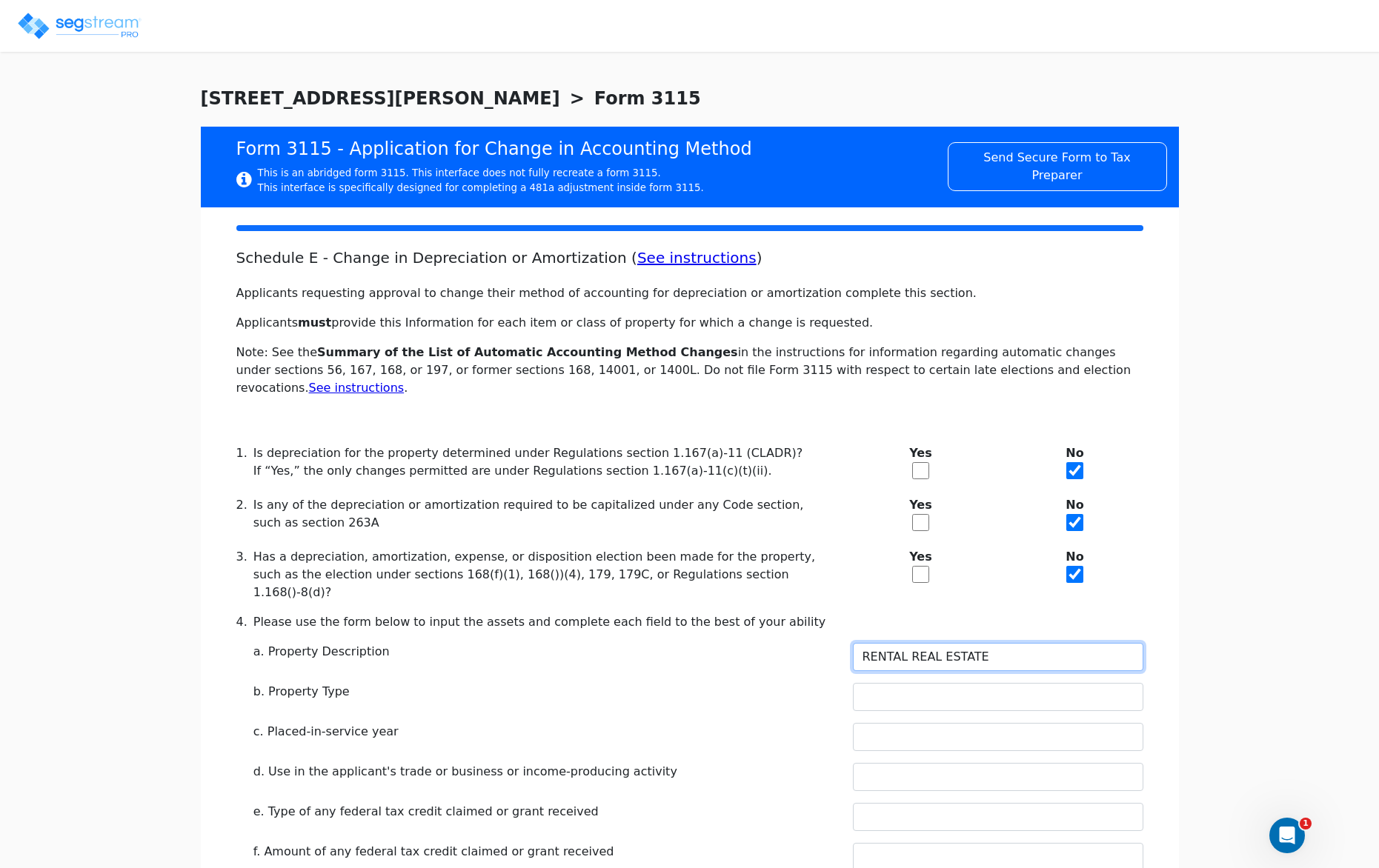
type input "RENTAL REAL ESTATE"
click at [927, 683] on input "text" at bounding box center [999, 696] width 291 height 28
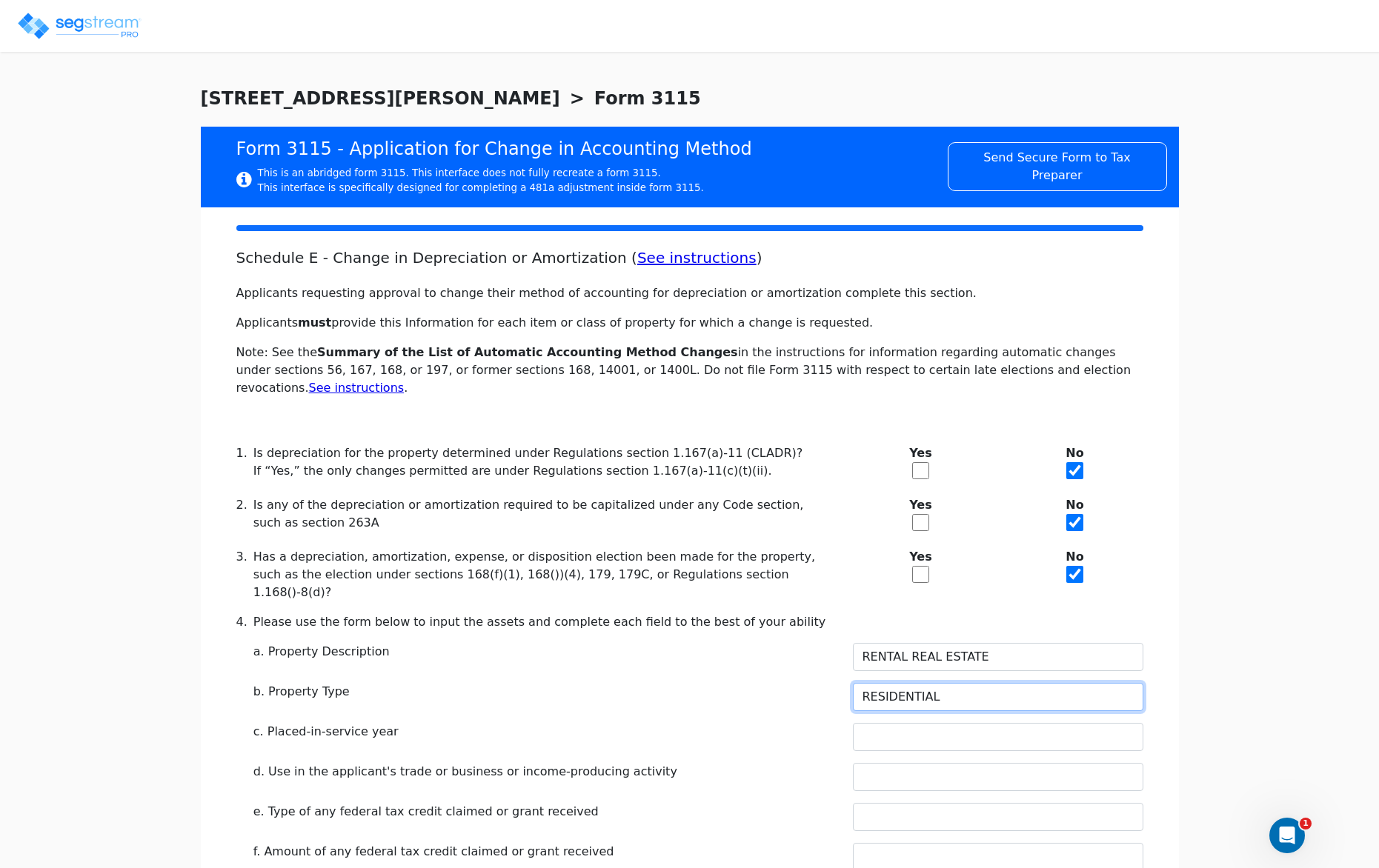
type input "RESIDENTIAL"
click at [938, 723] on input "text" at bounding box center [999, 736] width 291 height 28
type input "2021"
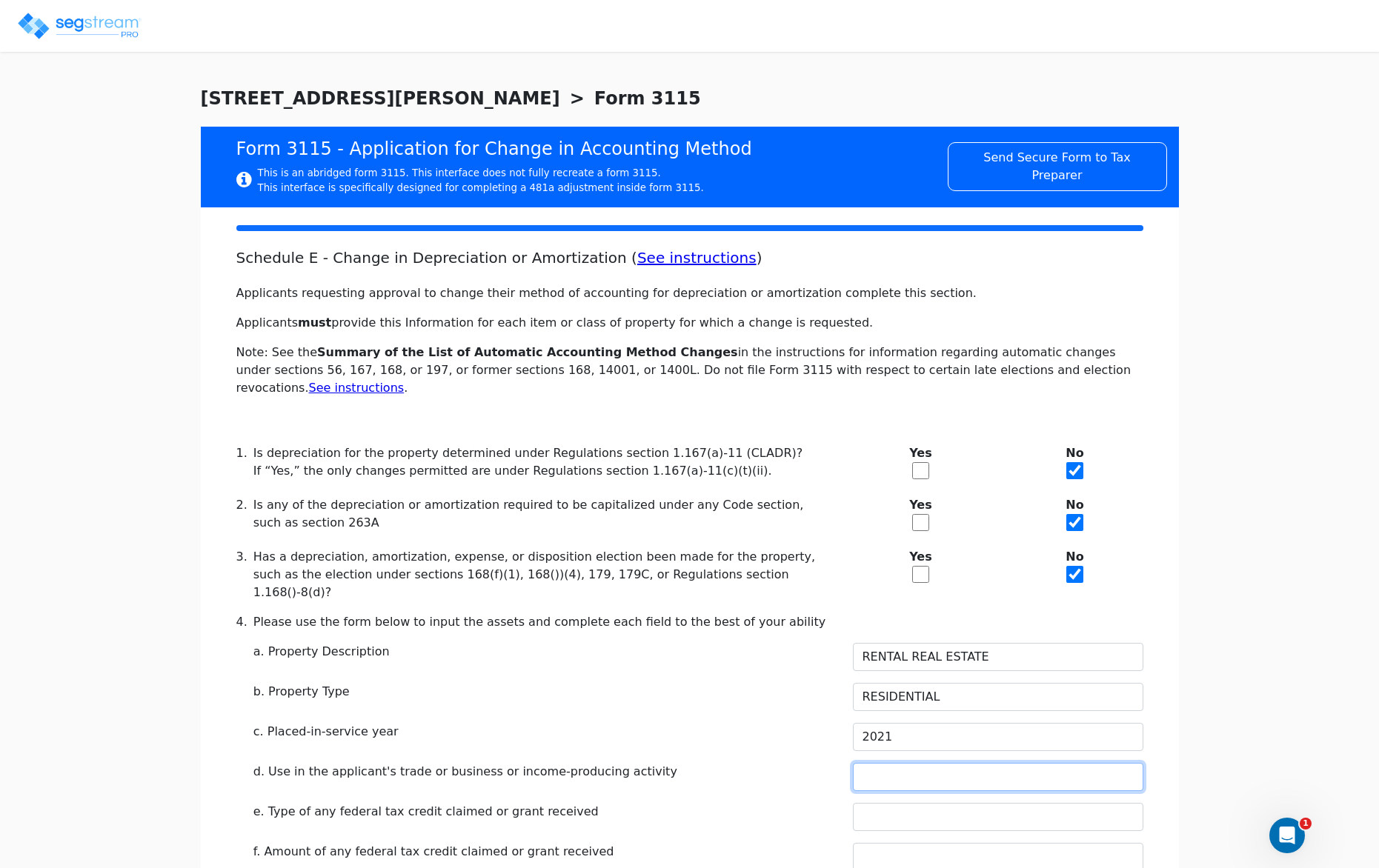
click at [875, 763] on input "text" at bounding box center [999, 777] width 291 height 28
type input "RENTAL"
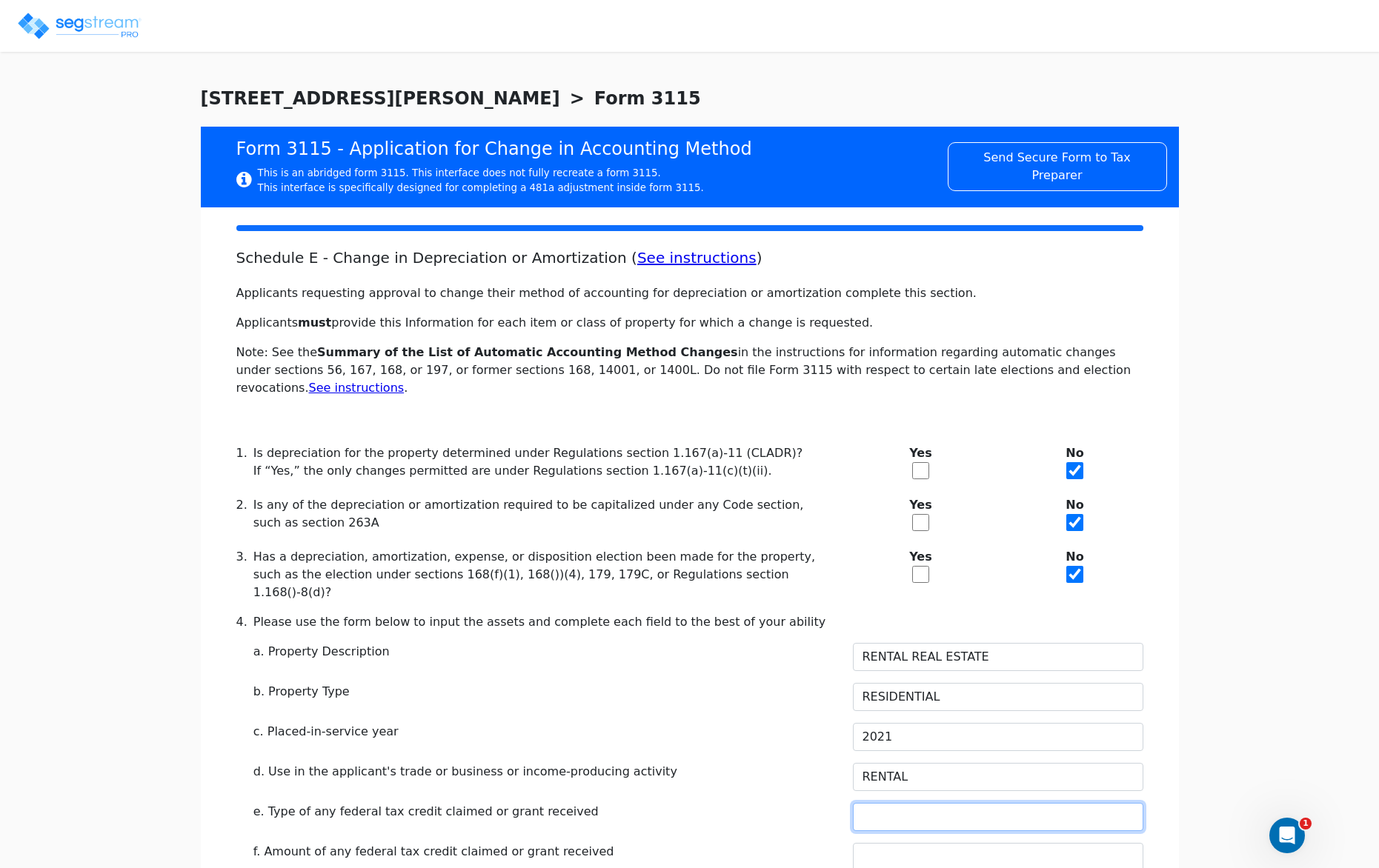
click at [920, 803] on input "text" at bounding box center [999, 816] width 291 height 28
type input "N/A"
click at [950, 843] on input "text" at bounding box center [999, 856] width 291 height 28
paste input "N/A"
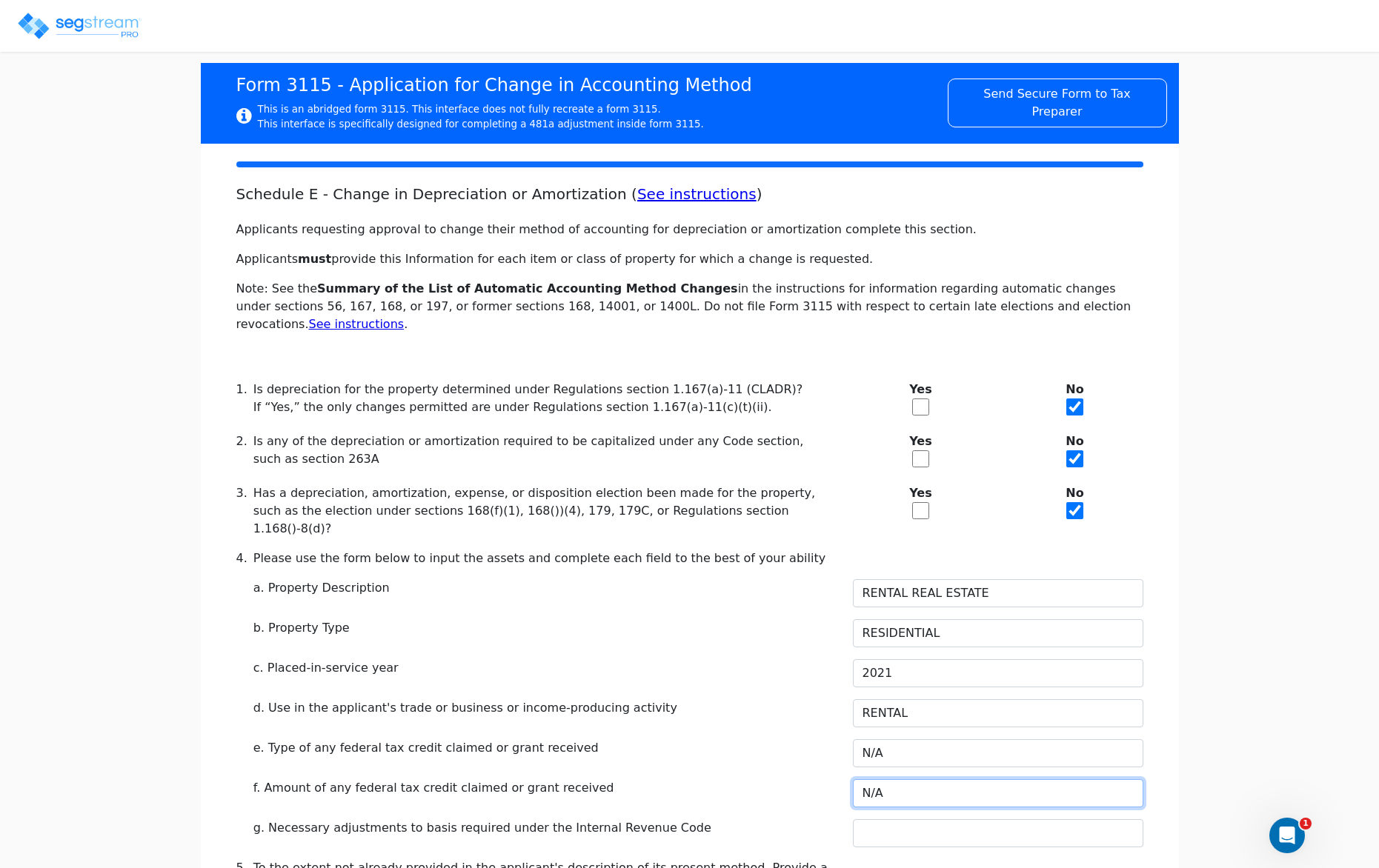
type input "N/A"
click at [938, 820] on input "text" at bounding box center [999, 833] width 291 height 28
paste input "N/A"
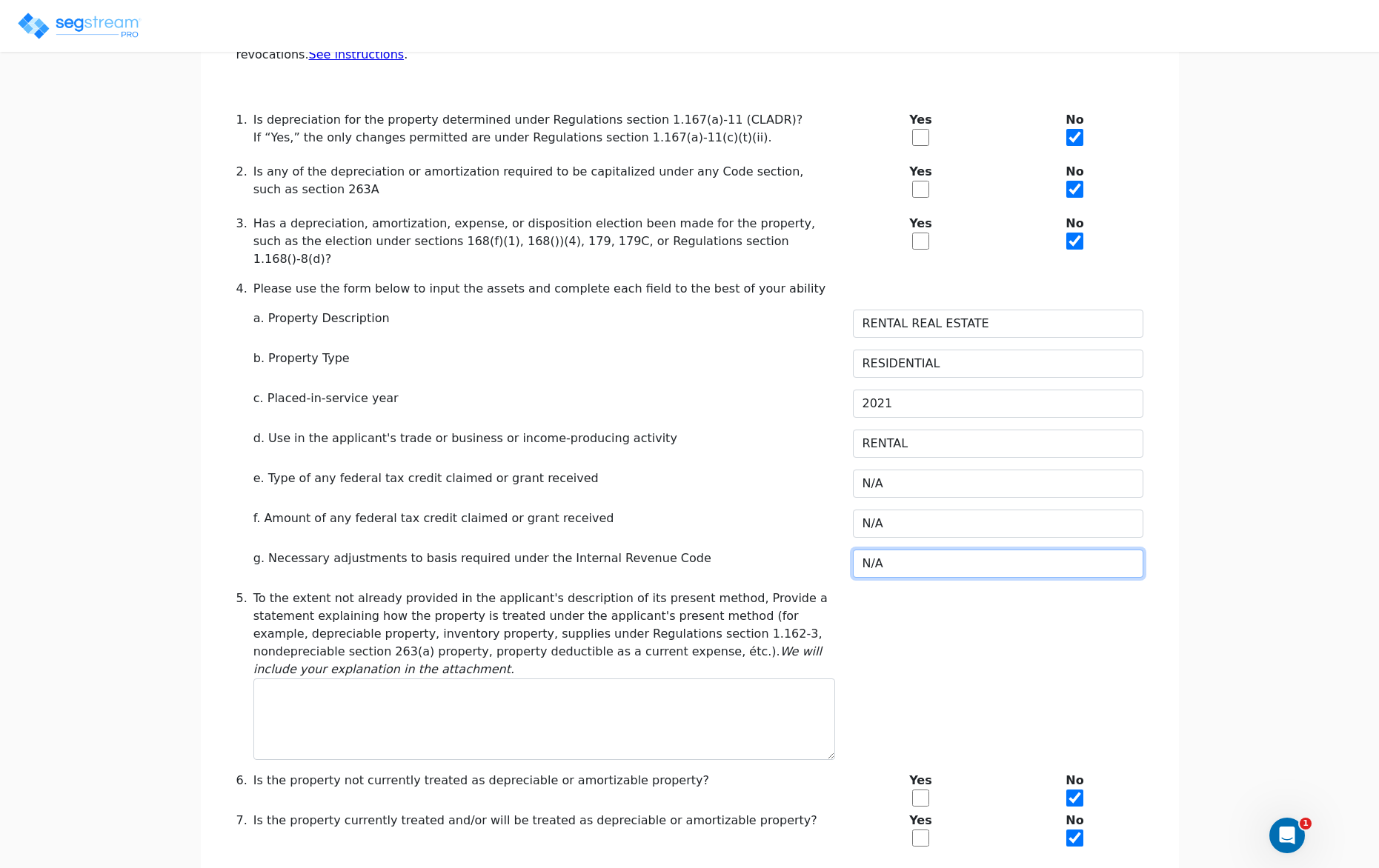
scroll to position [421, 0]
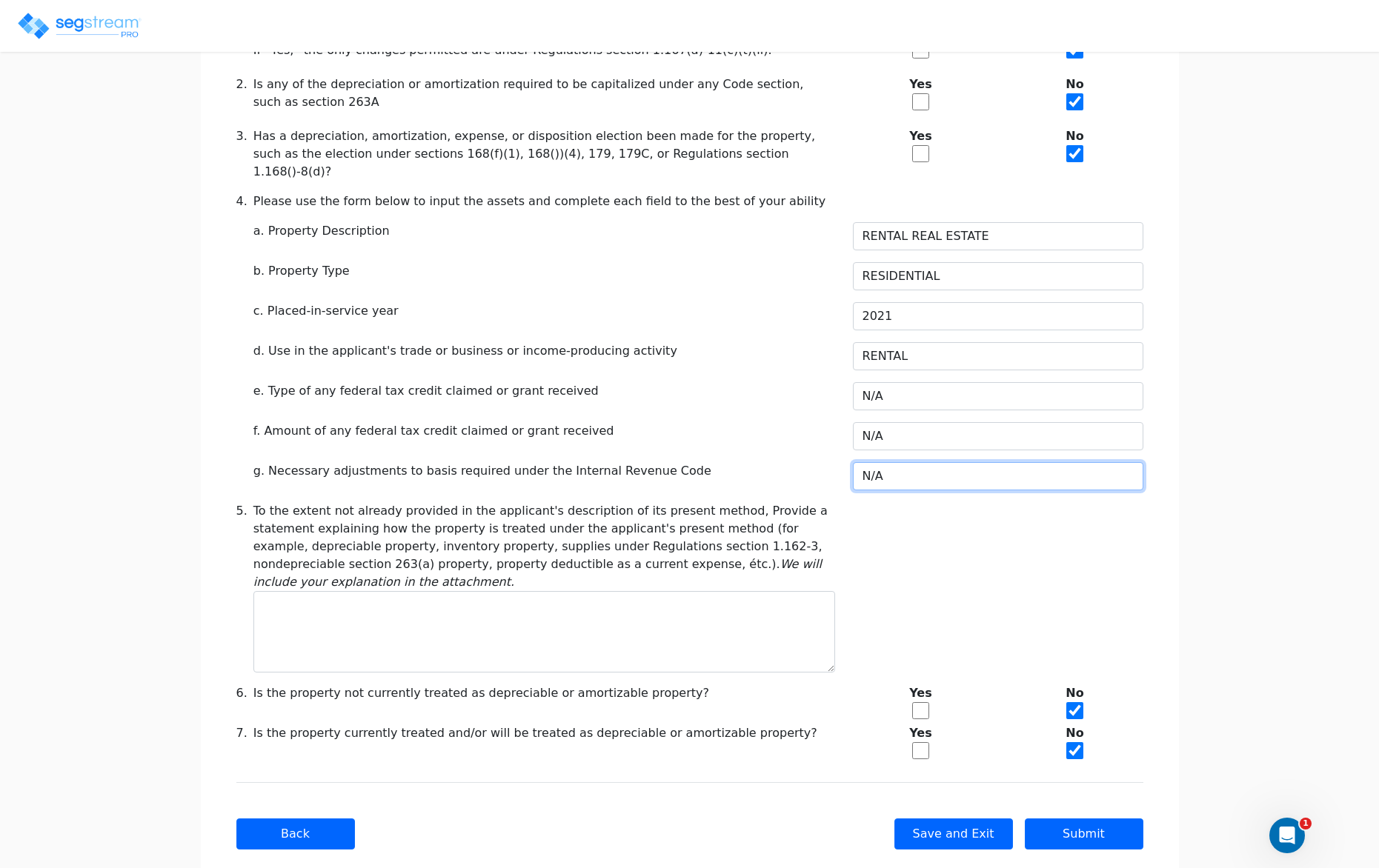
type input "N/A"
click at [918, 725] on div "Yes" at bounding box center [921, 744] width 154 height 40
click at [919, 743] on input "checkbox" at bounding box center [920, 750] width 17 height 17
checkbox input "true"
checkbox input "false"
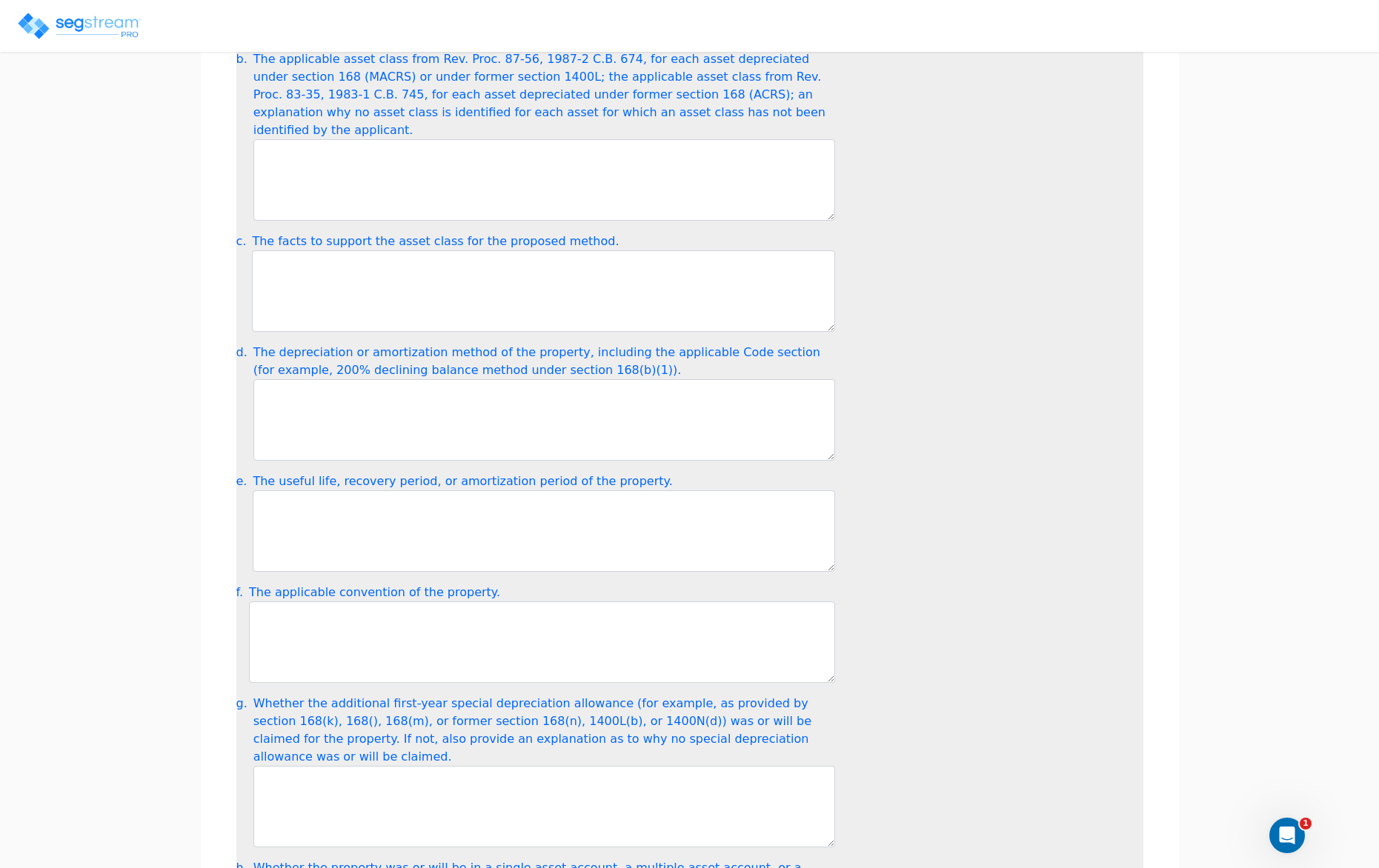
scroll to position [1489, 0]
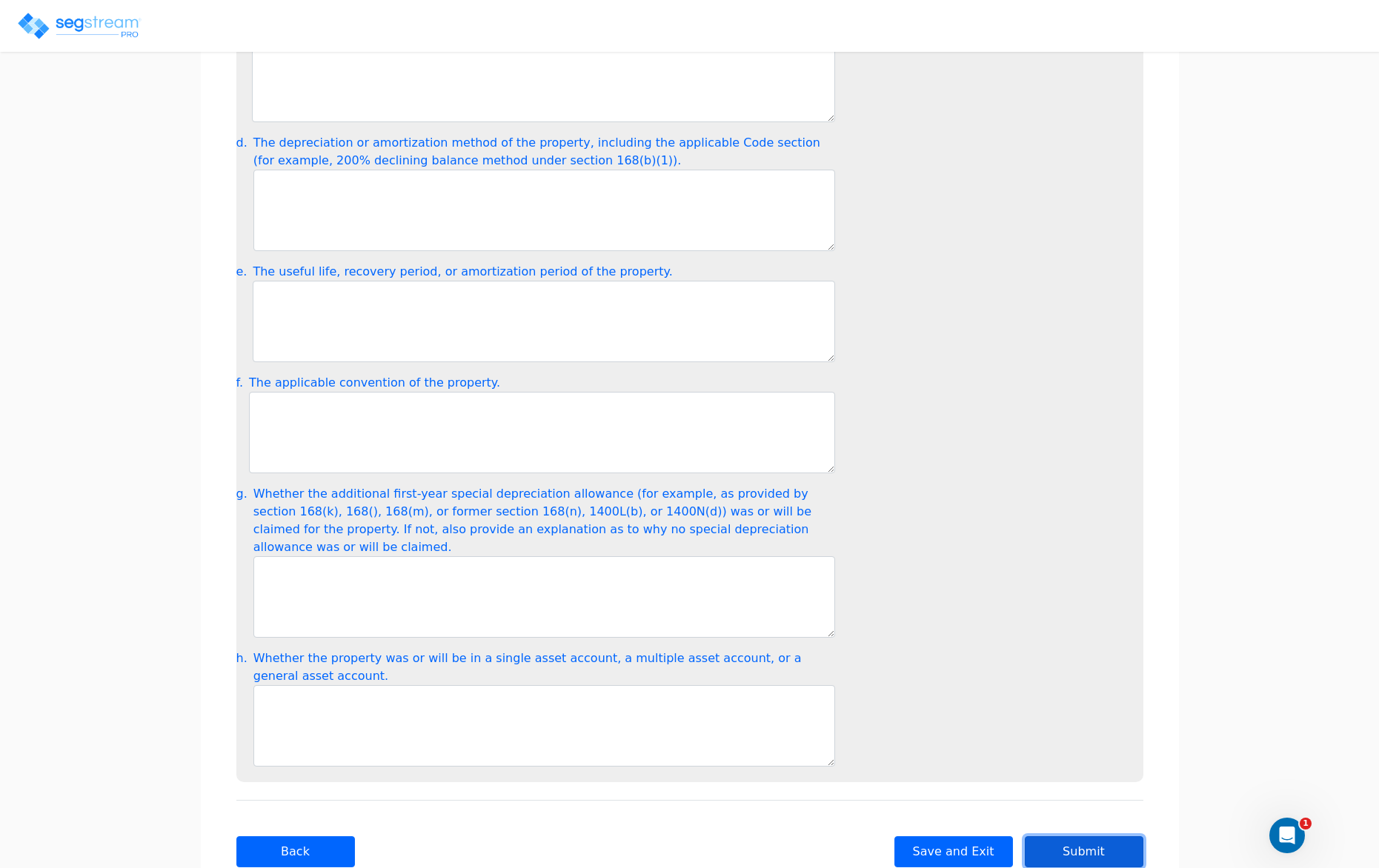
click at [1085, 836] on button "Submit" at bounding box center [1084, 851] width 118 height 31
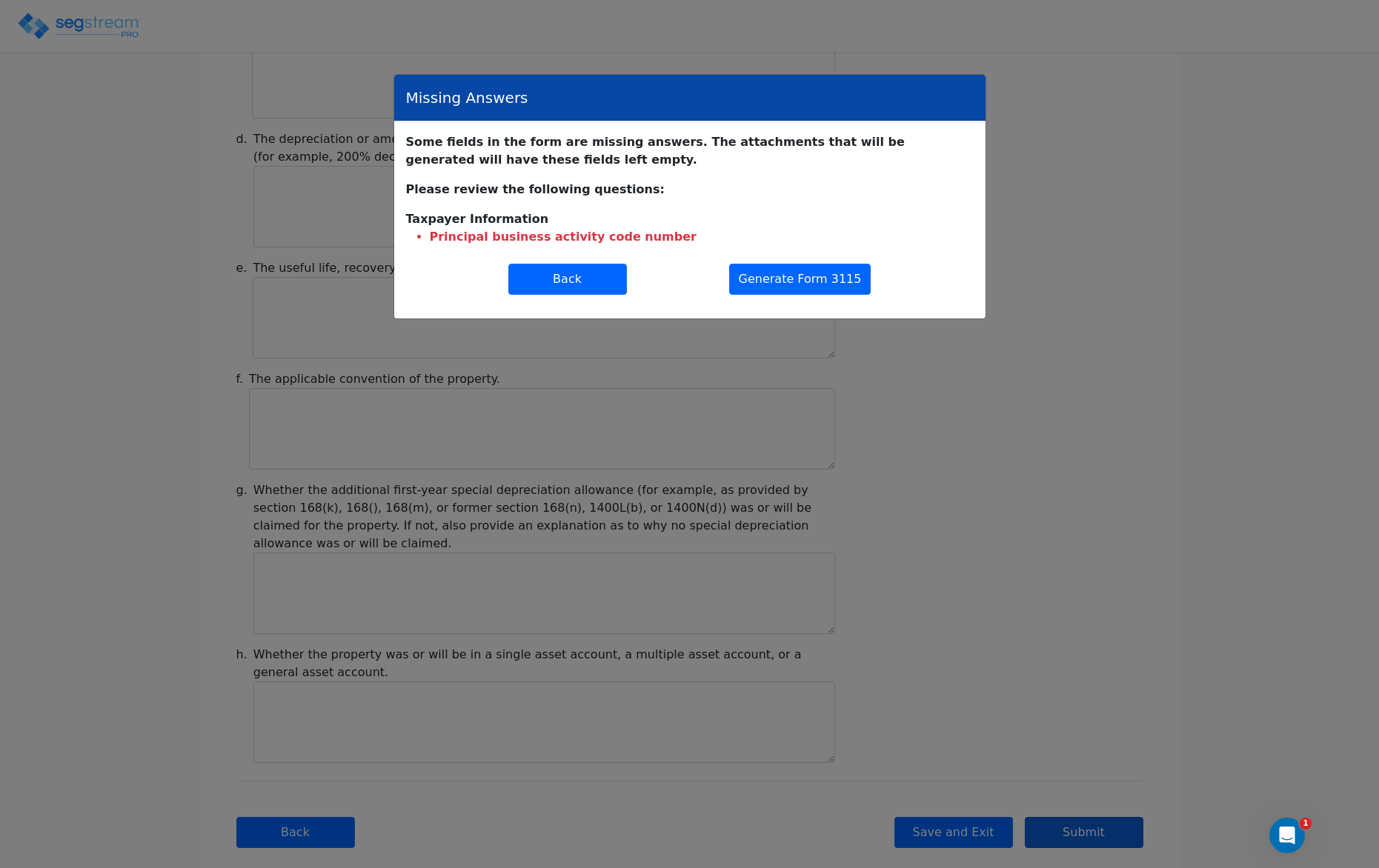
scroll to position [1470, 0]
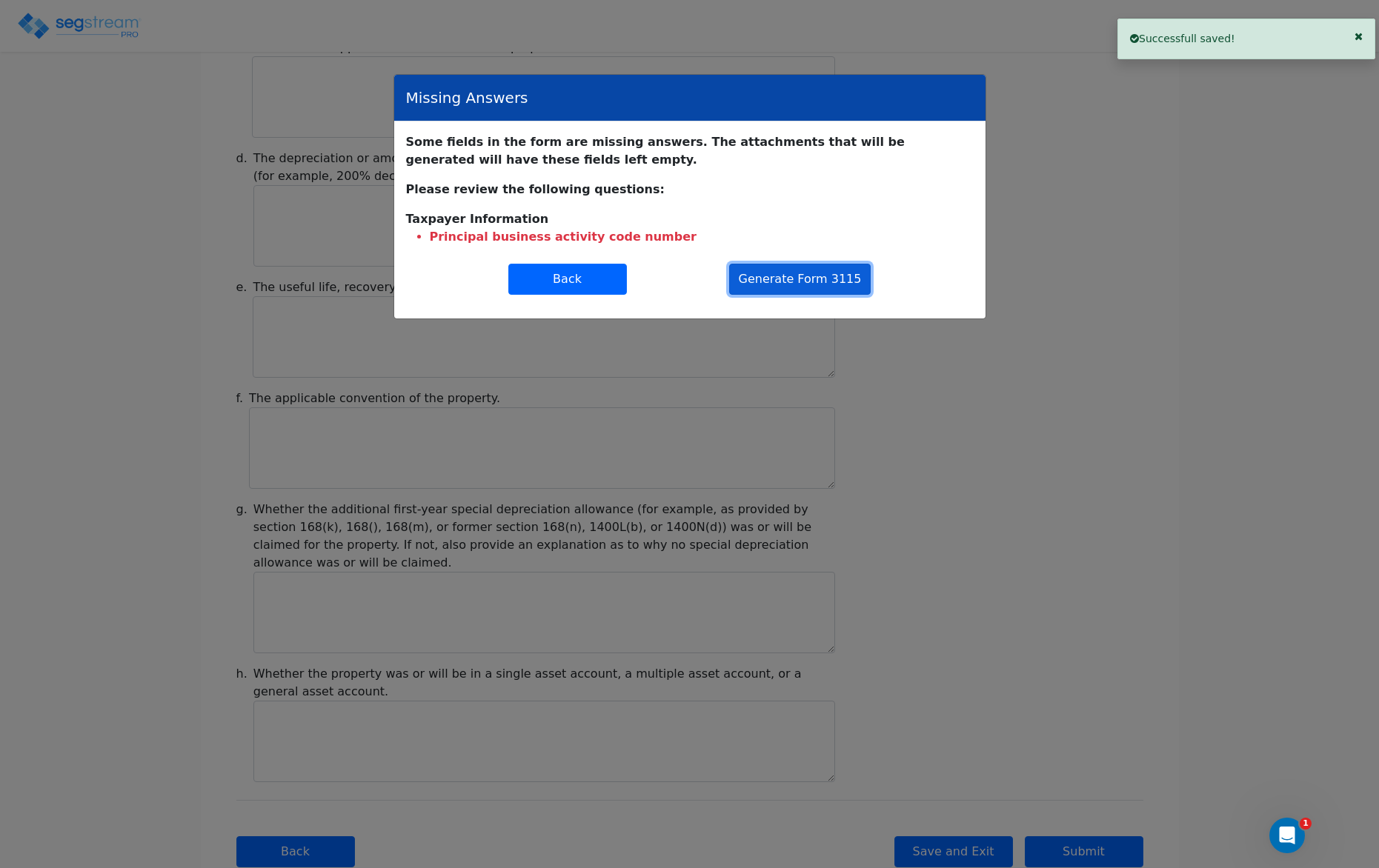
click at [802, 264] on button "Generate Form 3115" at bounding box center [800, 279] width 142 height 31
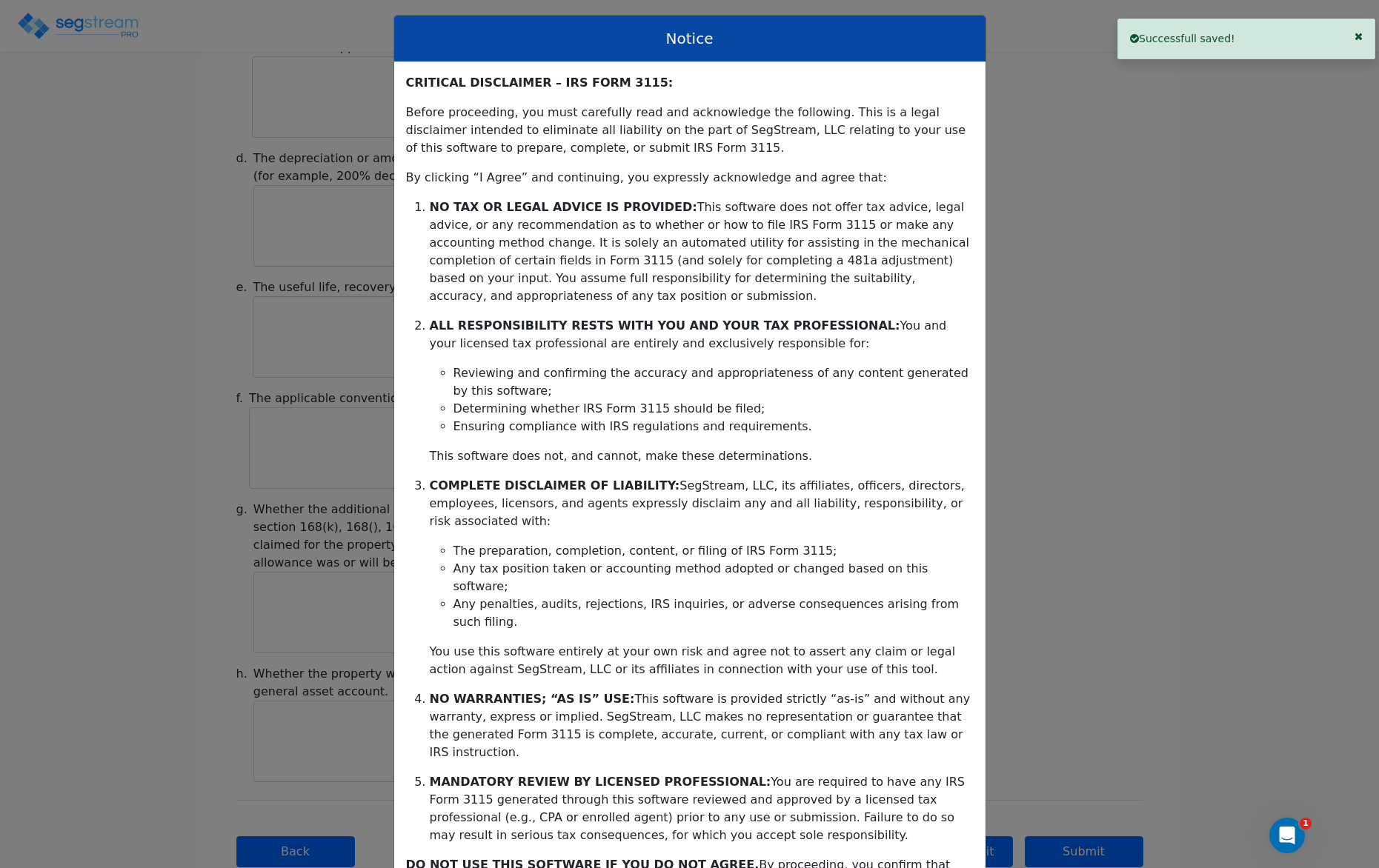
scroll to position [83, 0]
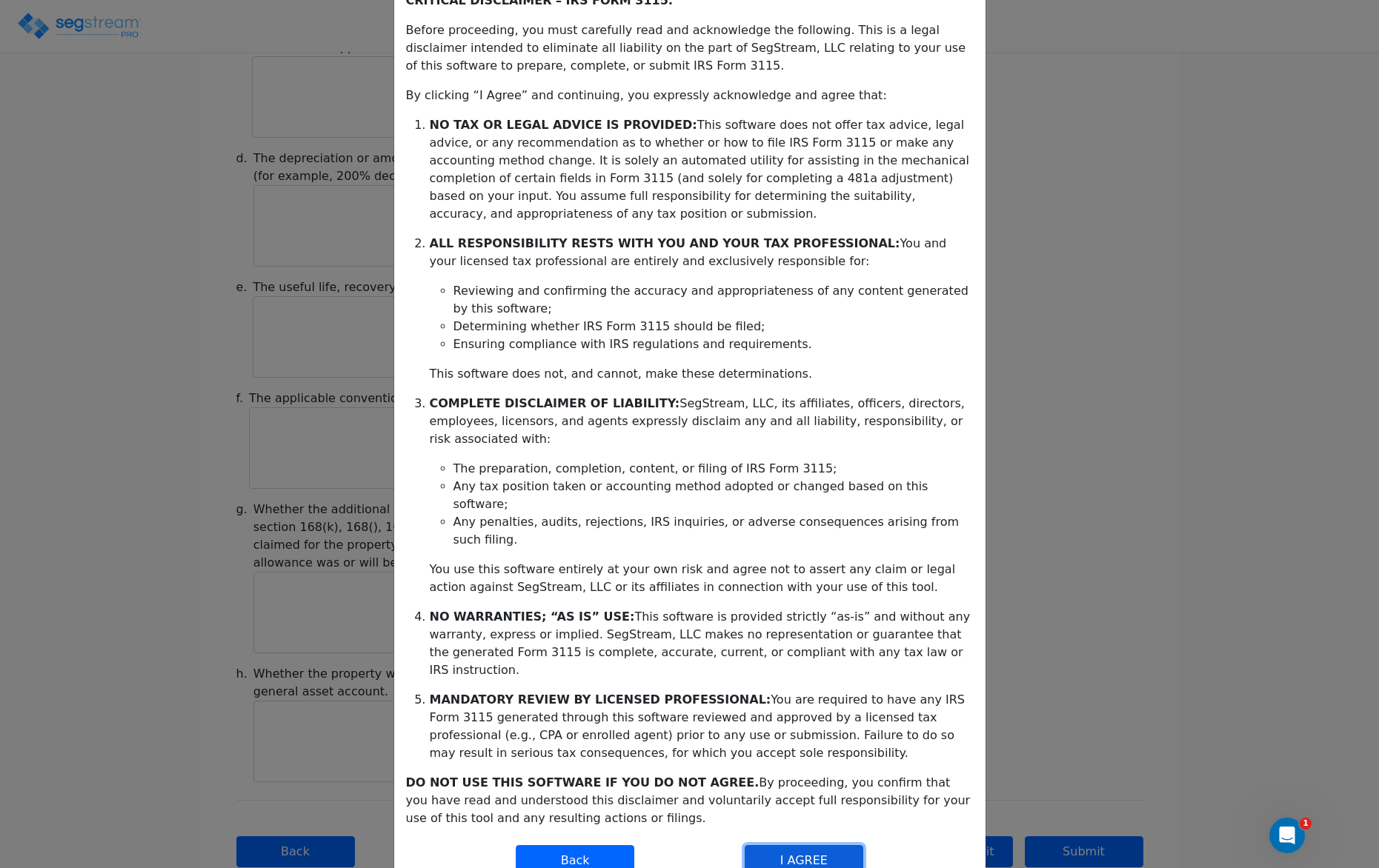
click at [789, 845] on button "I AGREE" at bounding box center [803, 860] width 118 height 31
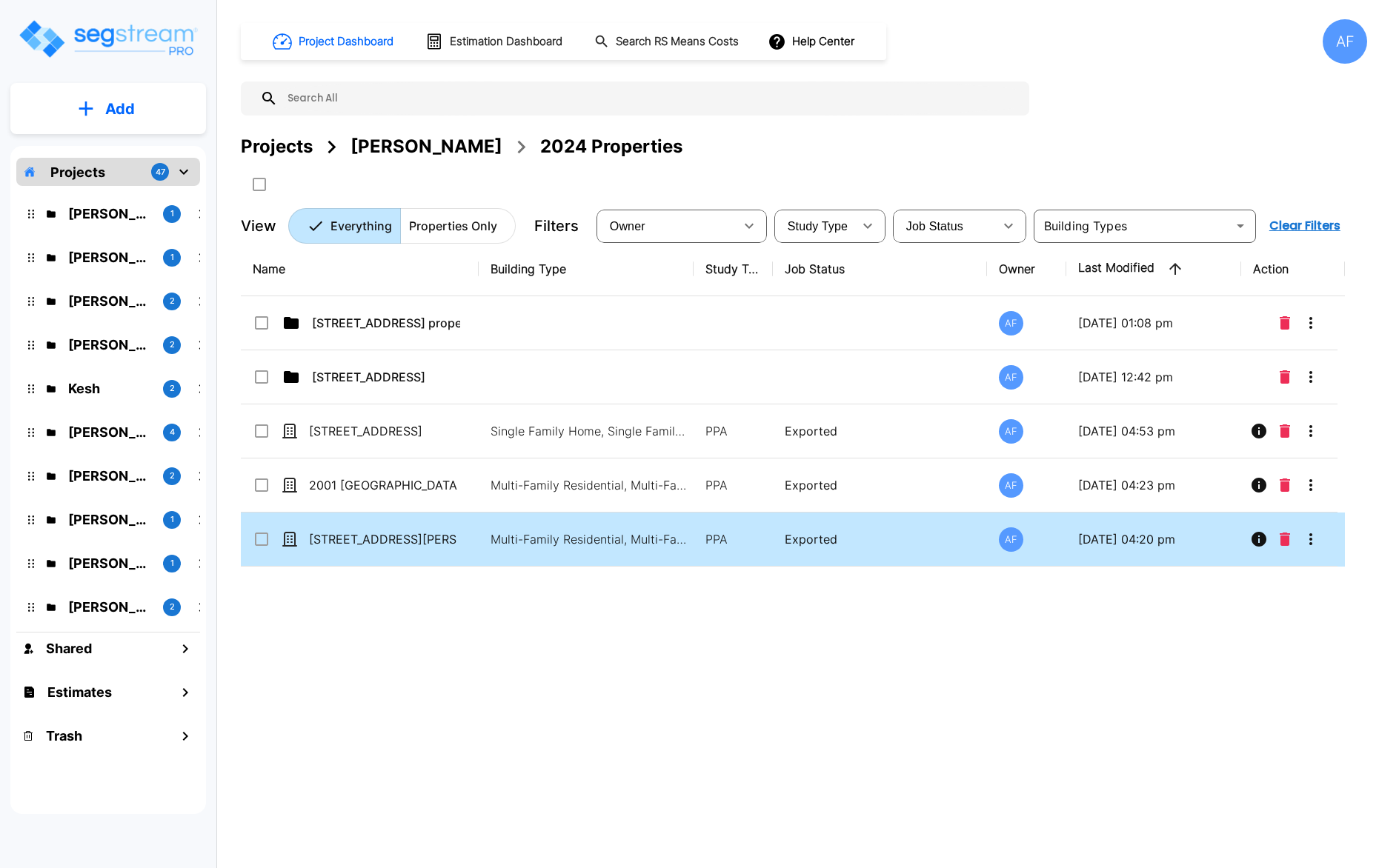
click at [379, 550] on td "[STREET_ADDRESS][PERSON_NAME]" at bounding box center [359, 539] width 238 height 54
checkbox input "true"
click at [379, 550] on td "[STREET_ADDRESS][PERSON_NAME]" at bounding box center [359, 539] width 238 height 54
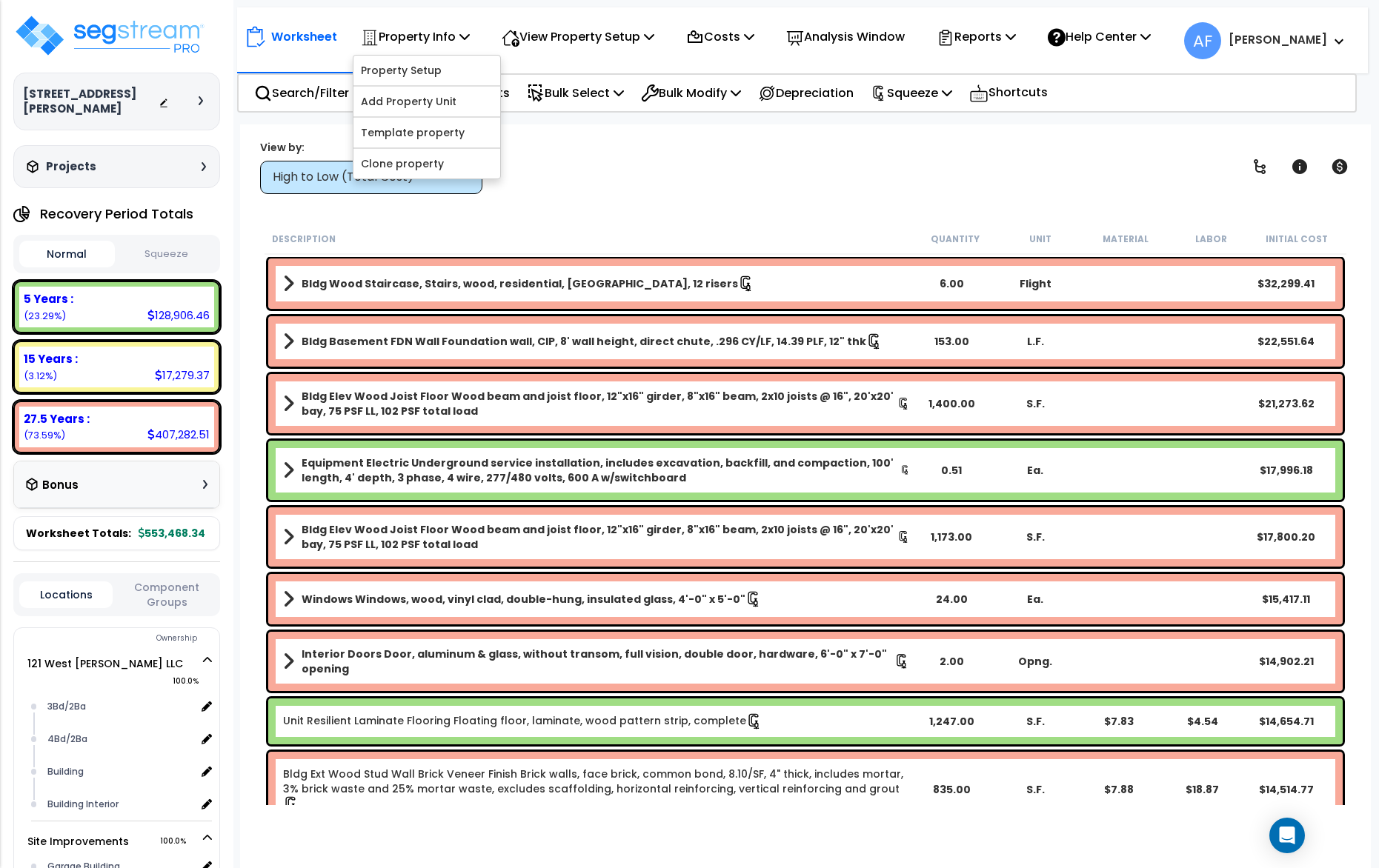
click at [441, 66] on link "Property Setup" at bounding box center [427, 70] width 147 height 29
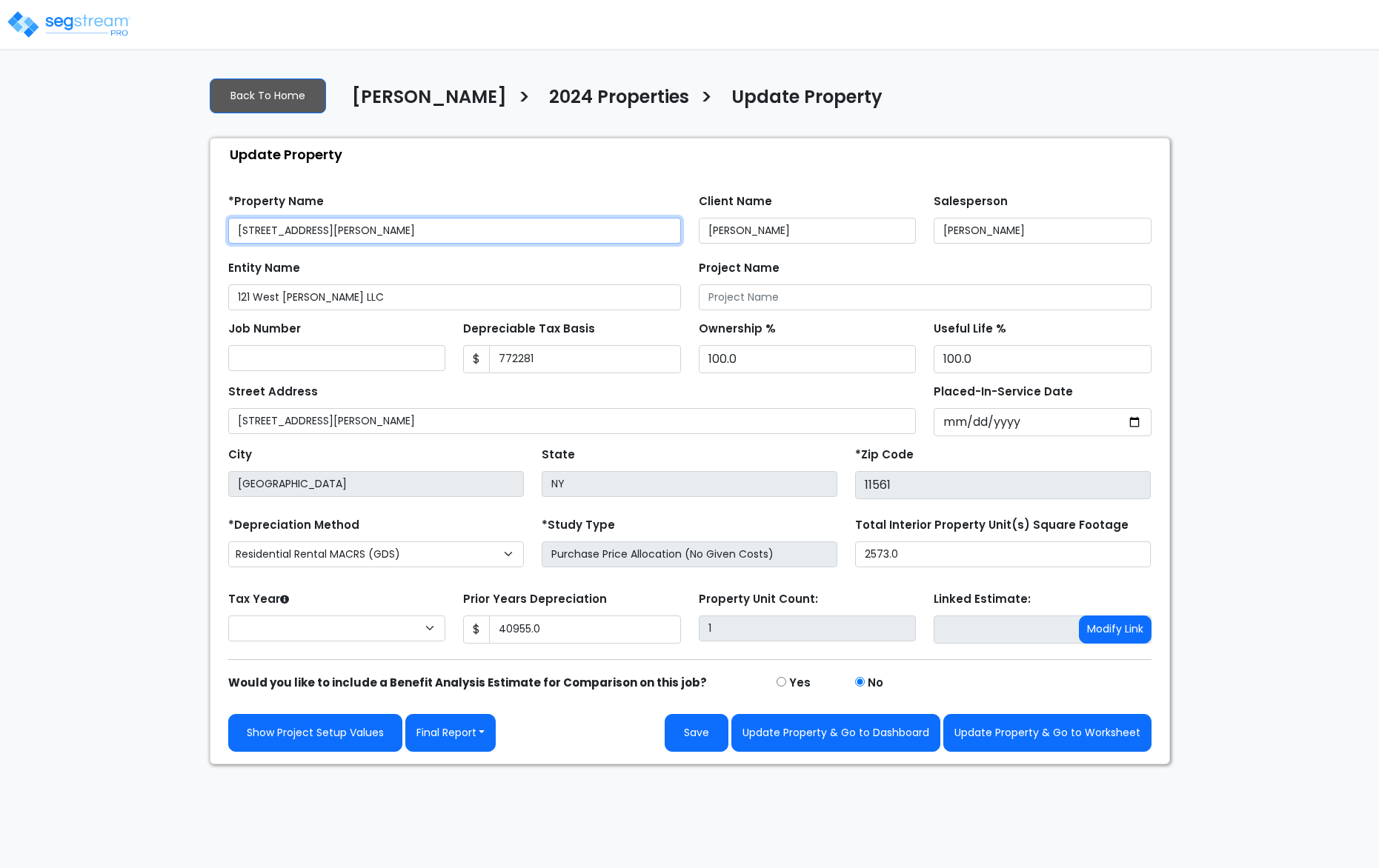
type input "772,281"
type input "40,955.0"
select select "2024"
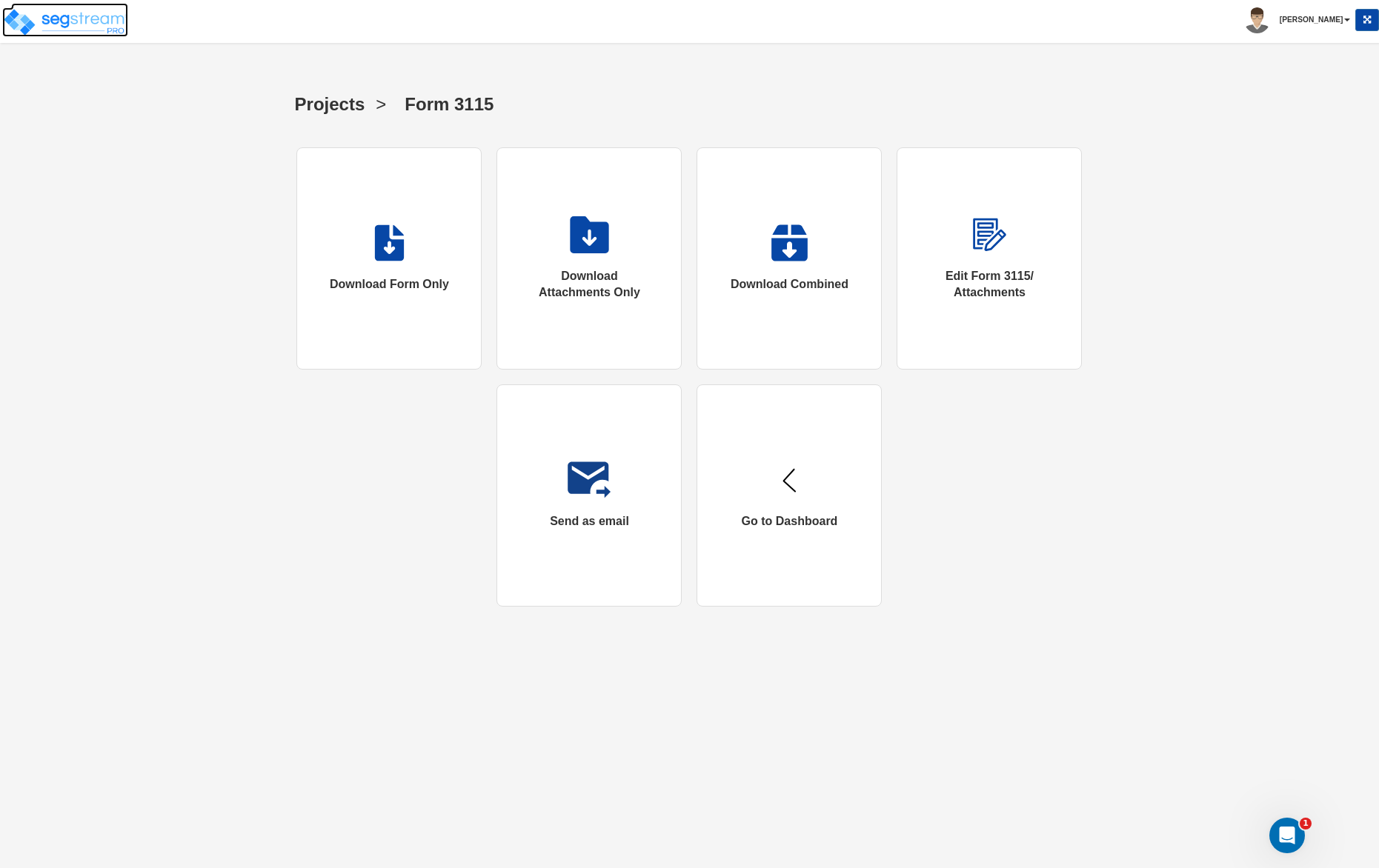
click at [99, 21] on img at bounding box center [65, 21] width 126 height 29
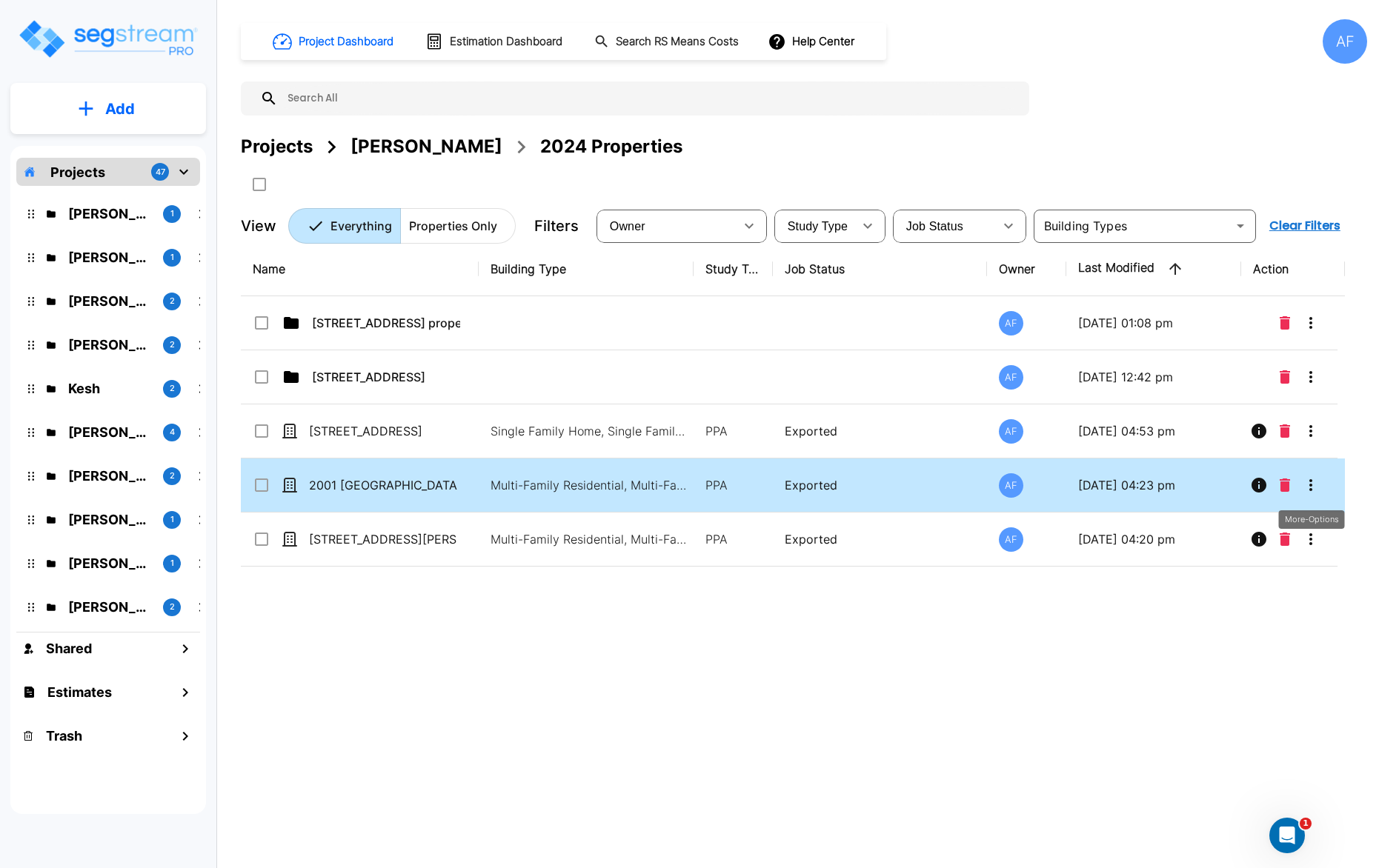
click at [1318, 488] on icon "More-Options" at bounding box center [1311, 485] width 17 height 17
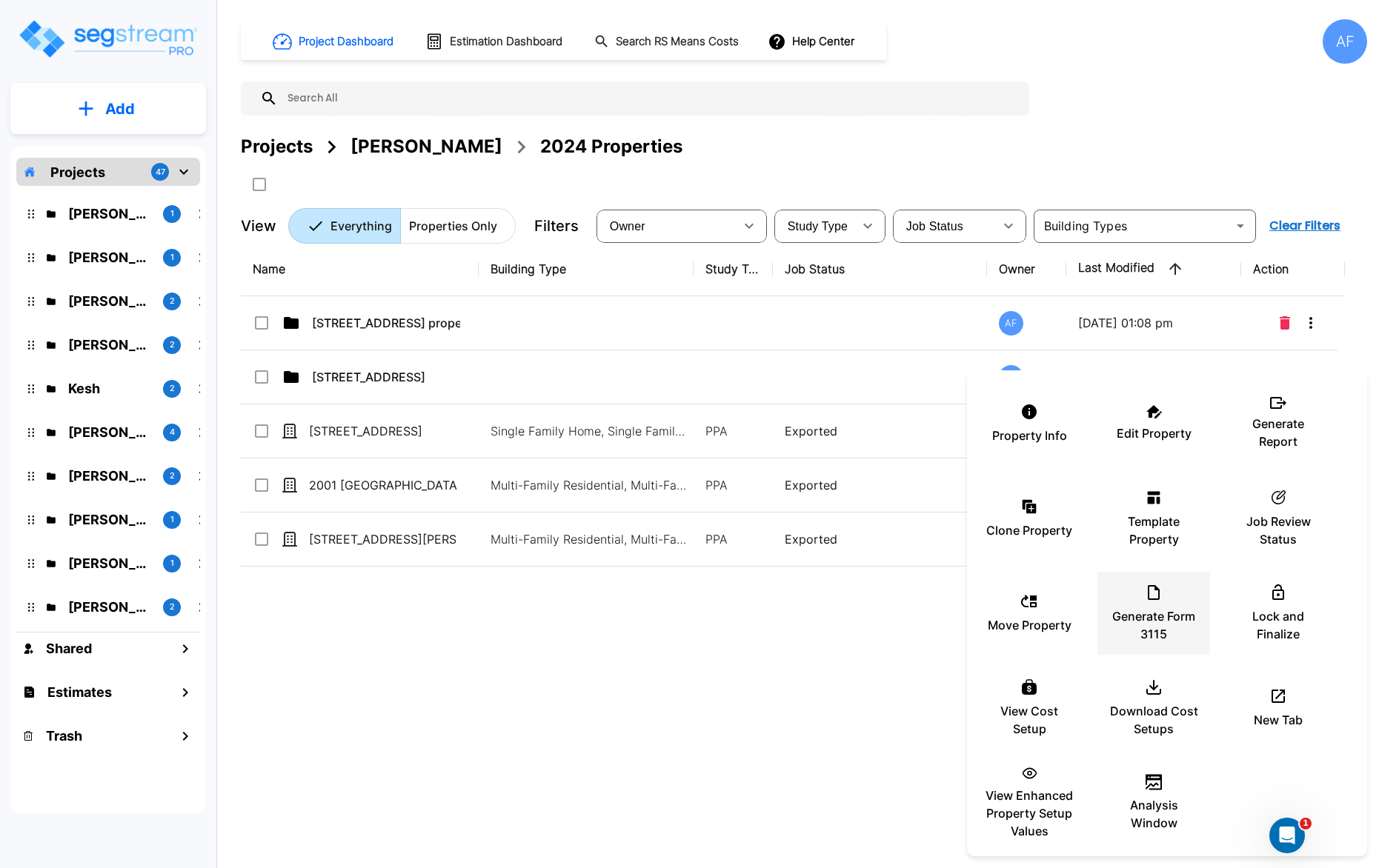
click at [1165, 591] on div "Generate Form 3115" at bounding box center [1153, 613] width 89 height 74
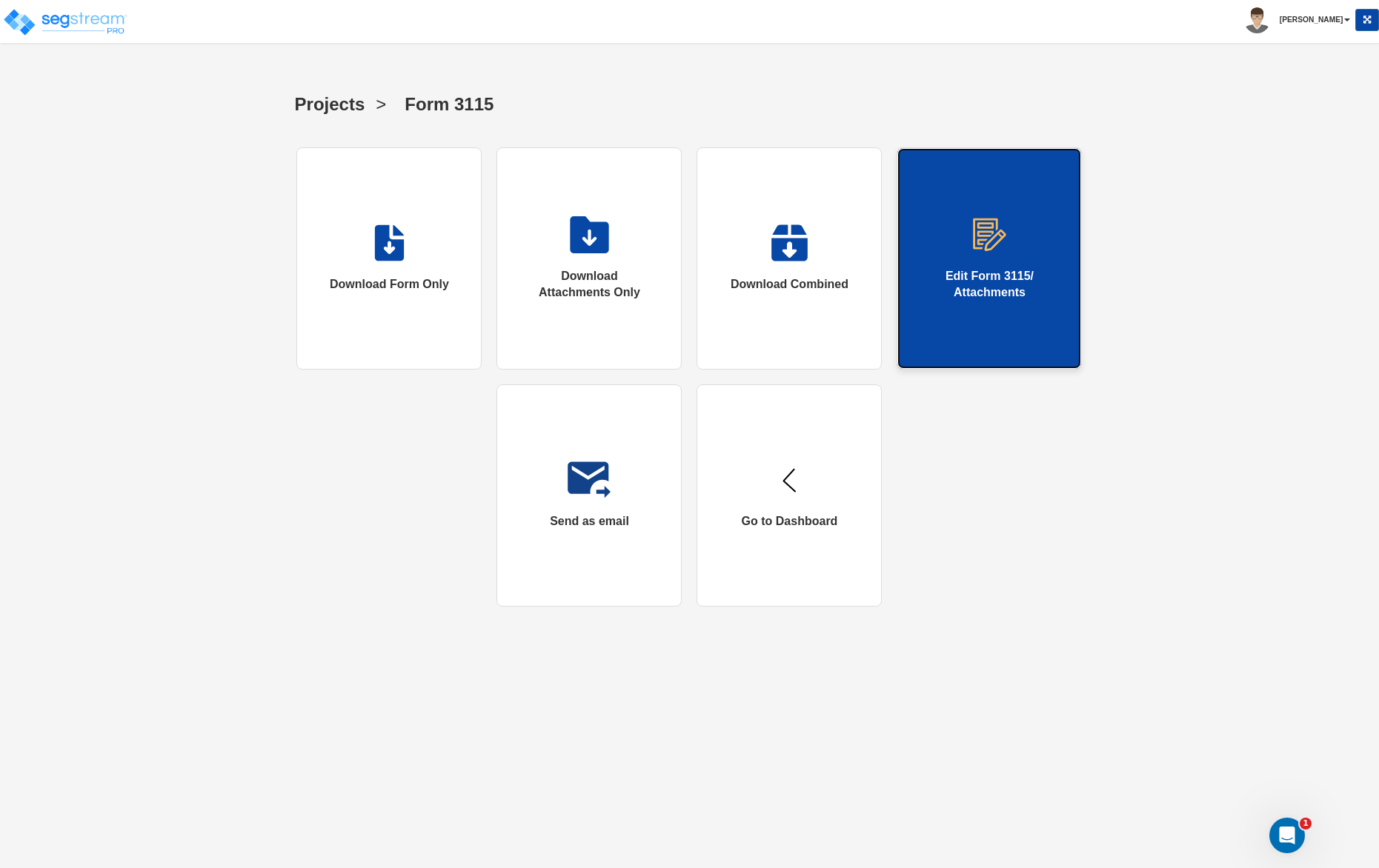
click at [1024, 252] on link "Edit Form 3115/ Attachments" at bounding box center [989, 259] width 185 height 222
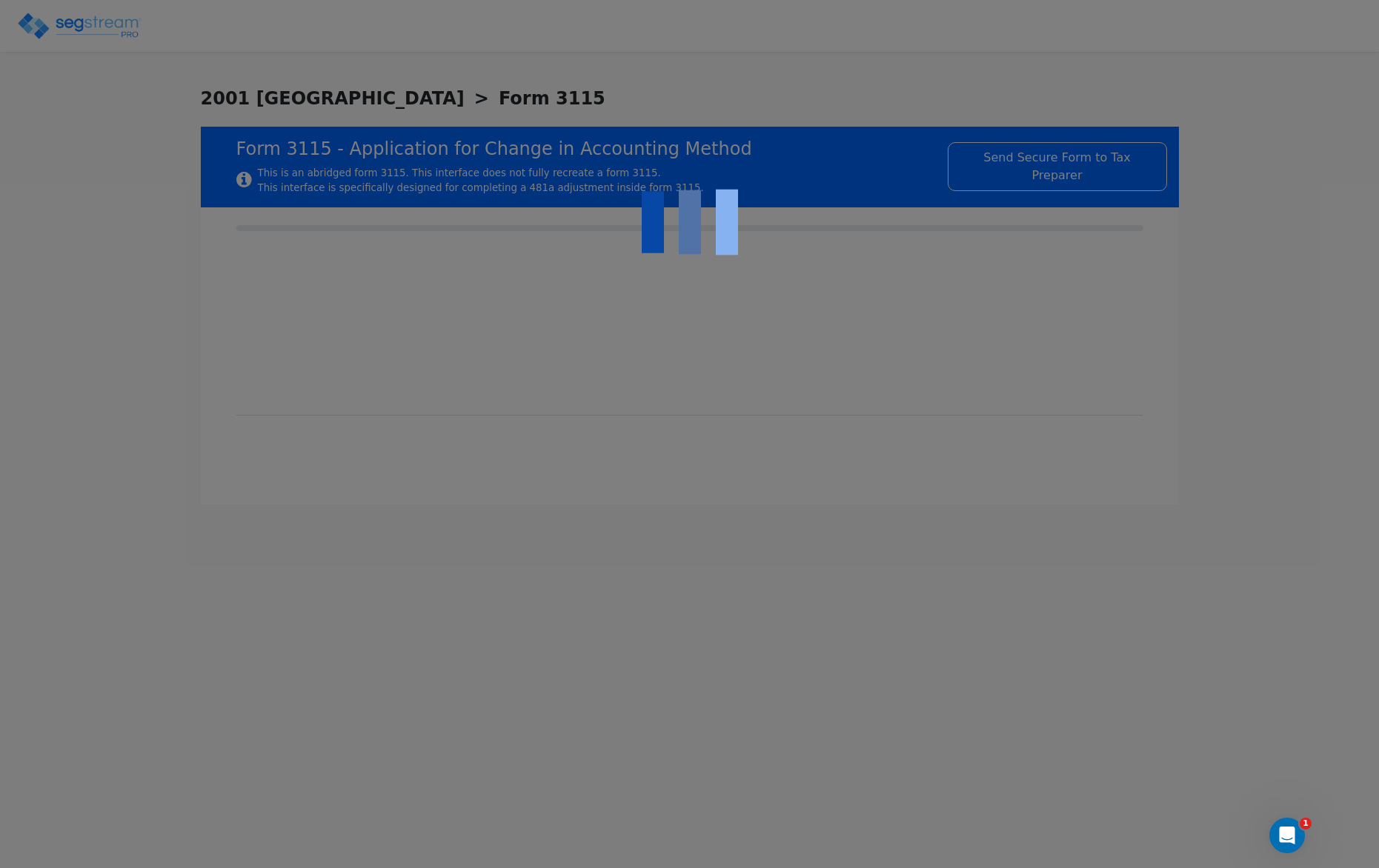
checkbox input "true"
type input "RENTAL REAL ESTATE"
type input "RESIDENTIAL"
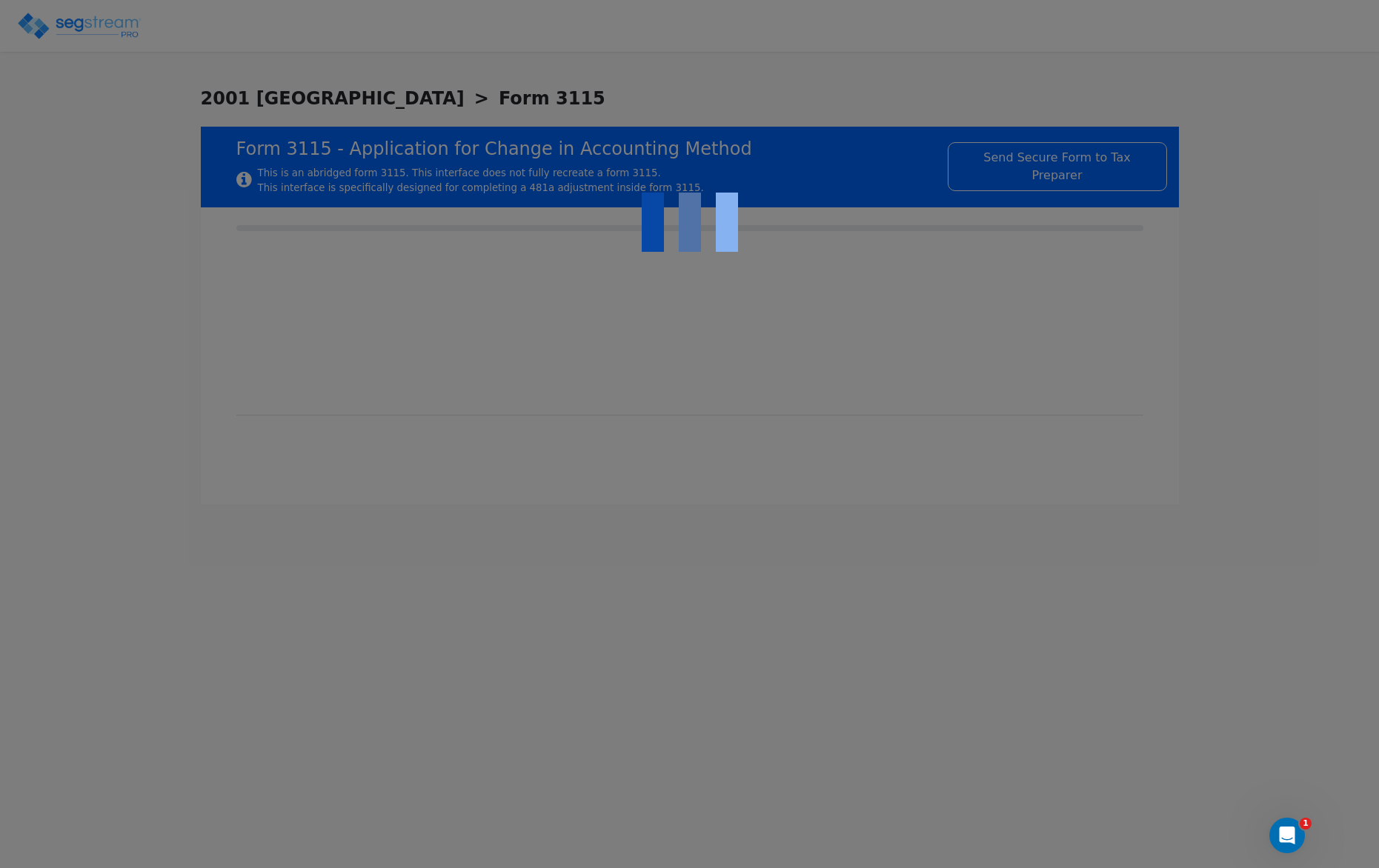
type input "2021"
type input "RENTAL"
type input "N/A"
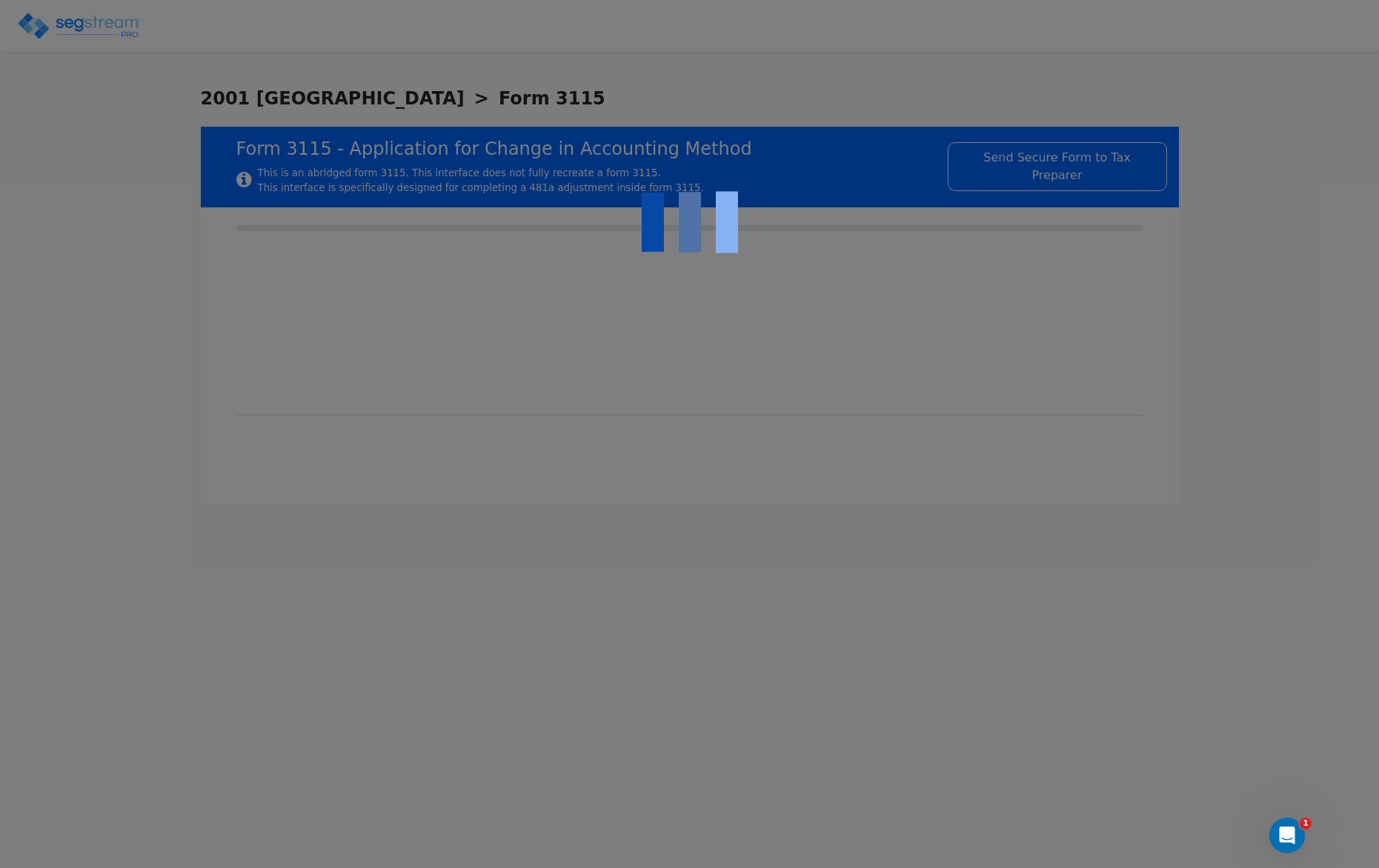
checkbox input "true"
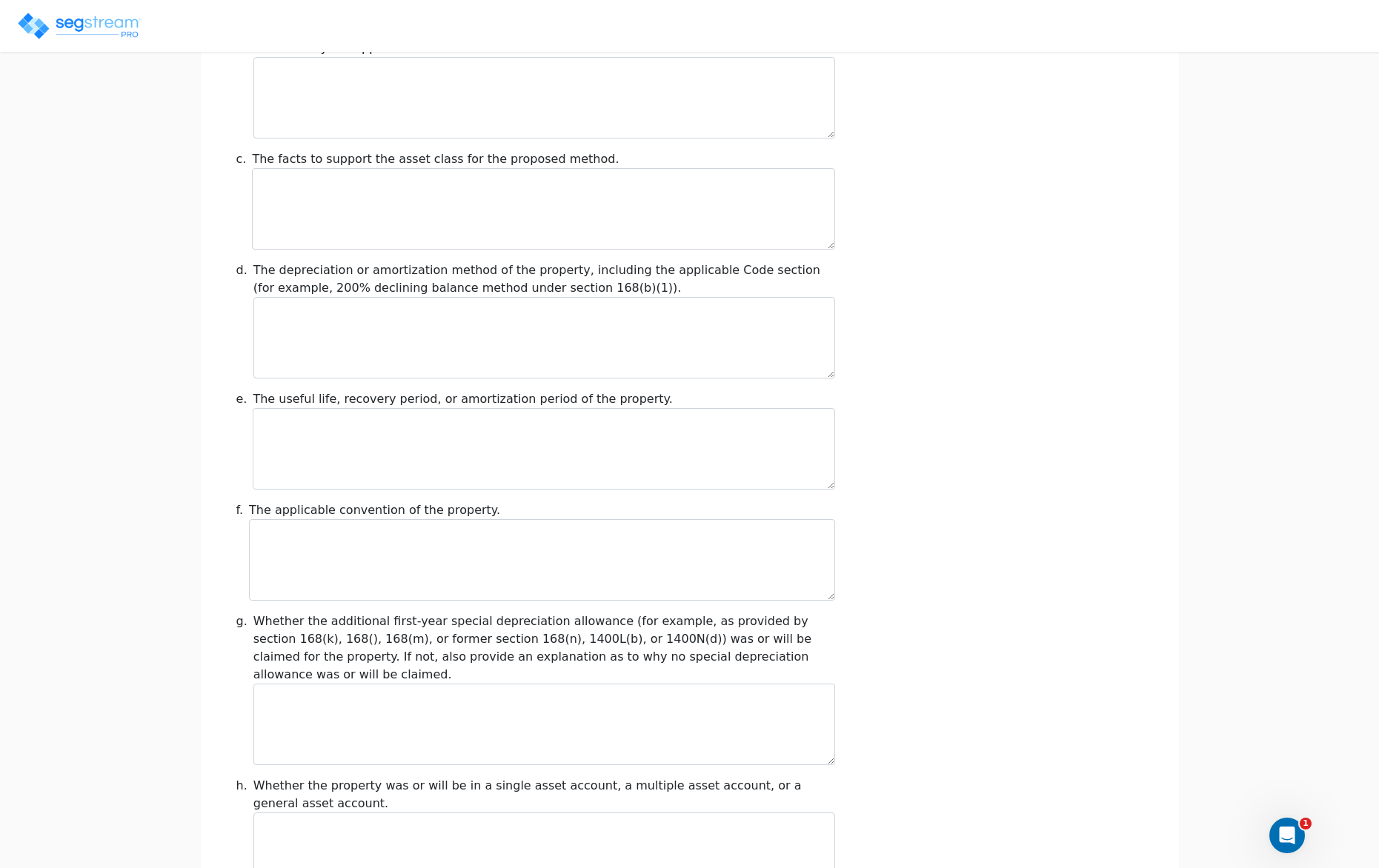
scroll to position [1470, 0]
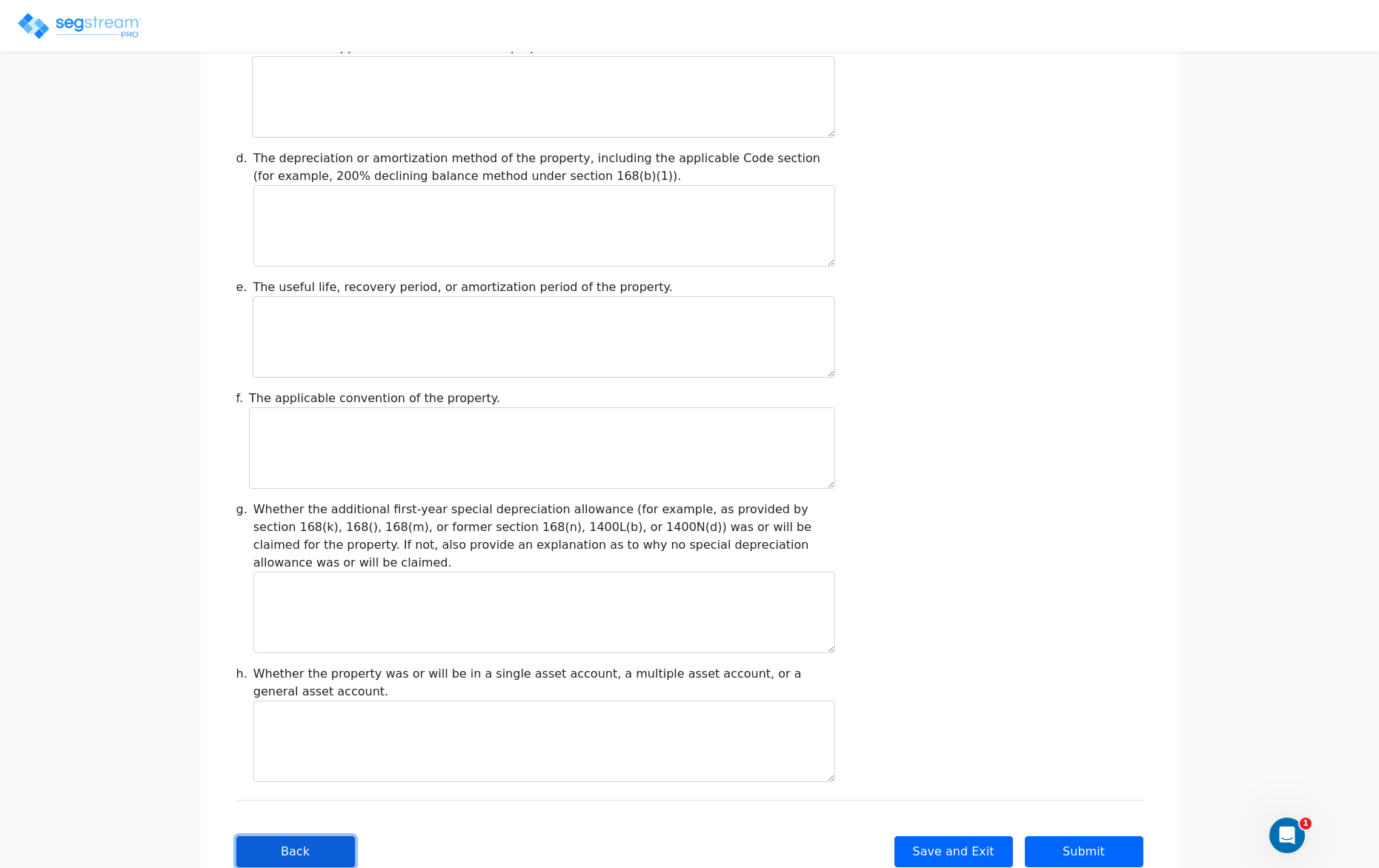
click at [321, 836] on button "Back" at bounding box center [296, 851] width 118 height 31
type input "-137,355.98"
checkbox input "true"
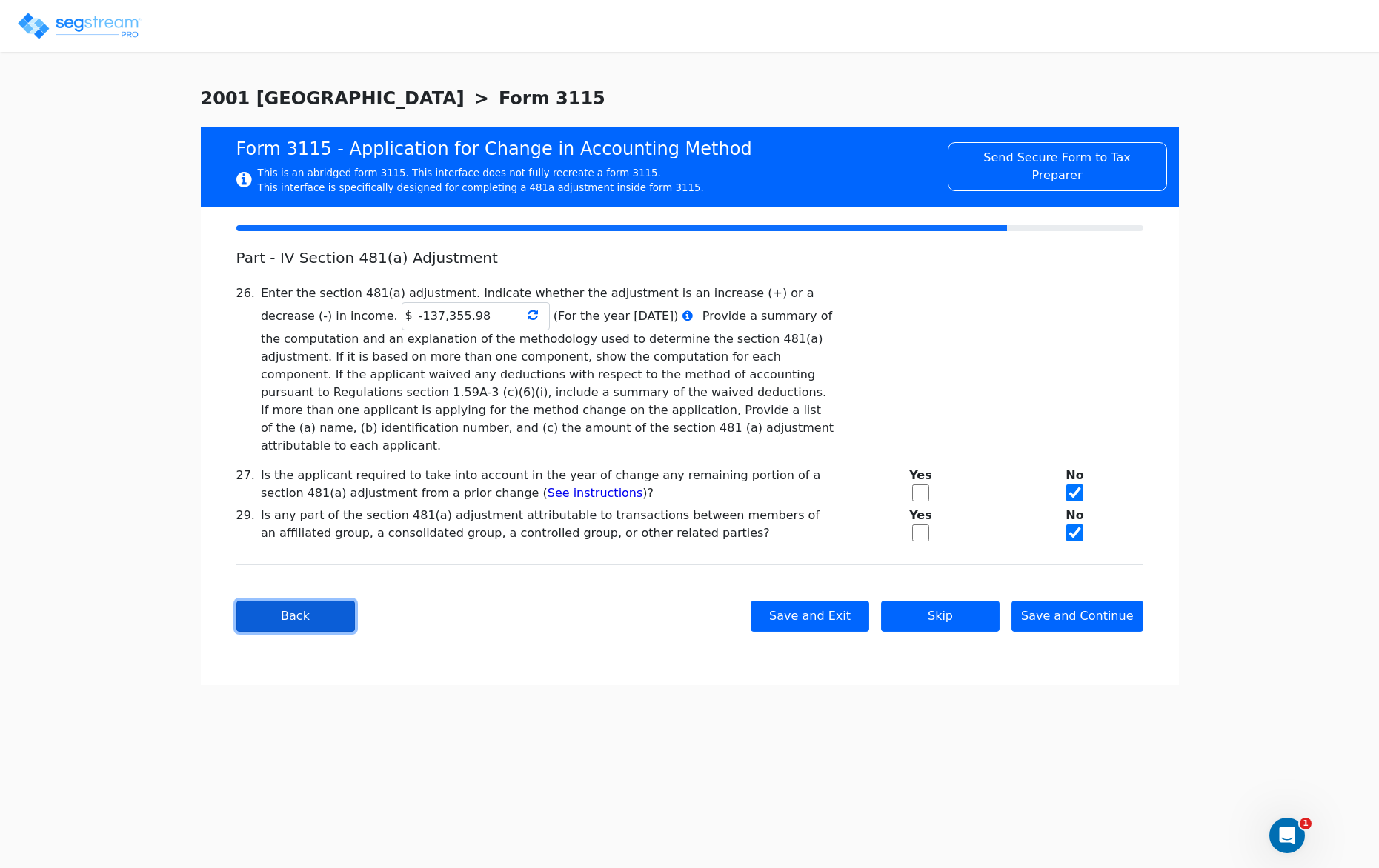
scroll to position [0, 0]
click at [298, 604] on button "Back" at bounding box center [296, 615] width 118 height 31
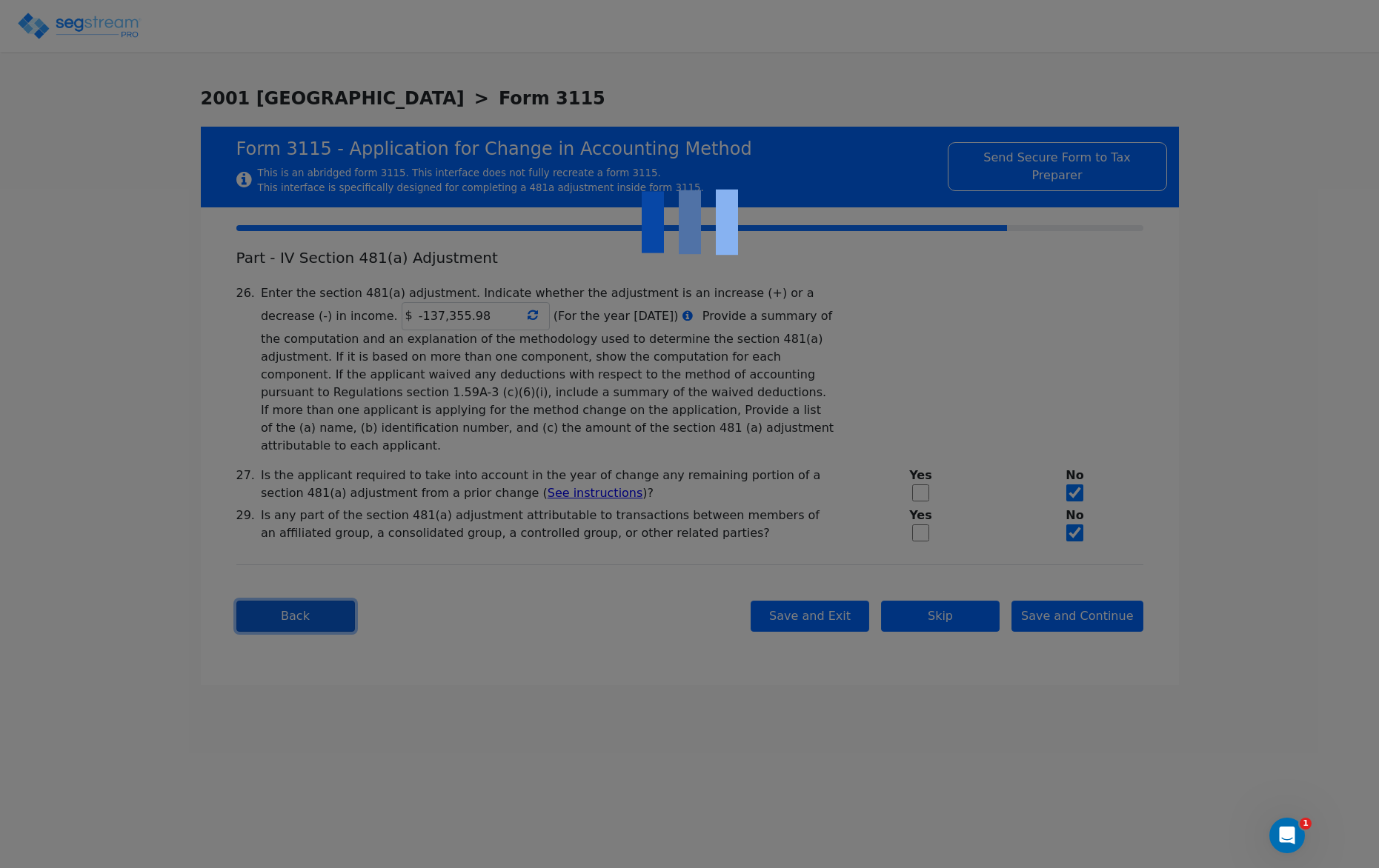
checkbox input "true"
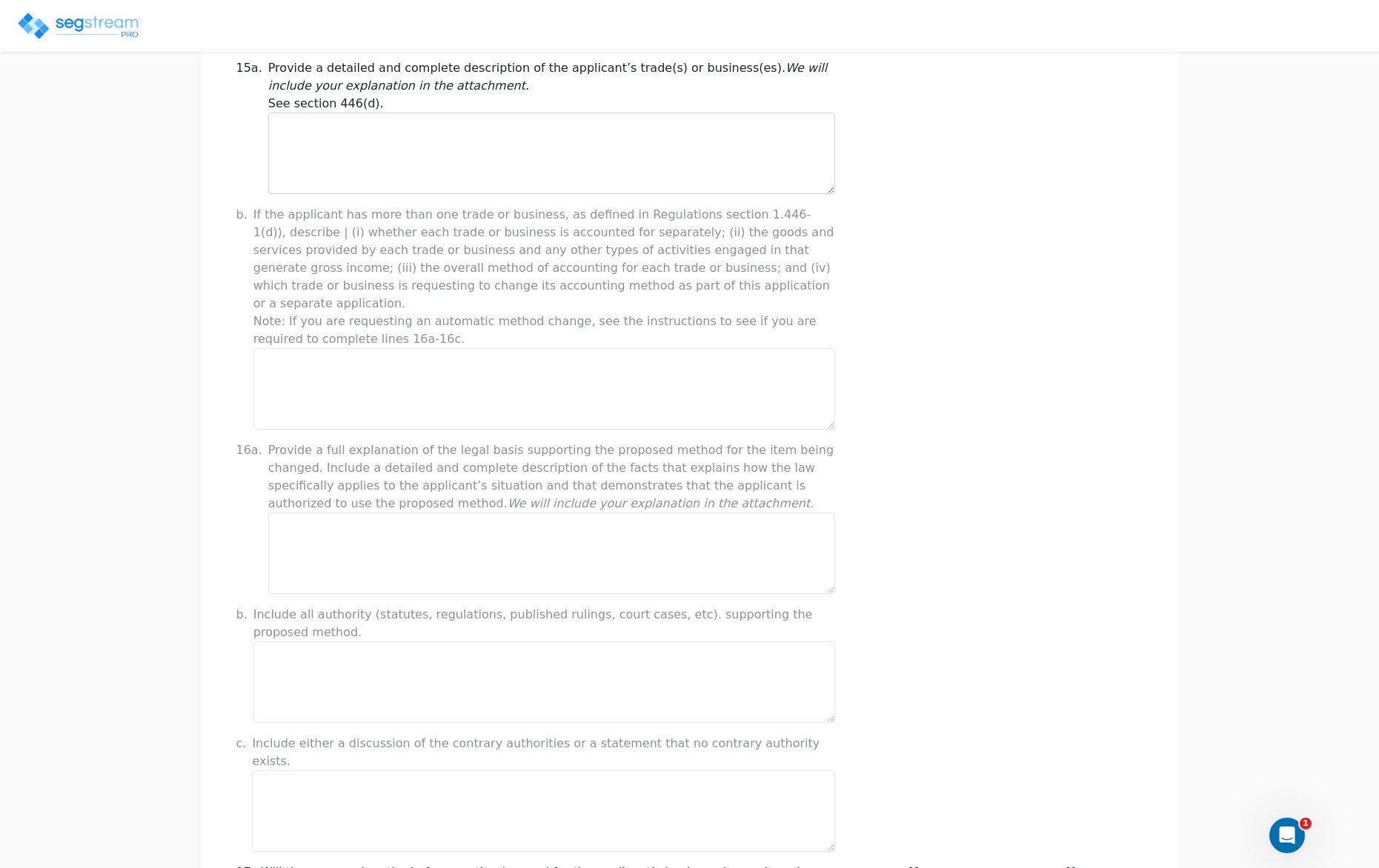
scroll to position [897, 0]
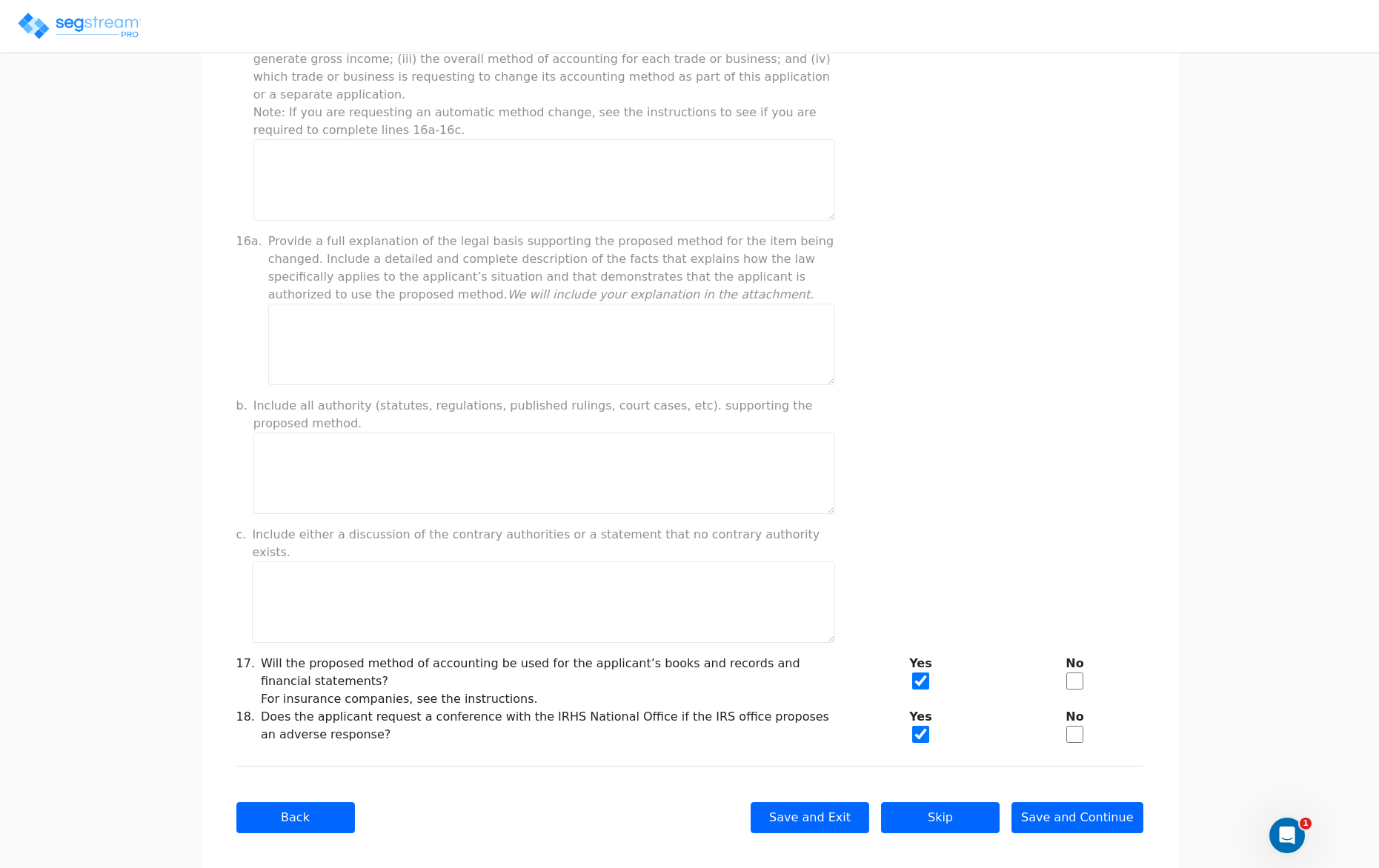
click at [109, 27] on img at bounding box center [79, 25] width 126 height 29
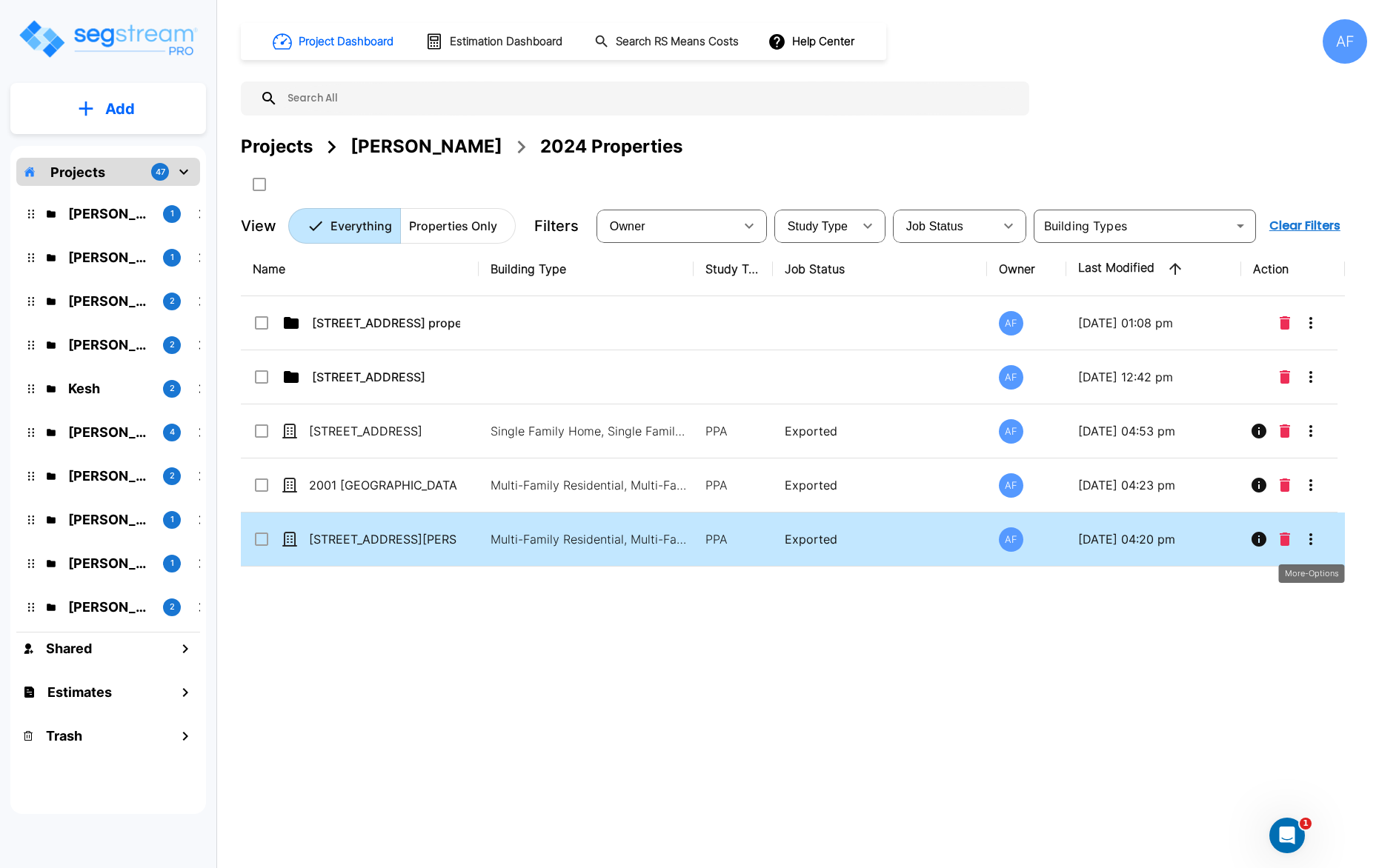
click at [1311, 534] on icon "More-Options" at bounding box center [1311, 539] width 3 height 12
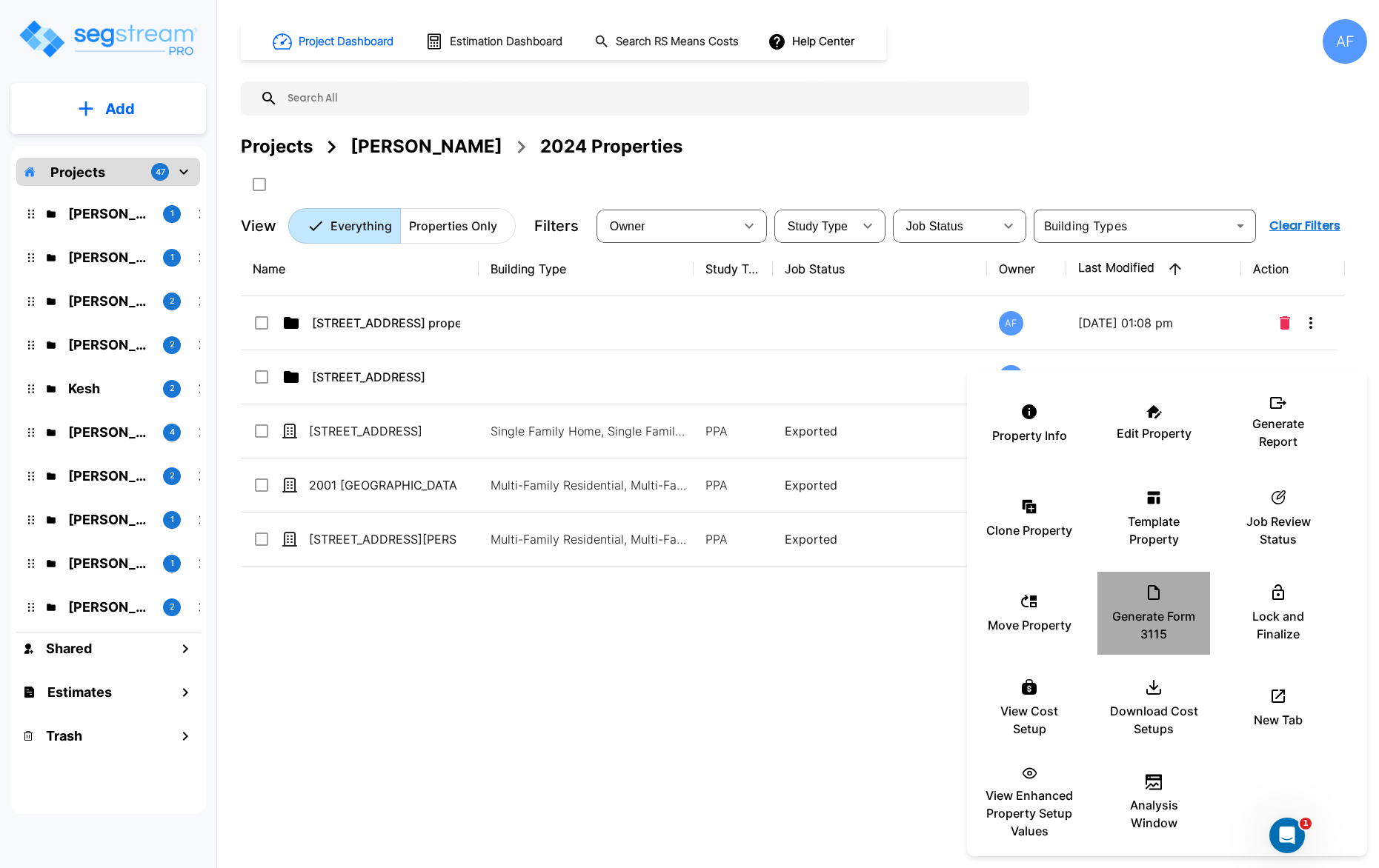
click at [1158, 603] on div "Generate Form 3115" at bounding box center [1153, 613] width 89 height 74
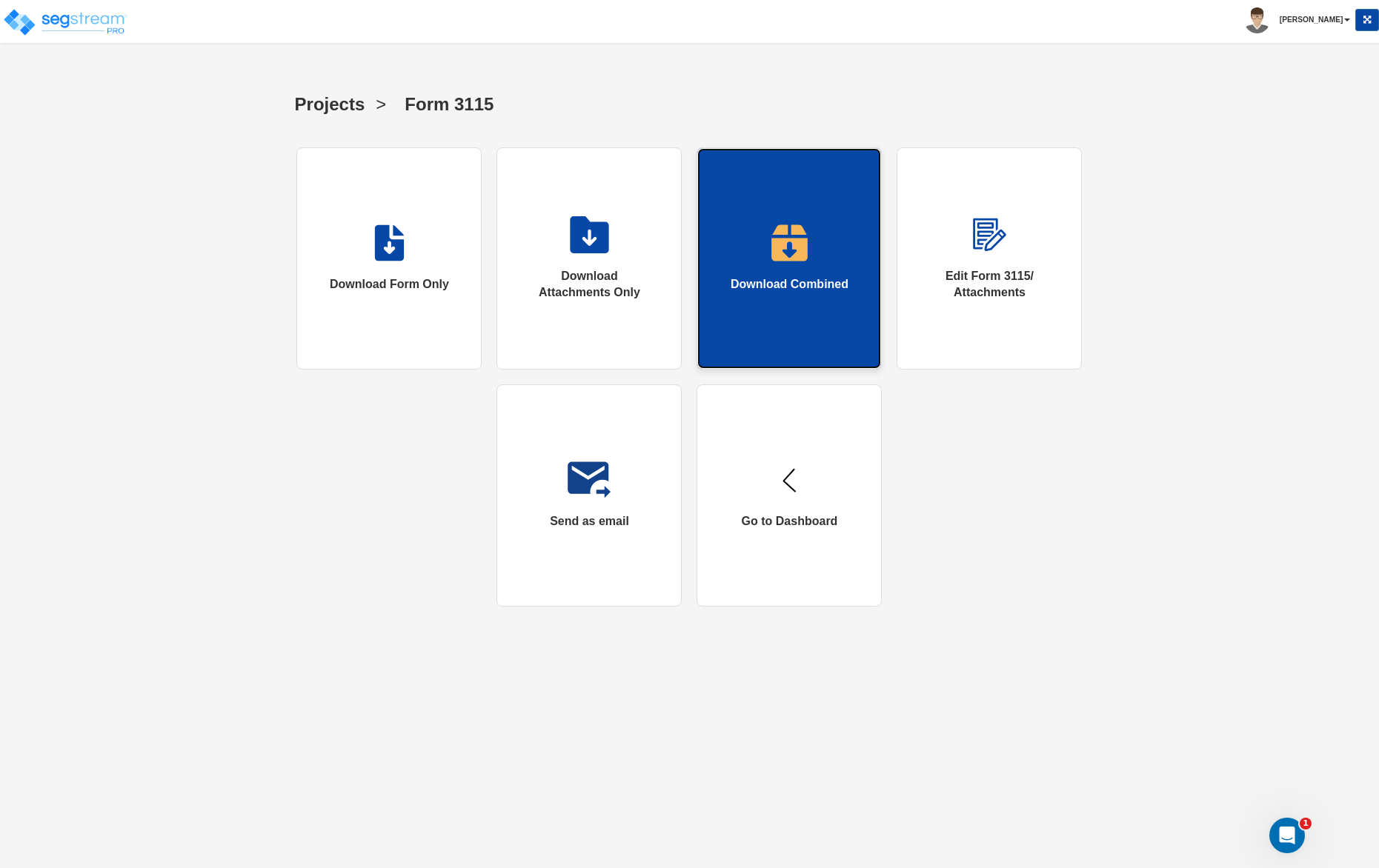
click at [744, 267] on link "Download Combined" at bounding box center [789, 259] width 185 height 222
